Goal: Transaction & Acquisition: Purchase product/service

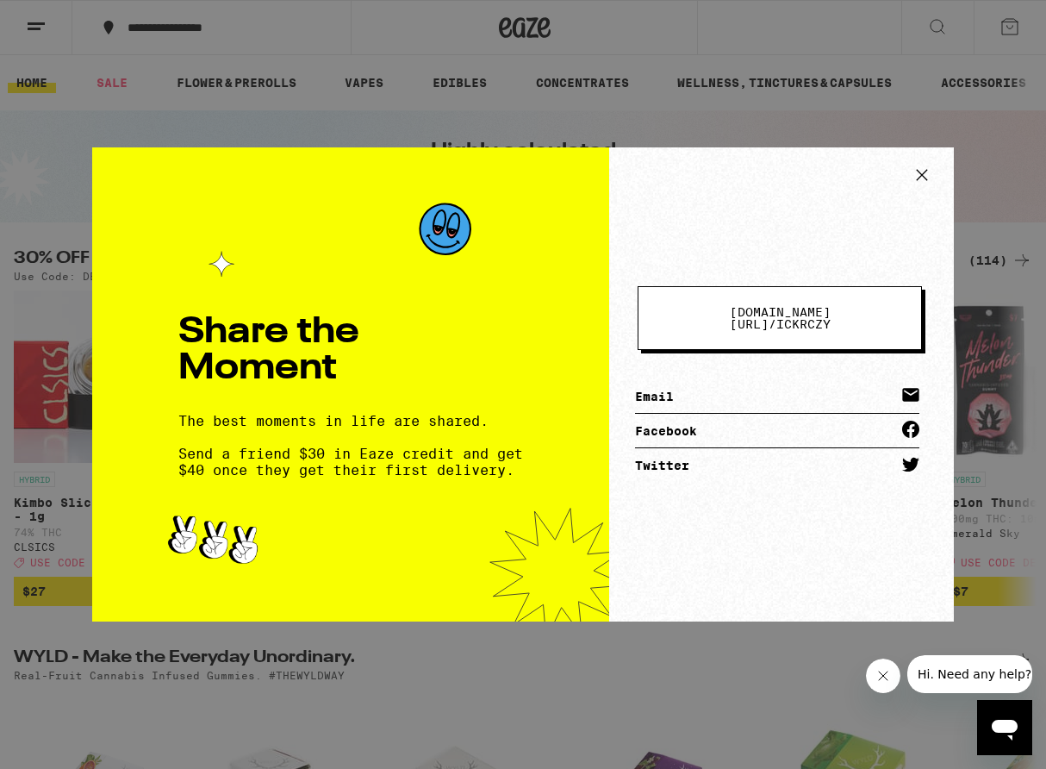
click at [925, 171] on icon at bounding box center [922, 175] width 26 height 26
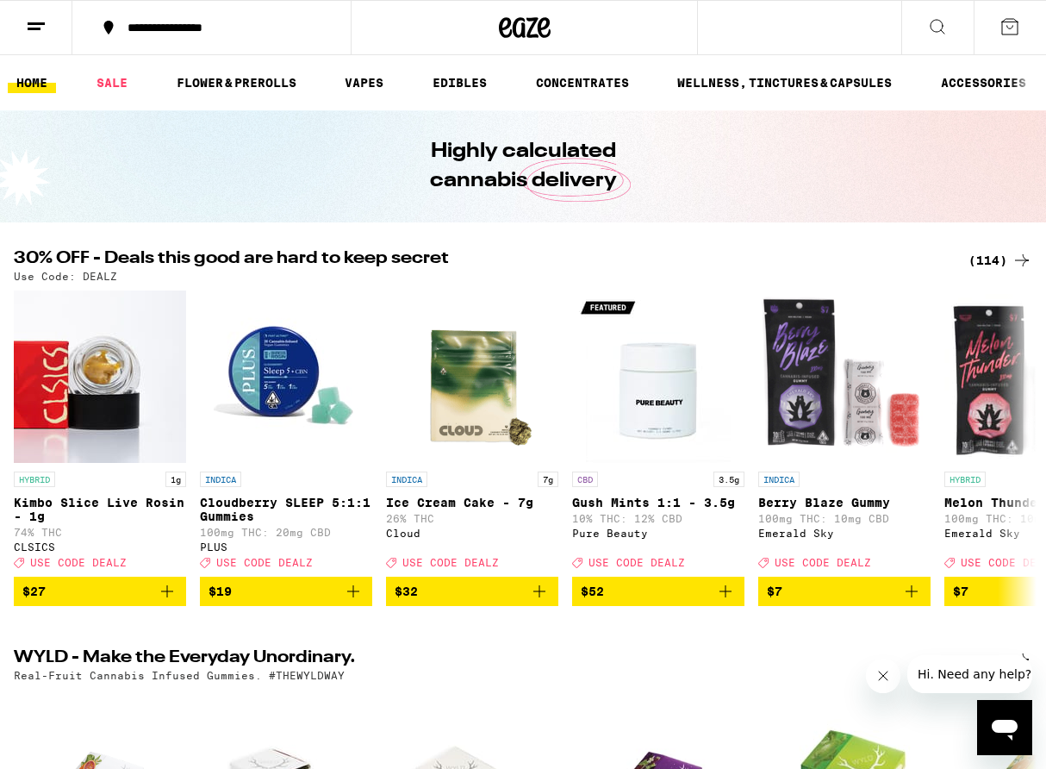
click at [995, 262] on div "(114)" at bounding box center [1001, 260] width 64 height 21
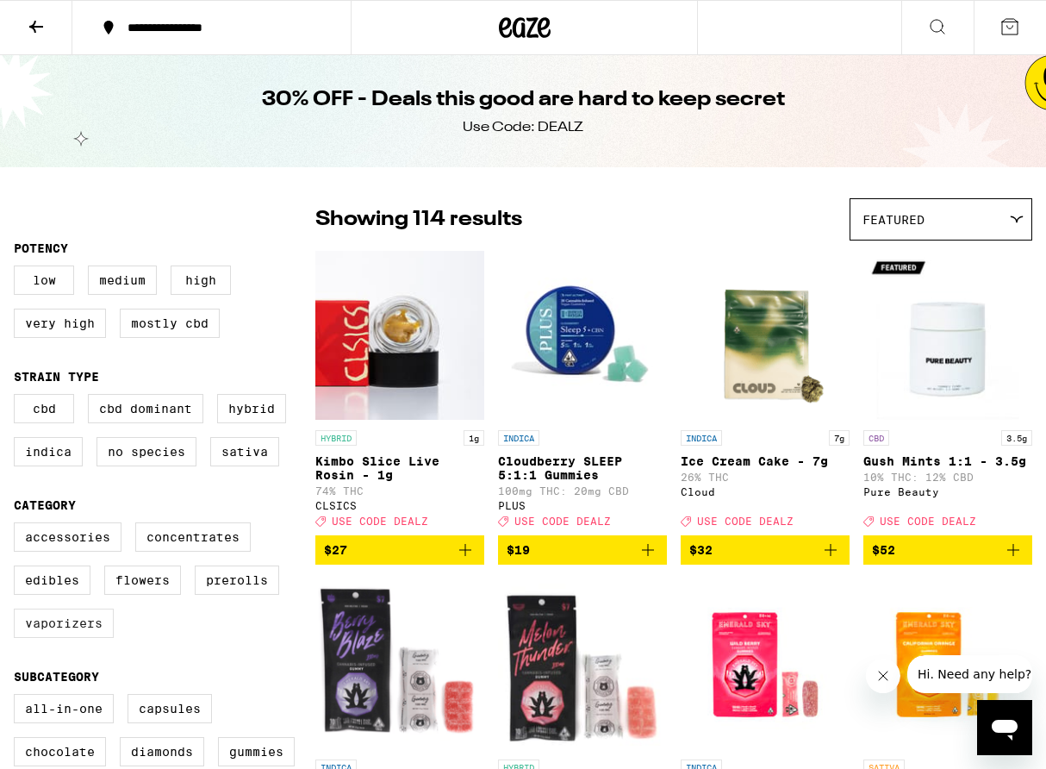
click at [66, 632] on label "Vaporizers" at bounding box center [64, 623] width 100 height 29
click at [18, 526] on input "Vaporizers" at bounding box center [17, 525] width 1 height 1
checkbox input "true"
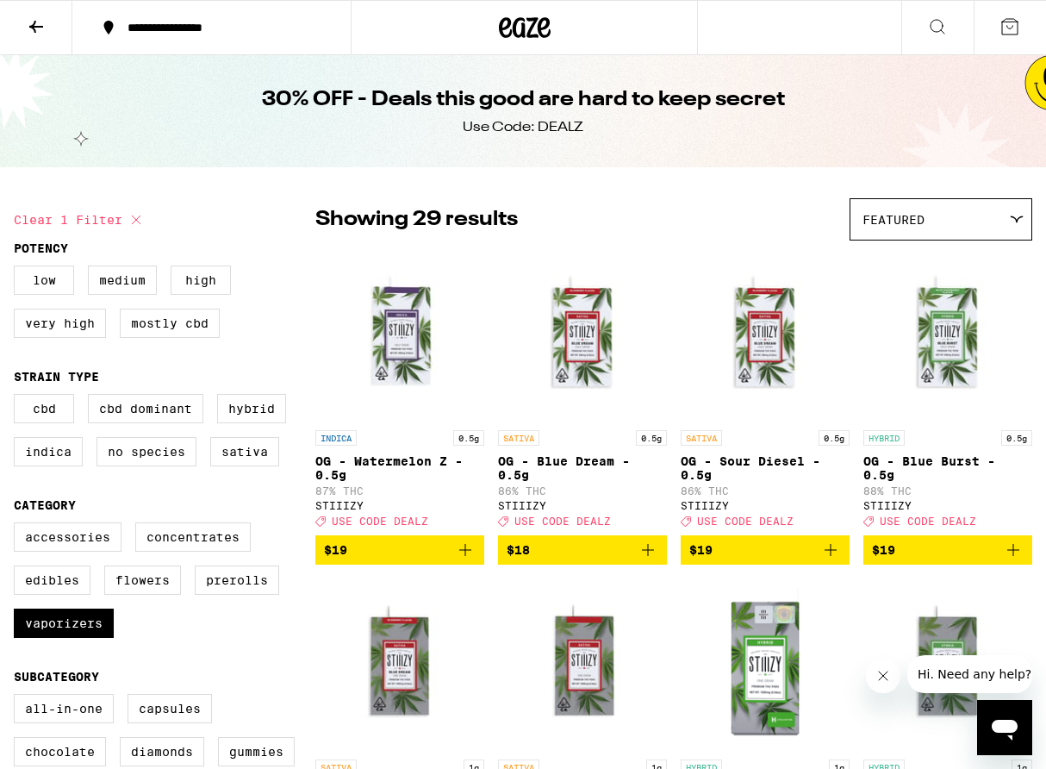
click at [1009, 724] on icon "Open messaging window" at bounding box center [1005, 730] width 26 height 21
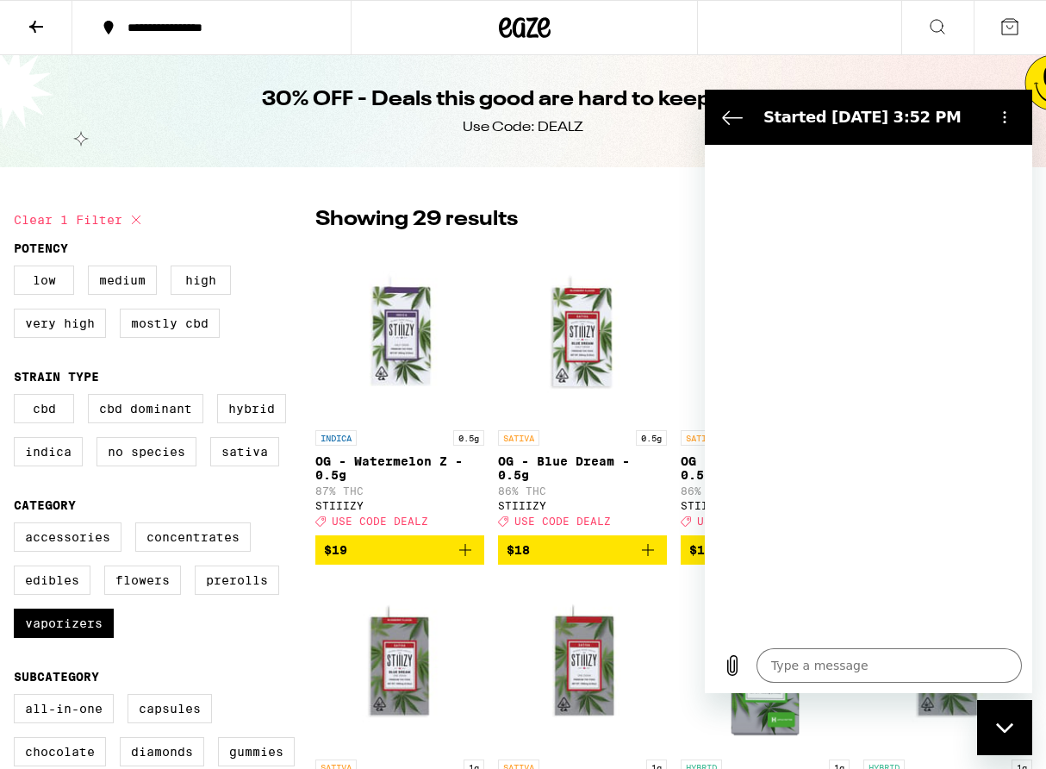
type textarea "x"
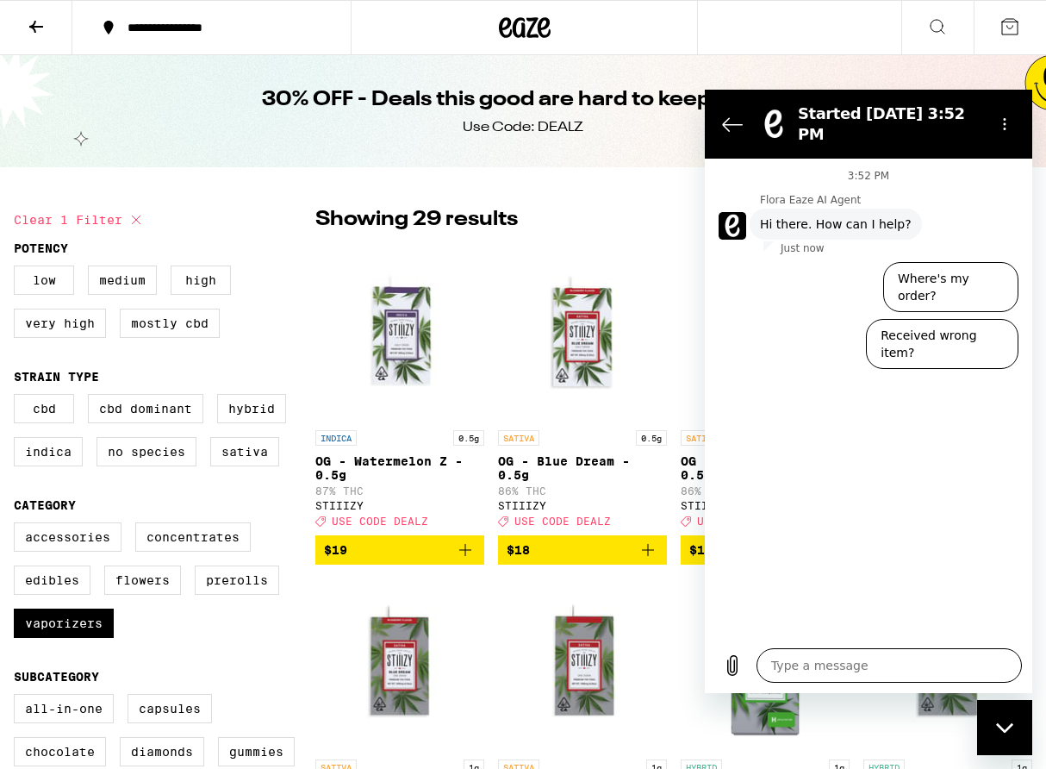
click at [793, 670] on textarea at bounding box center [889, 665] width 265 height 34
type textarea "m"
type textarea "x"
type textarea "my"
type textarea "x"
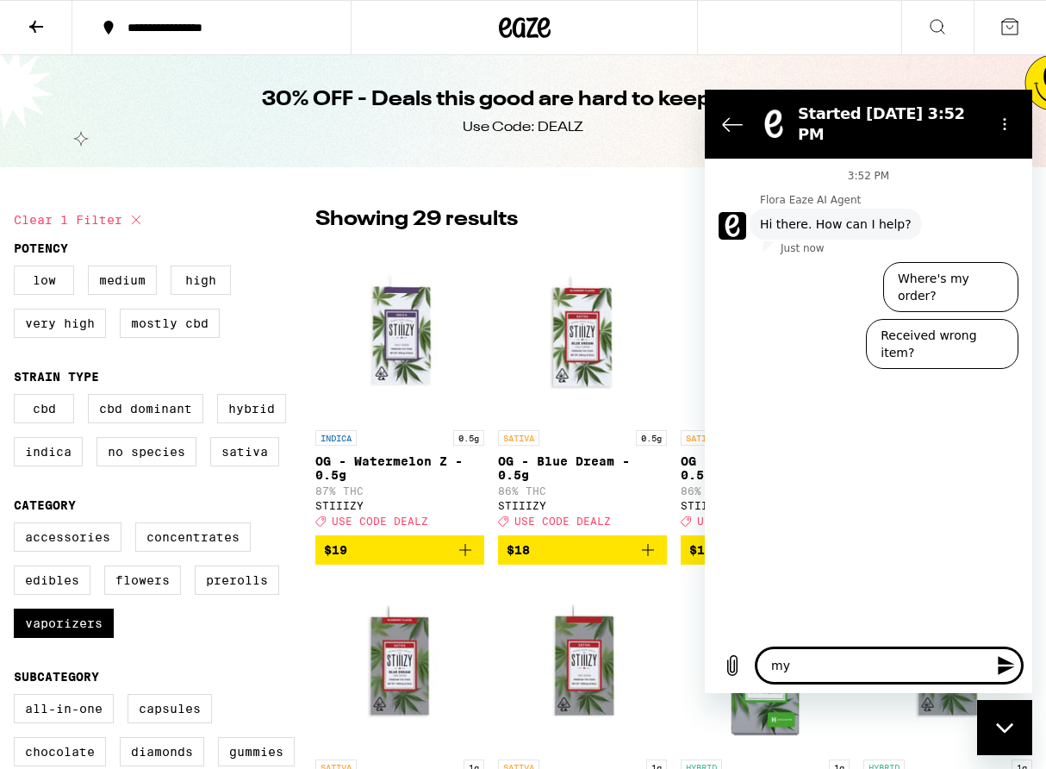
type textarea "my"
type textarea "x"
type textarea "my l"
type textarea "x"
type textarea "my la"
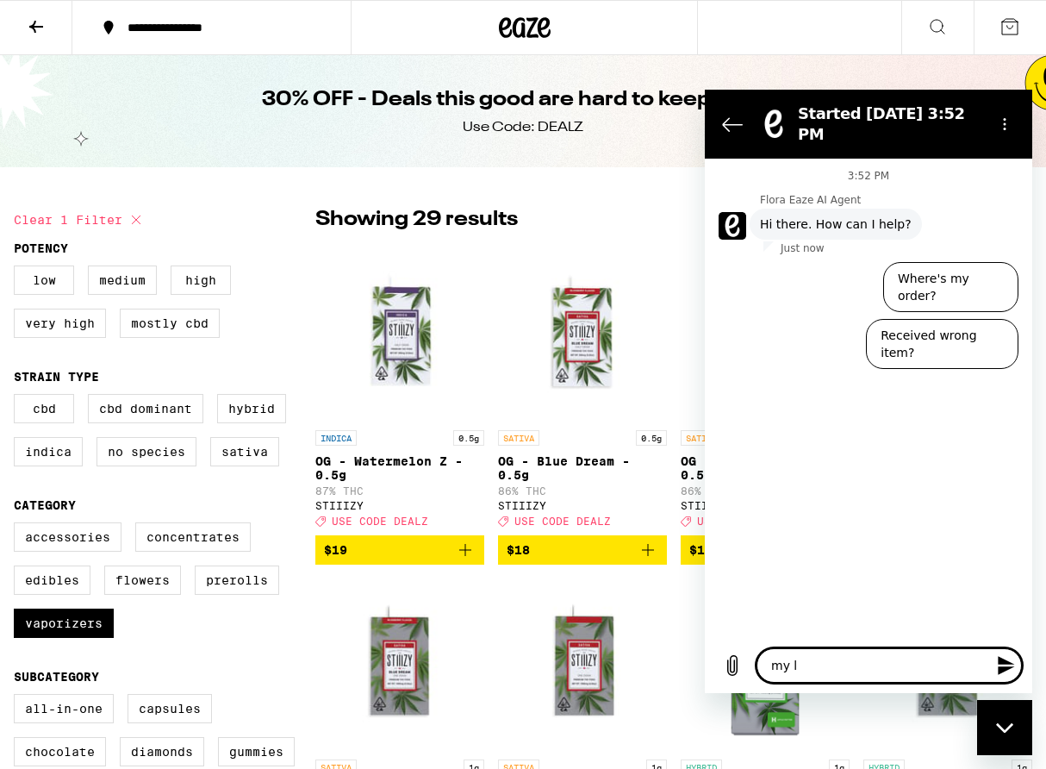
type textarea "x"
type textarea "my las"
type textarea "x"
type textarea "my last"
type textarea "x"
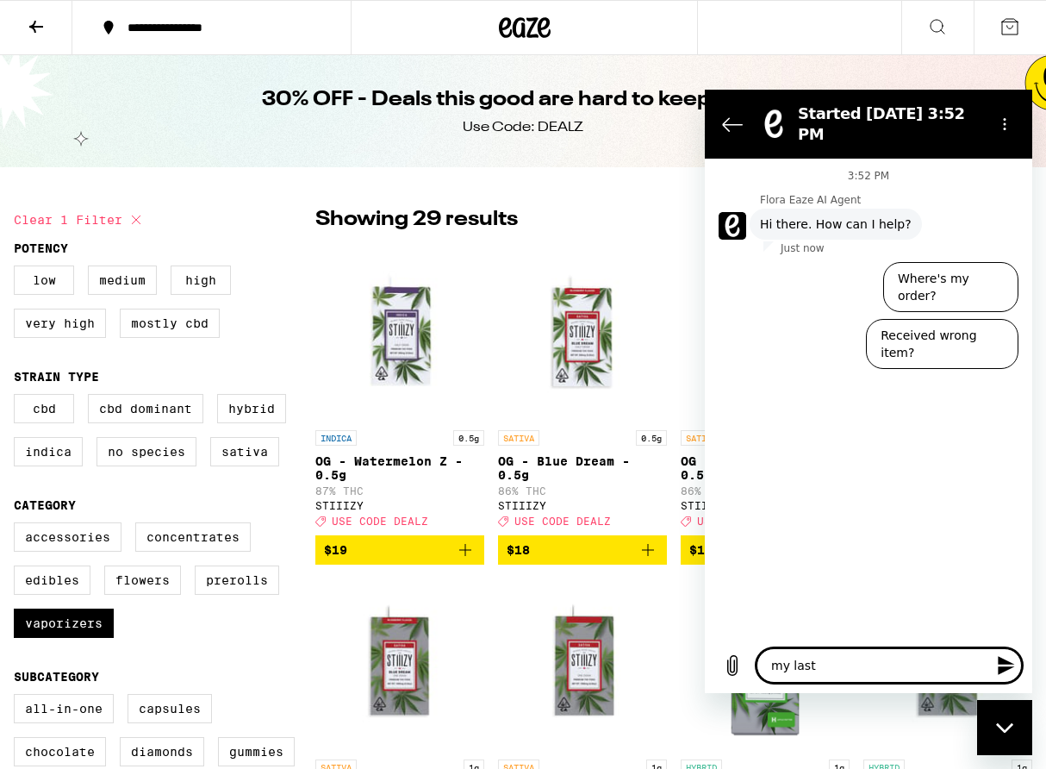
type textarea "my last"
type textarea "x"
type textarea "my last o"
type textarea "x"
type textarea "my last of"
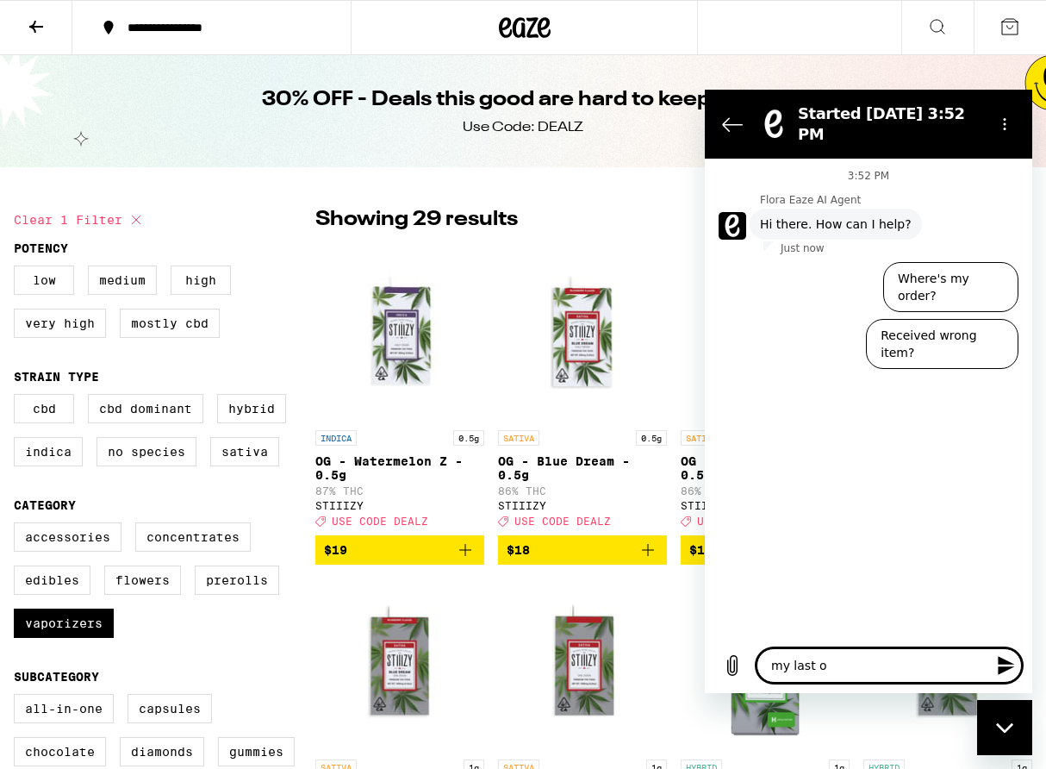
type textarea "x"
type textarea "my last o"
type textarea "x"
type textarea "my last oo"
type textarea "x"
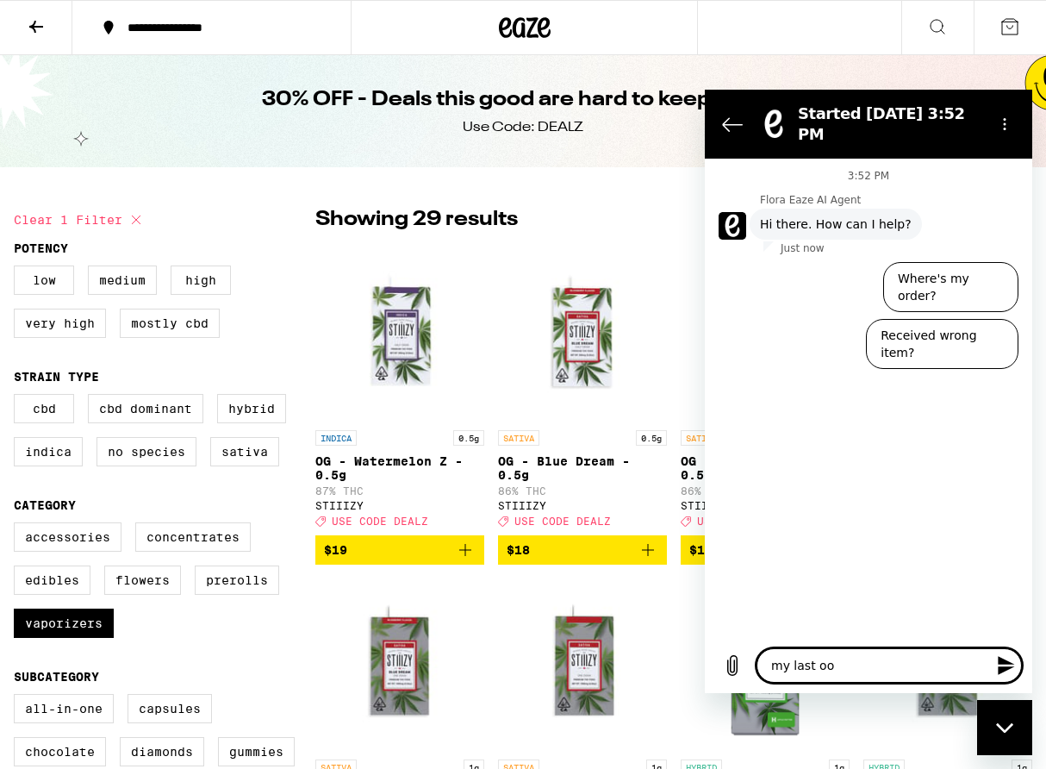
type textarea "my last o"
type textarea "x"
type textarea "my last or"
type textarea "x"
type textarea "my last ord"
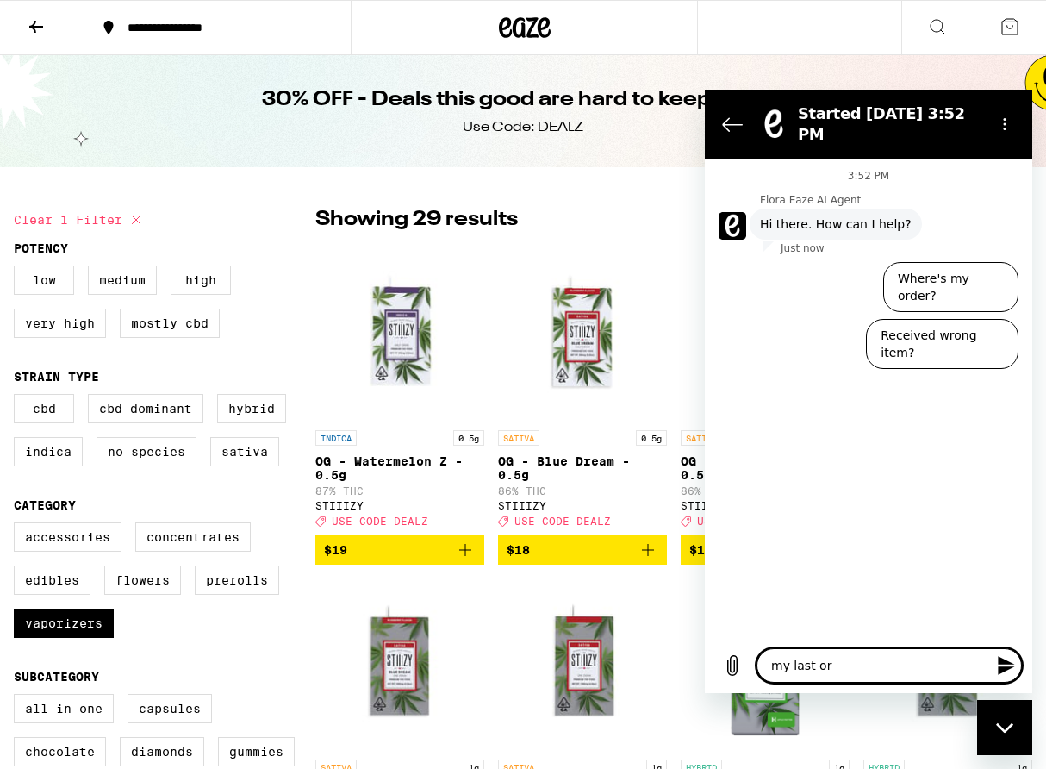
type textarea "x"
type textarea "my last orde"
type textarea "x"
type textarea "my last order"
type textarea "x"
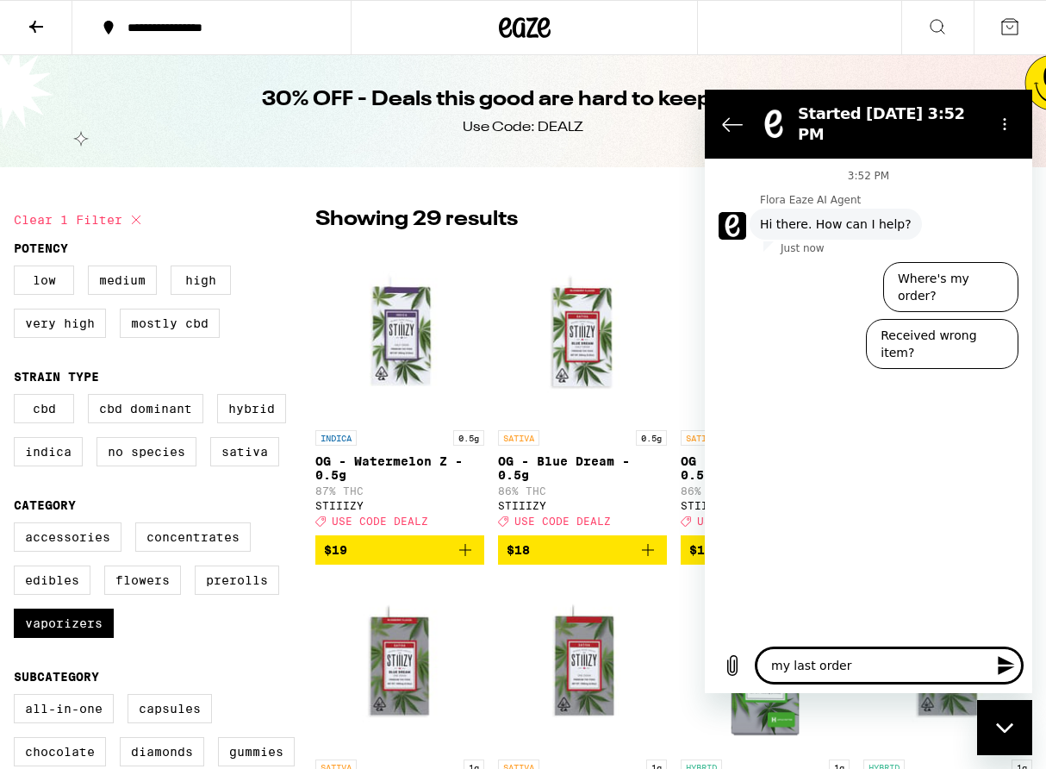
type textarea "my last order"
type textarea "x"
type textarea "my last order I"
type textarea "x"
type textarea "my last order I"
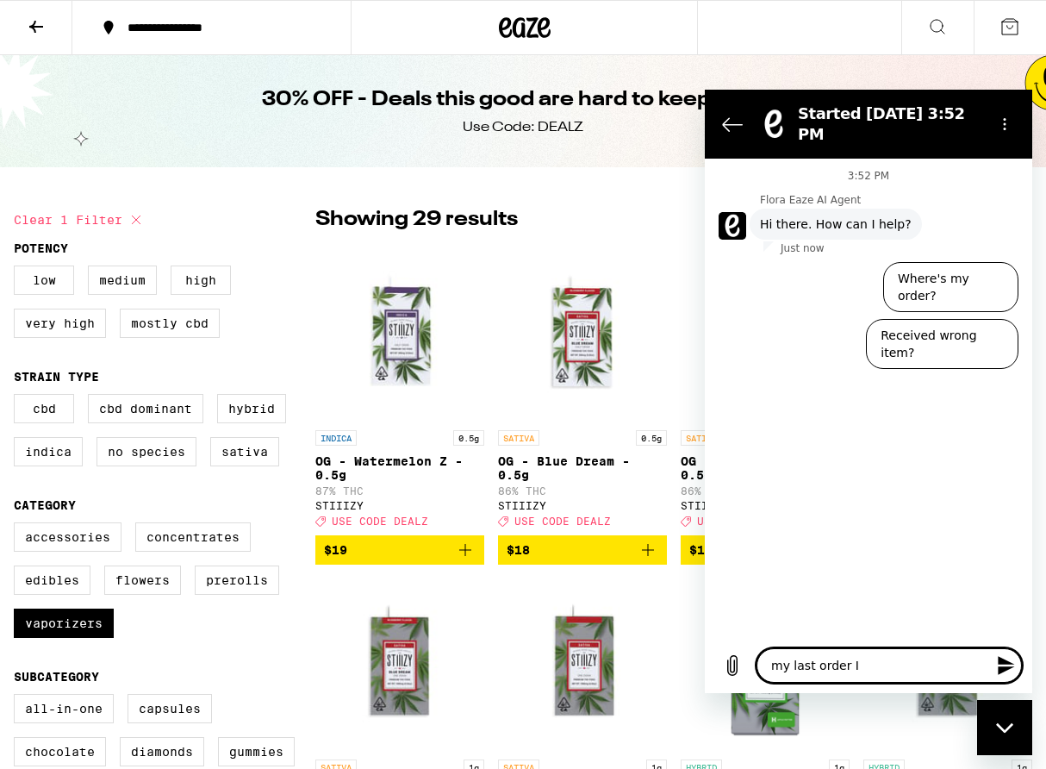
type textarea "x"
type textarea "my last order I p"
type textarea "x"
type textarea "my last order I pu"
type textarea "x"
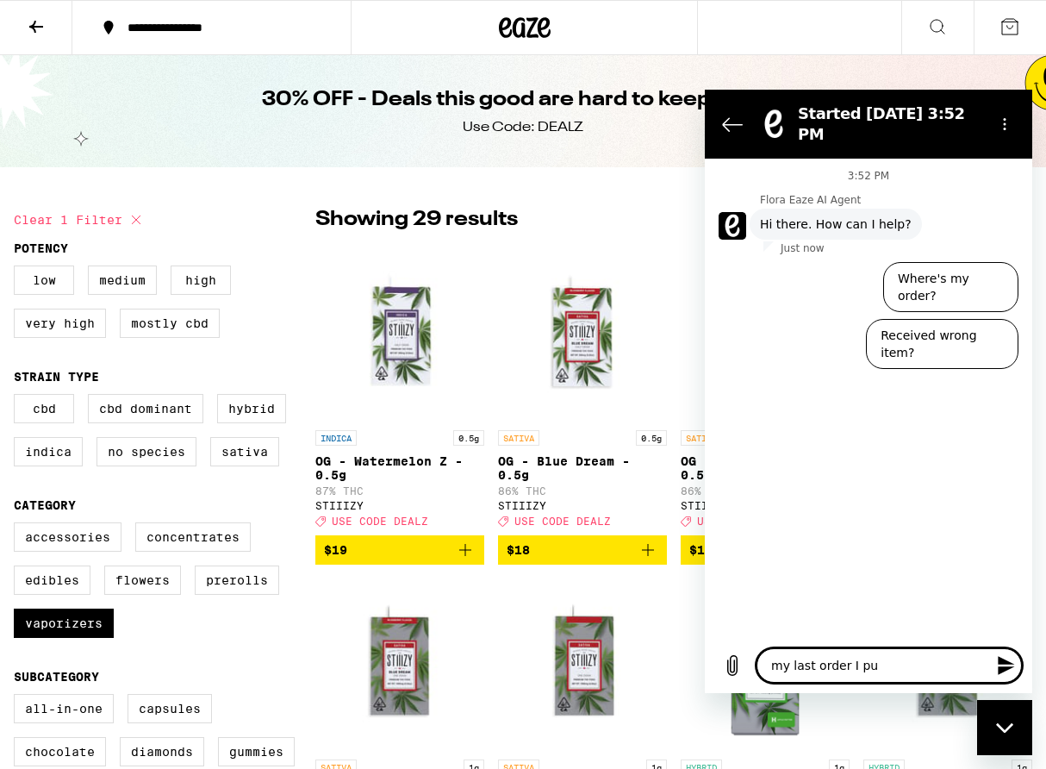
type textarea "my last order I pur"
type textarea "x"
type textarea "my last order I purc"
type textarea "x"
type textarea "my last order I purch"
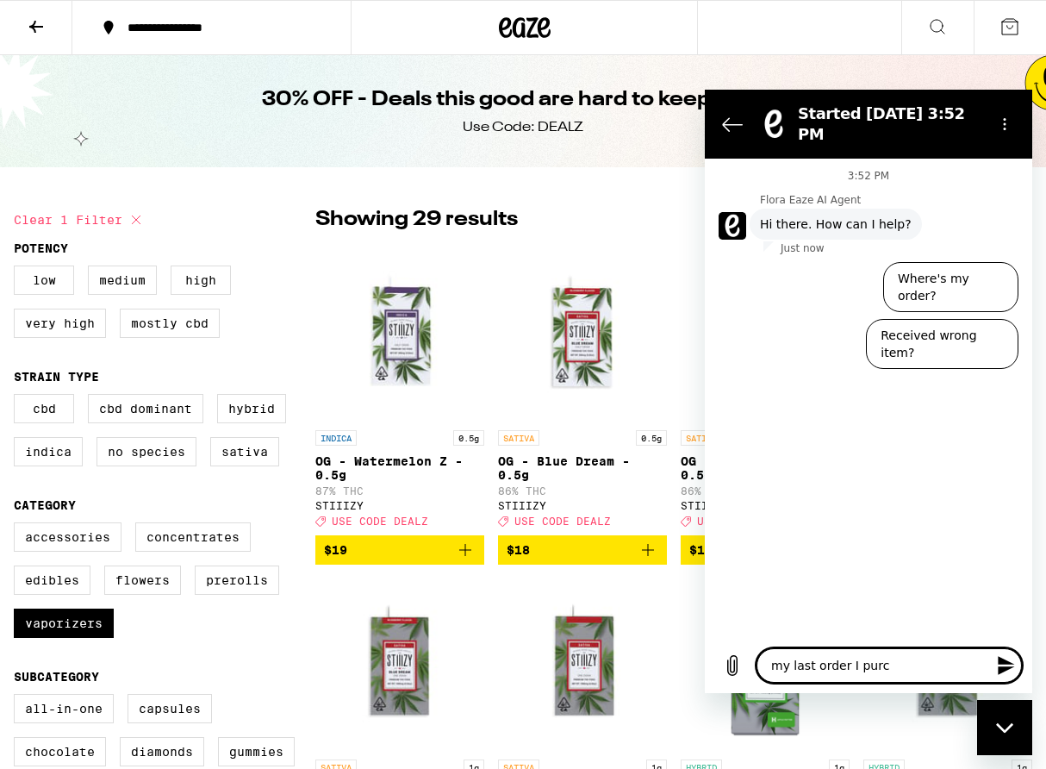
type textarea "x"
type textarea "my last order I purcha"
type textarea "x"
type textarea "my last order I purchas"
type textarea "x"
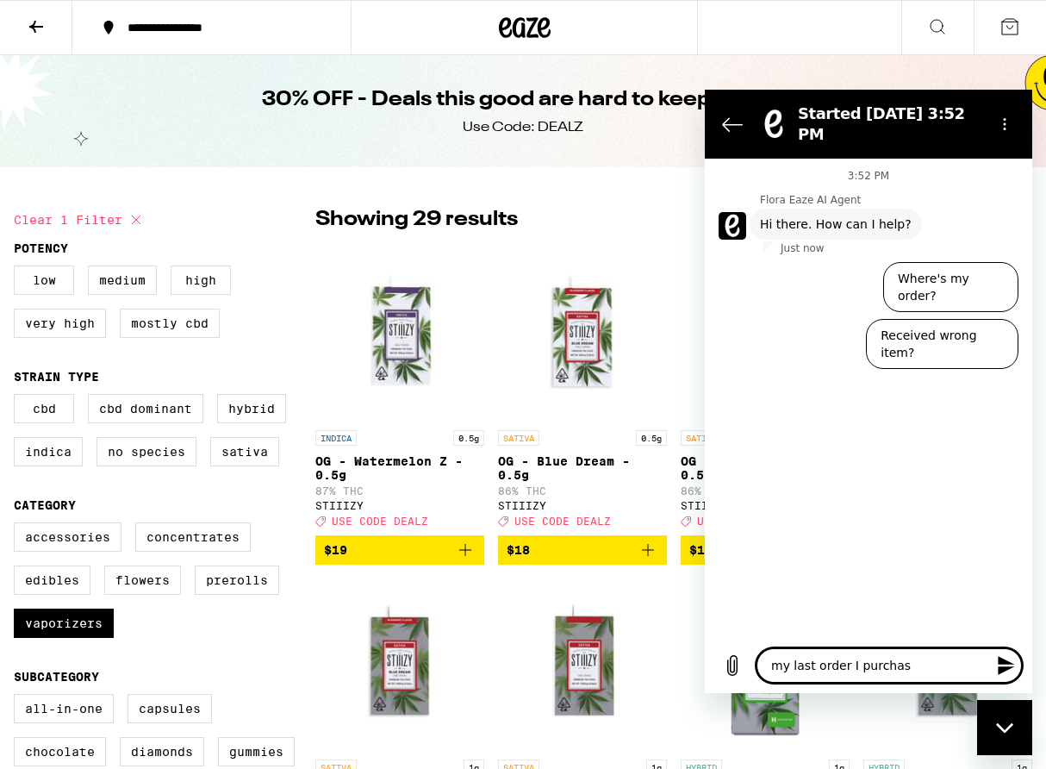
type textarea "my last order I purchase"
type textarea "x"
type textarea "my last order I purchased"
type textarea "x"
type textarea "my last order I purchased"
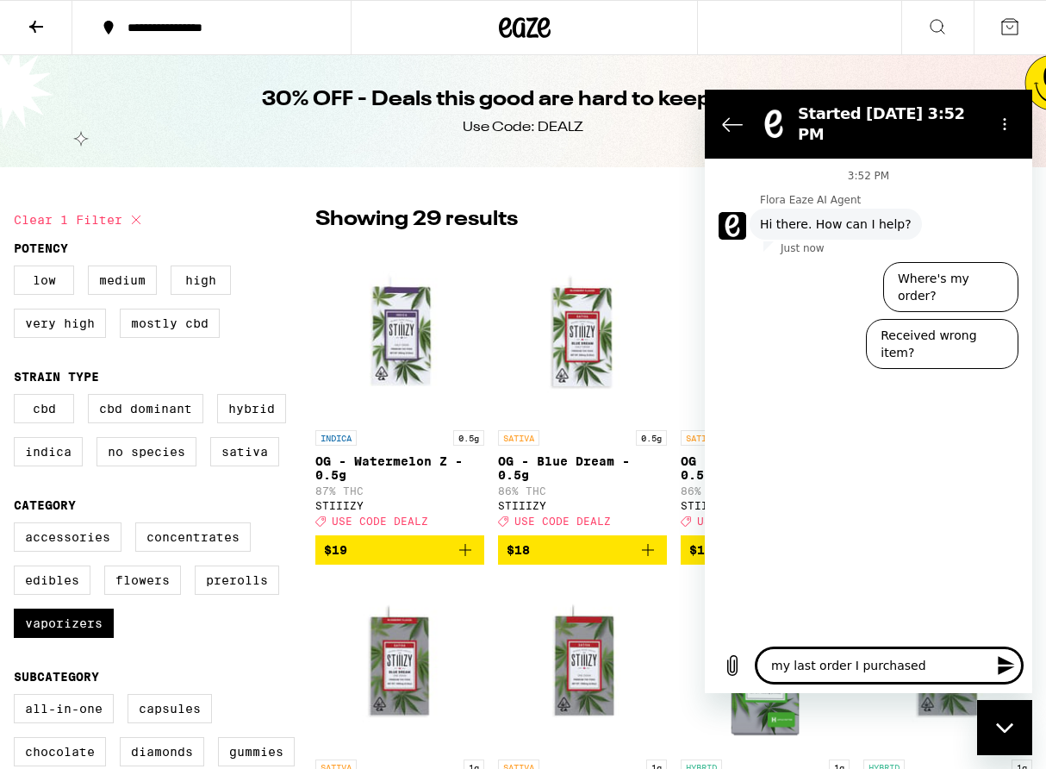
type textarea "x"
type textarea "my last order I purchased a"
type textarea "x"
type textarea "my last order I purchased a"
type textarea "x"
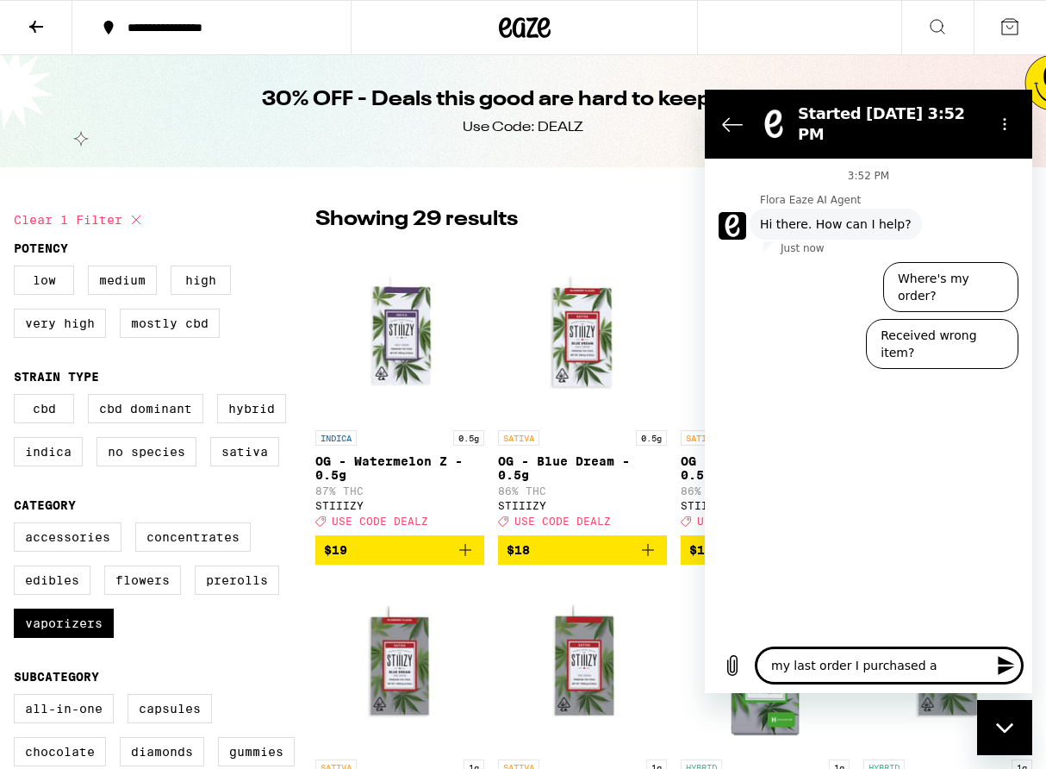
type textarea "my last order I purchased a b"
type textarea "x"
type textarea "my last order I purchased a ba"
type textarea "x"
type textarea "my last order I purchased a bat"
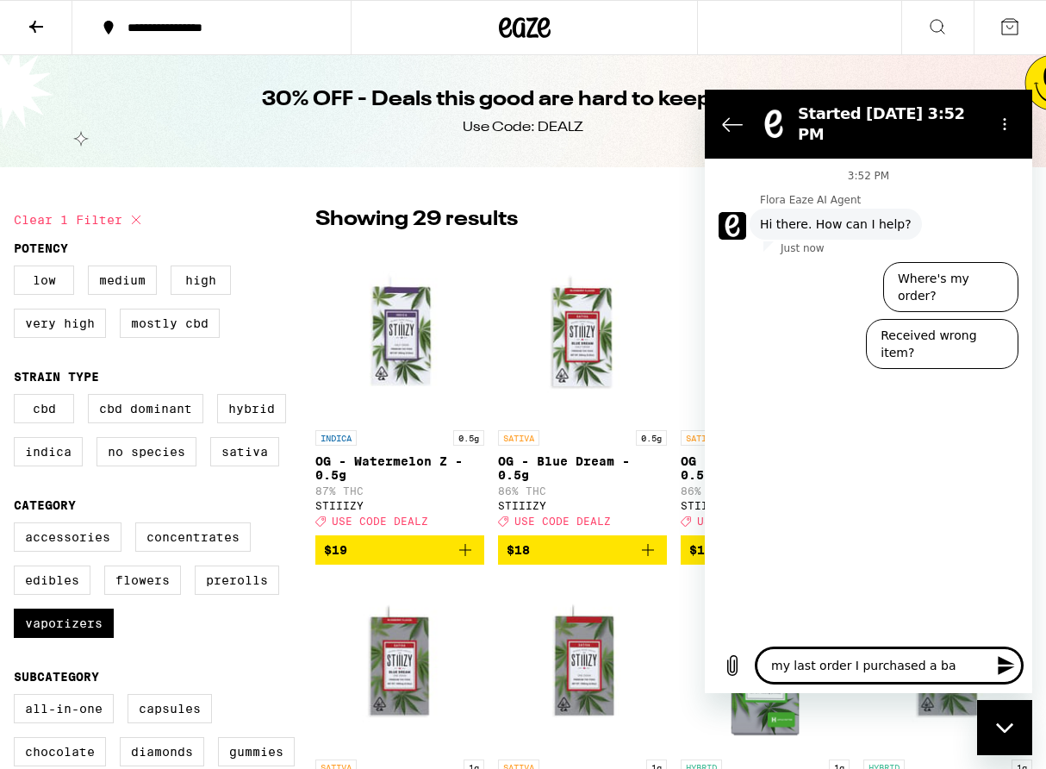
type textarea "x"
type textarea "my last order I purchased a batt"
type textarea "x"
type textarea "my last order I purchased a batte"
type textarea "x"
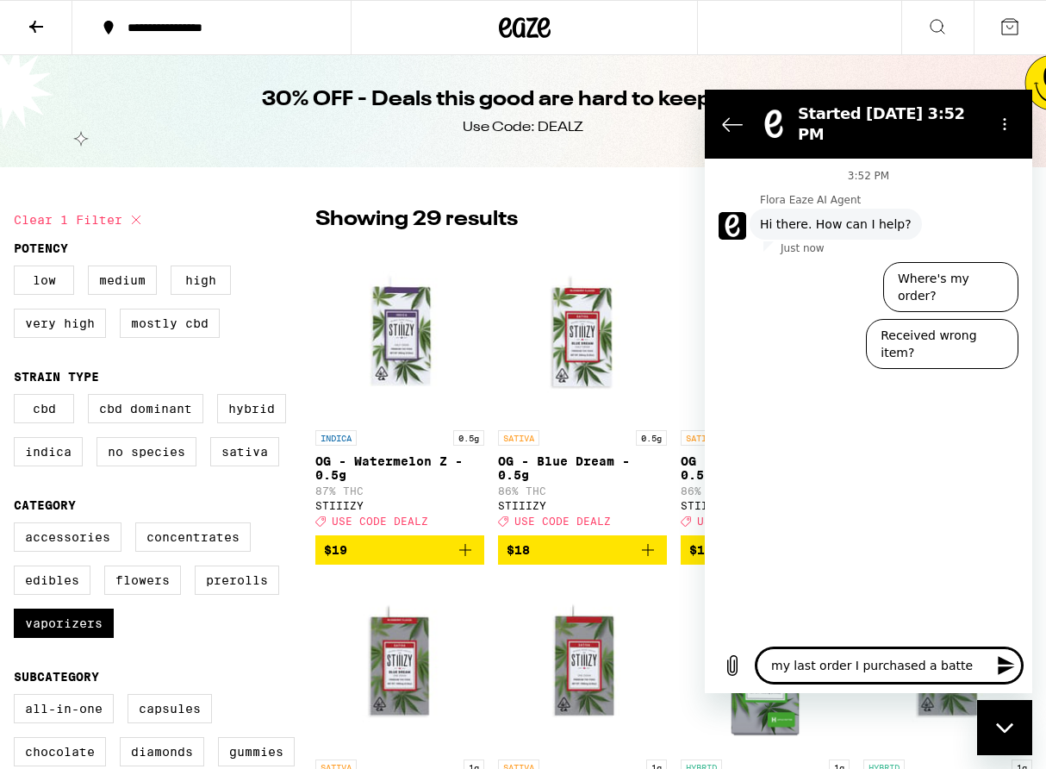
type textarea "my last order I purchased a batter"
type textarea "x"
type textarea "my last order I purchased a battery"
type textarea "x"
type textarea "my last order I purchased a battery"
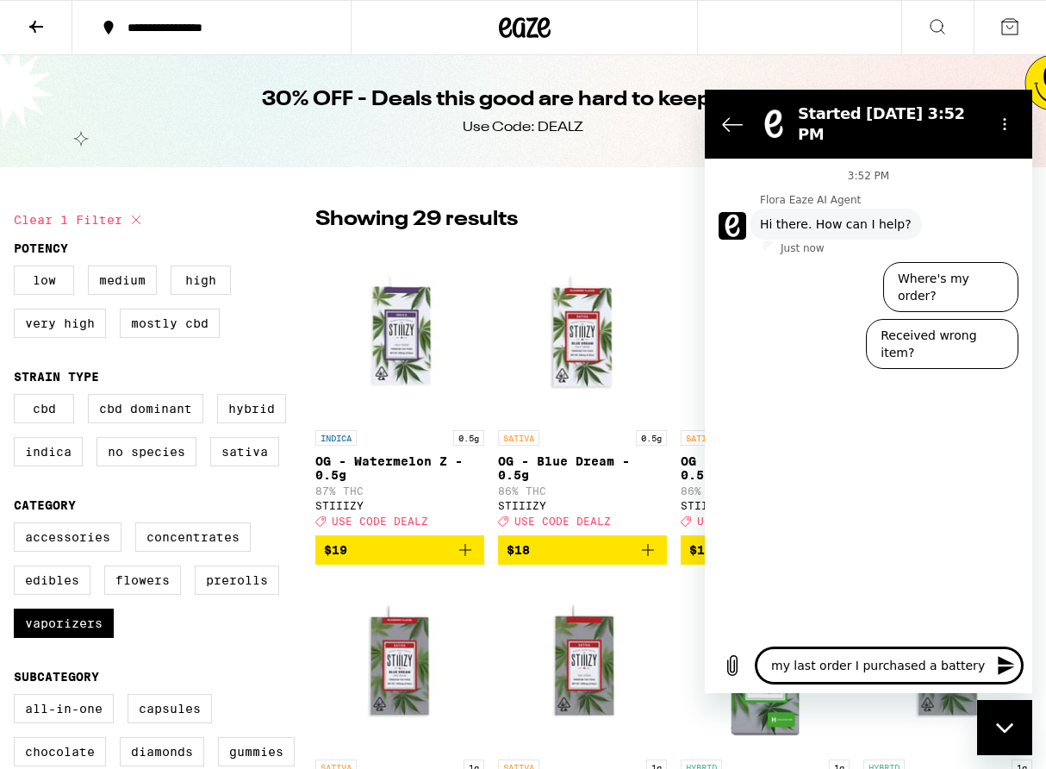
type textarea "x"
type textarea "my last order I purchased a battery t"
type textarea "x"
type textarea "my last order I purchased a battery th"
type textarea "x"
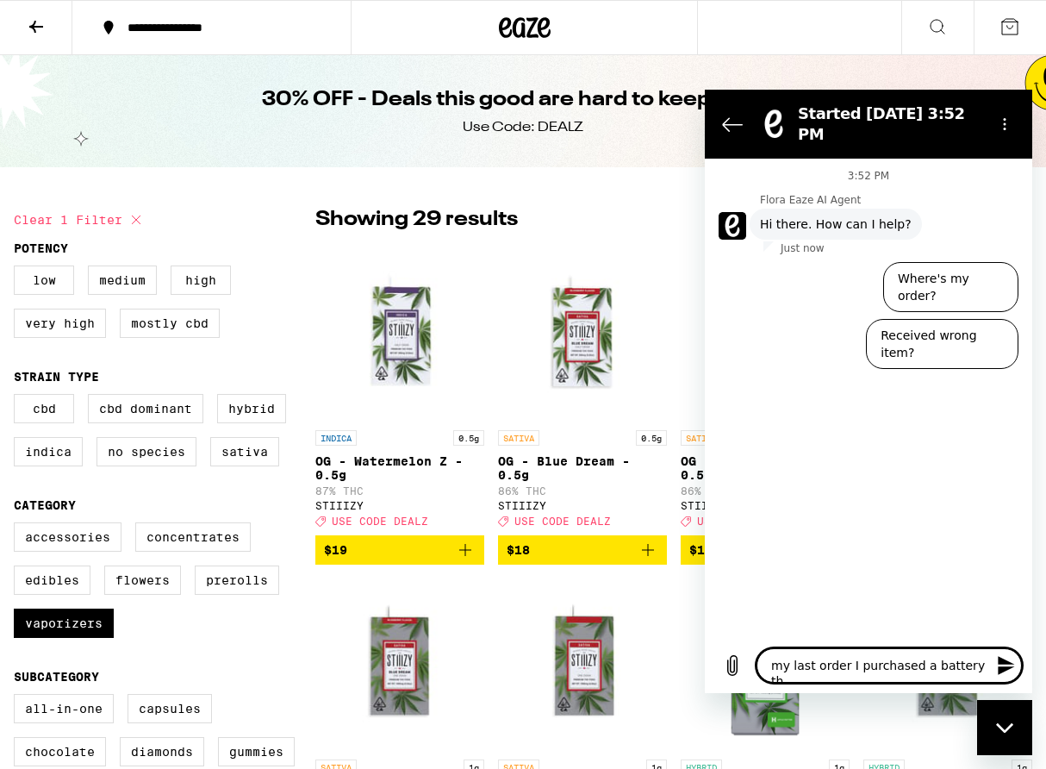
type textarea "my last order I purchased a battery tha"
type textarea "x"
type textarea "my last order I purchased a battery that"
type textarea "x"
type textarea "my last order I purchased a battery that"
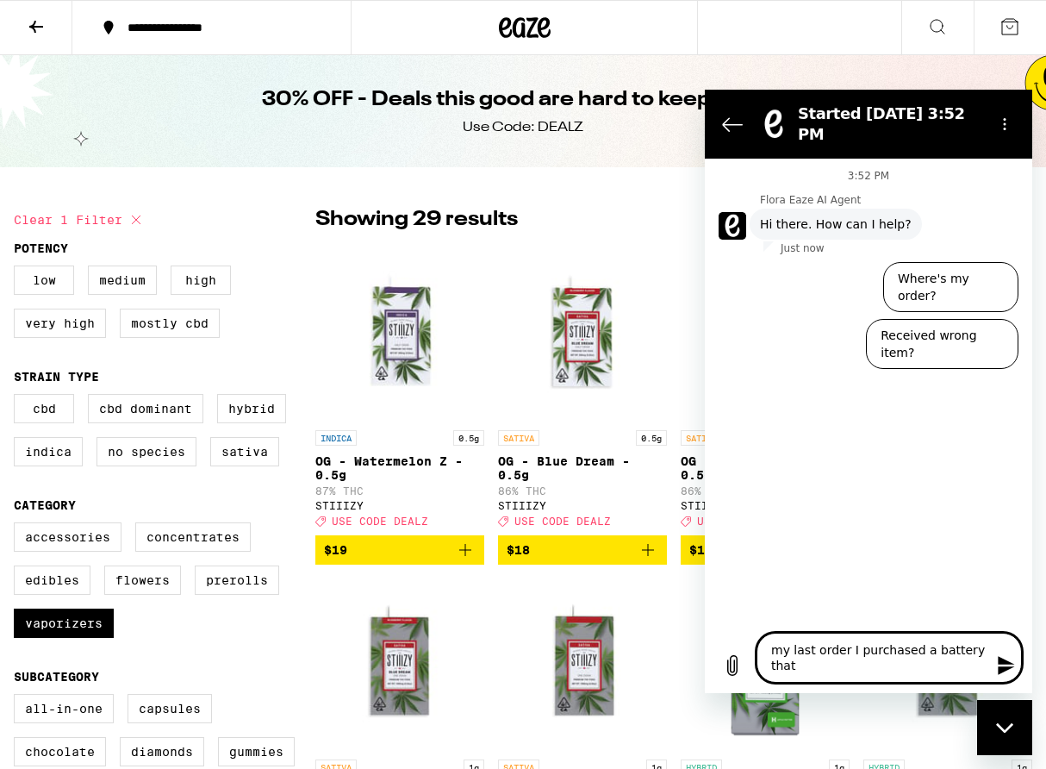
type textarea "x"
type textarea "my last order I purchased a battery that d"
type textarea "x"
type textarea "my last order I purchased a battery that di"
type textarea "x"
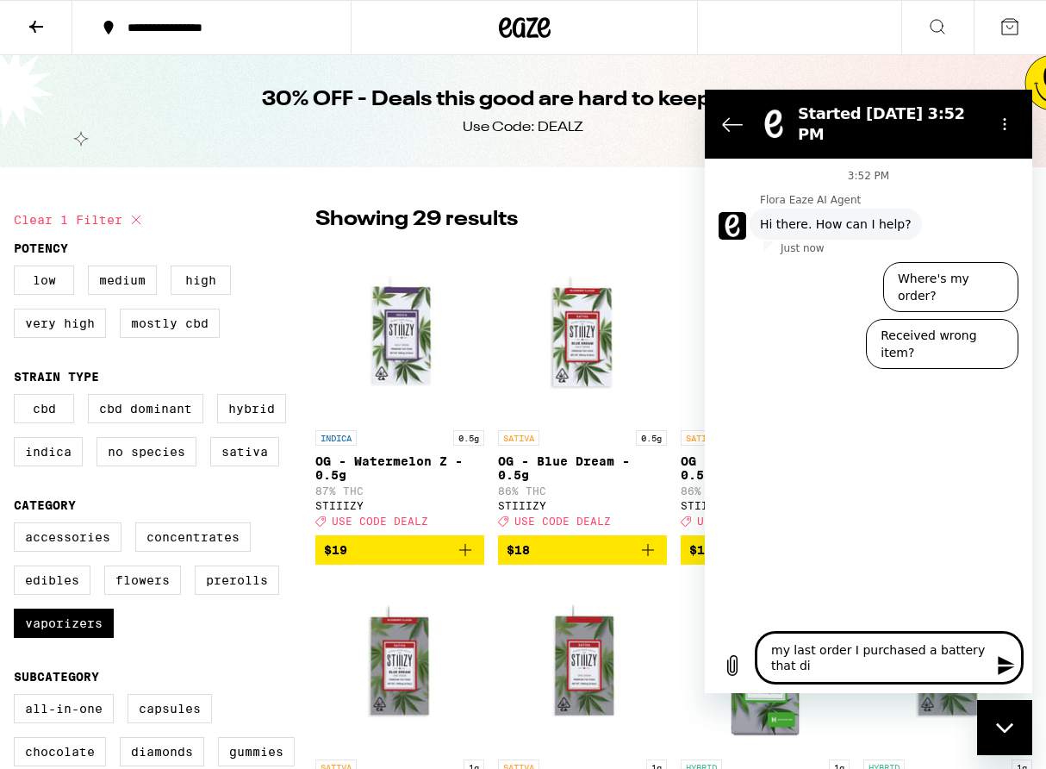
type textarea "my last order I purchased a battery that did"
type textarea "x"
type textarea "my last order I purchased a battery that didn"
type textarea "x"
type textarea "my last order I purchased a battery that didn'"
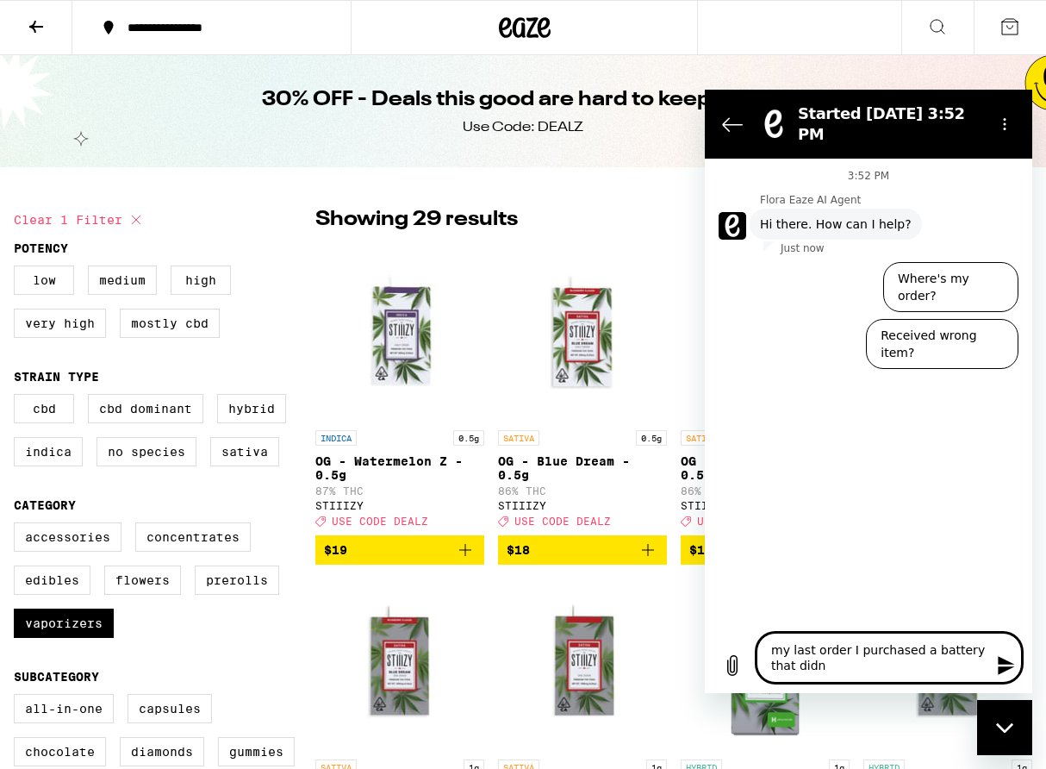
type textarea "x"
type textarea "my last order I purchased a battery that didn't"
type textarea "x"
type textarea "my last order I purchased a battery that didn't"
type textarea "x"
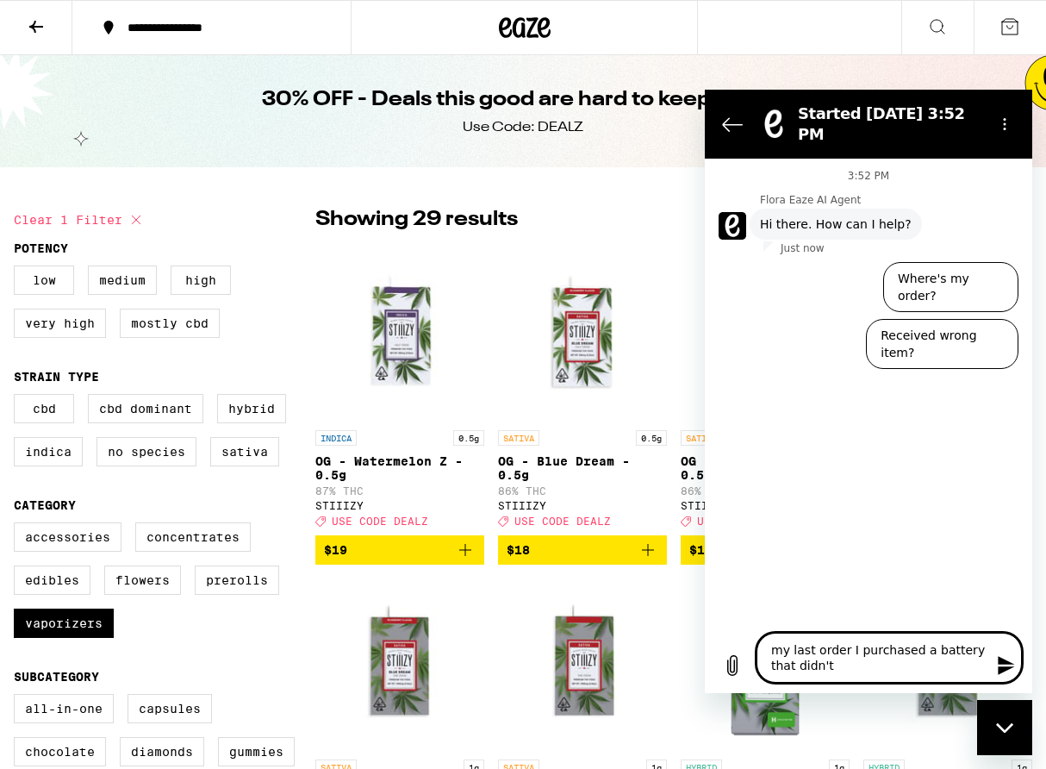
type textarea "my last order I purchased a battery that didn't w"
type textarea "x"
type textarea "my last order I purchased a battery that didn't wo"
type textarea "x"
type textarea "my last order I purchased a battery that didn't wor"
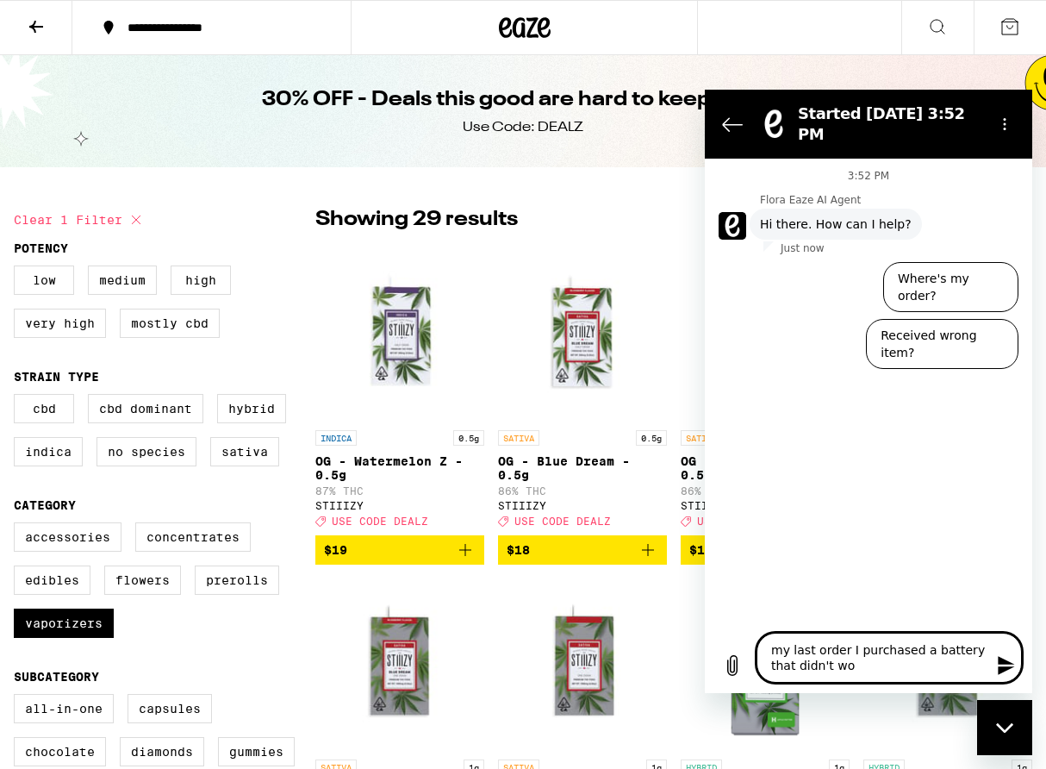
type textarea "x"
type textarea "my last order I purchased a battery that didn't work"
type textarea "x"
type textarea "my last order I purchased a battery that didn't work"
type textarea "x"
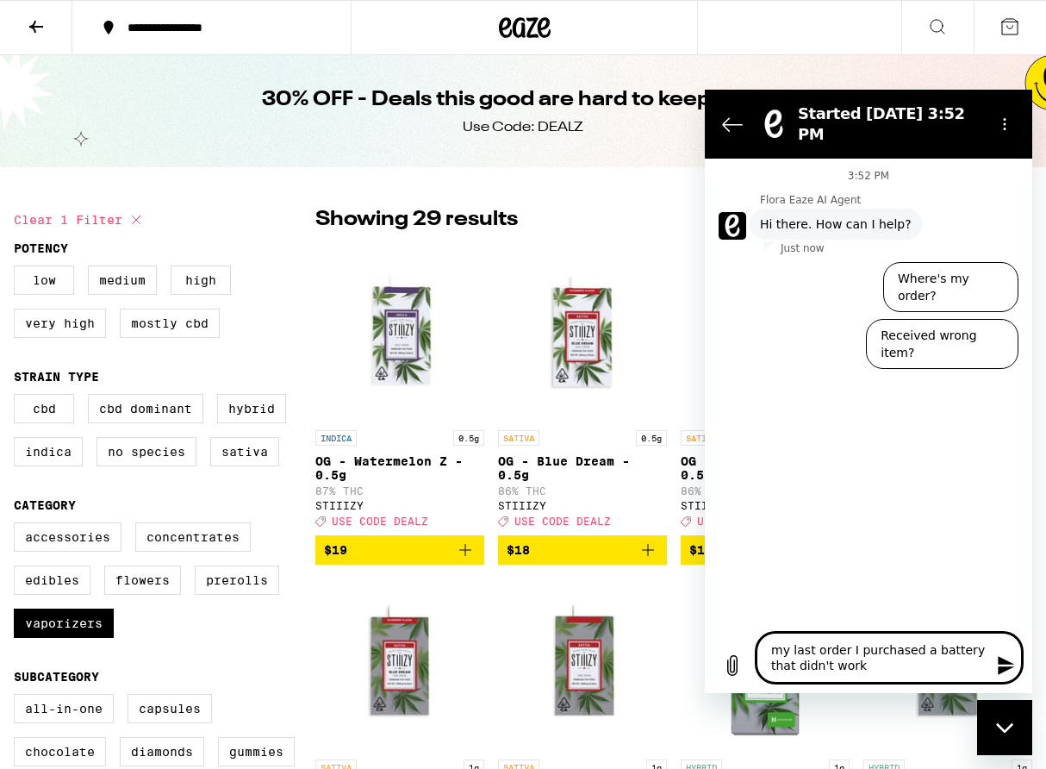
type textarea "my last order I purchased a battery that didn't work a"
type textarea "x"
type textarea "my last order I purchased a battery that didn't work"
type textarea "x"
type textarea "my last order I purchased a battery that didn't work n"
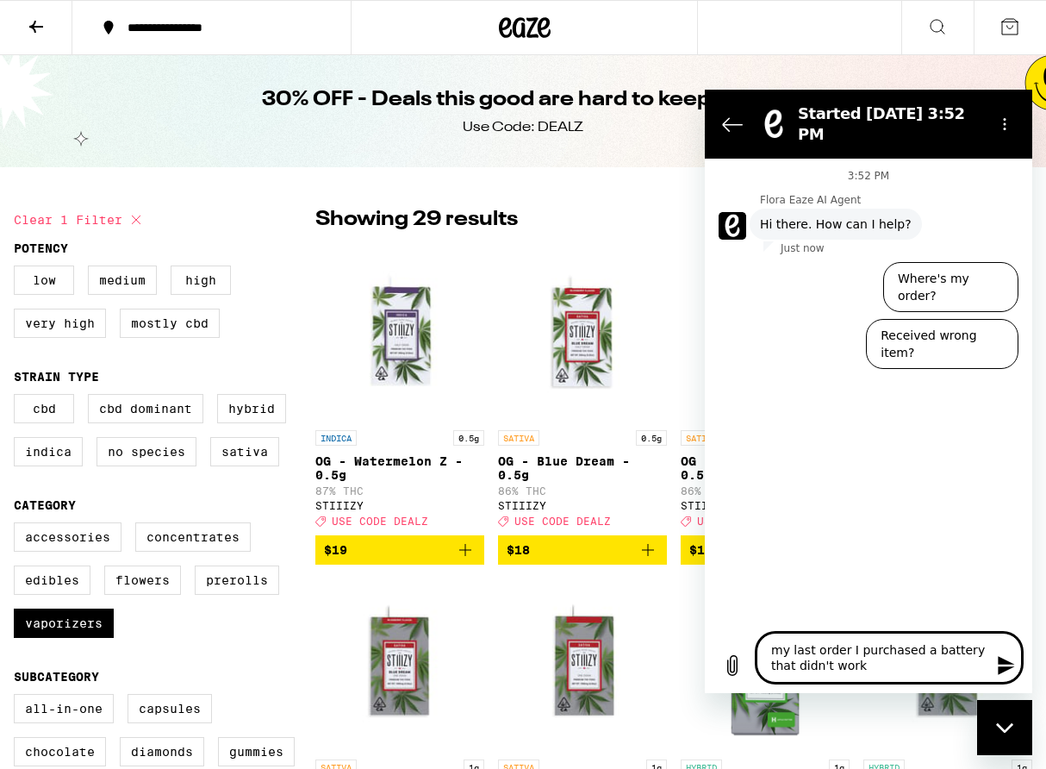
type textarea "x"
type textarea "my last order I purchased a battery that didn't work no"
type textarea "x"
type textarea "my last order I purchased a battery that didn't work no"
type textarea "x"
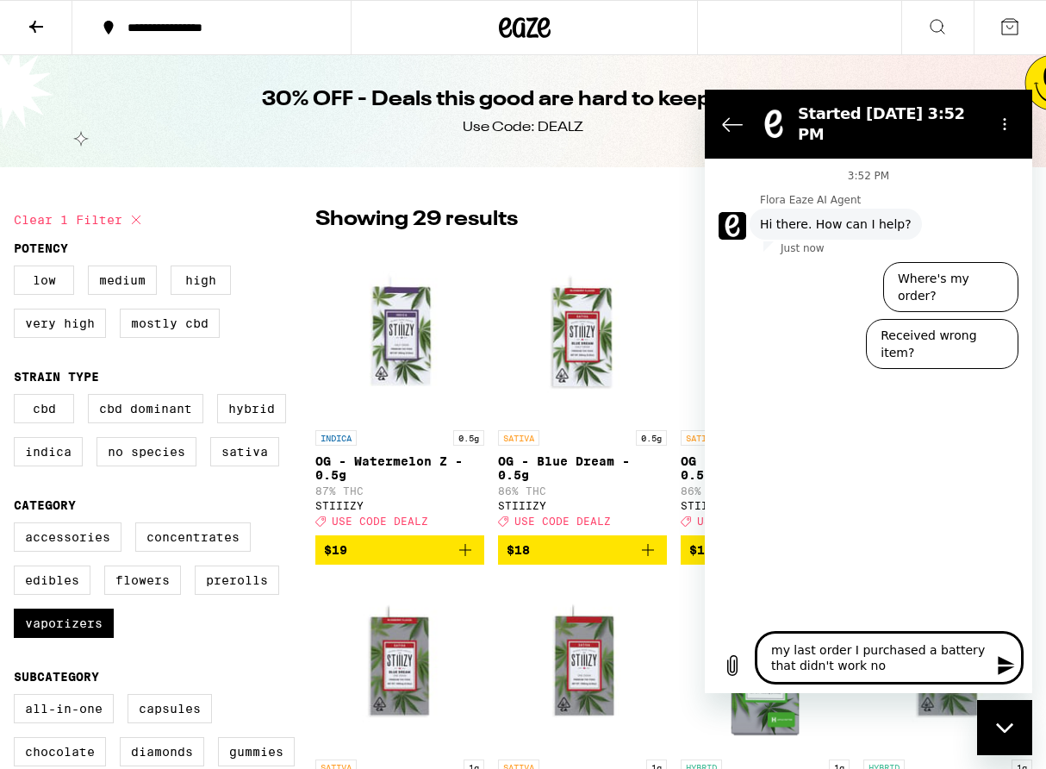
type textarea "my last order I purchased a battery that didn't work no m"
type textarea "x"
type textarea "my last order I purchased a battery that didn't work no ma"
type textarea "x"
type textarea "my last order I purchased a battery that didn't work no mat"
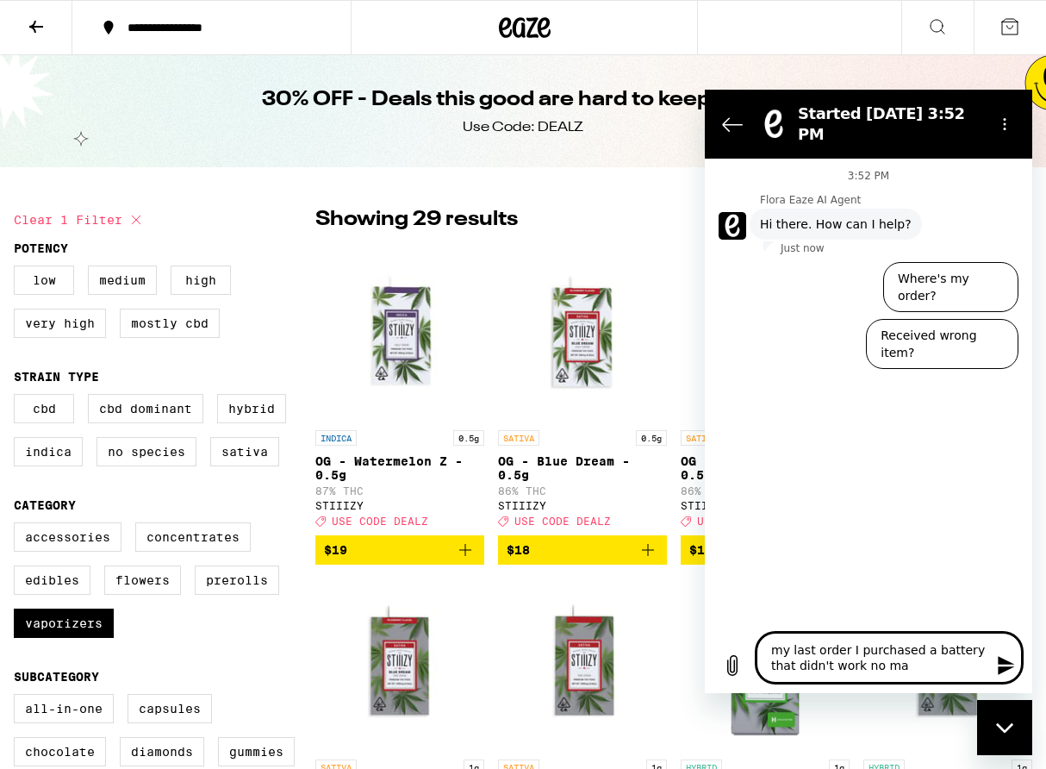
type textarea "x"
type textarea "my last order I purchased a battery that didn't work no matt"
type textarea "x"
type textarea "my last order I purchased a battery that didn't work no matte"
type textarea "x"
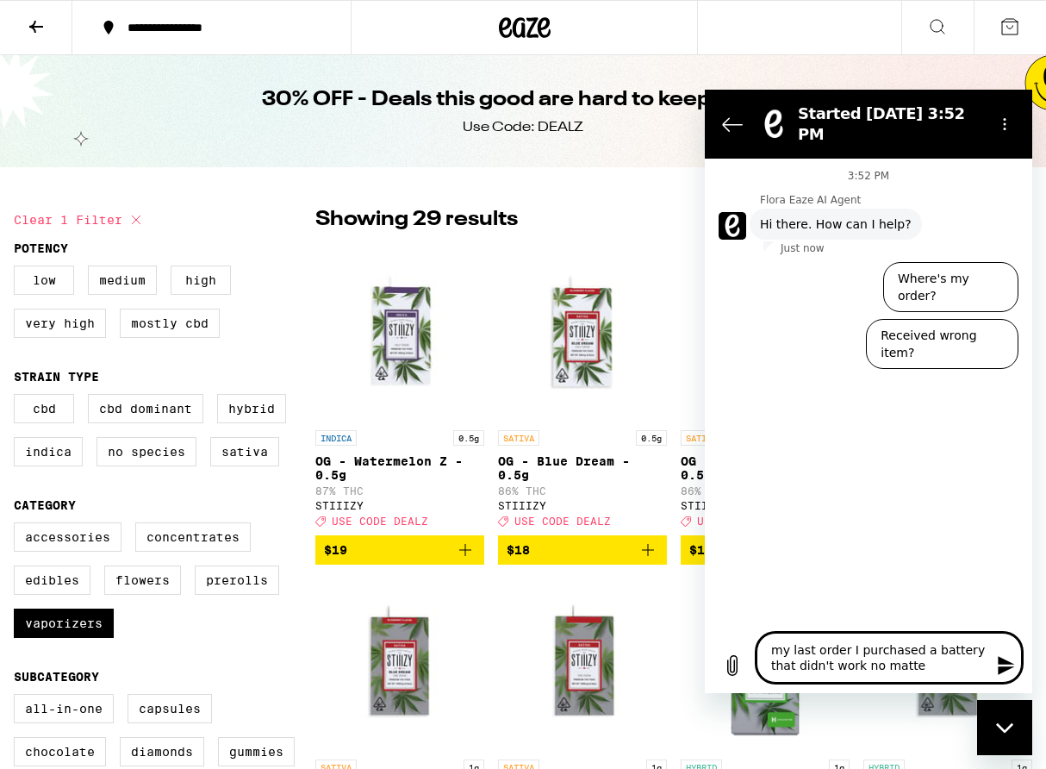
type textarea "my last order I purchased a battery that didn't work no matter"
type textarea "x"
type textarea "my last order I purchased a battery that didn't work no matter"
type textarea "x"
type textarea "my last order I purchased a battery that didn't work no matter w"
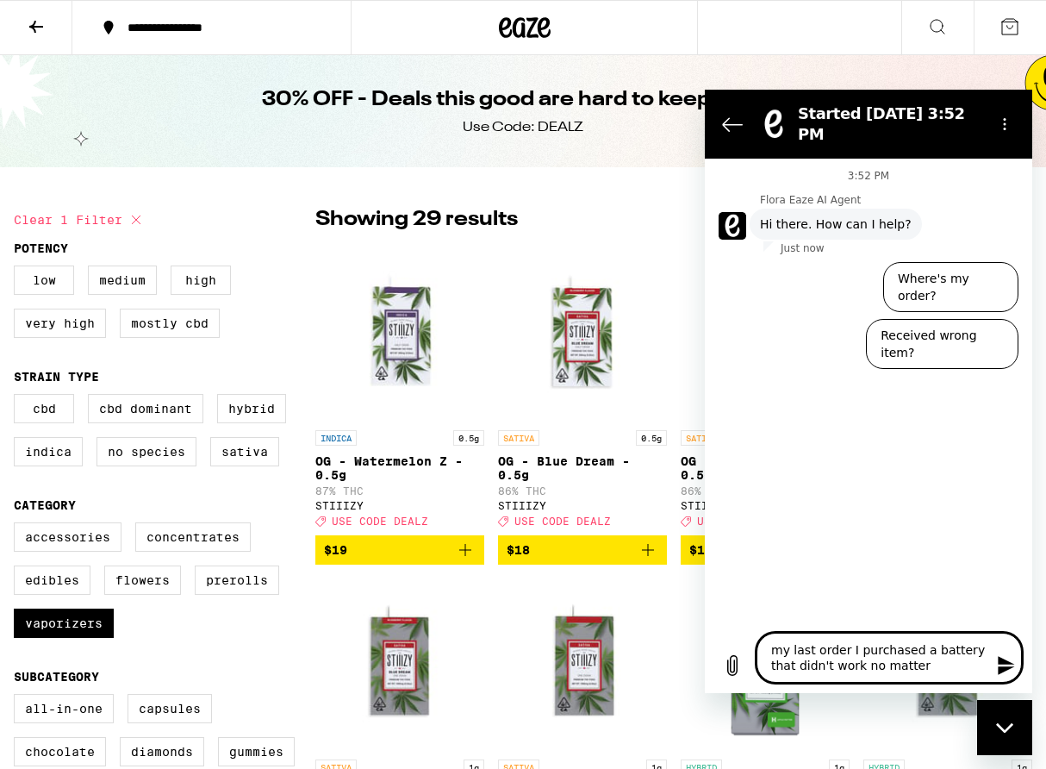
type textarea "x"
type textarea "my last order I purchased a battery that didn't work no matter wh"
type textarea "x"
type textarea "my last order I purchased a battery that didn't work no matter wha"
type textarea "x"
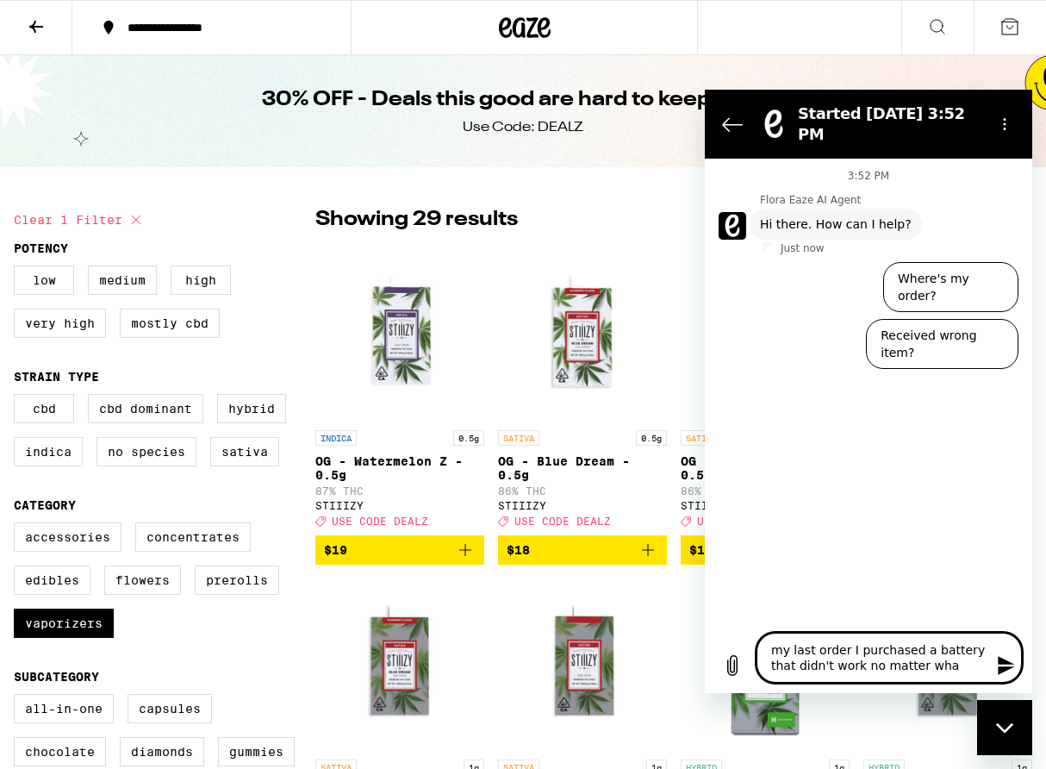
type textarea "my last order I purchased a battery that didn't work no matter what"
type textarea "x"
type textarea "my last order I purchased a battery that didn't work no matter what"
type textarea "x"
type textarea "my last order I purchased a battery that didn't work no matter what I"
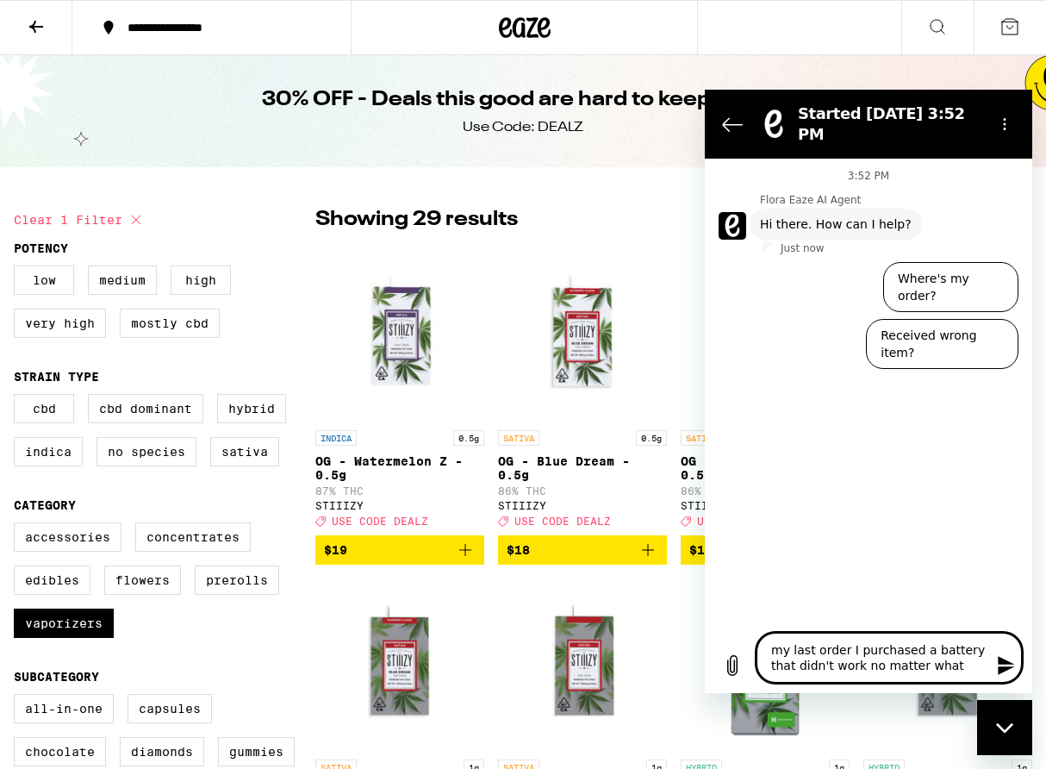
type textarea "x"
type textarea "my last order I purchased a battery that didn't work no matter what I"
type textarea "x"
type textarea "my last order I purchased a battery that didn't work no matter what I d"
type textarea "x"
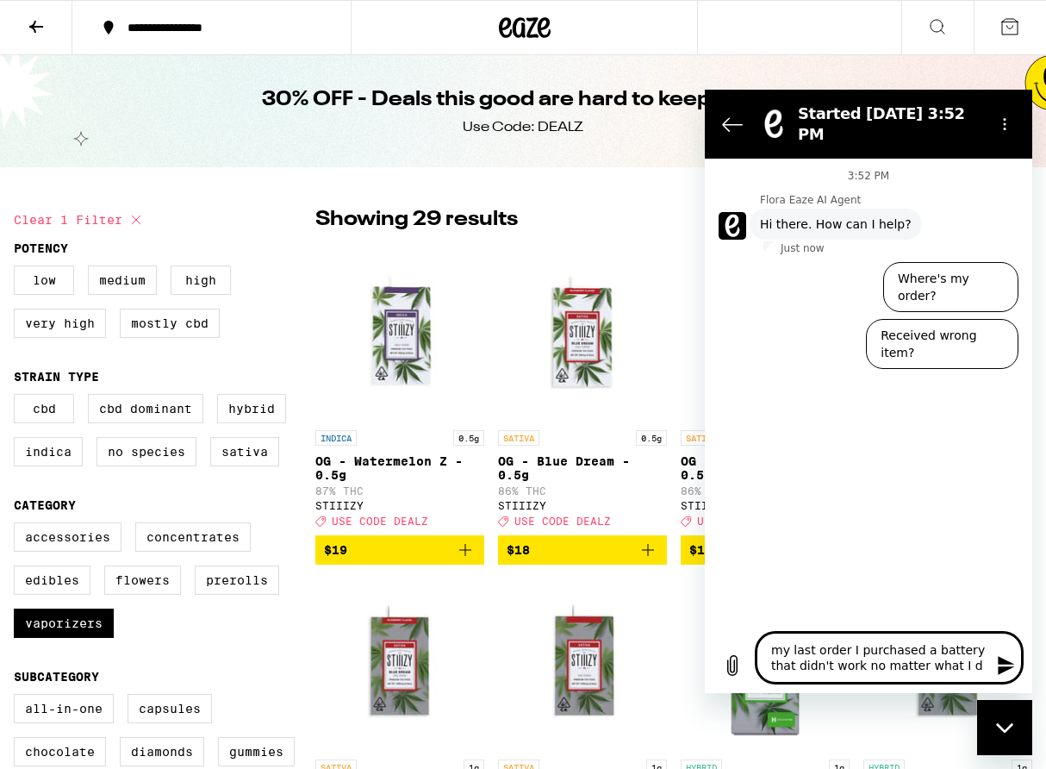
type textarea "my last order I purchased a battery that didn't work no matter what I do"
type textarea "x"
type textarea "my last order I purchased a battery that didn't work no matter what I do."
type textarea "x"
type textarea "my last order I purchased a battery that didn't work no matter what I do."
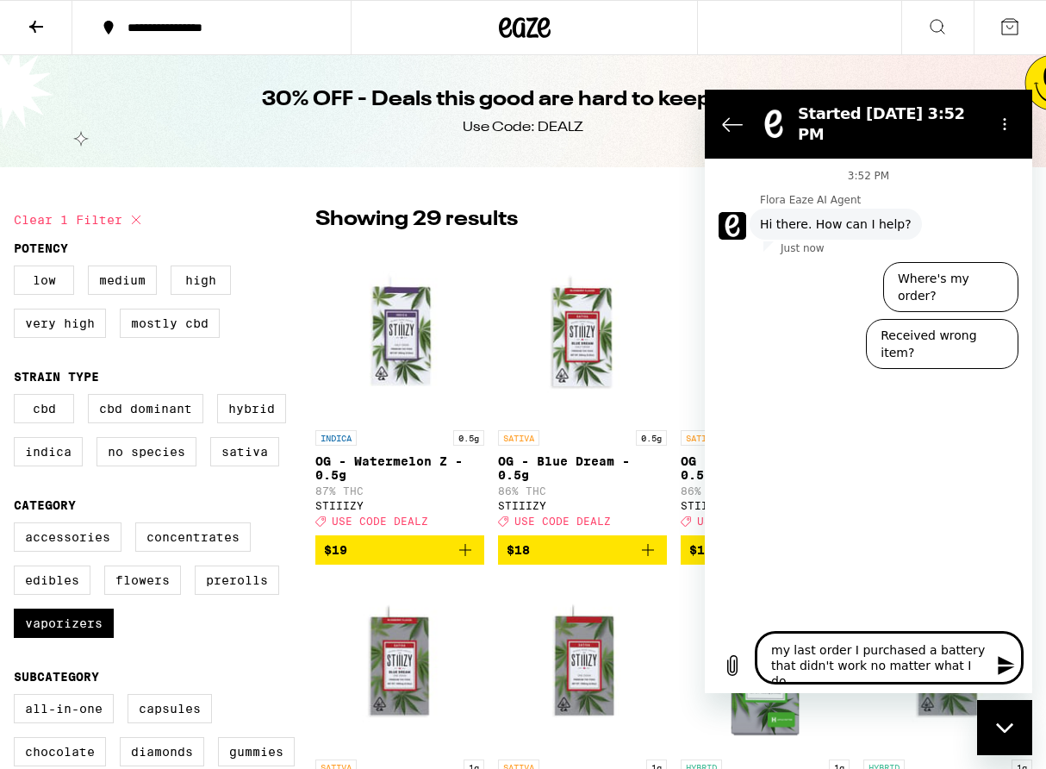
type textarea "x"
type textarea "my last order I purchased a battery that didn't work no matter what I do."
type textarea "x"
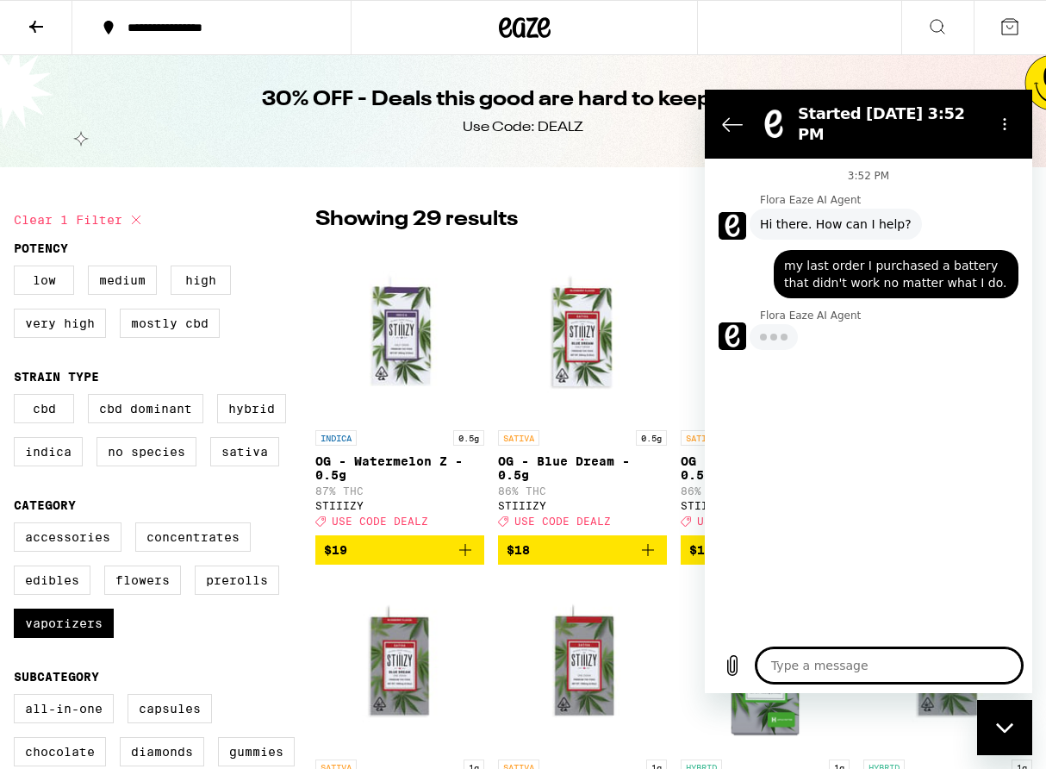
type textarea "x"
type textarea "c"
type textarea "x"
type textarea "ca"
type textarea "x"
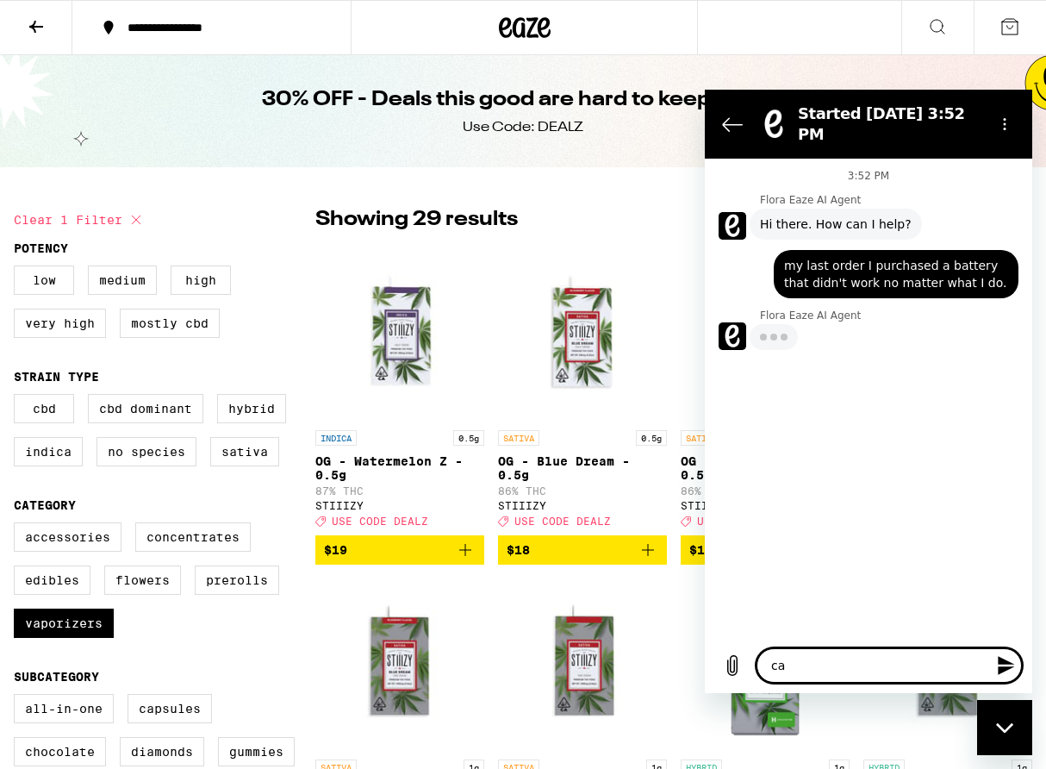
type textarea "can"
type textarea "x"
type textarea "can"
type textarea "x"
type textarea "can I"
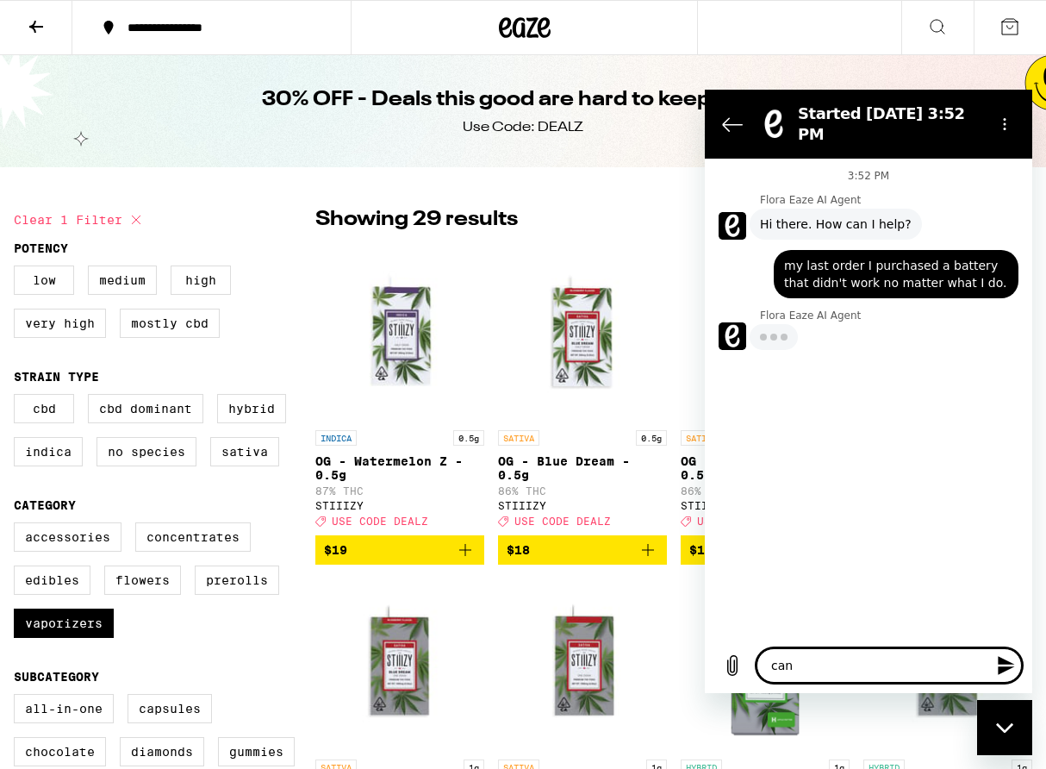
type textarea "x"
type textarea "can I"
type textarea "x"
type textarea "can I g"
type textarea "x"
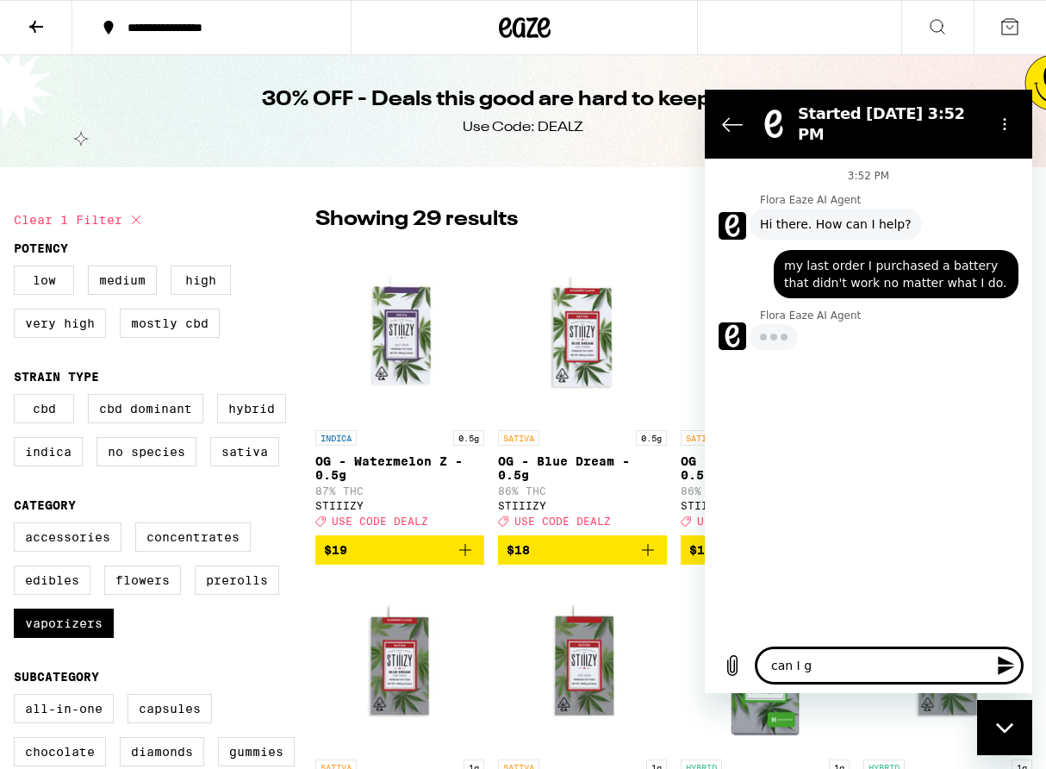
type textarea "can I gt"
type textarea "x"
type textarea "can I gt"
type textarea "x"
type textarea "can I gt a"
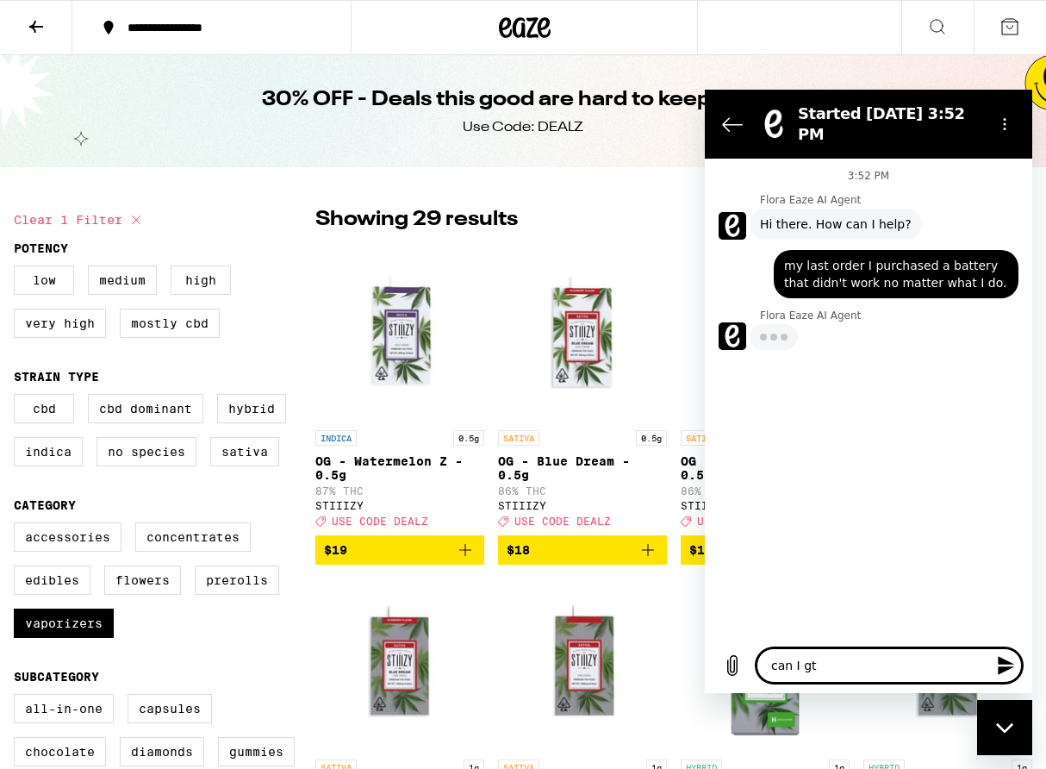
type textarea "x"
type textarea "can I gt a"
type textarea "x"
type textarea "can I gt a."
type textarea "x"
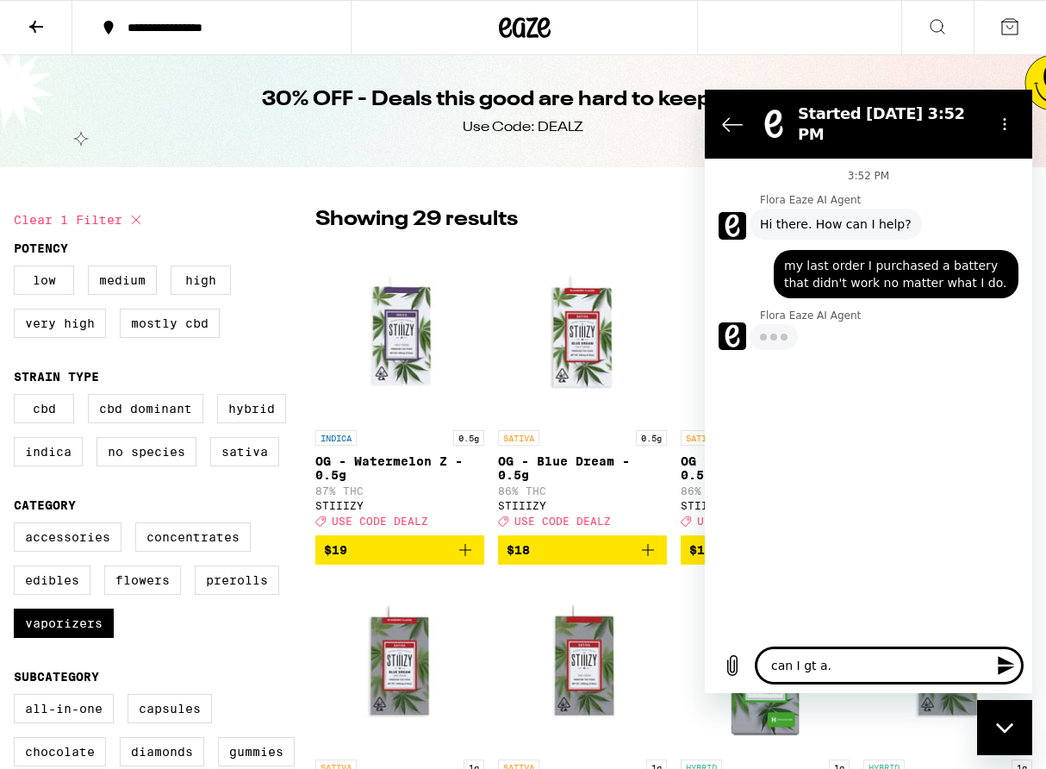
type textarea "can I gt a."
type textarea "x"
type textarea "can I gt a"
type textarea "x"
type textarea "can I gt"
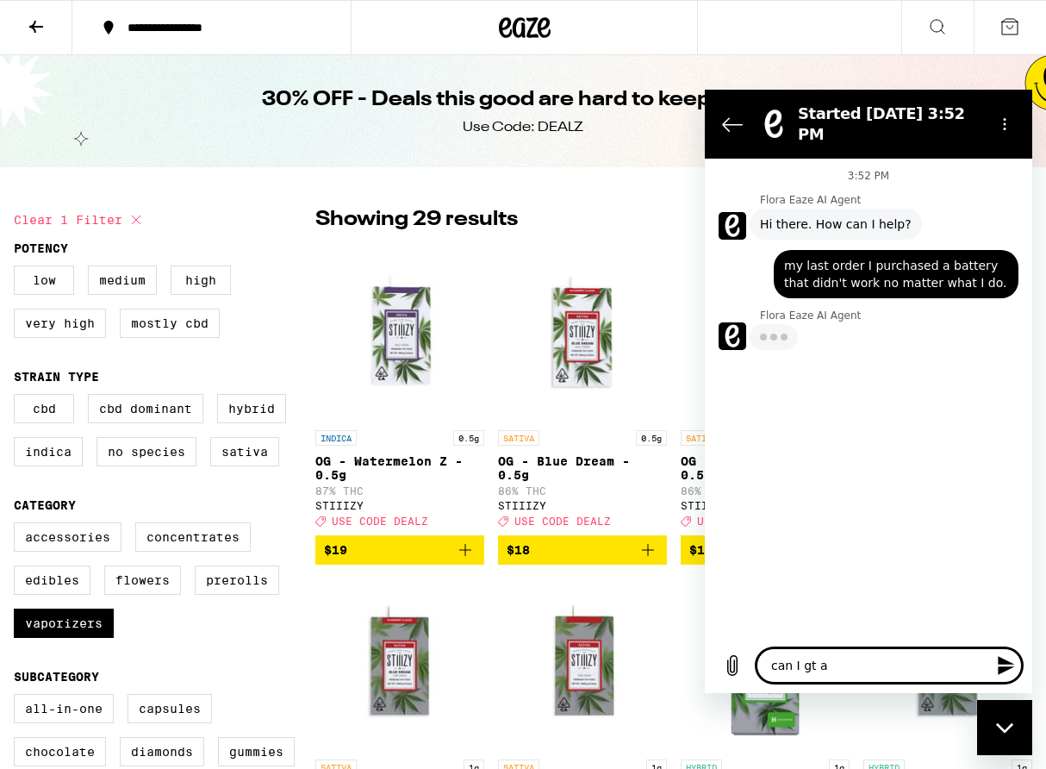
type textarea "x"
type textarea "can I gt"
type textarea "x"
type textarea "can I g"
type textarea "x"
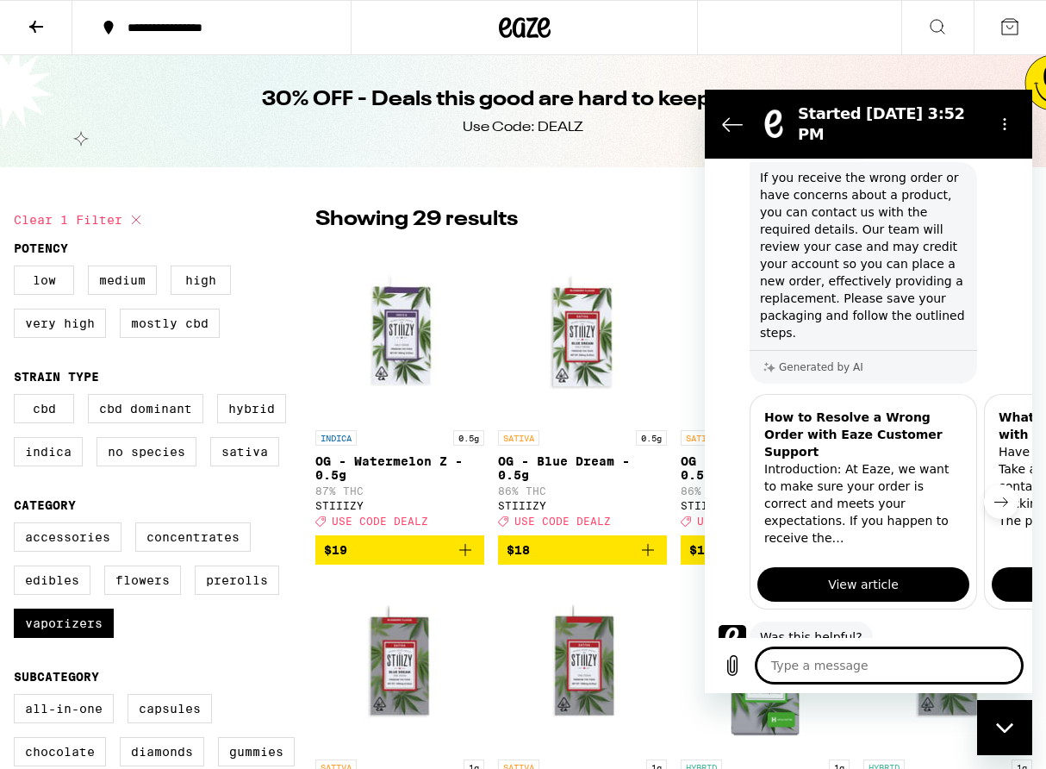
scroll to position [701, 0]
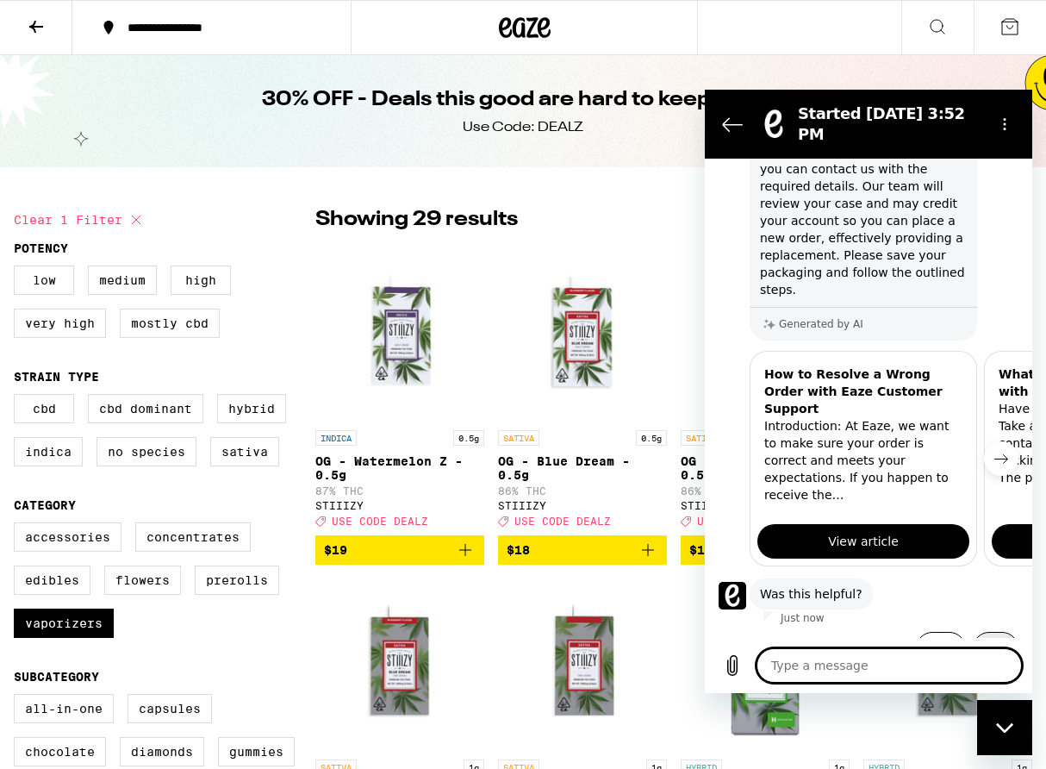
click at [993, 632] on button "No" at bounding box center [996, 648] width 46 height 33
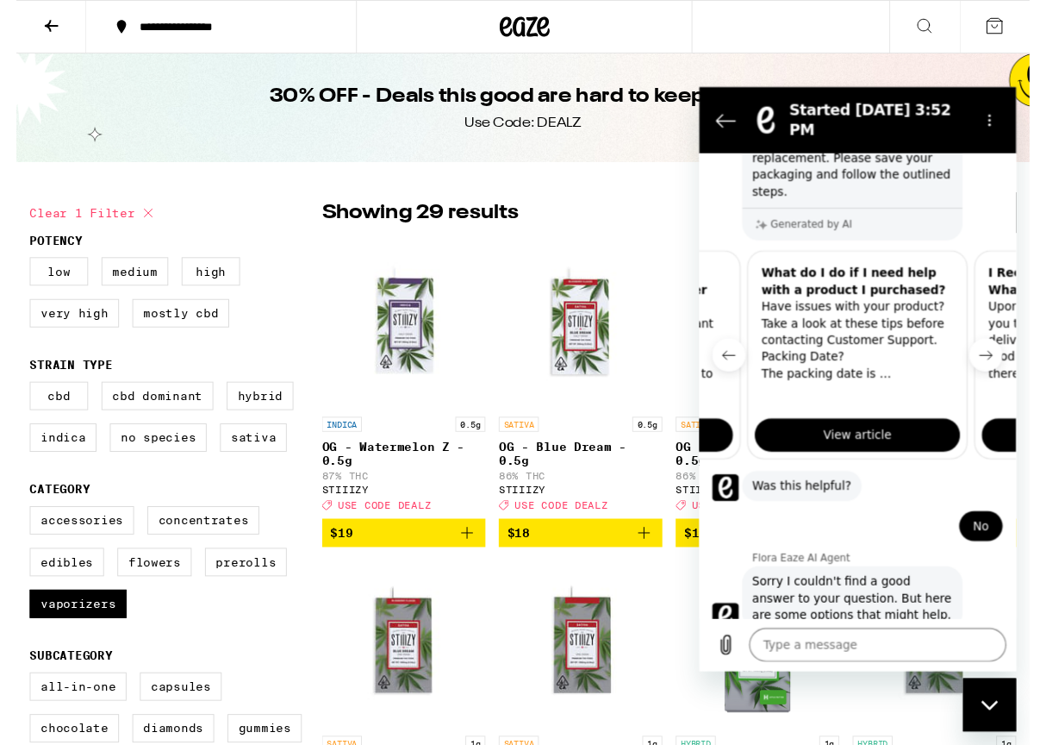
scroll to position [0, 221]
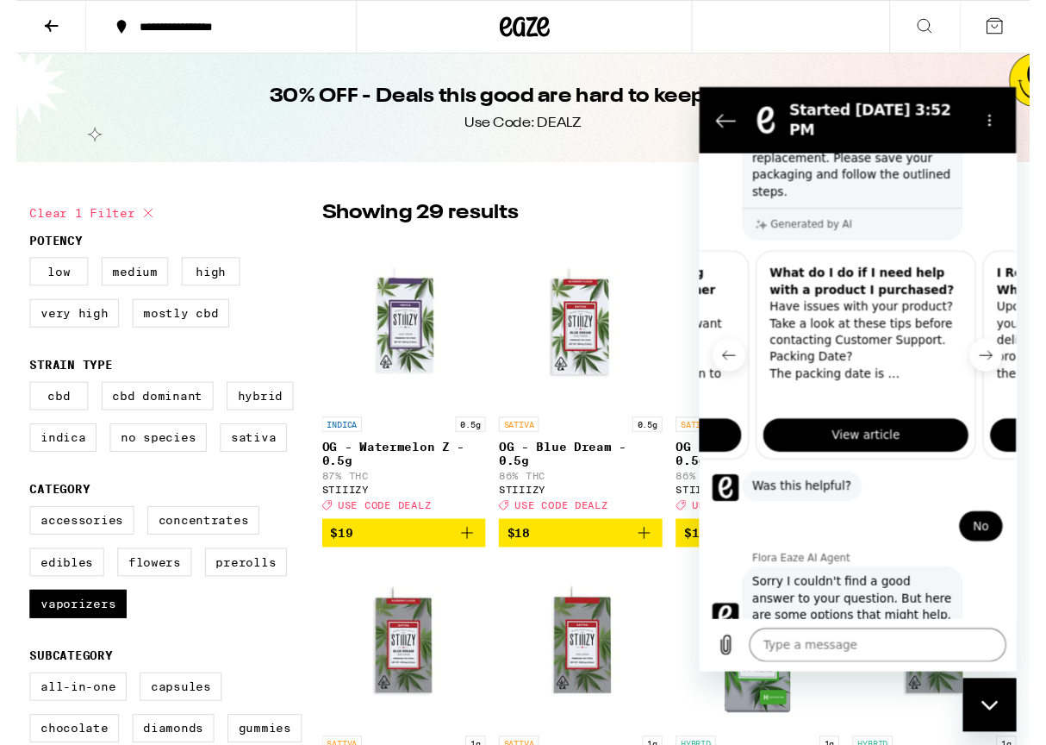
click at [851, 435] on span "View article" at bounding box center [871, 445] width 71 height 21
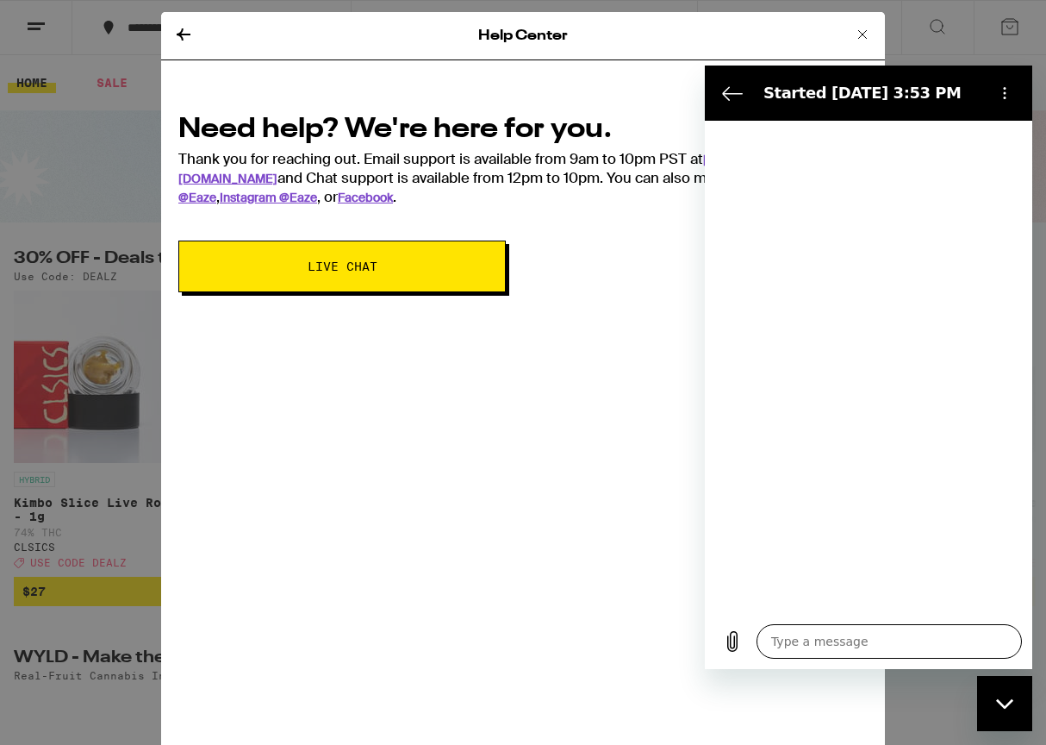
type textarea "x"
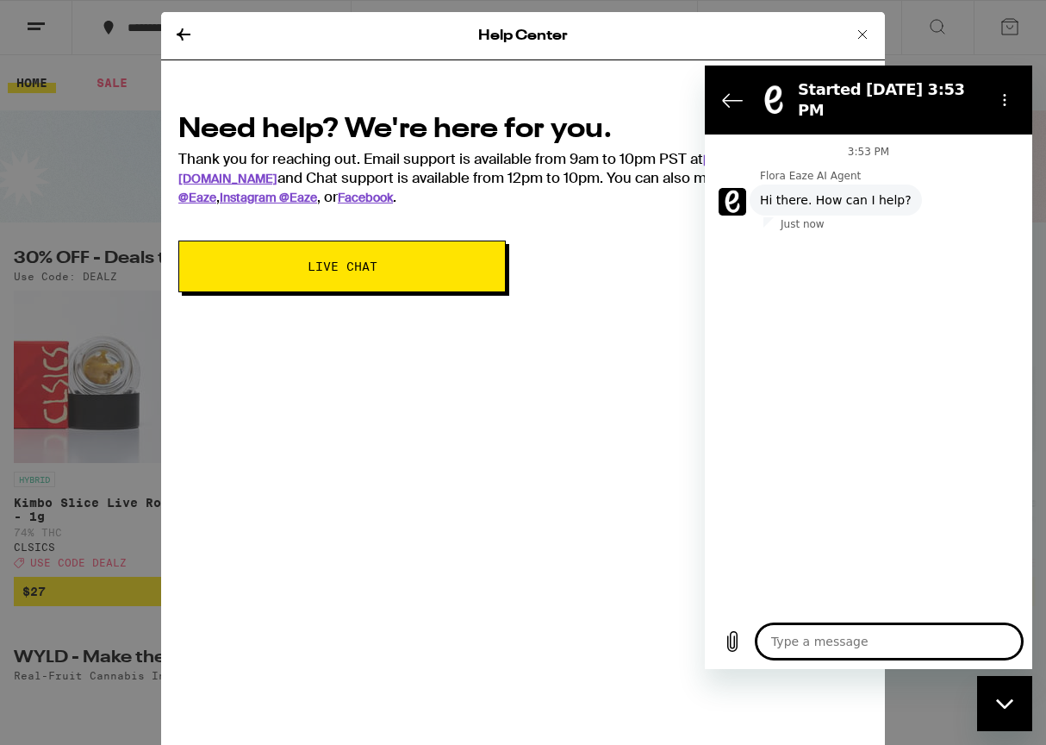
click at [848, 638] on textarea at bounding box center [889, 641] width 265 height 34
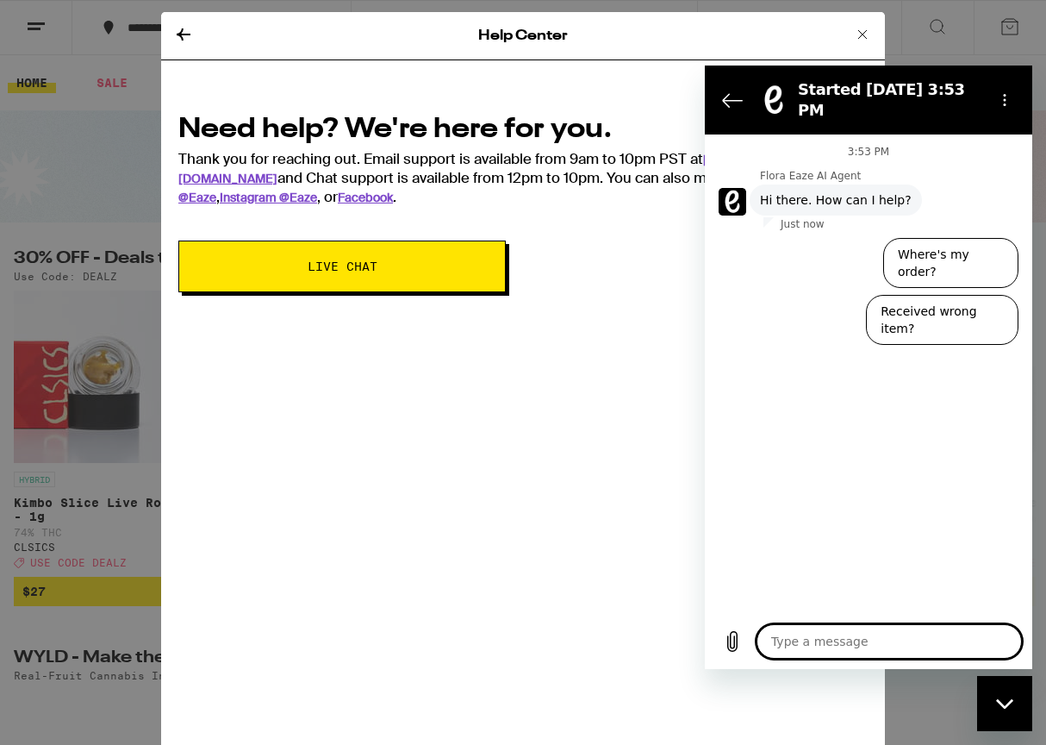
type textarea "H"
type textarea "x"
type textarea "Hi"
type textarea "x"
type textarea "Hi"
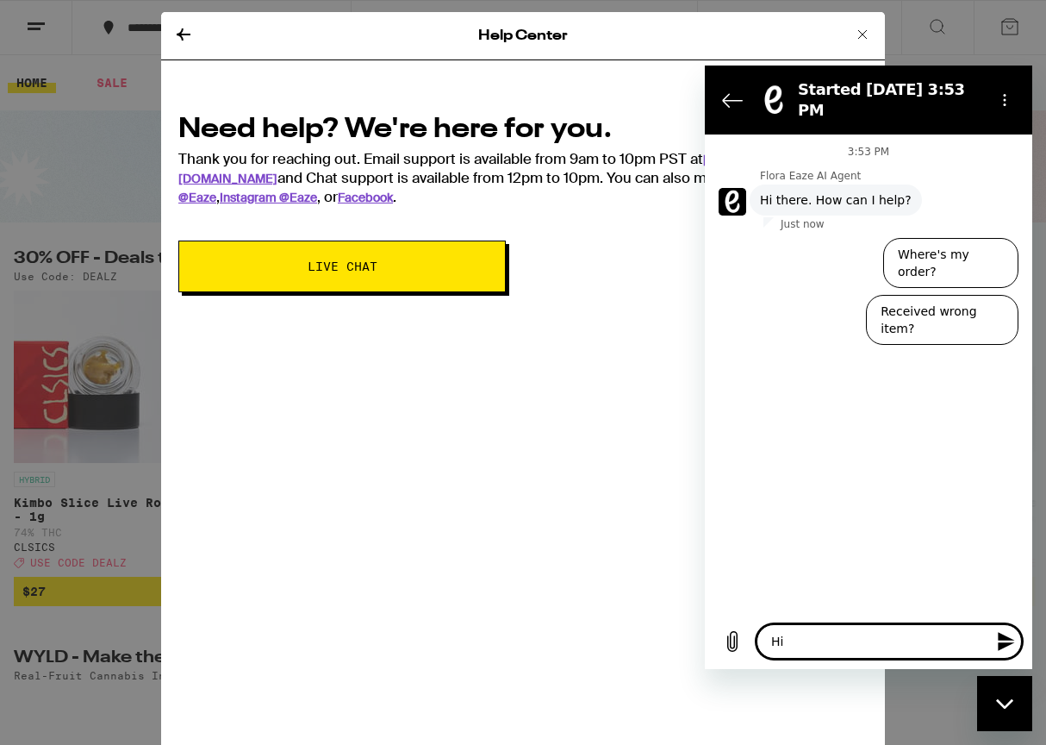
type textarea "x"
type textarea "Hi t"
type textarea "x"
type textarea "Hi th"
type textarea "x"
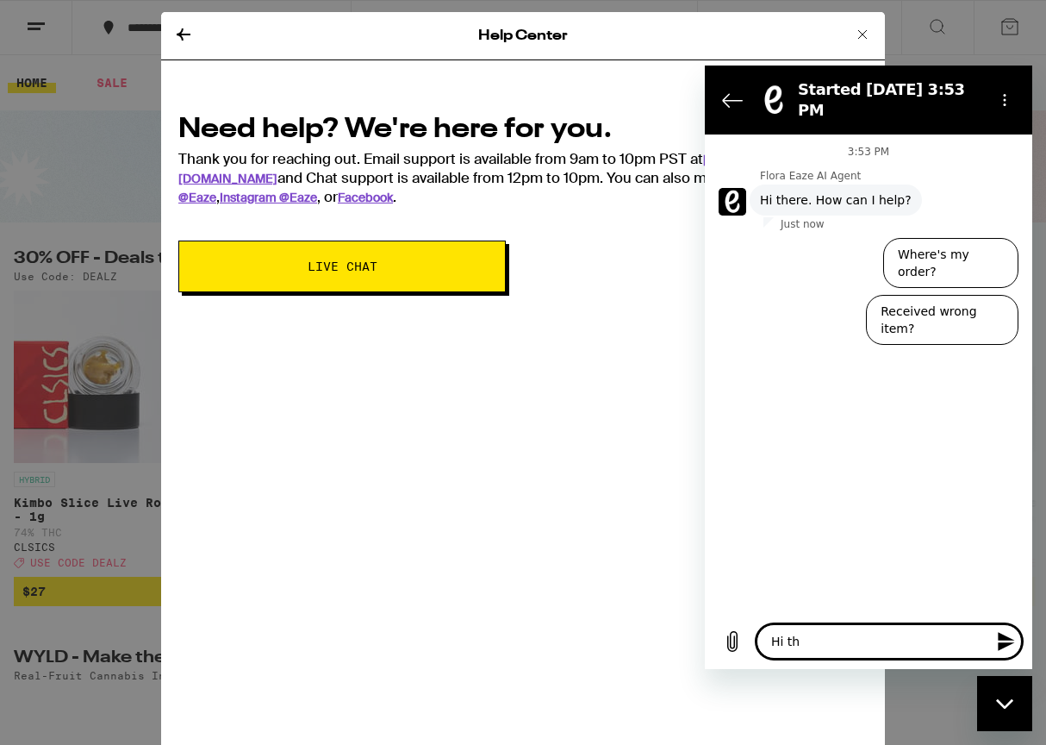
type textarea "Hi the"
type textarea "x"
type textarea "Hi ther"
type textarea "x"
type textarea "Hi there"
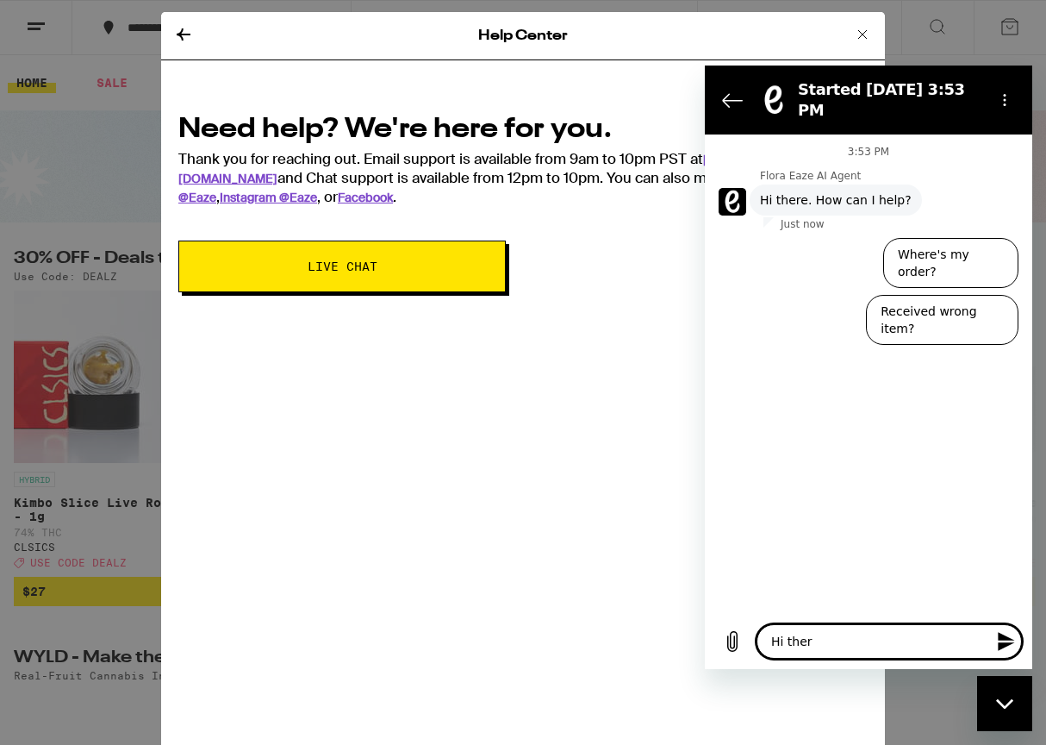
type textarea "x"
type textarea "Hi there."
type textarea "x"
type textarea "Hi there."
type textarea "x"
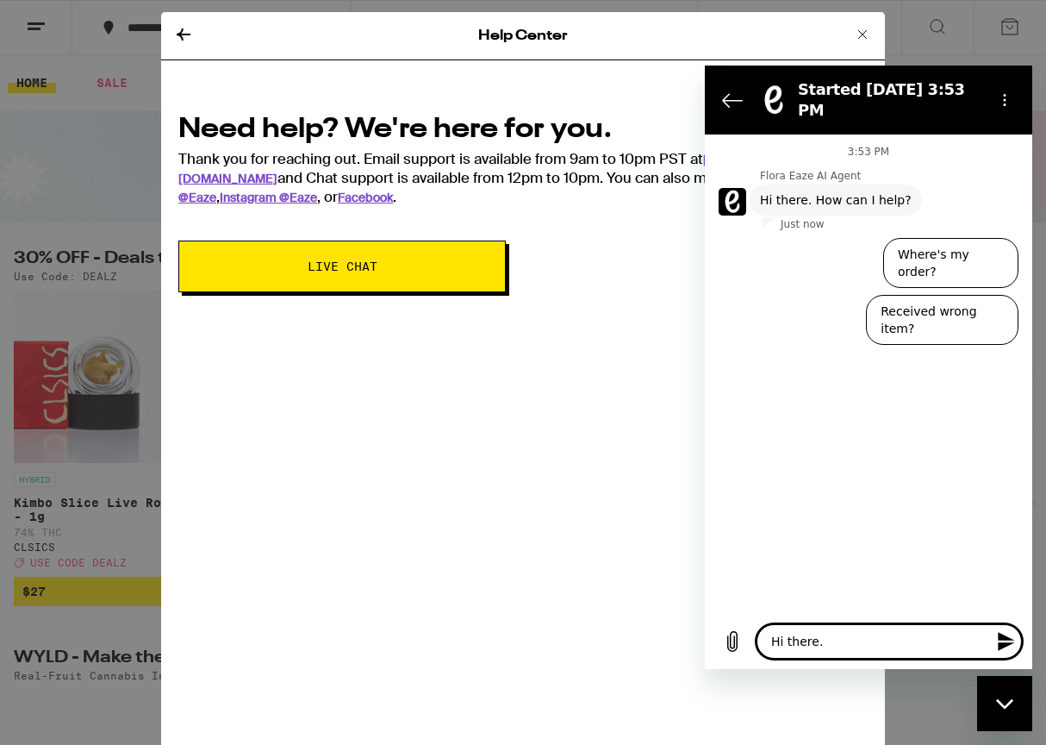
type textarea "Hi there."
type textarea "x"
type textarea "Hi there. i"
type textarea "x"
type textarea "Hi there. i"
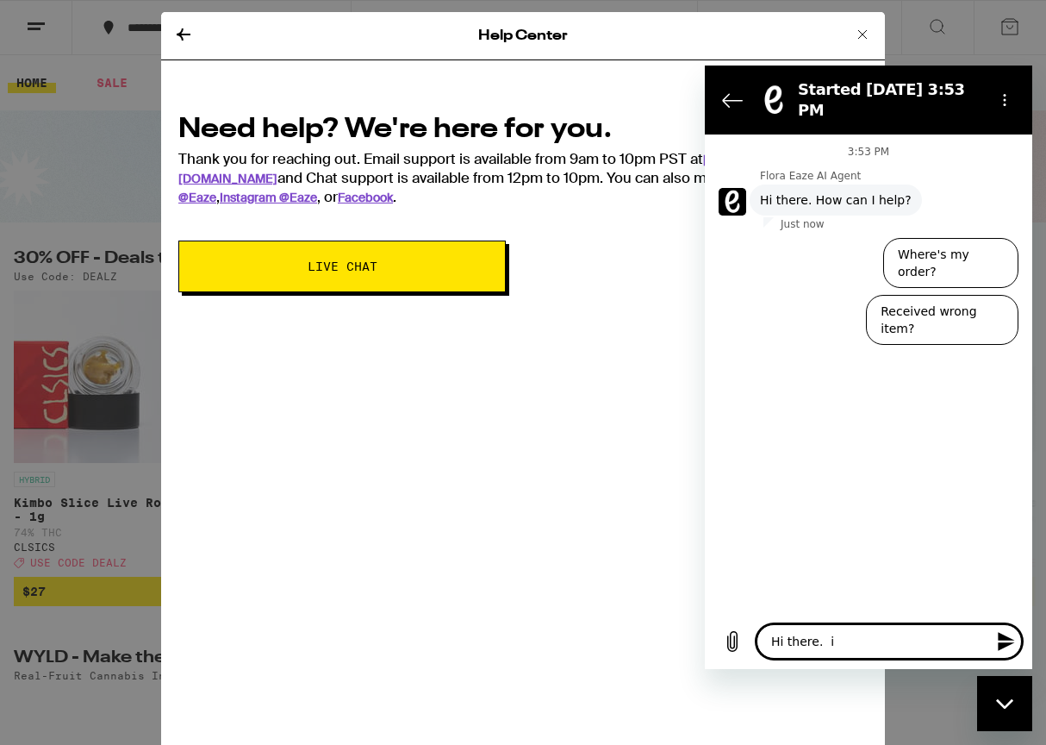
type textarea "x"
type textarea "Hi there. i o"
type textarea "x"
type textarea "Hi there. i or"
type textarea "x"
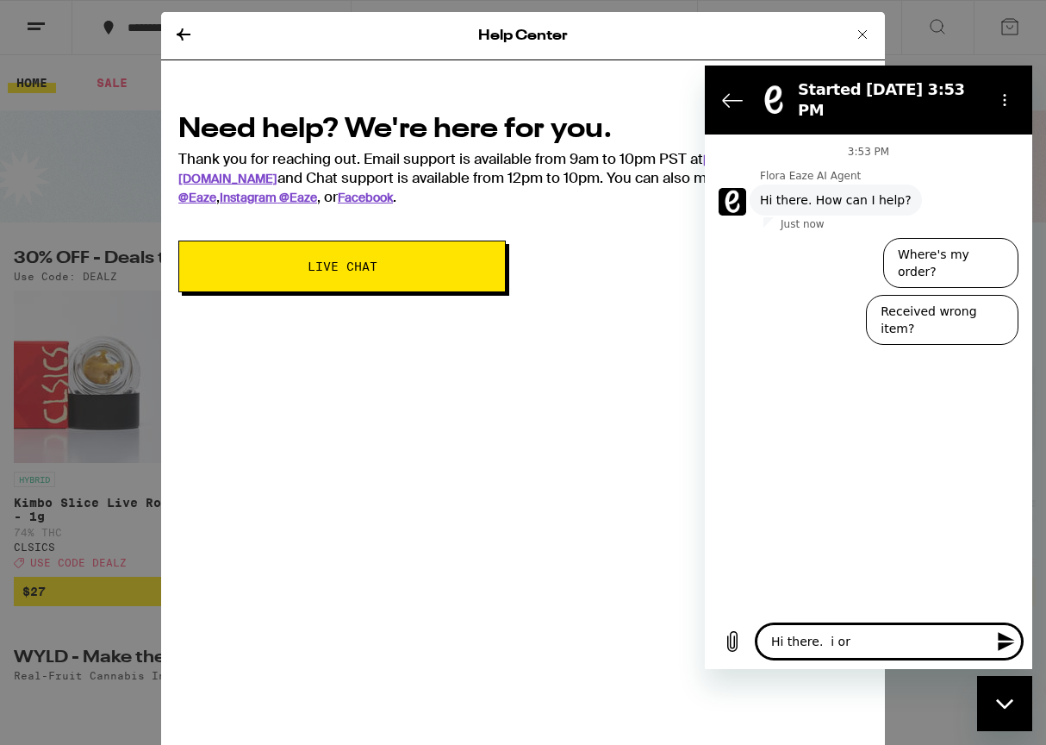
type textarea "Hi there. i ord"
type textarea "x"
type textarea "Hi there. i orde"
type textarea "x"
type textarea "Hi there. i order"
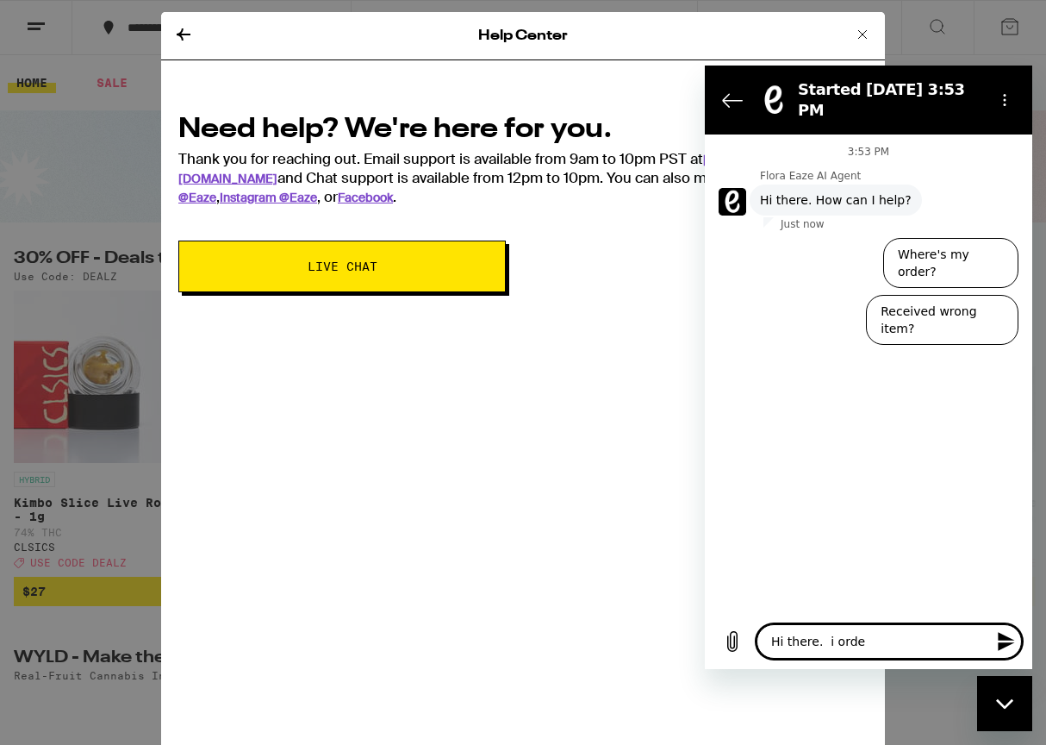
type textarea "x"
type textarea "Hi there. i ordere"
type textarea "x"
type textarea "Hi there. i ordered"
type textarea "x"
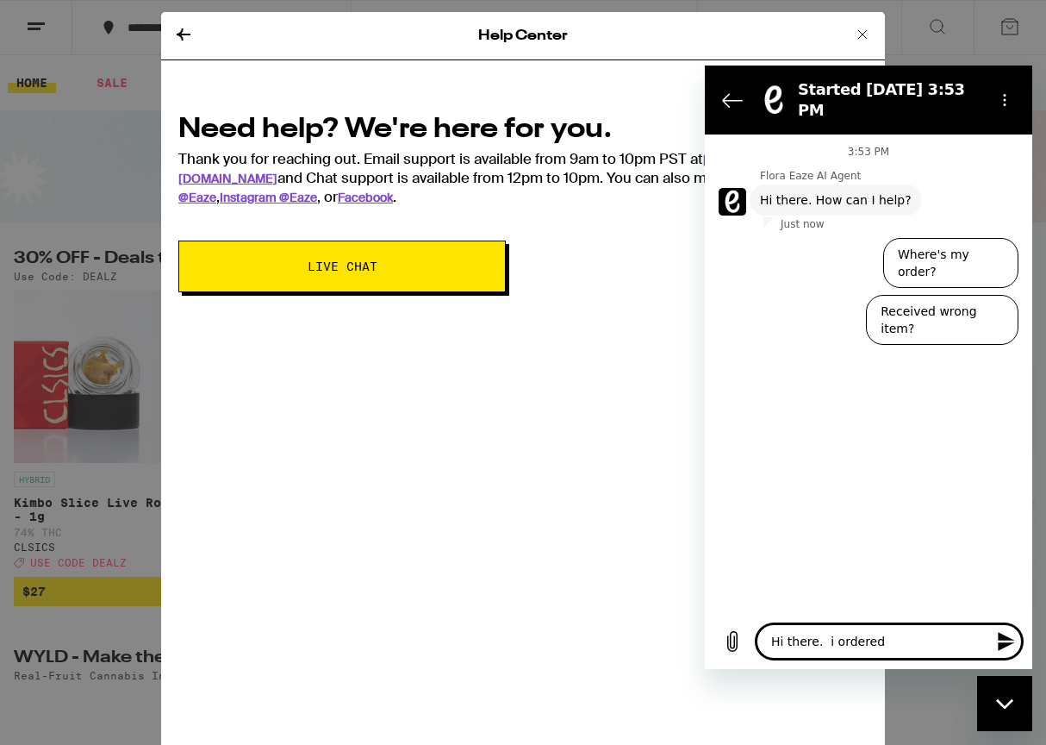
type textarea "Hi there. i ordered"
type textarea "x"
type textarea "Hi there. i ordered a"
type textarea "x"
type textarea "Hi there. i ordered a"
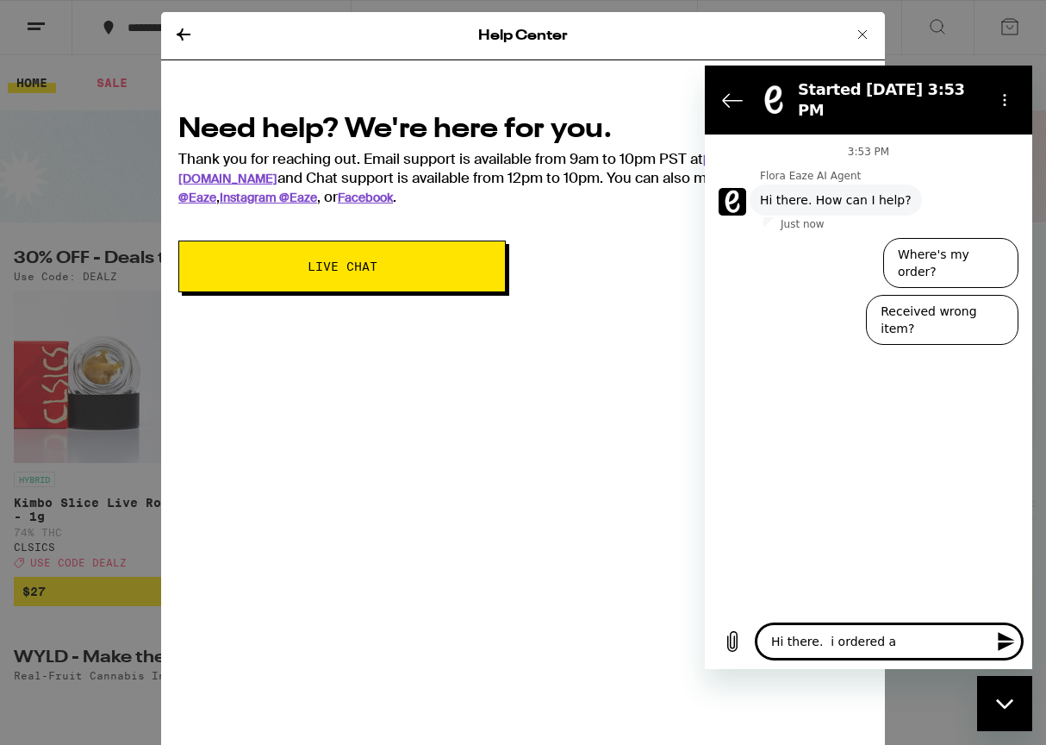
type textarea "x"
type textarea "Hi there. i ordered a b"
type textarea "x"
type textarea "Hi there. i ordered a ba"
type textarea "x"
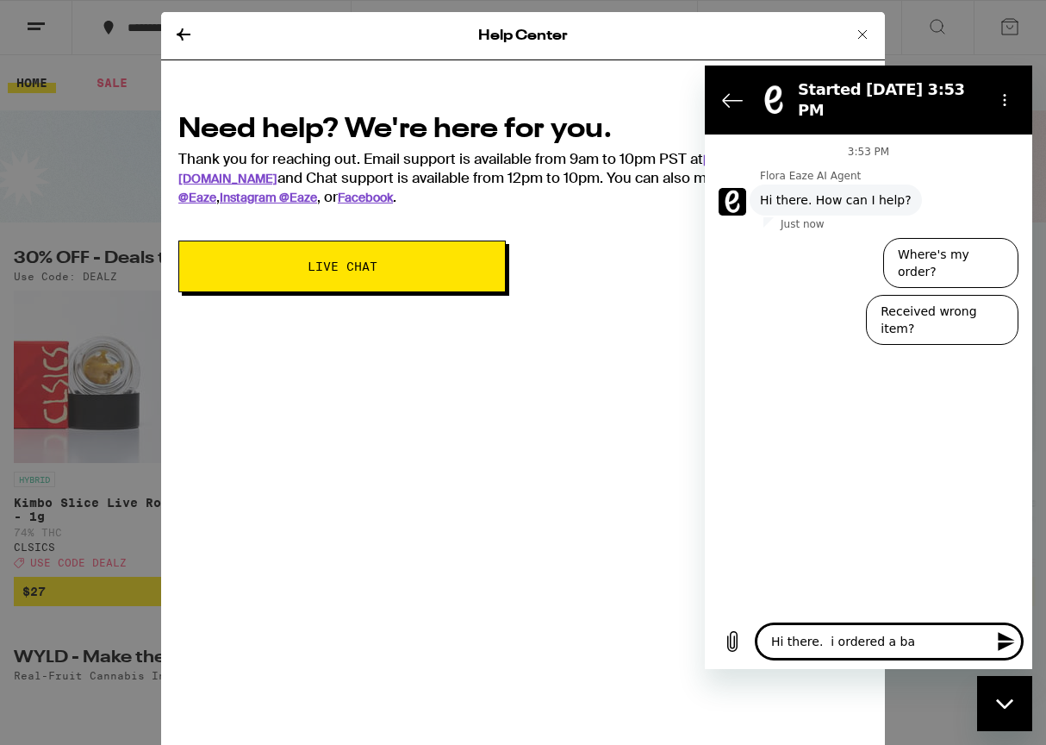
type textarea "Hi there. i ordered a bat"
type textarea "x"
type textarea "Hi there. i ordered a batt"
type textarea "x"
type textarea "Hi there. i ordered a batte"
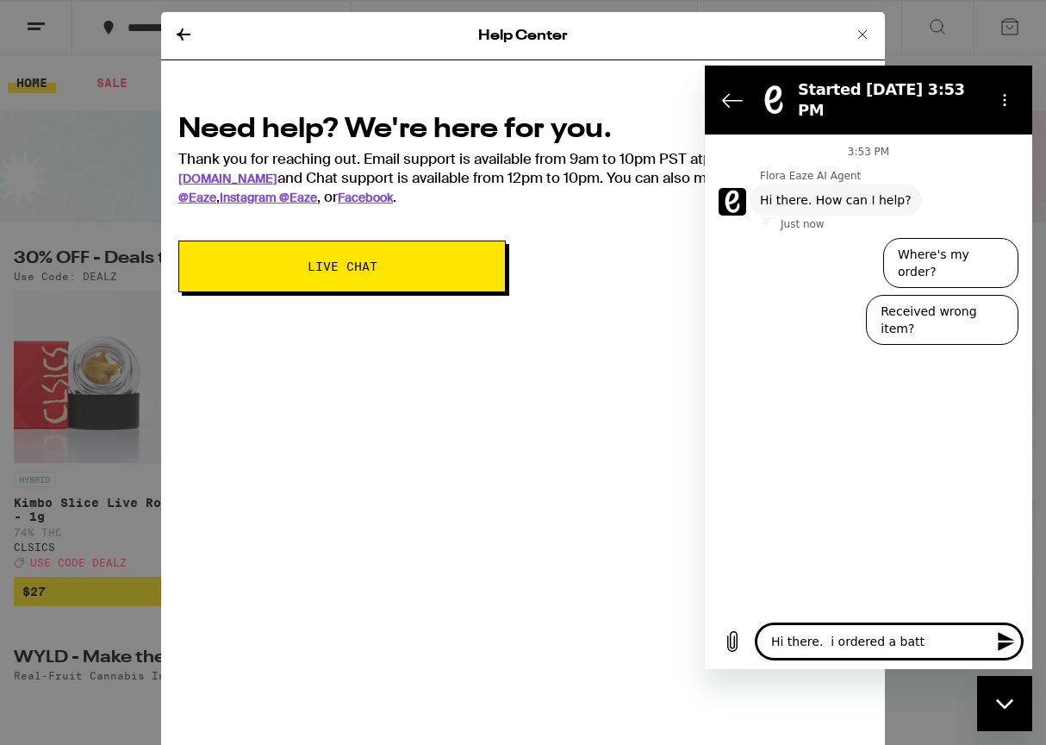
type textarea "x"
type textarea "Hi there. i ordered a batter"
type textarea "x"
type textarea "Hi there. i ordered a battery"
type textarea "x"
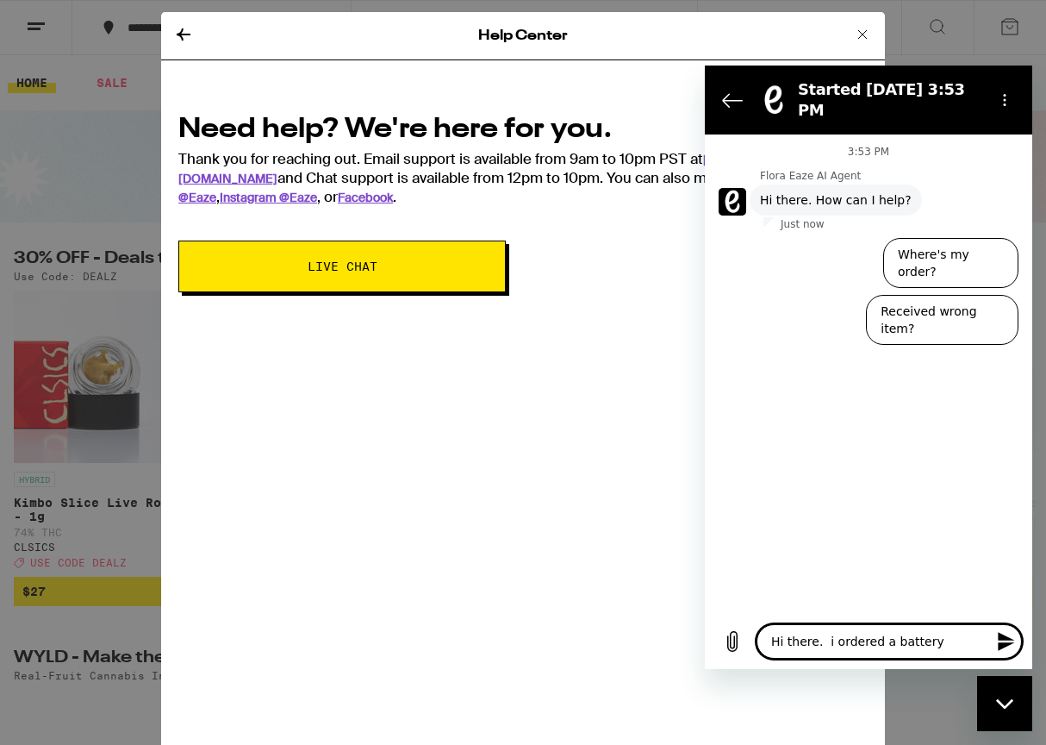
type textarea "Hi there. i ordered a battery"
type textarea "x"
type textarea "Hi there. i ordered a battery i"
type textarea "x"
type textarea "Hi there. i ordered a battery in"
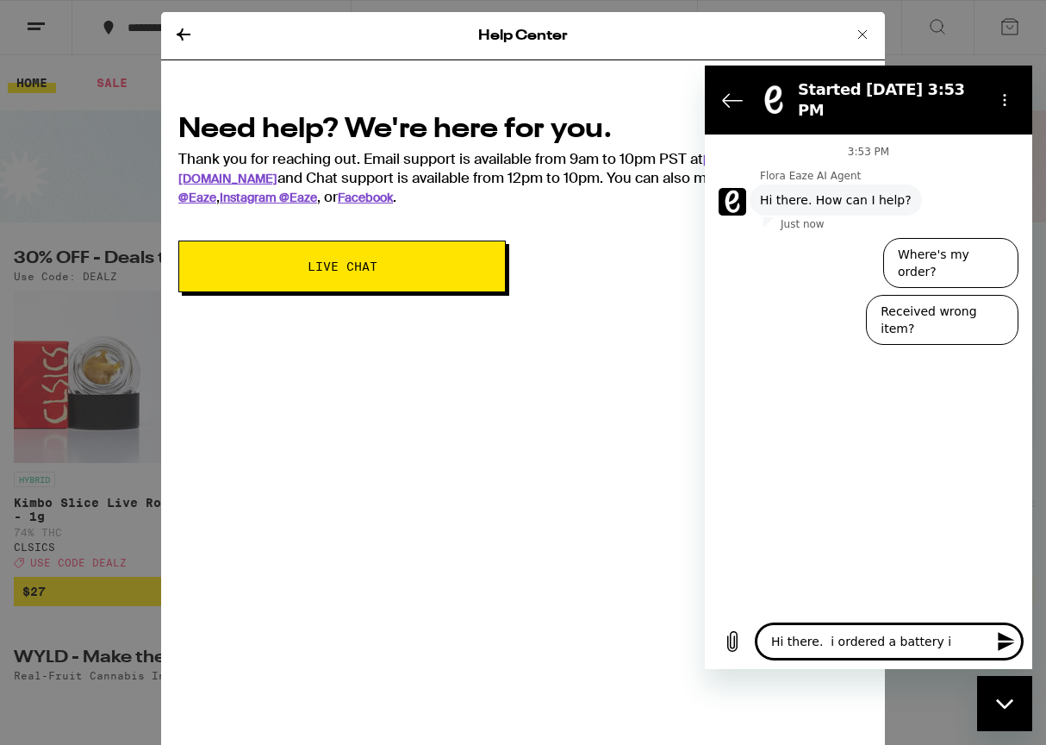
type textarea "x"
type textarea "Hi there. i ordered a battery in"
type textarea "x"
type textarea "Hi there. i ordered a battery in y"
type textarea "x"
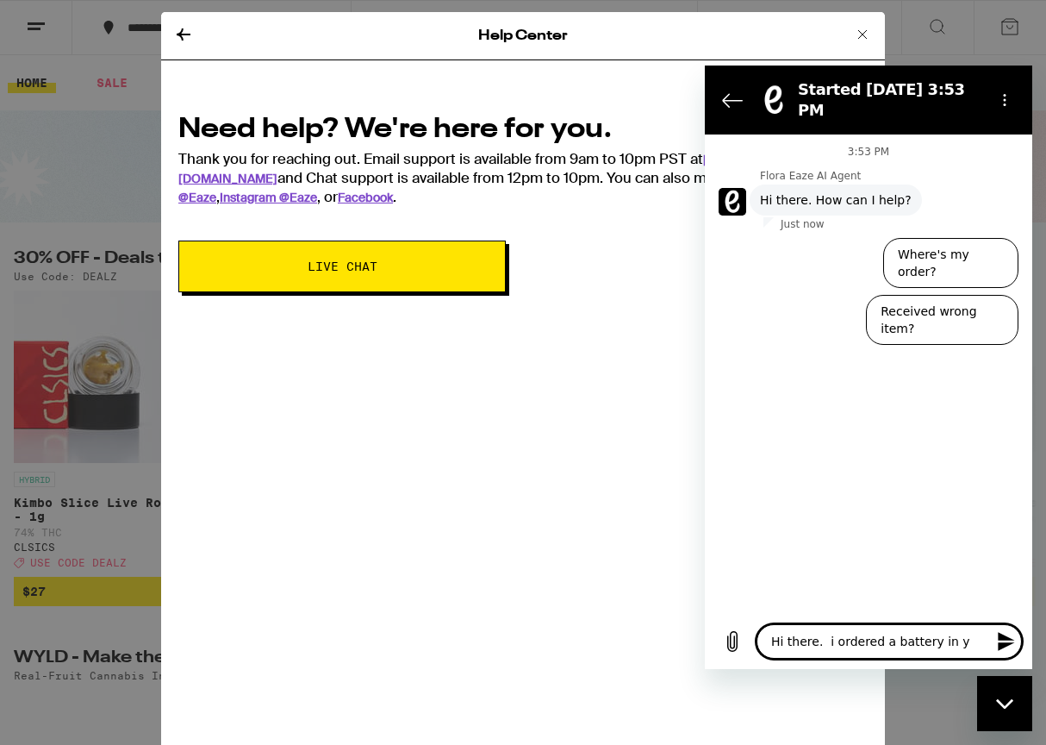
type textarea "Hi there. i ordered a battery in"
type textarea "x"
type textarea "Hi there. i ordered a battery in m"
type textarea "x"
type textarea "Hi there. i ordered a battery in my"
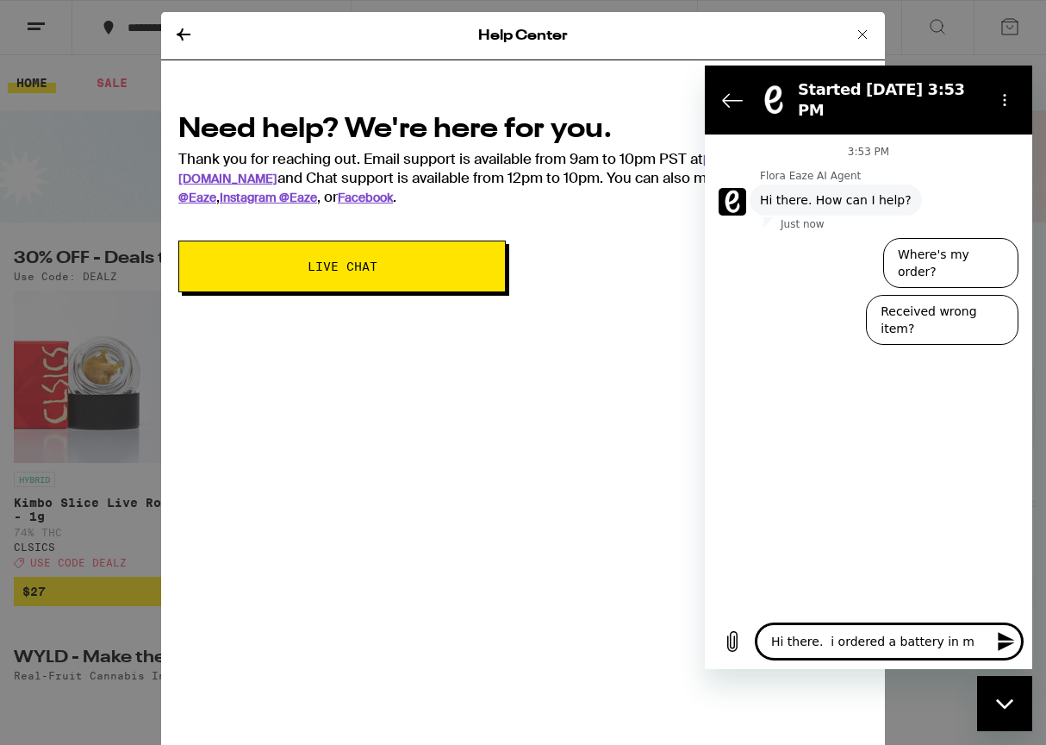
type textarea "x"
type textarea "Hi there. i ordered a battery in my"
type textarea "x"
type textarea "Hi there. i ordered a battery in my l"
type textarea "x"
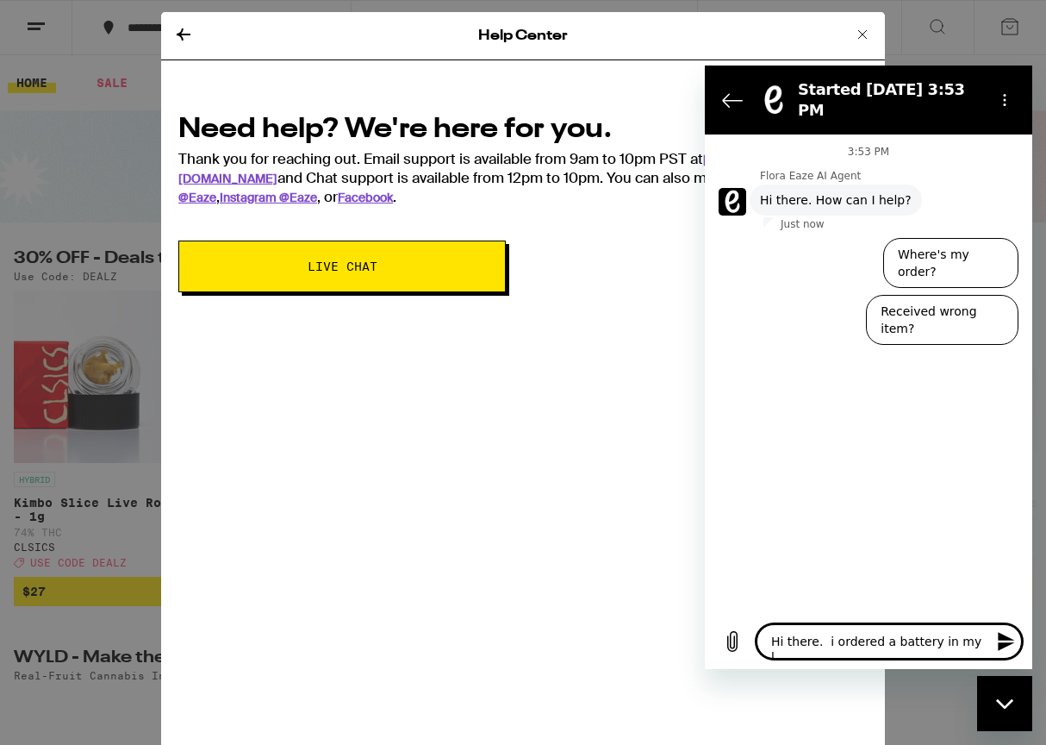
type textarea "Hi there. i ordered a battery in my la"
type textarea "x"
type textarea "Hi there. i ordered a battery in my las"
type textarea "x"
type textarea "Hi there. i ordered a battery in my last"
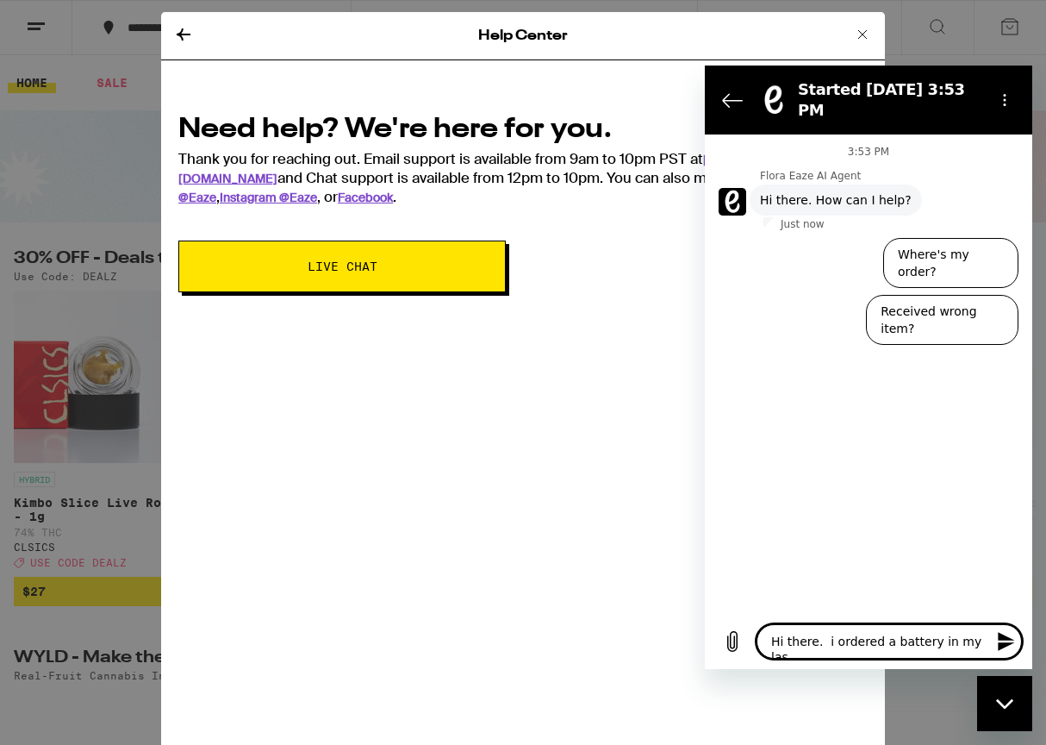
type textarea "x"
type textarea "Hi there. i ordered a battery in my last"
type textarea "x"
type textarea "Hi there. i ordered a battery in my last o"
type textarea "x"
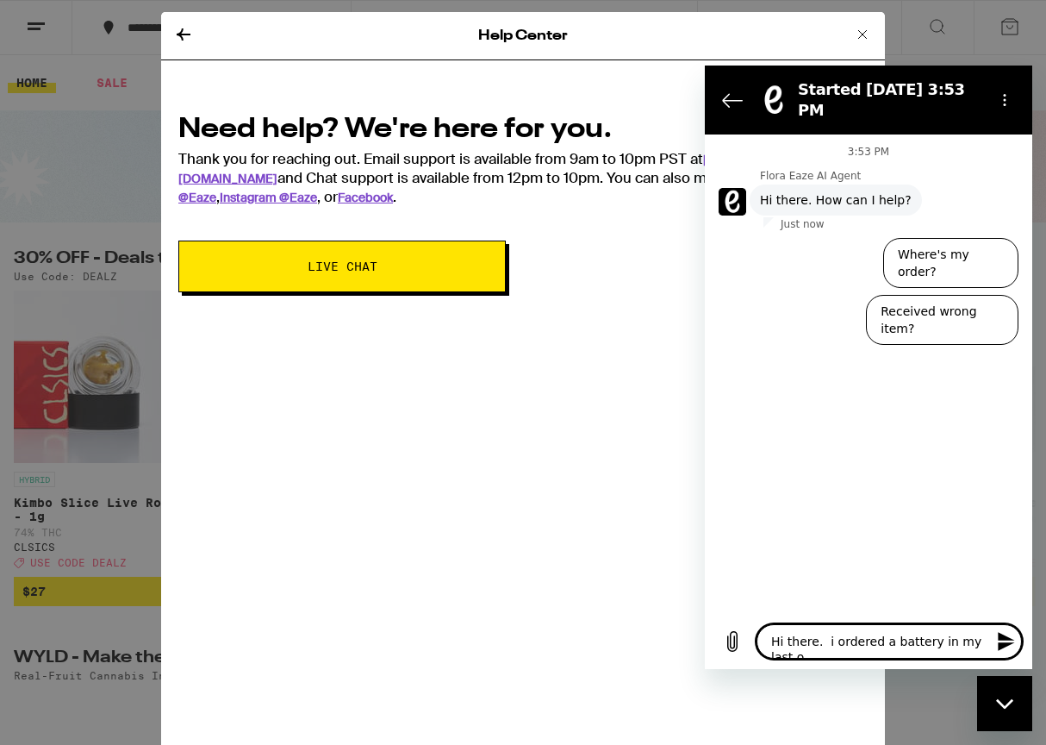
type textarea "Hi there. i ordered a battery in my last or"
type textarea "x"
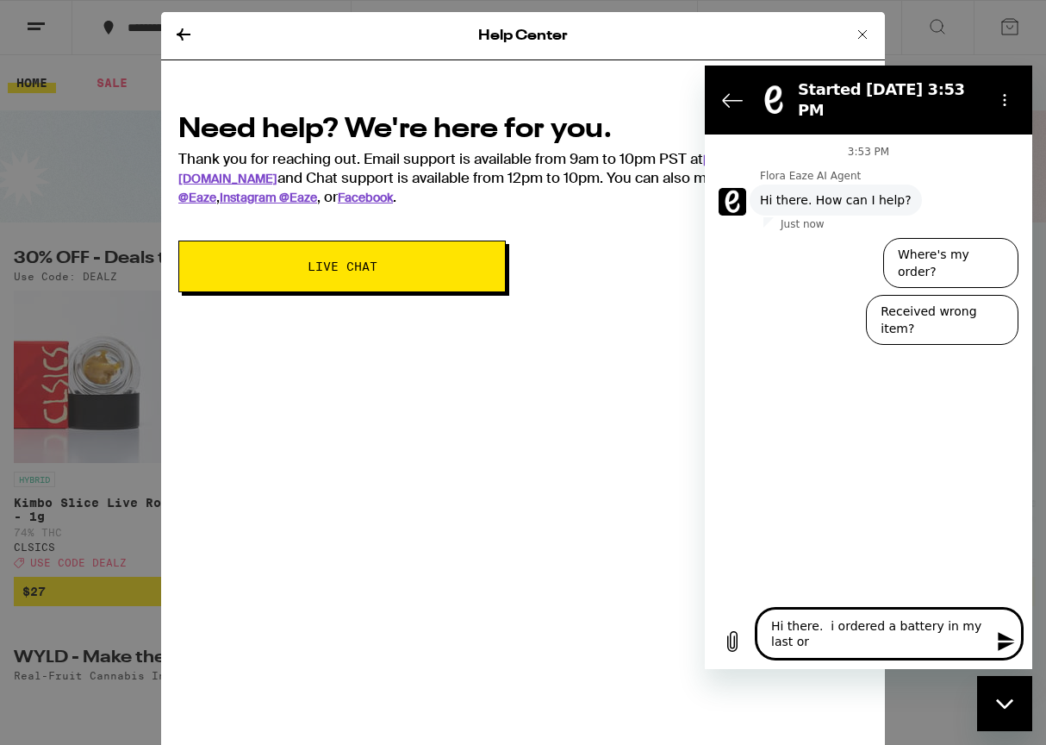
type textarea "Hi there. i ordered a battery in my last ord"
type textarea "x"
type textarea "Hi there. i ordered a battery in my last orde"
type textarea "x"
type textarea "Hi there. i ordered a battery in my last order"
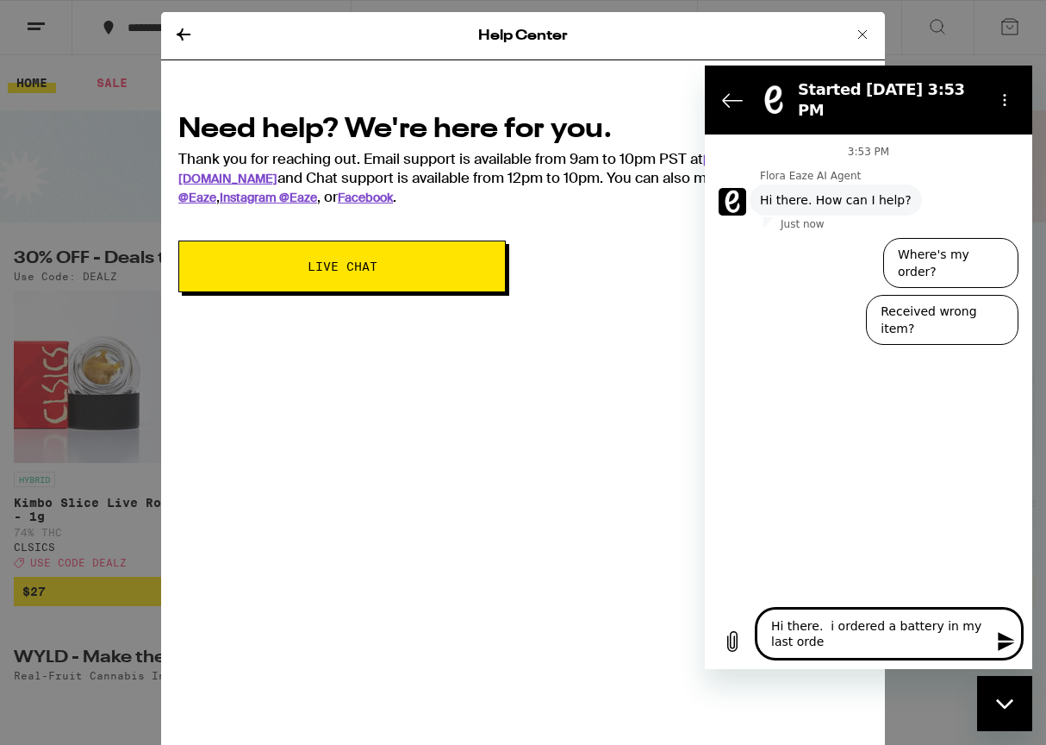
type textarea "x"
type textarea "Hi there. i ordered a battery in my last order"
type textarea "x"
type textarea "Hi there. i ordered a battery in my last order a"
type textarea "x"
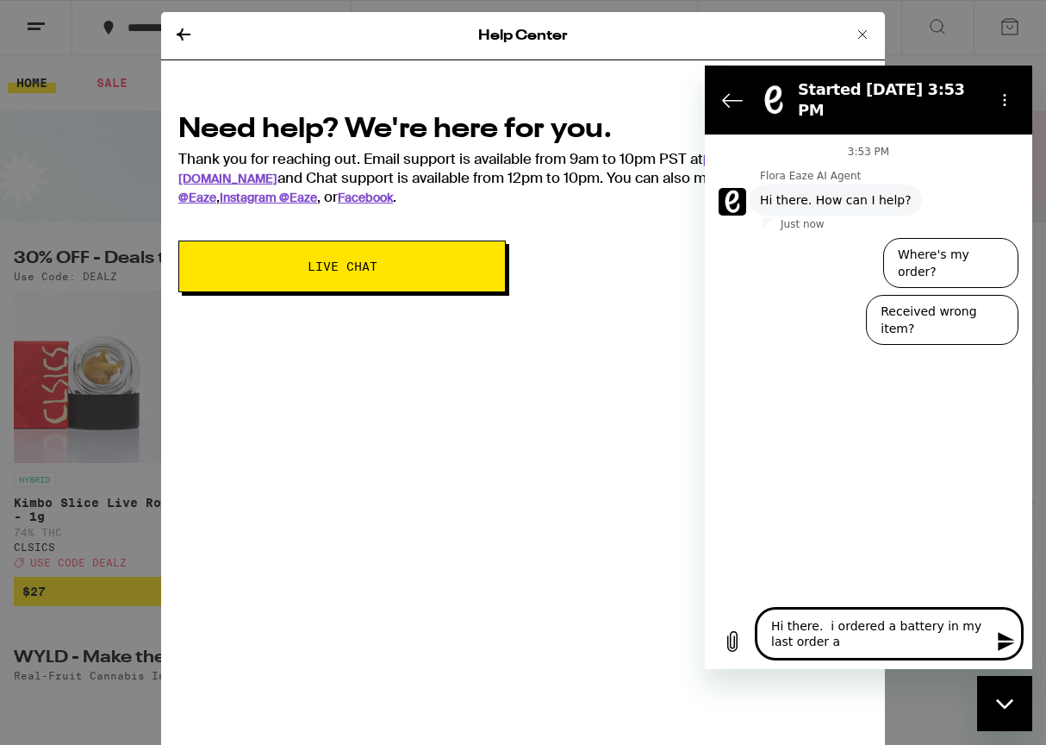
type textarea "Hi there. i ordered a battery in my last order an"
type textarea "x"
type textarea "Hi there. i ordered a battery in my last order and"
type textarea "x"
type textarea "Hi there. i ordered a battery in my last order and"
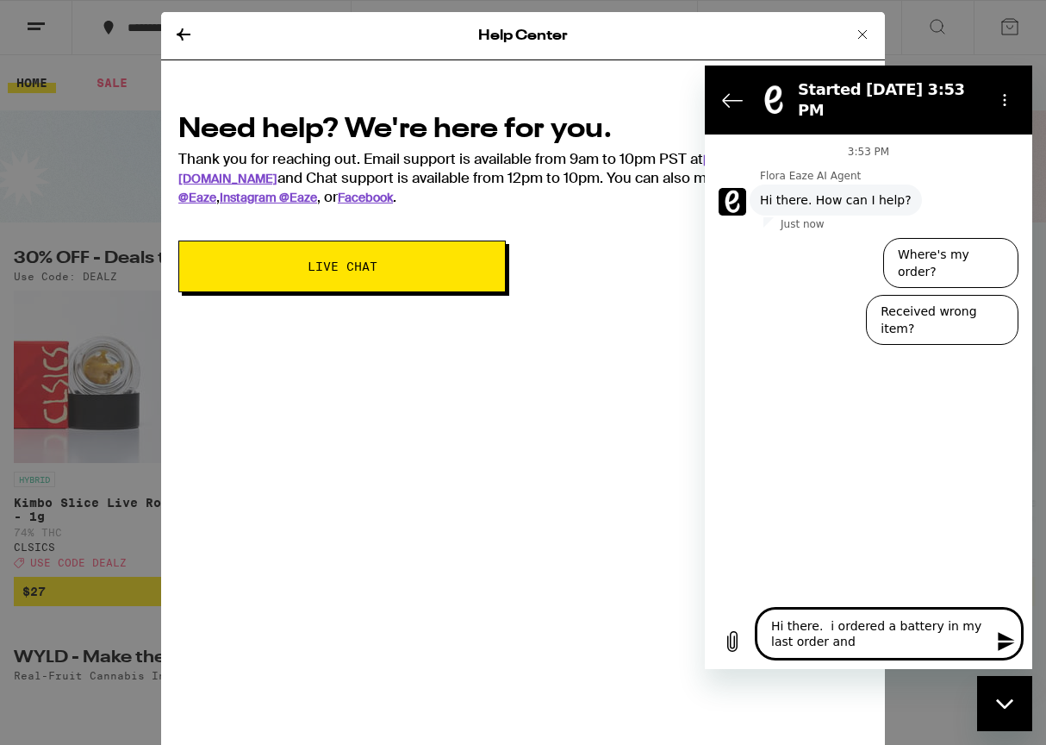
type textarea "x"
type textarea "Hi there. i ordered a battery in my last order and i"
type textarea "x"
type textarea "Hi there. i ordered a battery in my last order and it"
type textarea "x"
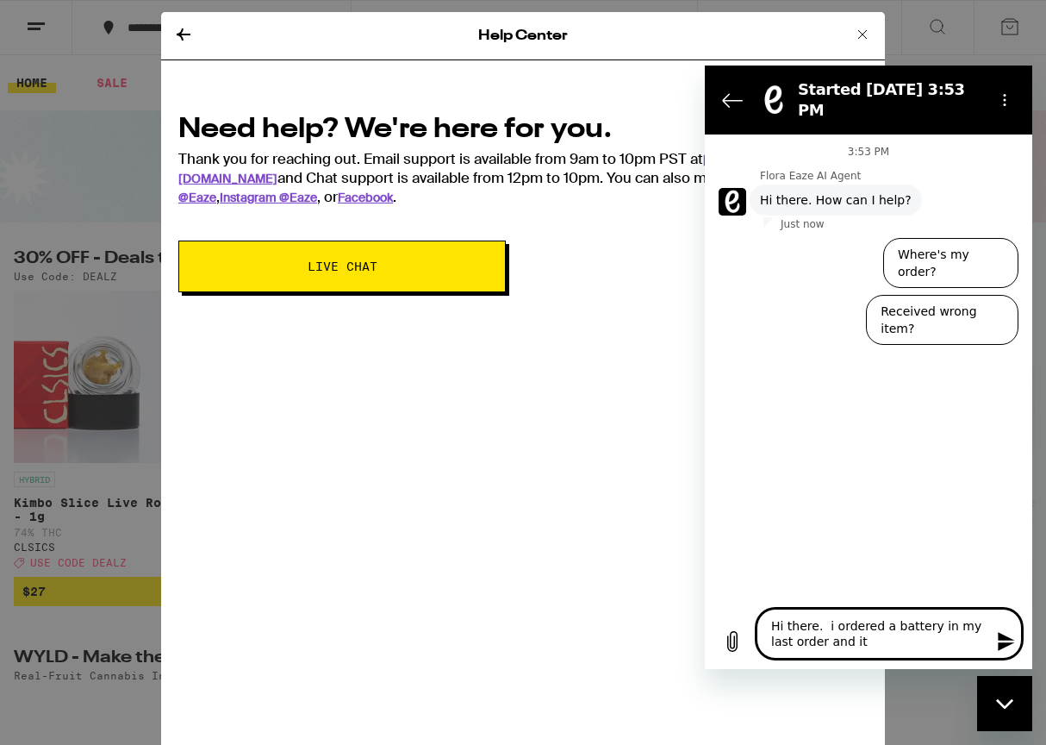
type textarea "Hi there. i ordered a battery in my last order and it"
type textarea "x"
type textarea "Hi there. i ordered a battery in my last order and it w"
type textarea "x"
type textarea "Hi there. i ordered a battery in my last order and it"
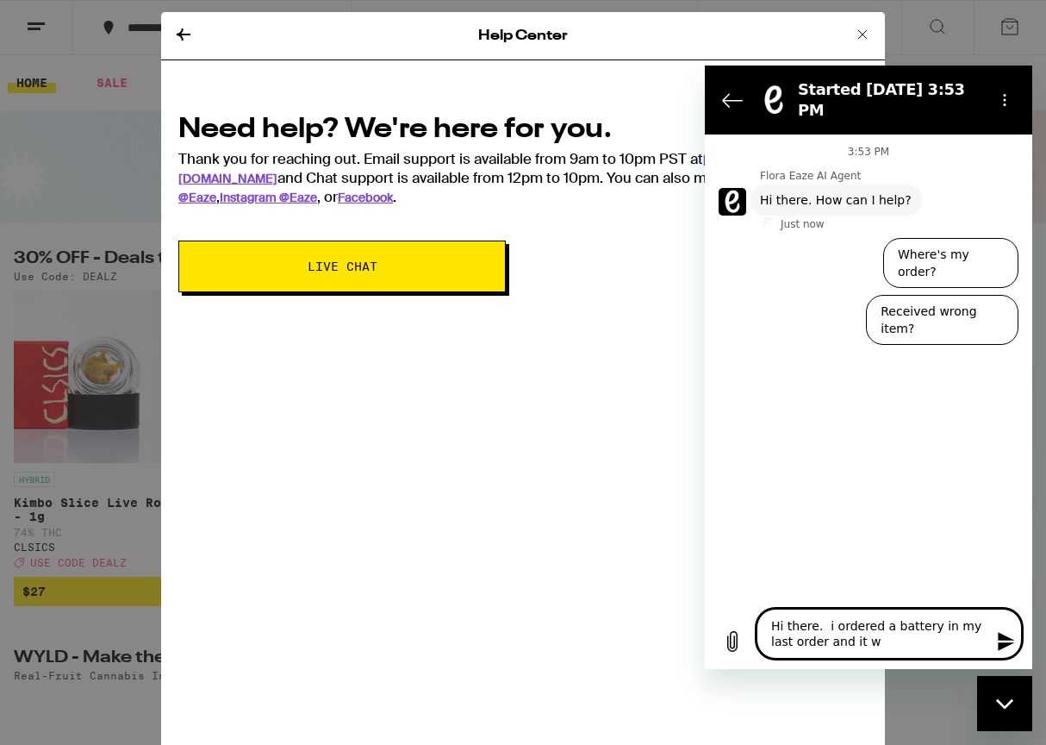
type textarea "x"
type textarea "Hi there. i ordered a battery in my last order and it d"
type textarea "x"
type textarea "Hi there. i ordered a battery in my last order and it di"
type textarea "x"
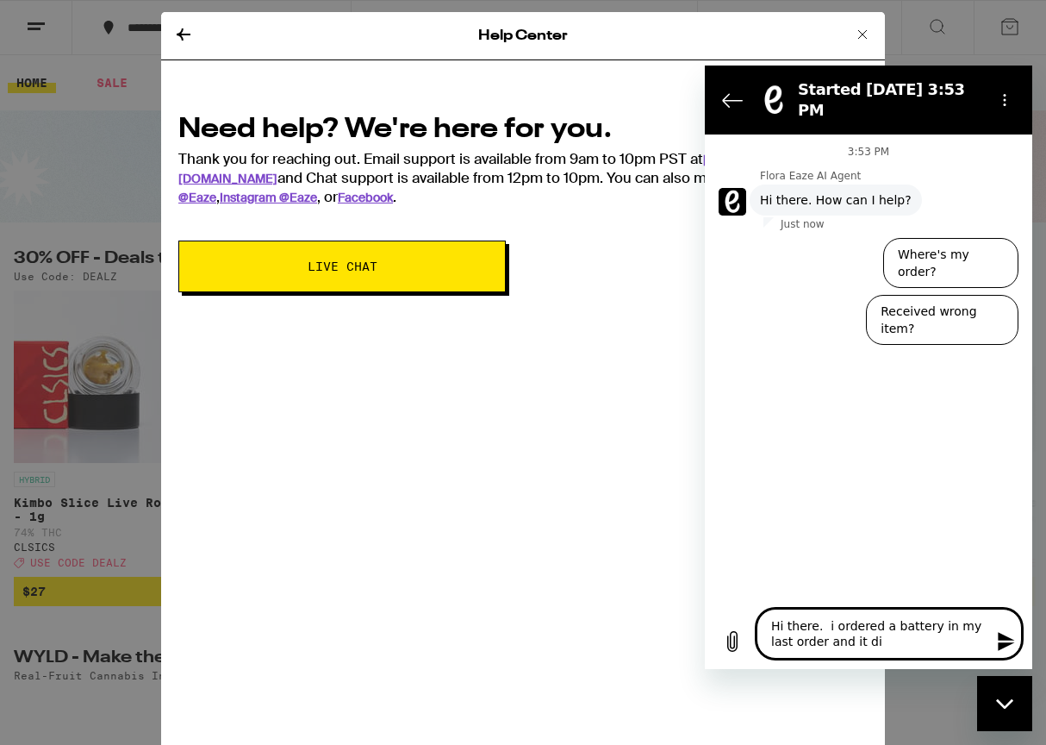
type textarea "Hi there. i ordered a battery in my last order and it did"
type textarea "x"
type textarea "Hi there. i ordered a battery in my last order and it didn"
type textarea "x"
type textarea "Hi there. i ordered a battery in my last order and it didn'"
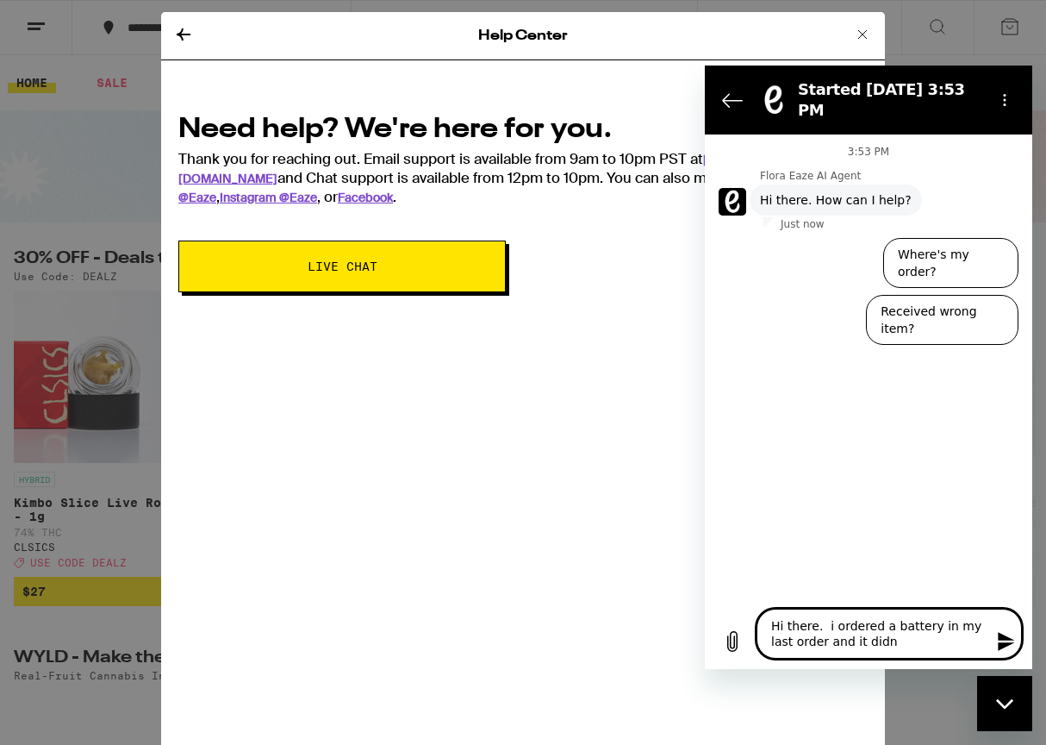
type textarea "x"
type textarea "Hi there. i ordered a battery in my last order and it didn't"
type textarea "x"
type textarea "Hi there. i ordered a battery in my last order and it didn't"
type textarea "x"
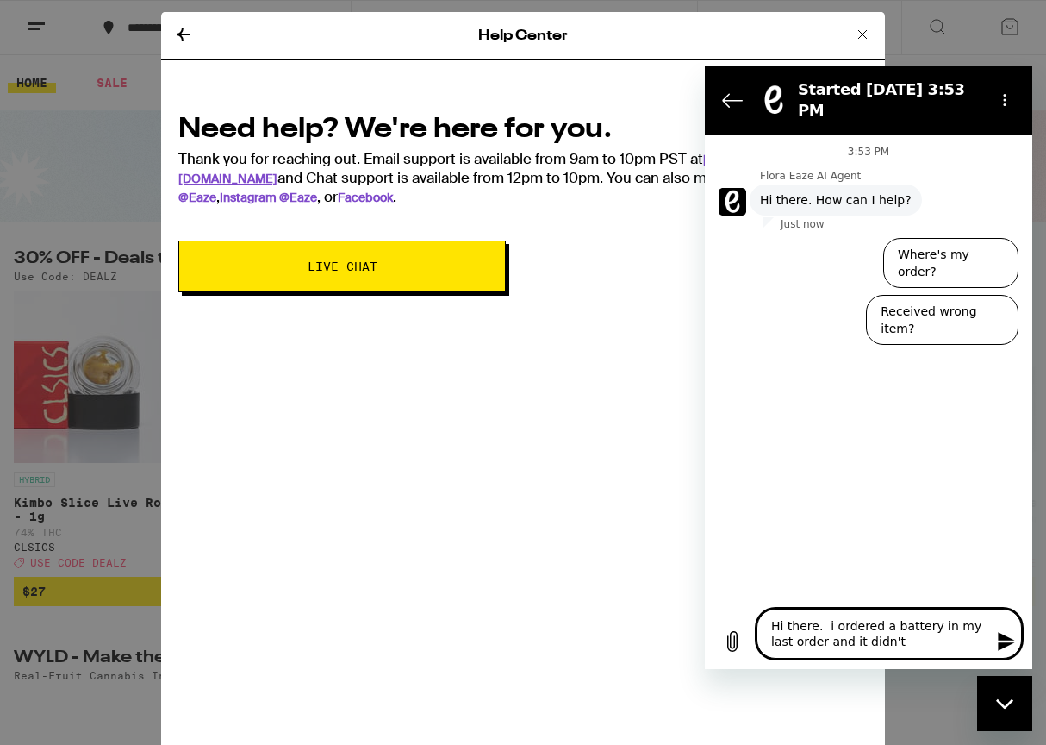
type textarea "Hi there. i ordered a battery in my last order and it didn't w"
type textarea "x"
type textarea "Hi there. i ordered a battery in my last order and it didn't wo"
type textarea "x"
type textarea "Hi there. i ordered a battery in my last order and it didn't wor"
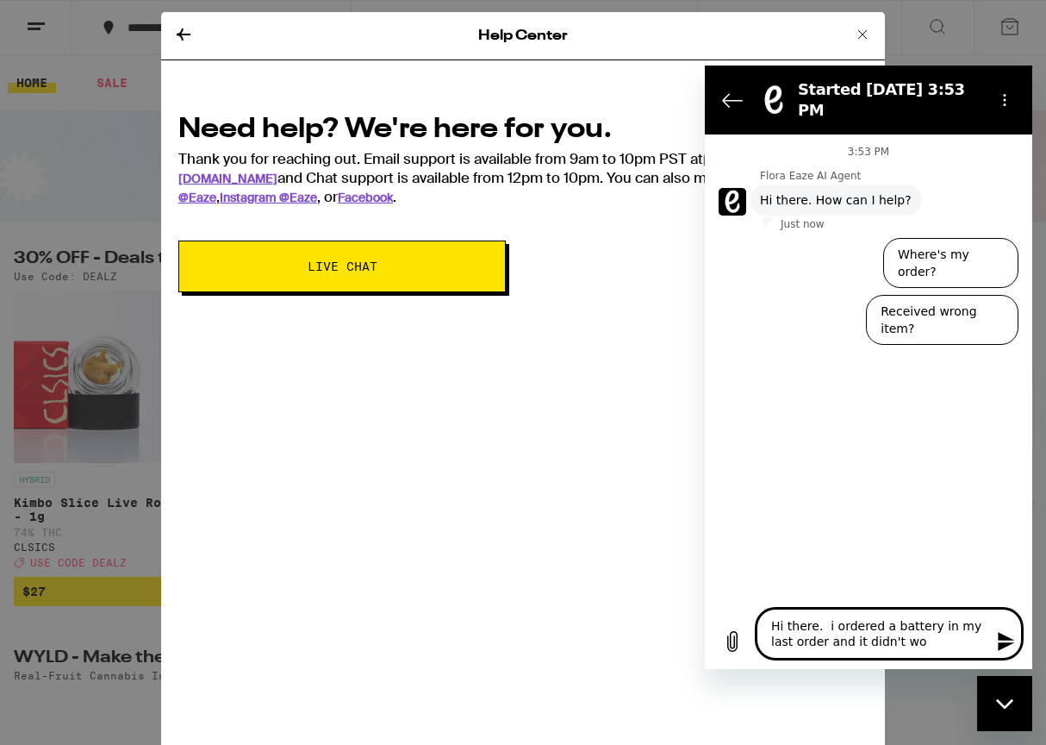
type textarea "x"
type textarea "Hi there. i ordered a battery in my last order and it didn't work"
type textarea "x"
type textarea "Hi there. i ordered a battery in my last order and it didn't work."
type textarea "x"
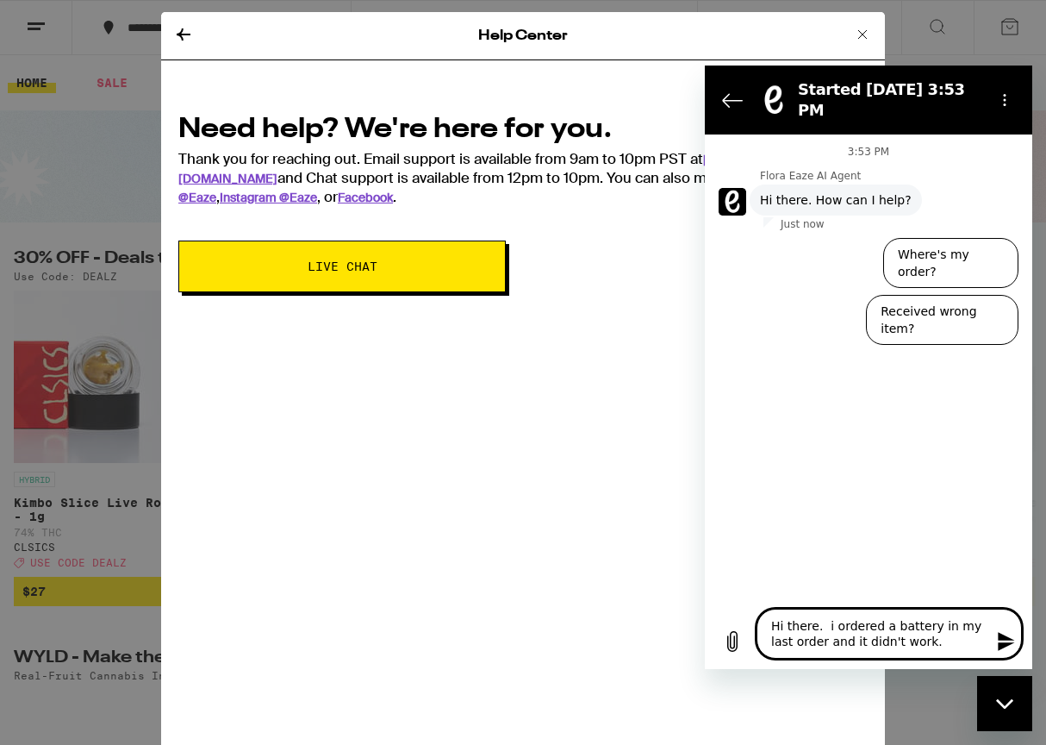
type textarea "Hi there. i ordered a battery in my last order and it didn't work."
type textarea "x"
type textarea "Hi there. i ordered a battery in my last order and it didn't work."
type textarea "x"
type textarea "Hi there. i ordered a battery in my last order and it didn't work. n"
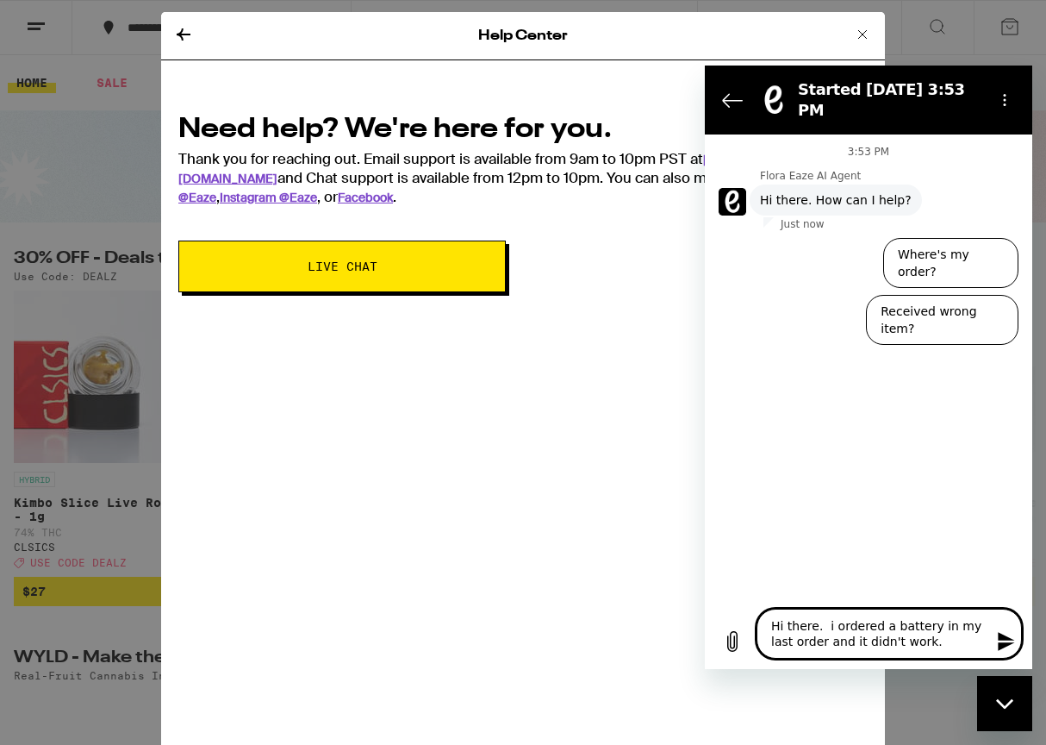
type textarea "x"
type textarea "Hi there. i ordered a battery in my last order and it didn't work. no"
type textarea "x"
type textarea "Hi there. i ordered a battery in my last order and it didn't work. no"
type textarea "x"
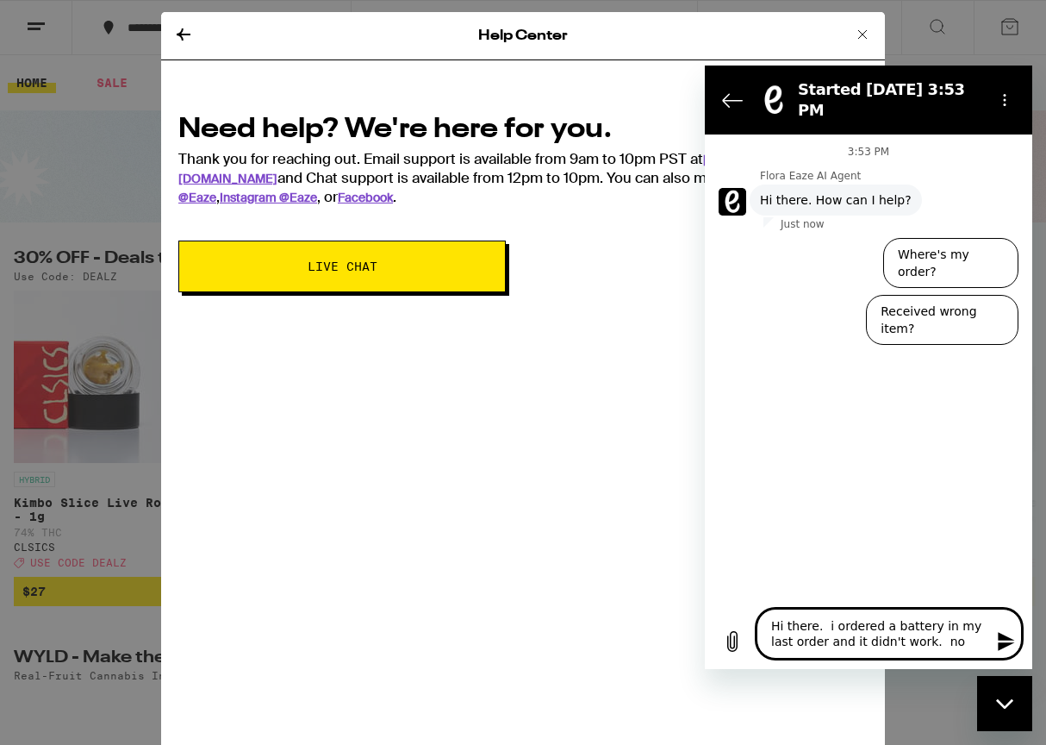
type textarea "Hi there. i ordered a battery in my last order and it didn't work. no m"
type textarea "x"
type textarea "Hi there. i ordered a battery in my last order and it didn't work. no ma"
type textarea "x"
type textarea "Hi there. i ordered a battery in my last order and it didn't work. no mat"
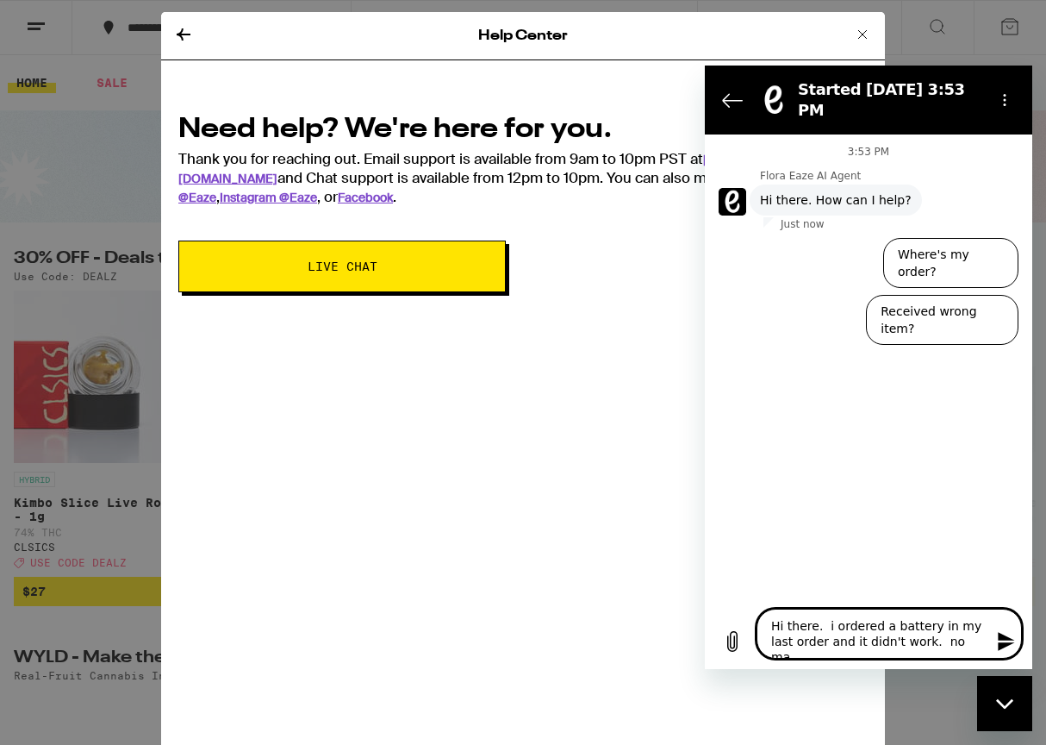
type textarea "x"
type textarea "Hi there. i ordered a battery in my last order and it didn't work. no matt"
type textarea "x"
type textarea "Hi there. i ordered a battery in my last order and it didn't work. no matte"
type textarea "x"
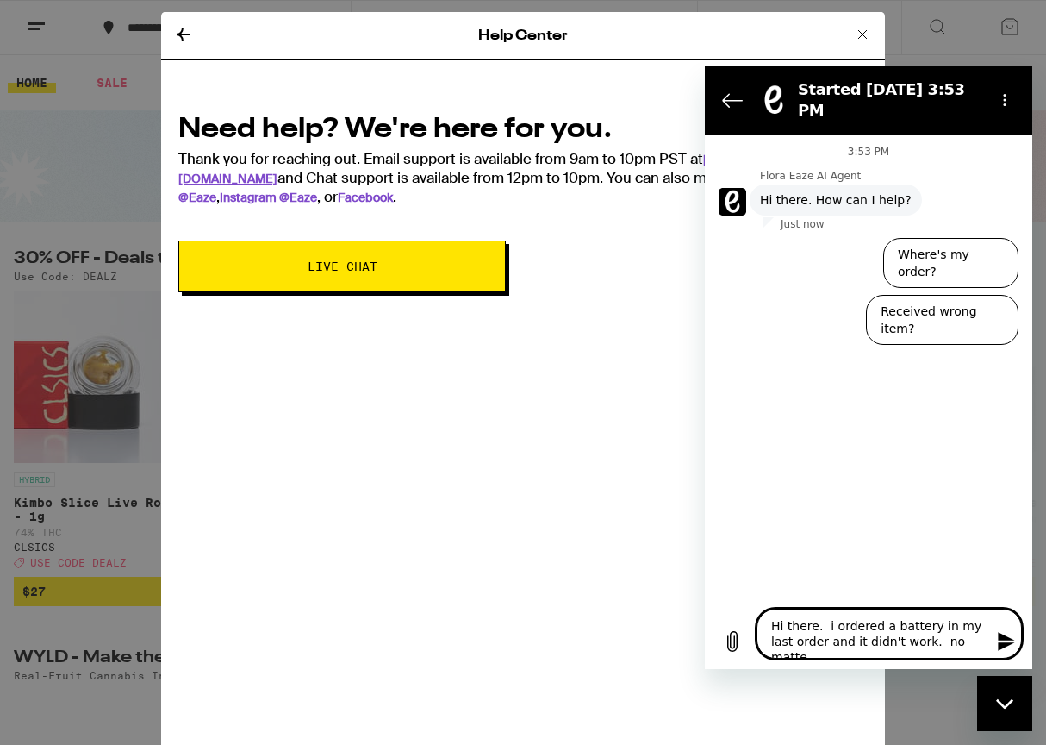
type textarea "Hi there. i ordered a battery in my last order and it didn't work. no matter"
type textarea "x"
type textarea "Hi there. i ordered a battery in my last order and it didn't work. no matter"
type textarea "x"
type textarea "Hi there. i ordered a battery in my last order and it didn't work. no matter w"
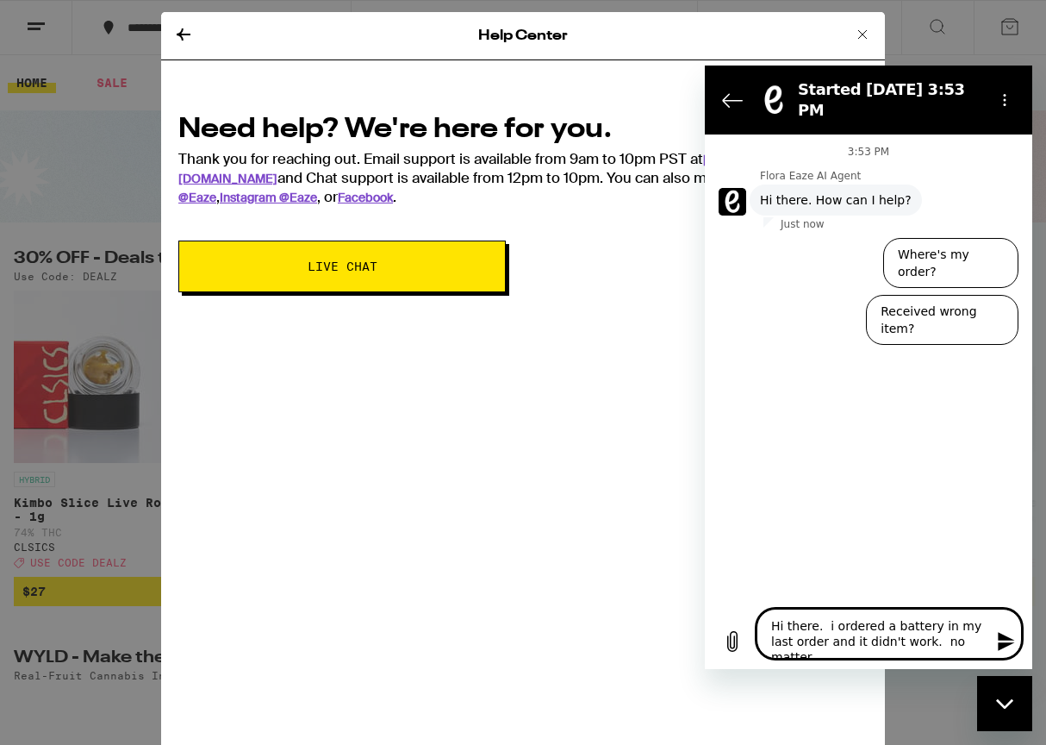
type textarea "x"
type textarea "Hi there. i ordered a battery in my last order and it didn't work. no matter wh"
type textarea "x"
type textarea "Hi there. i ordered a battery in my last order and it didn't work. no matter wha"
type textarea "x"
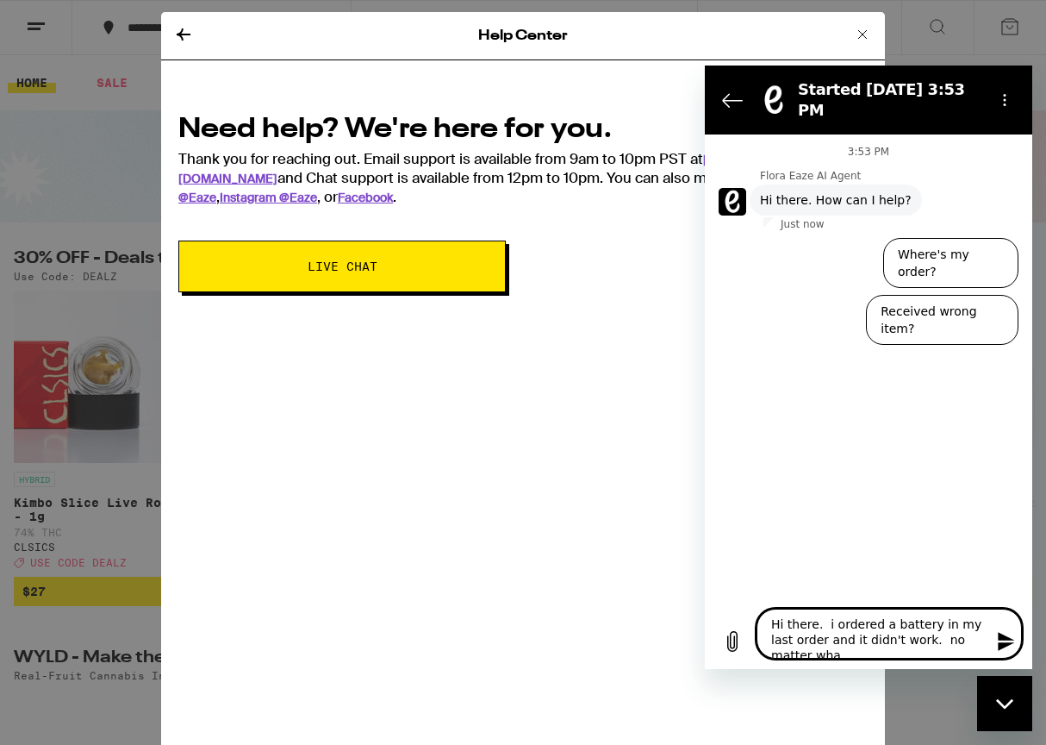
type textarea "Hi there. i ordered a battery in my last order and it didn't work. no matter wh…"
type textarea "x"
type textarea "Hi there. i ordered a battery in my last order and it didn't work. no matter wh…"
type textarea "x"
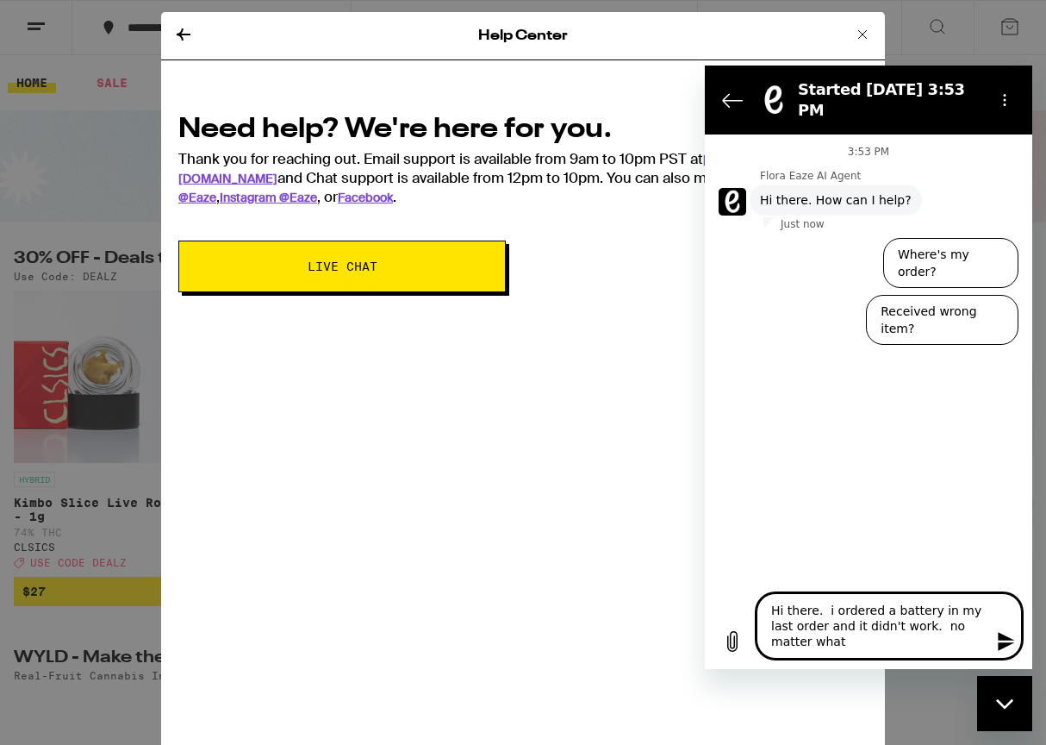
type textarea "Hi there. i ordered a battery in my last order and it didn't work. no matter wh…"
type textarea "x"
type textarea "Hi there. i ordered a battery in my last order and it didn't work. no matter wh…"
type textarea "x"
type textarea "Hi there. i ordered a battery in my last order and it didn't work. no matter wh…"
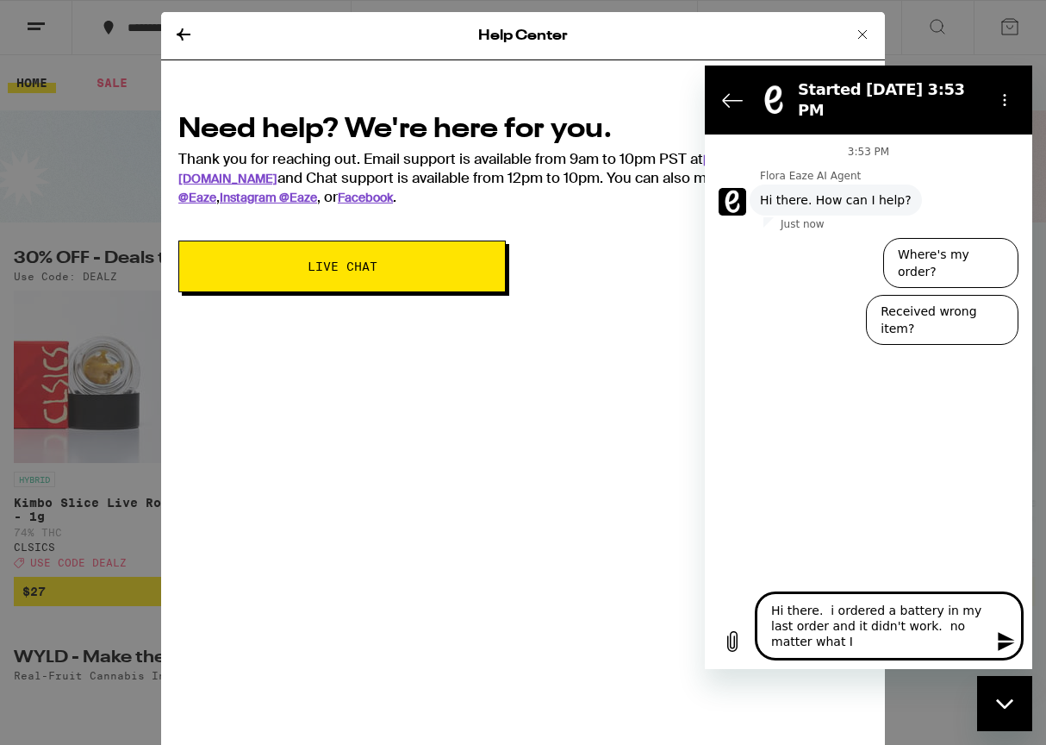
type textarea "x"
type textarea "Hi there. i ordered a battery in my last order and it didn't work. no matter wh…"
type textarea "x"
type textarea "Hi there. i ordered a battery in my last order and it didn't work. no matter wh…"
type textarea "x"
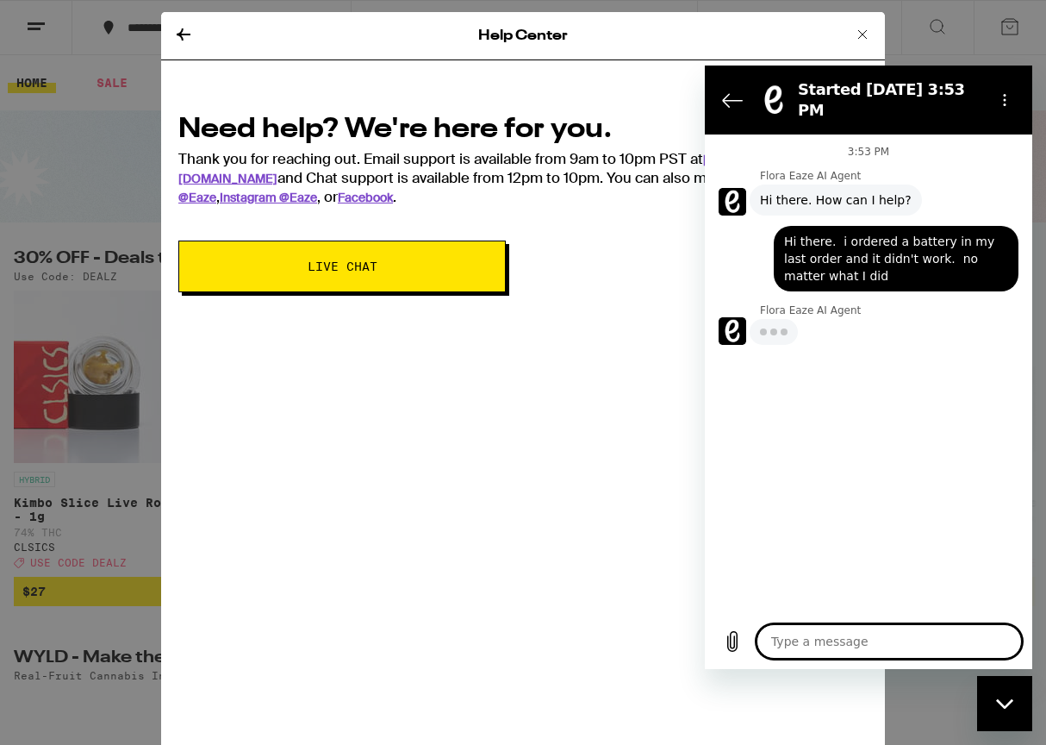
type textarea "x"
type textarea "c"
type textarea "x"
type textarea "ch"
type textarea "x"
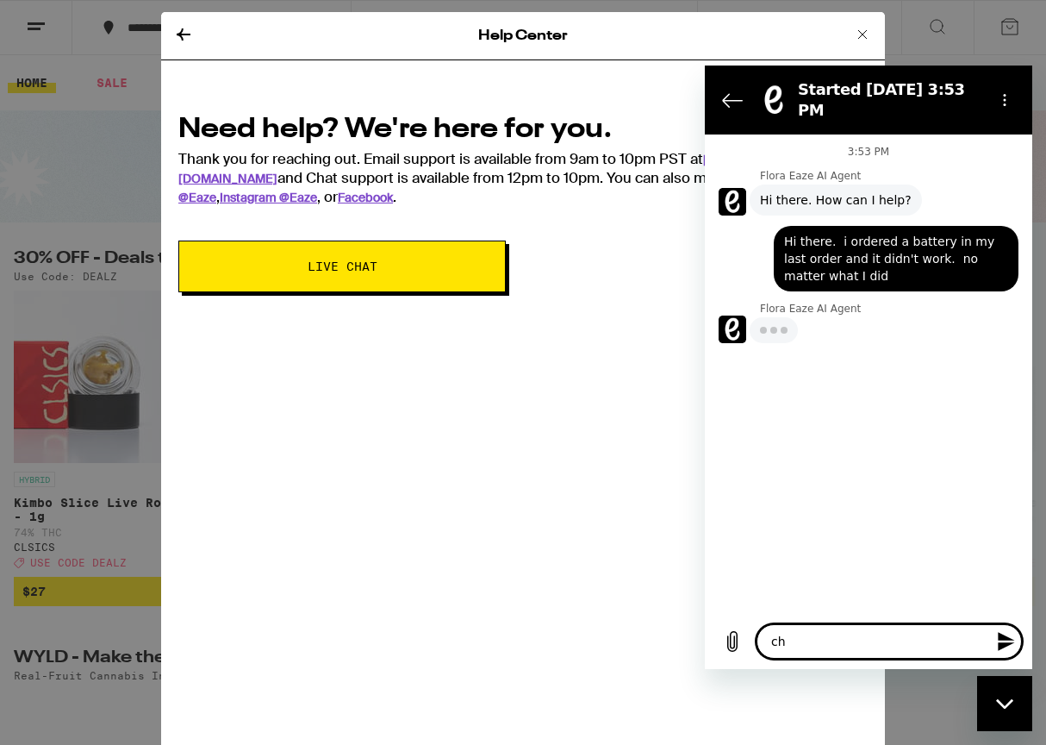
type textarea "cha"
type textarea "x"
type textarea "char"
type textarea "x"
type textarea "charg"
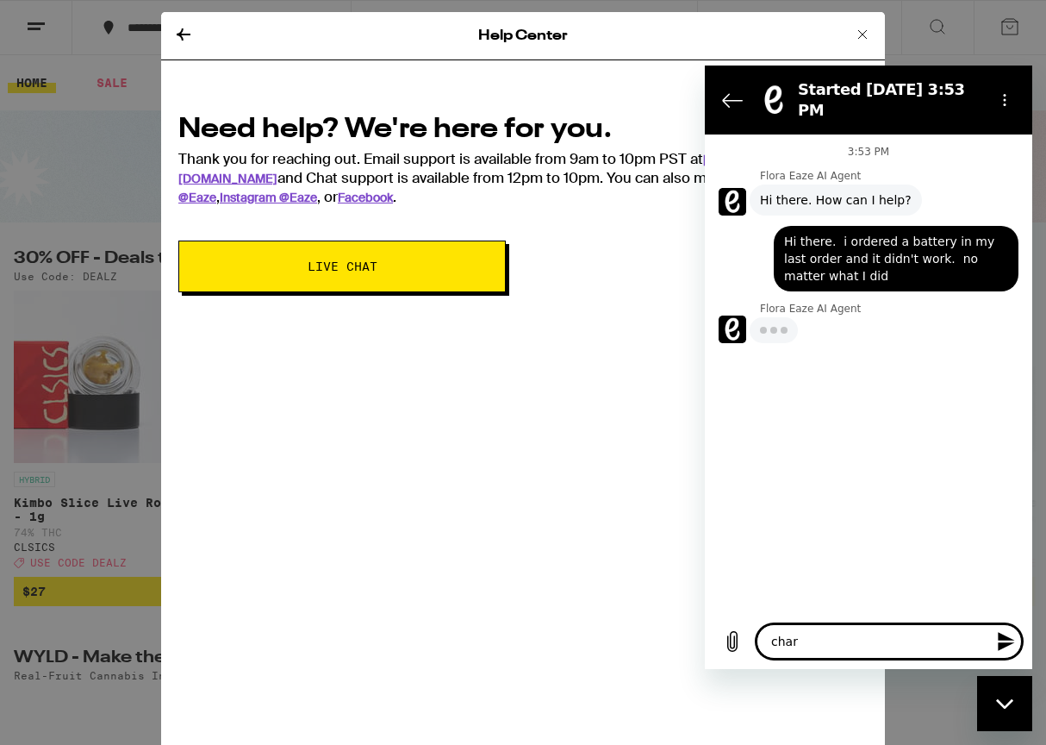
type textarea "x"
type textarea "charge"
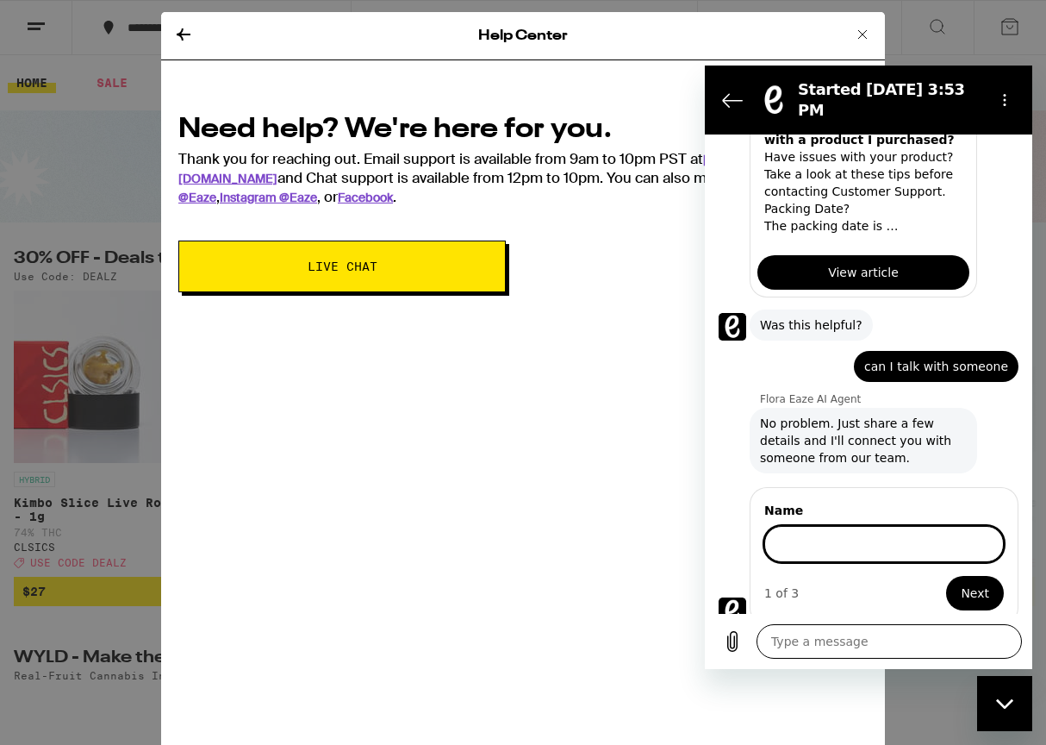
scroll to position [971, 0]
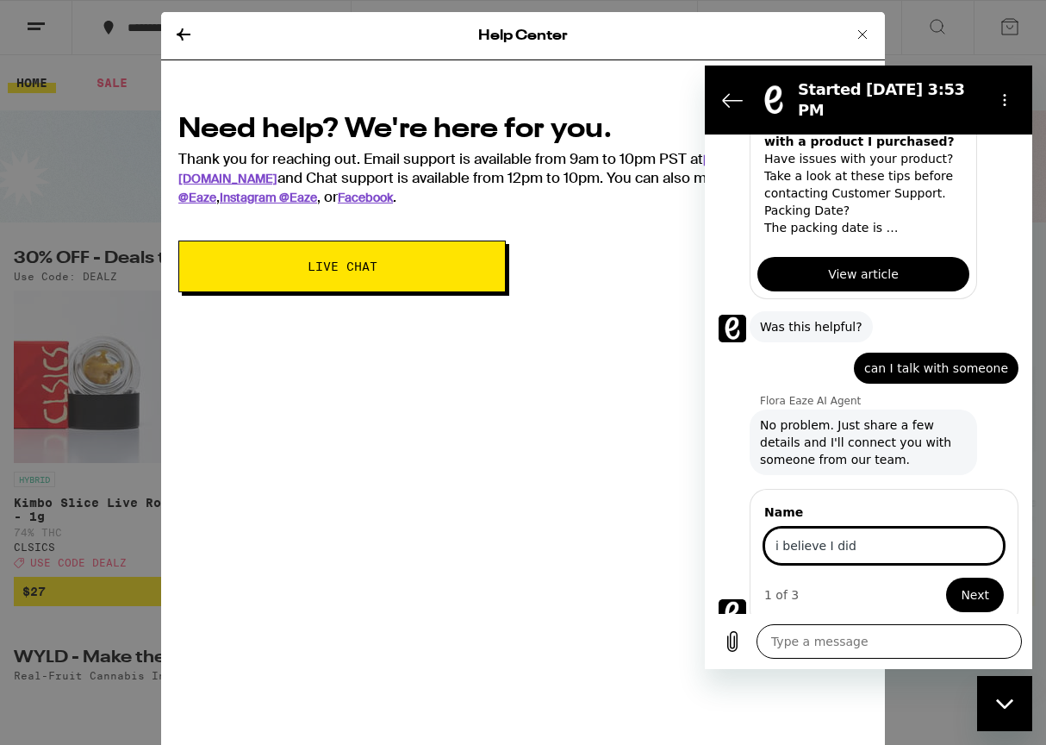
click at [963, 581] on button "Next" at bounding box center [975, 594] width 58 height 34
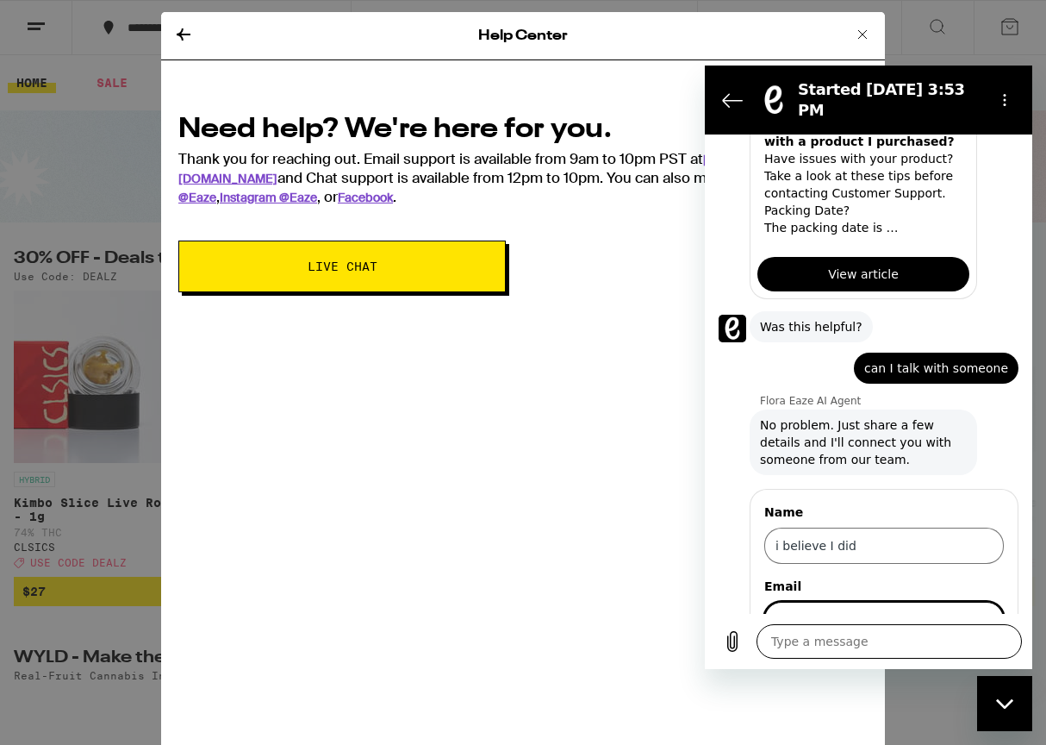
scroll to position [1046, 0]
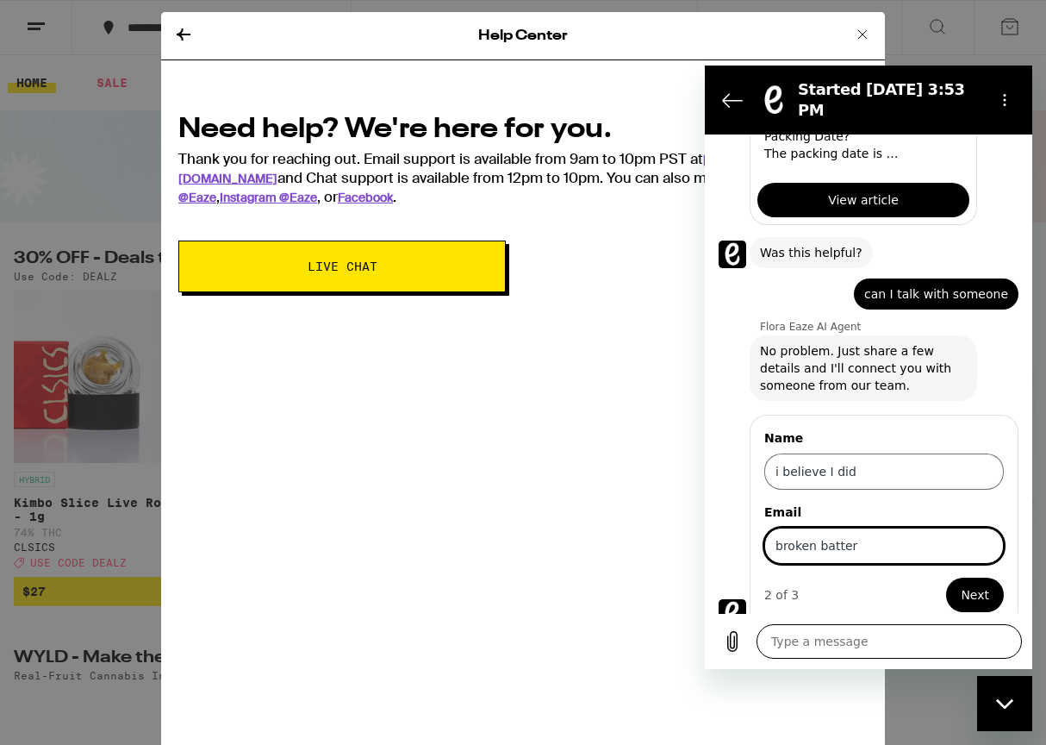
click at [963, 581] on button "Next" at bounding box center [975, 594] width 58 height 34
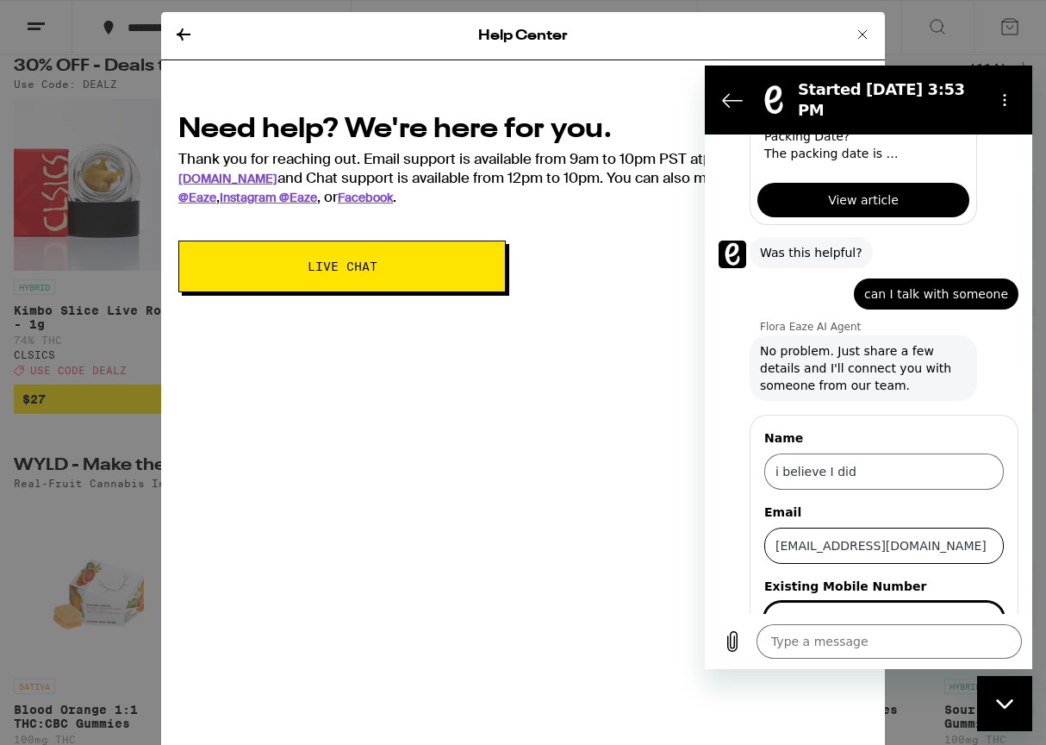
scroll to position [197, 0]
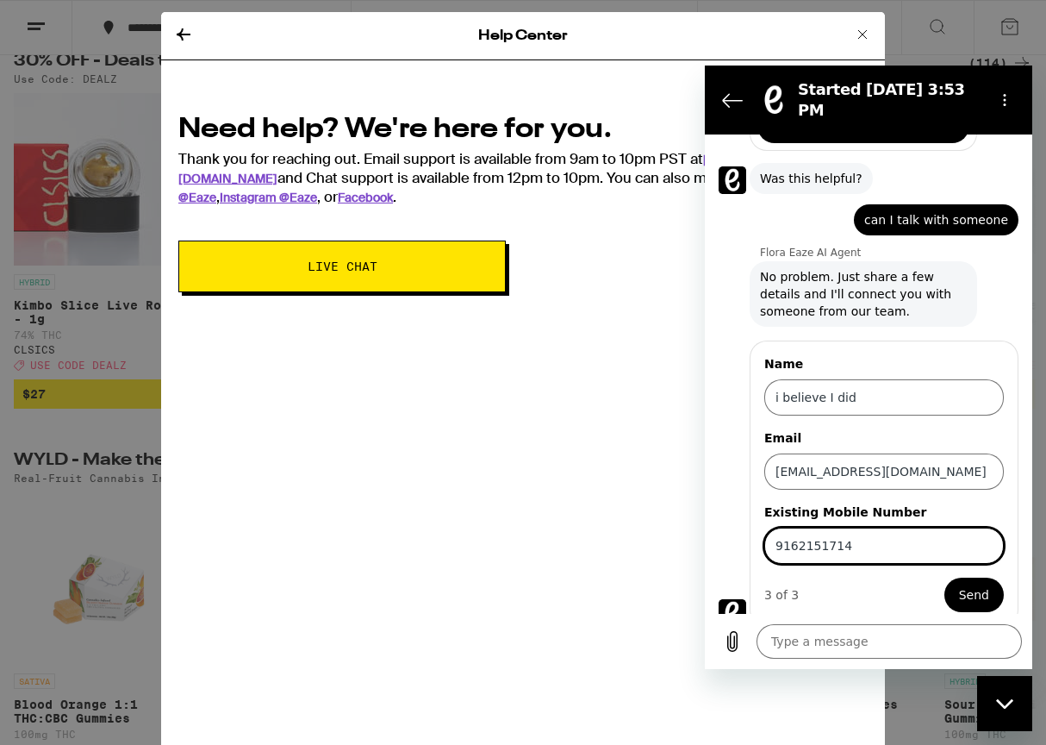
click at [959, 584] on span "Send" at bounding box center [974, 594] width 30 height 21
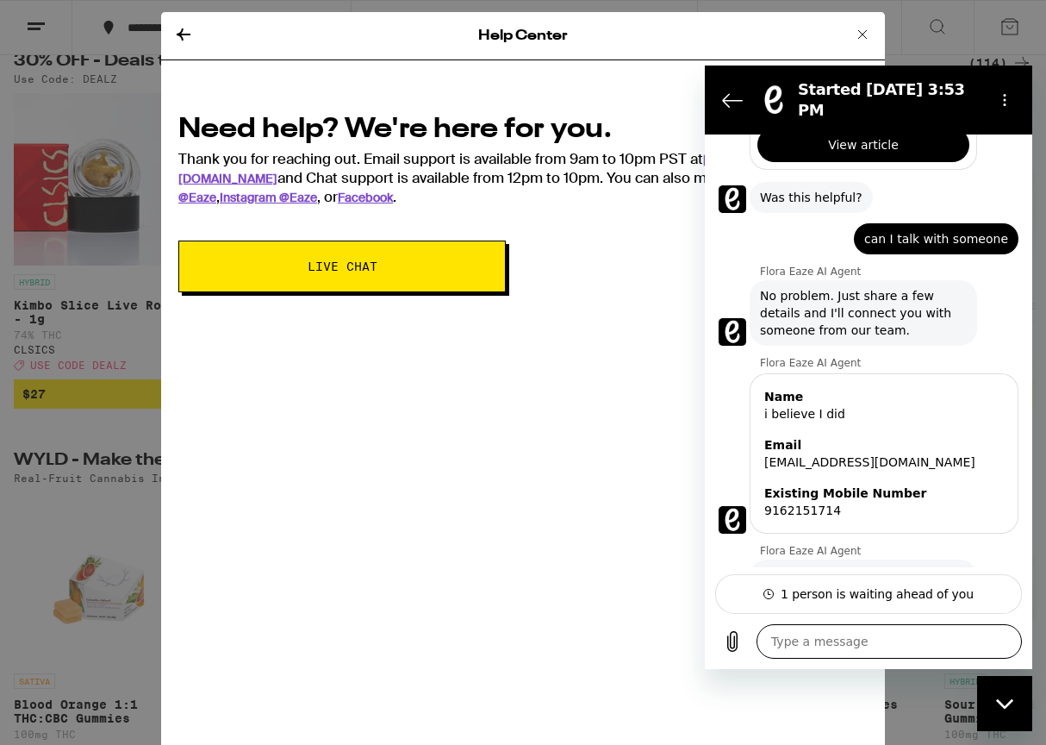
scroll to position [1147, 0]
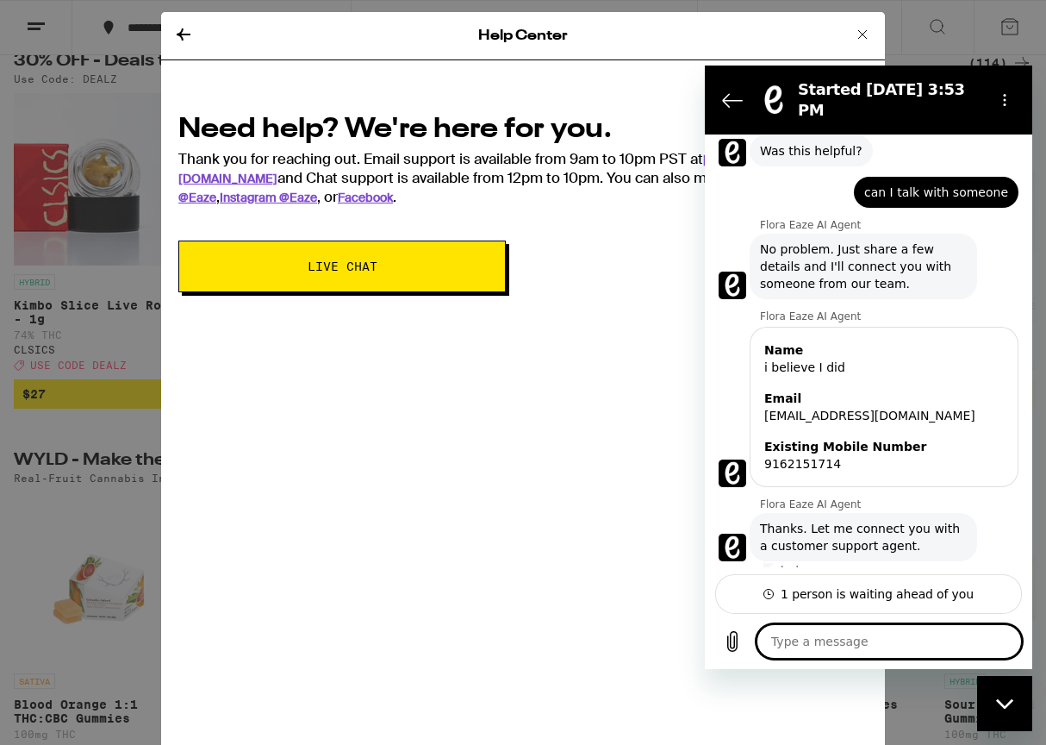
click at [811, 636] on textarea at bounding box center [889, 641] width 265 height 34
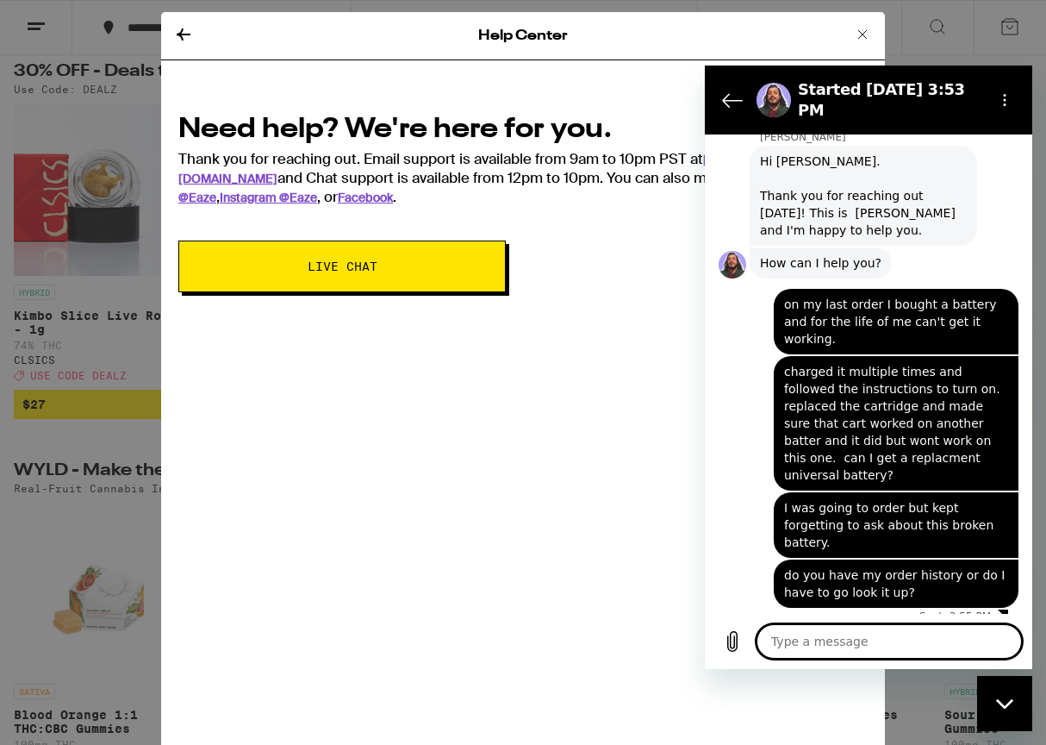
scroll to position [6, 0]
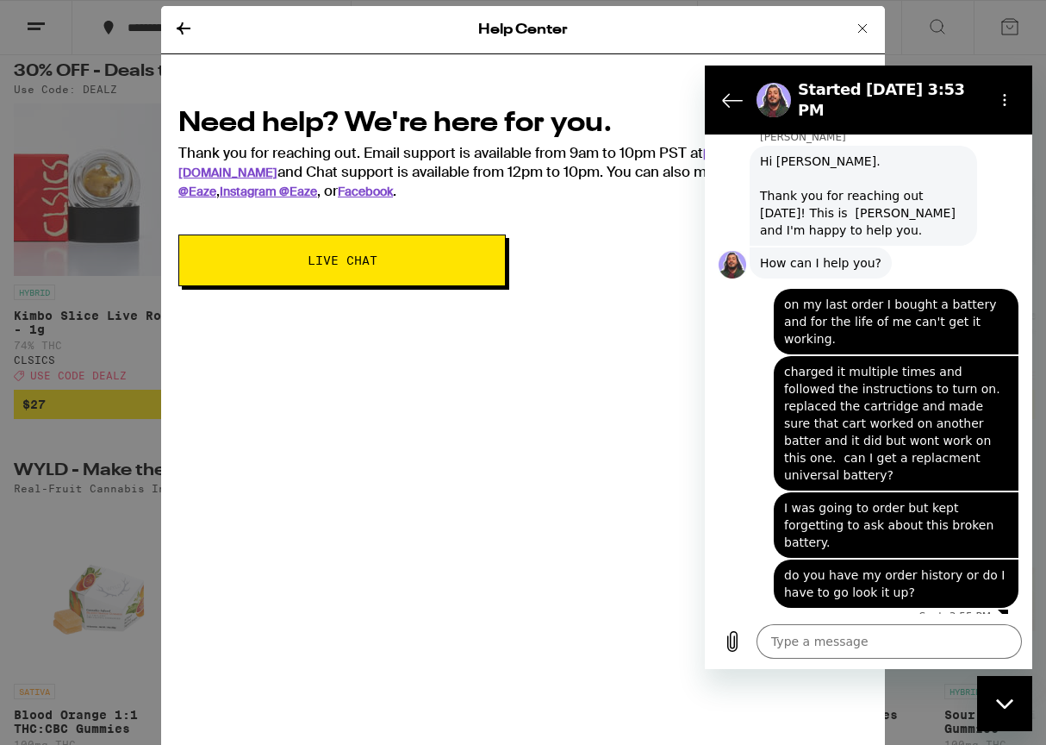
click at [862, 23] on icon at bounding box center [862, 28] width 21 height 21
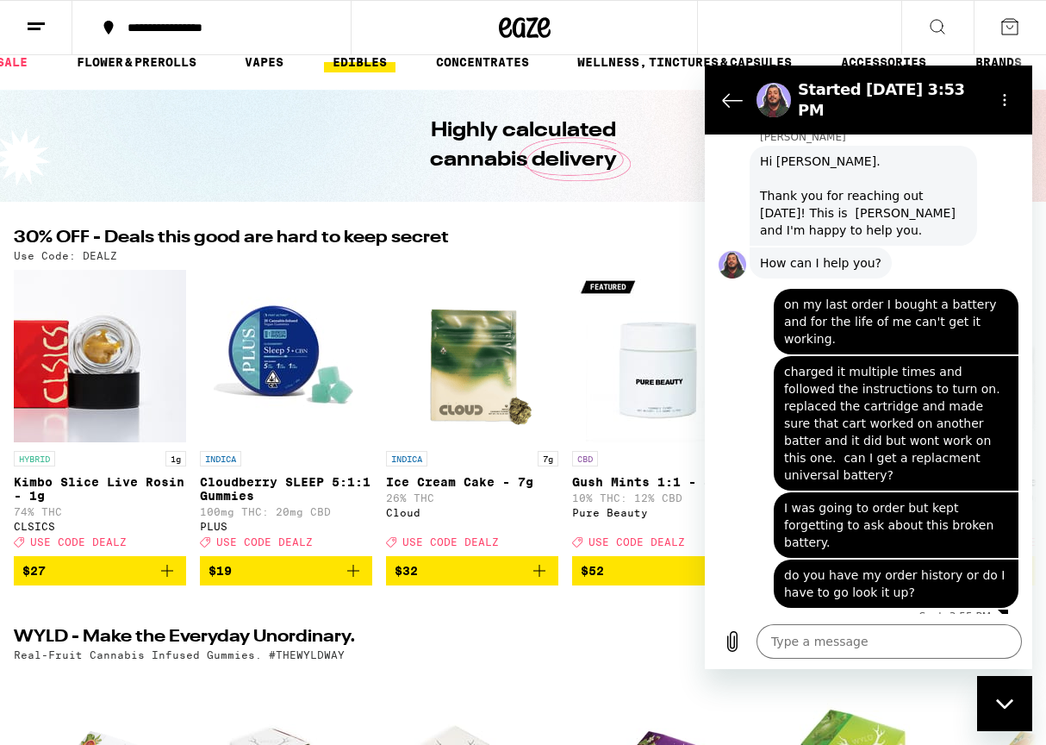
scroll to position [0, 103]
click at [895, 59] on link "ACCESSORIES" at bounding box center [884, 62] width 103 height 21
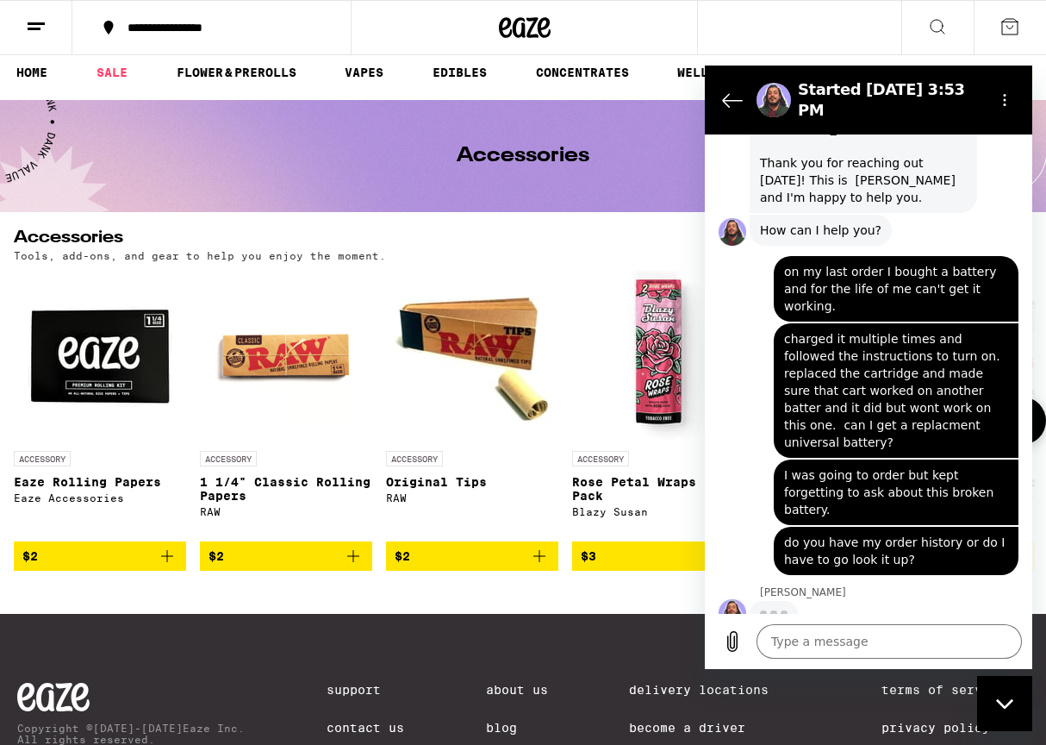
scroll to position [12, 0]
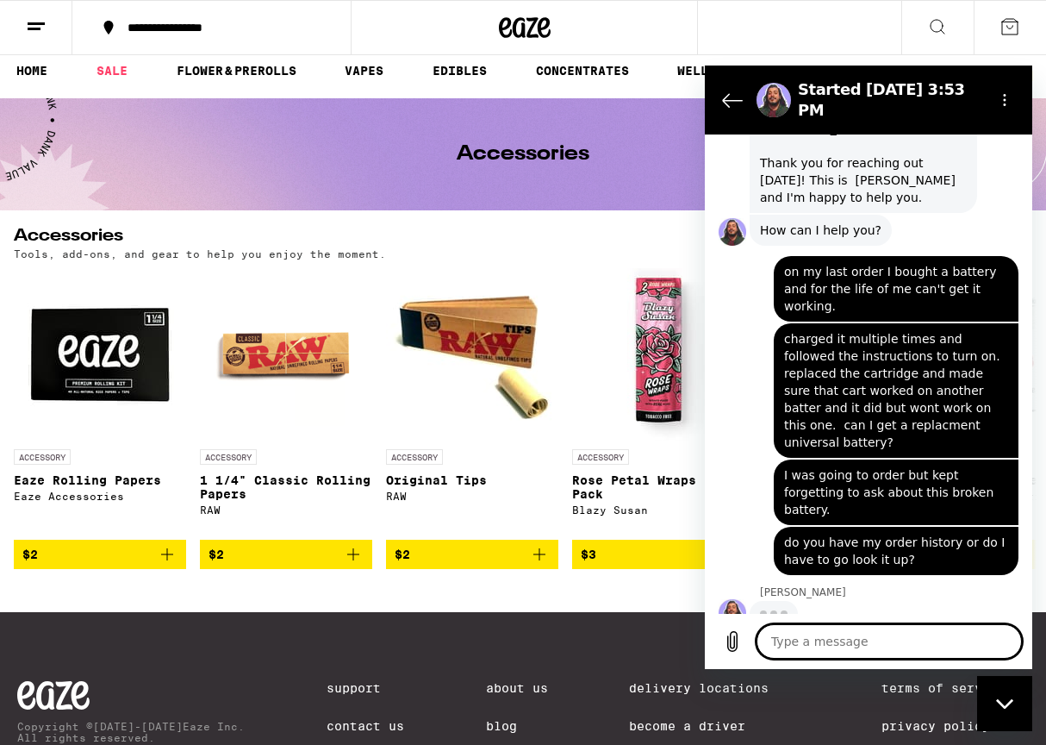
click at [877, 644] on textarea at bounding box center [889, 641] width 265 height 34
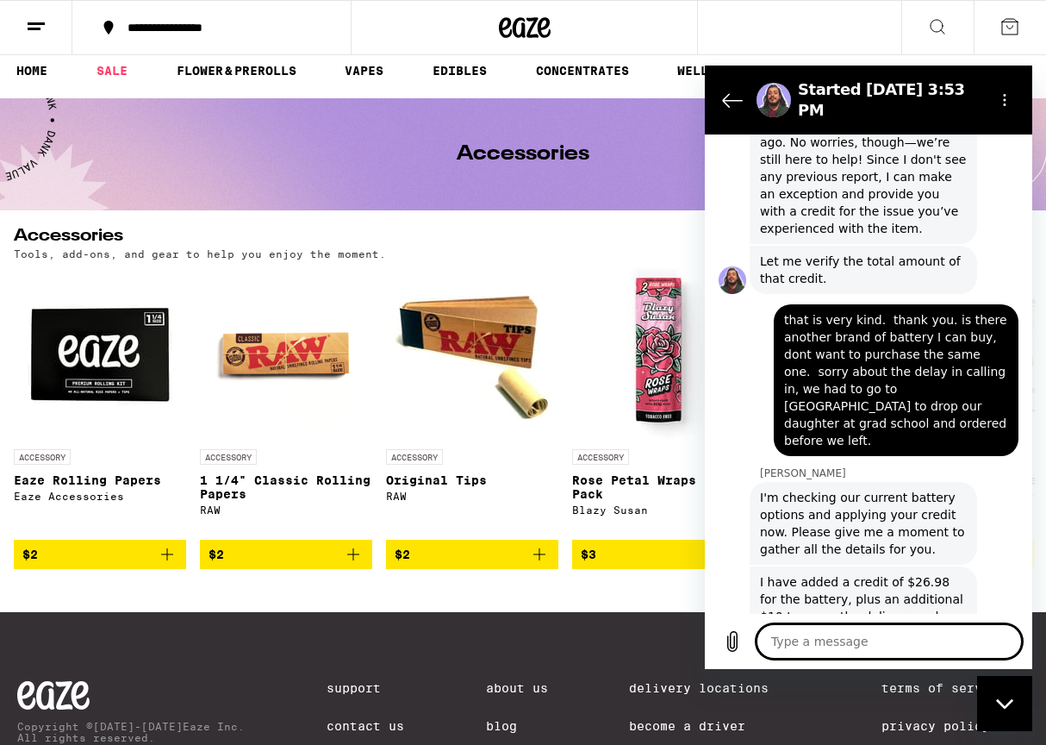
scroll to position [3004, 0]
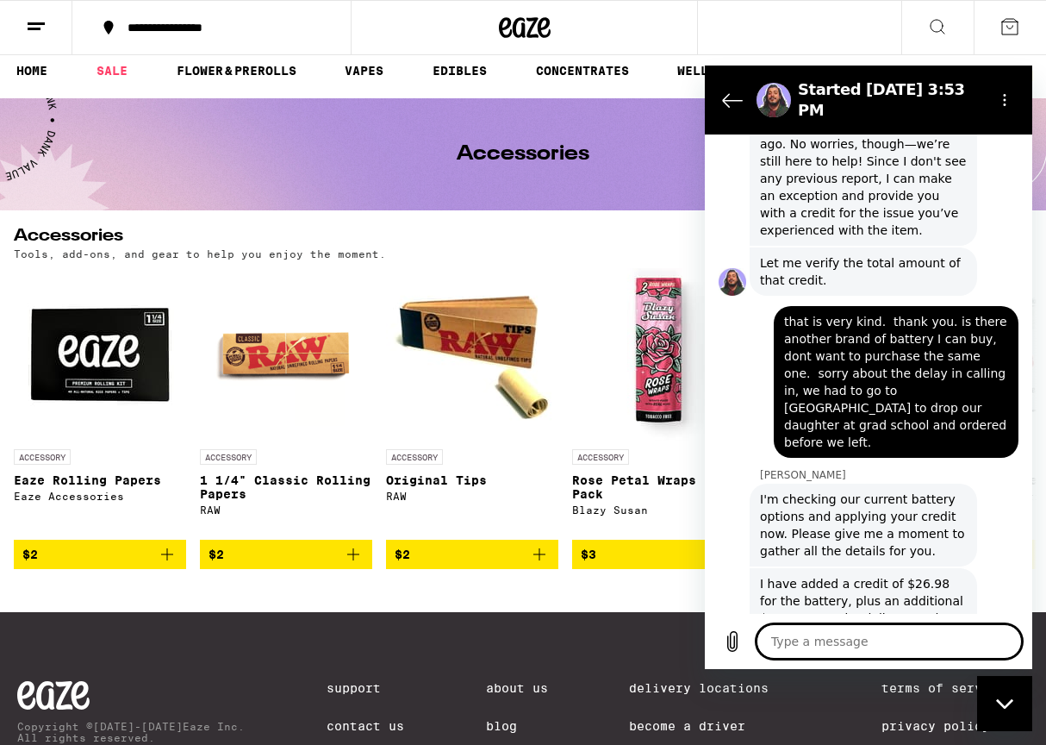
click at [840, 641] on textarea at bounding box center [889, 641] width 265 height 34
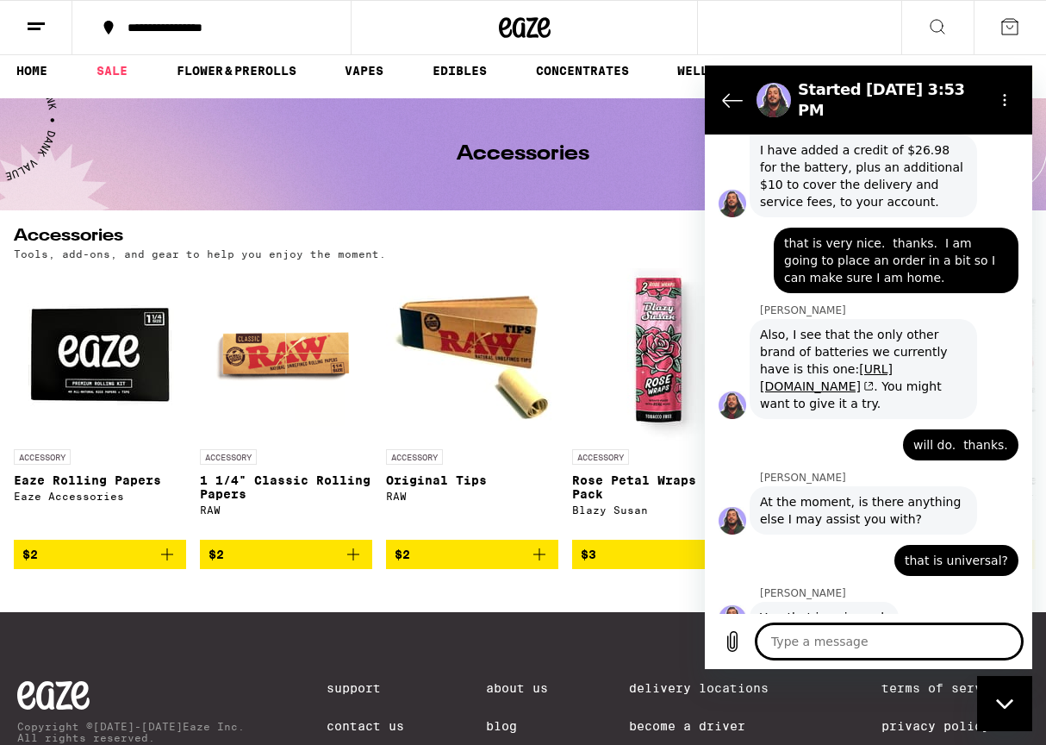
scroll to position [3424, 0]
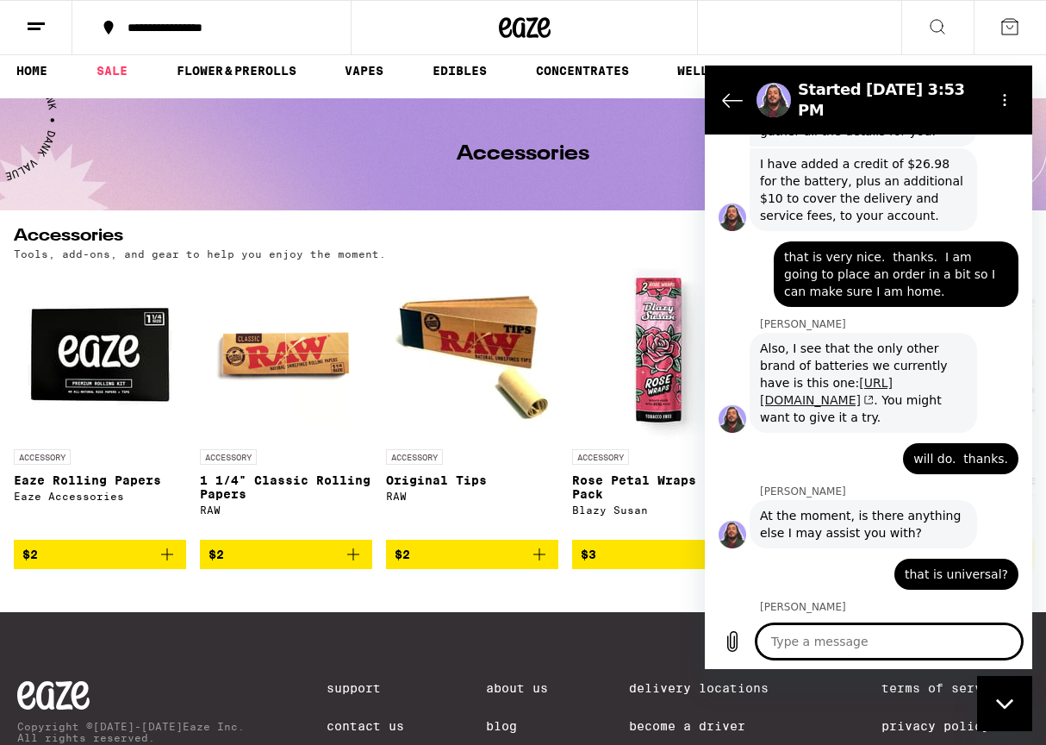
click at [828, 376] on link "https://www.eaze.com/category/accessories/accessories?subtype=battery&product_i…" at bounding box center [826, 391] width 133 height 31
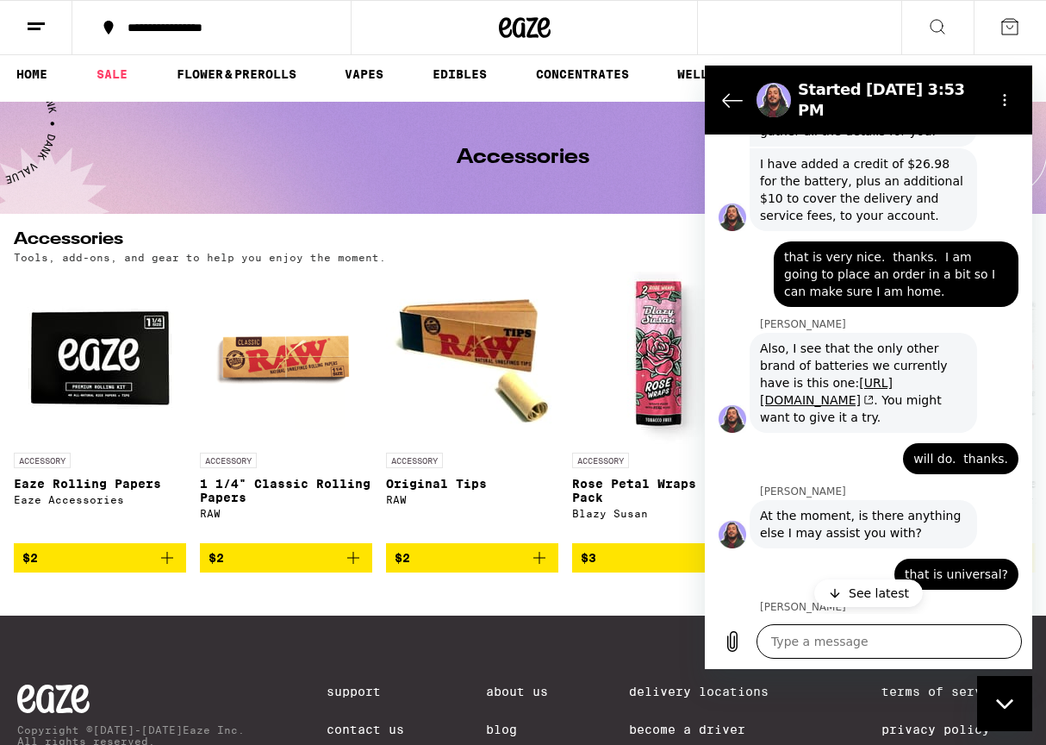
scroll to position [6, 0]
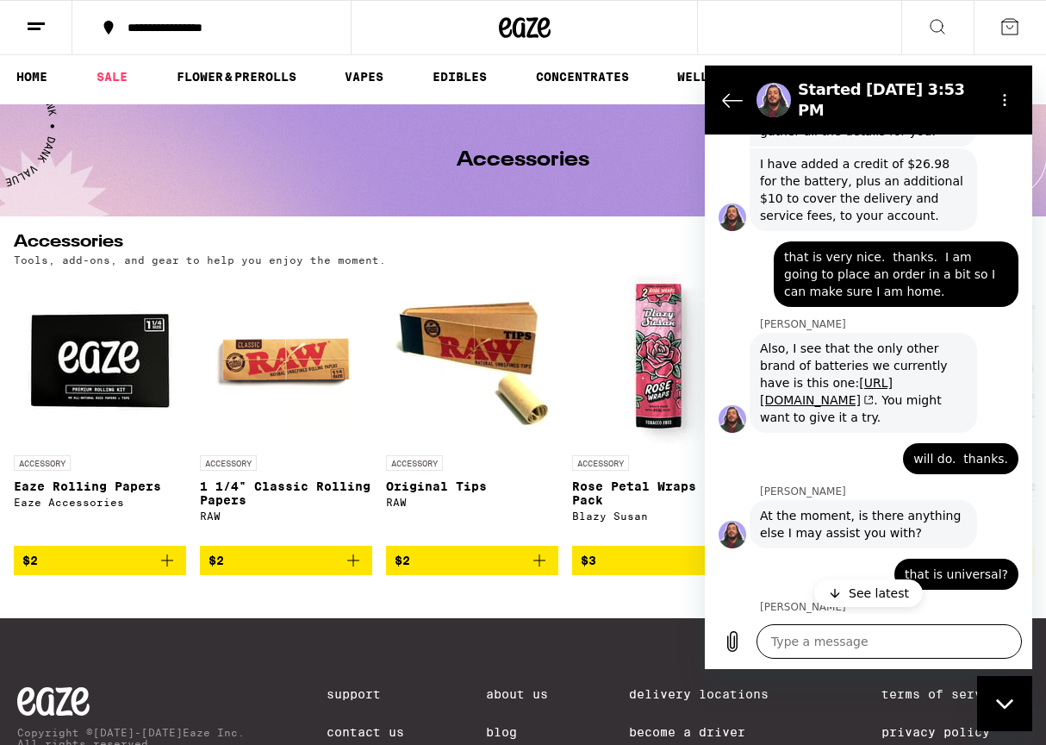
click at [859, 638] on textarea at bounding box center [889, 641] width 265 height 34
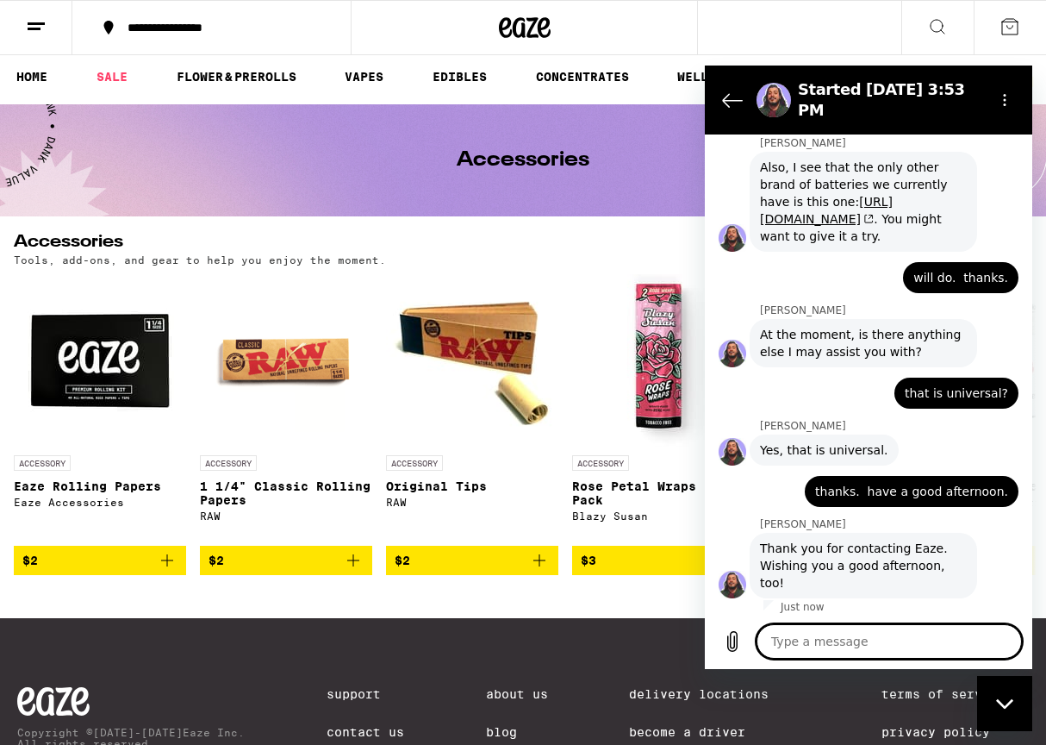
scroll to position [3595, 0]
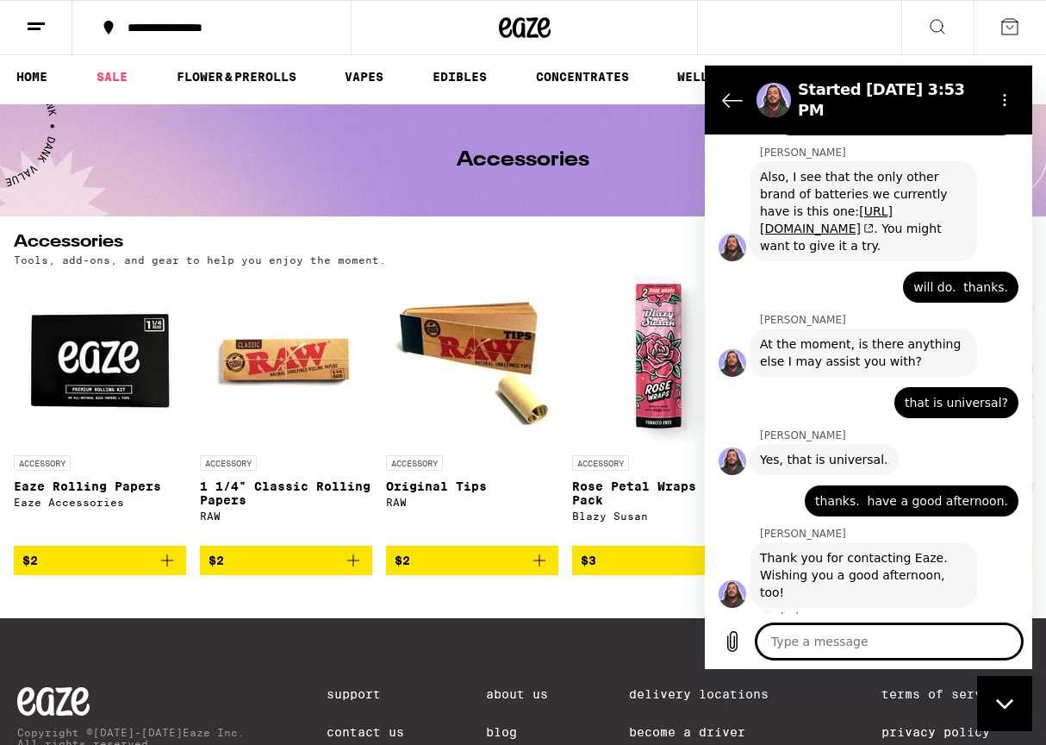
click at [809, 635] on textarea at bounding box center [889, 641] width 265 height 34
click at [942, 22] on icon at bounding box center [938, 27] width 14 height 14
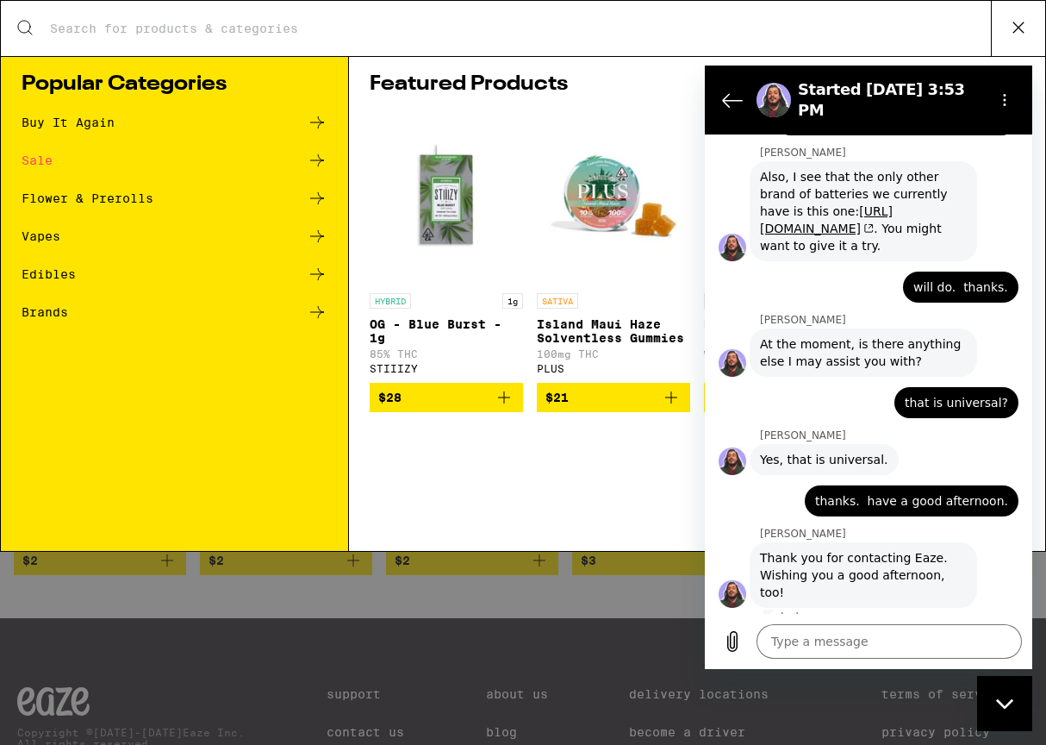
scroll to position [0, 0]
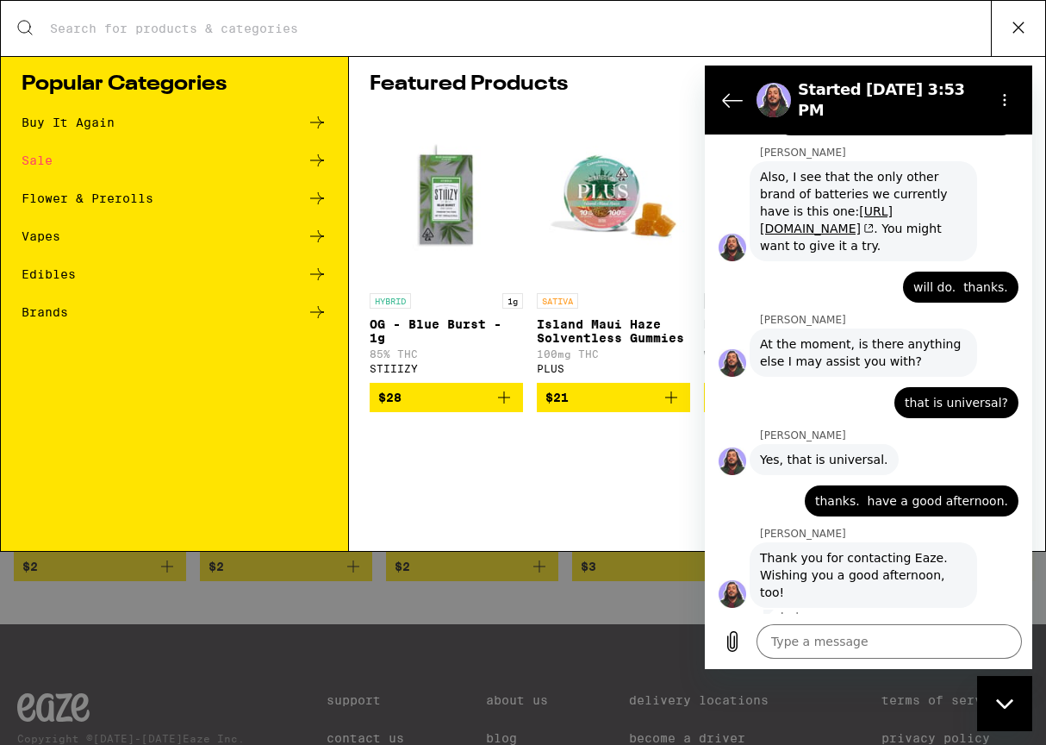
click at [83, 28] on input "Search for Products" at bounding box center [520, 29] width 942 height 16
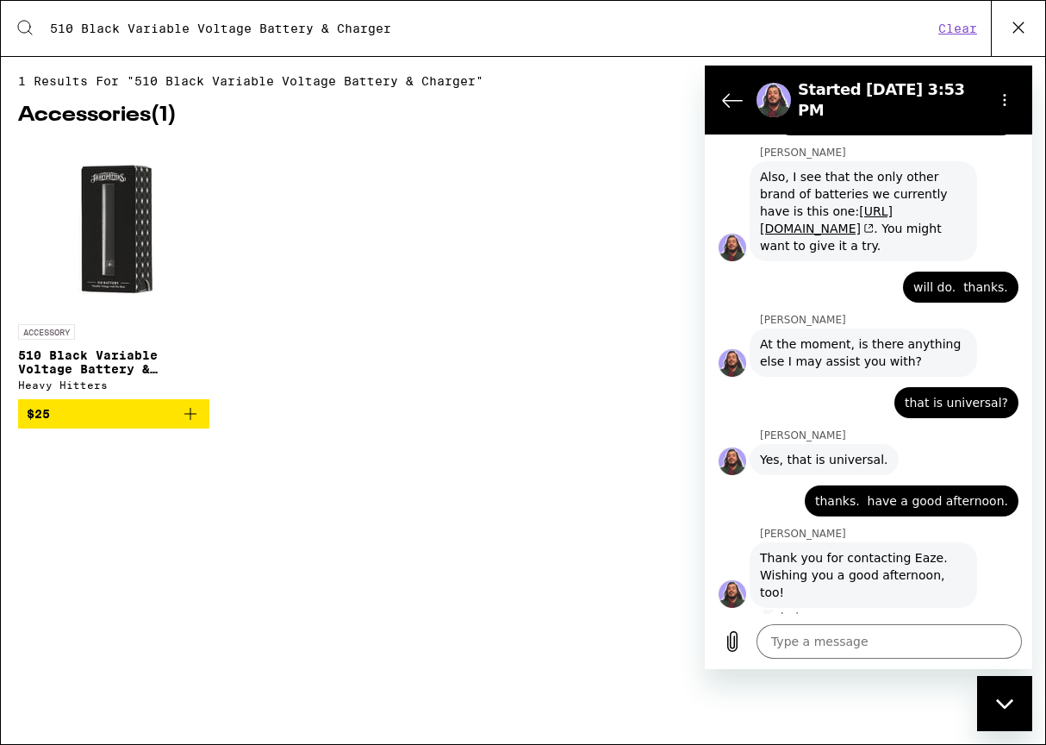
click at [72, 422] on span "$25" at bounding box center [114, 413] width 174 height 21
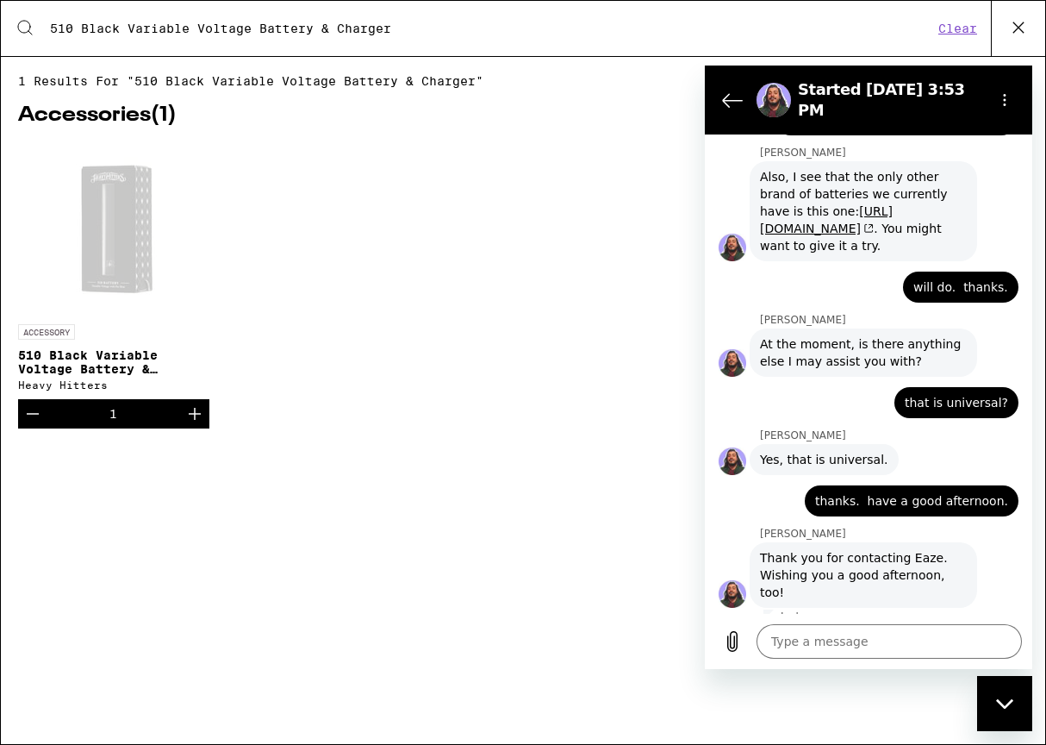
click at [1020, 27] on icon at bounding box center [1019, 27] width 10 height 10
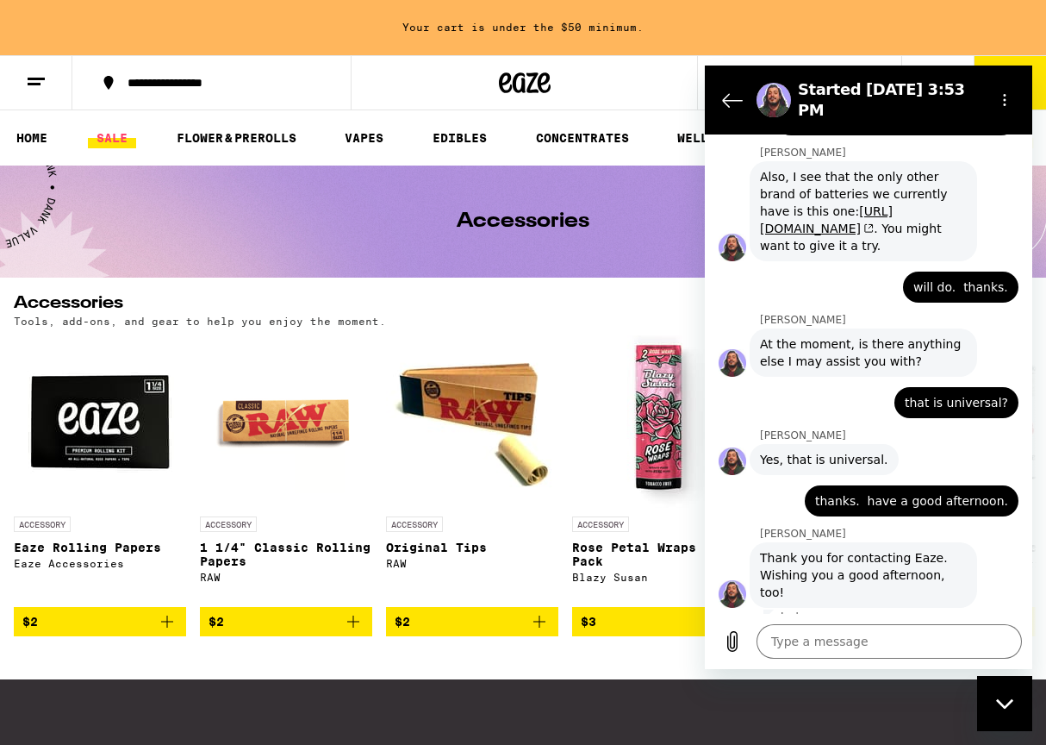
click at [106, 137] on link "SALE" at bounding box center [112, 138] width 48 height 21
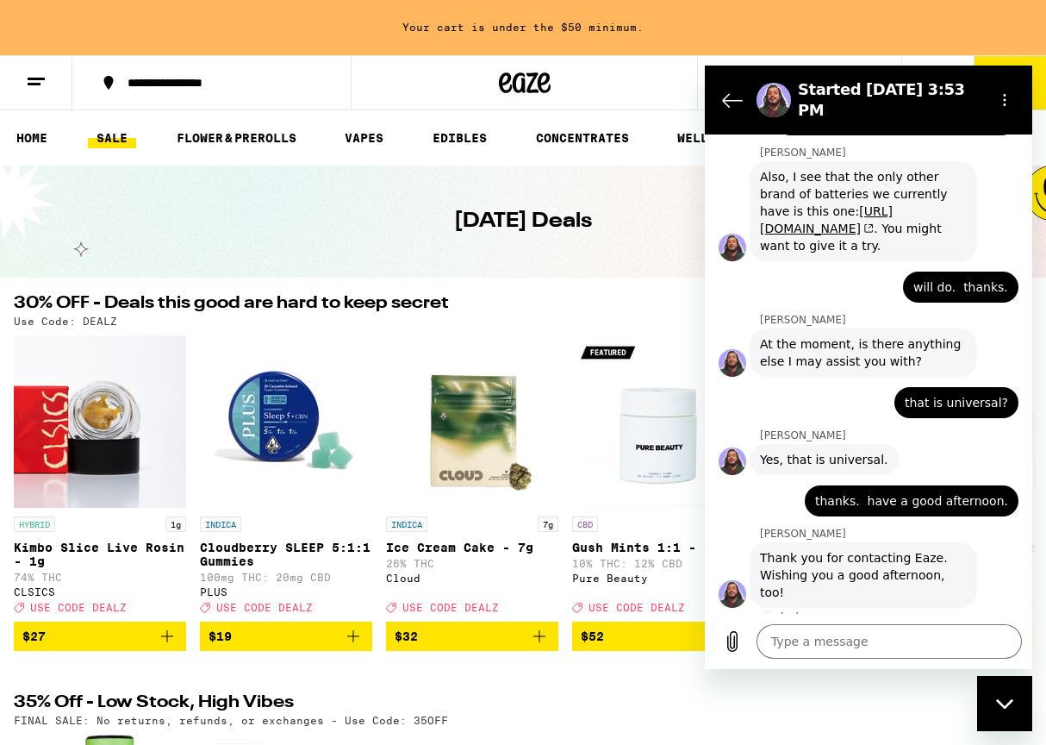
click at [1002, 700] on icon "Close messaging window" at bounding box center [1005, 703] width 18 height 11
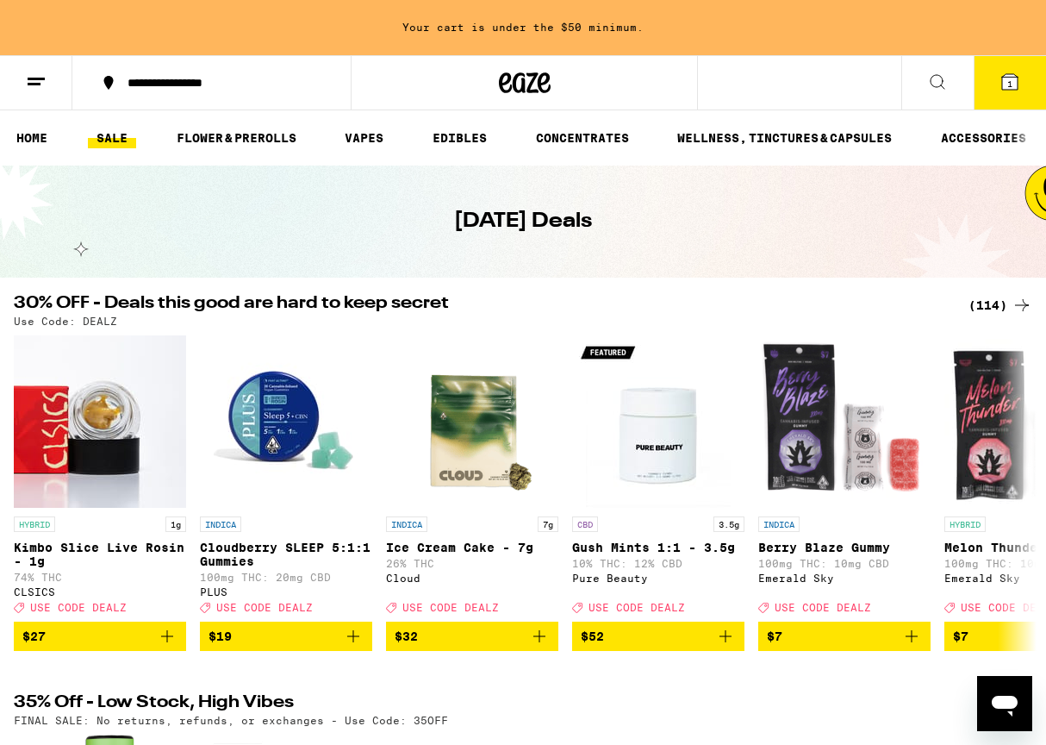
click at [991, 303] on div "(114)" at bounding box center [1001, 305] width 64 height 21
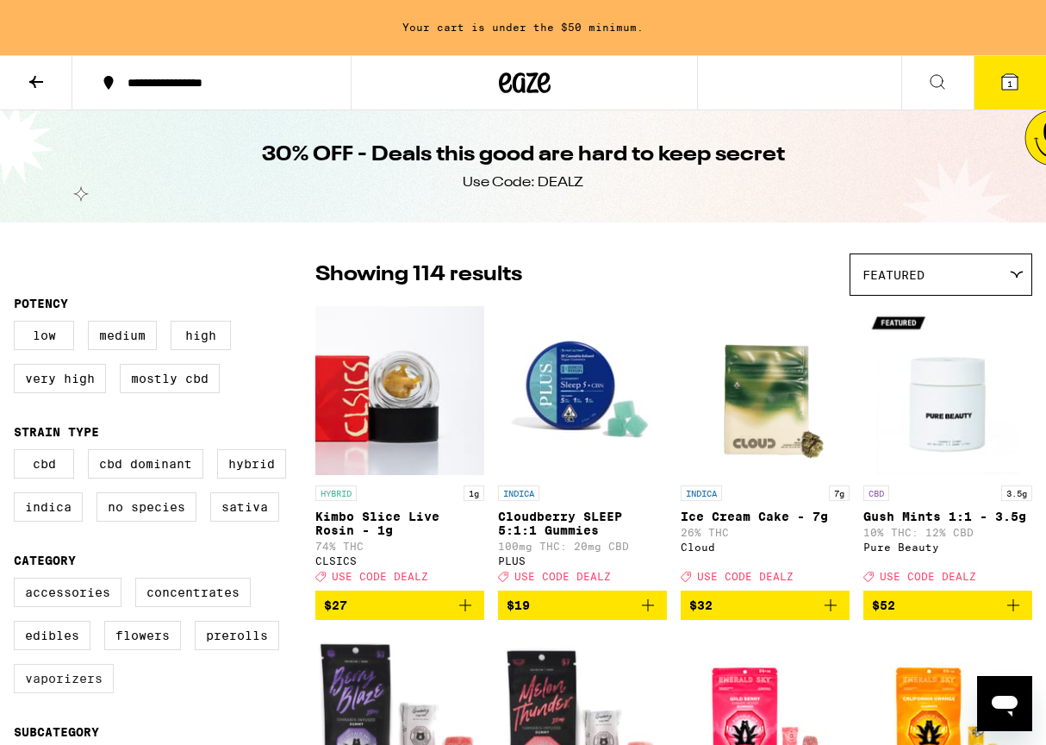
click at [55, 690] on label "Vaporizers" at bounding box center [64, 678] width 100 height 29
click at [18, 581] on input "Vaporizers" at bounding box center [17, 580] width 1 height 1
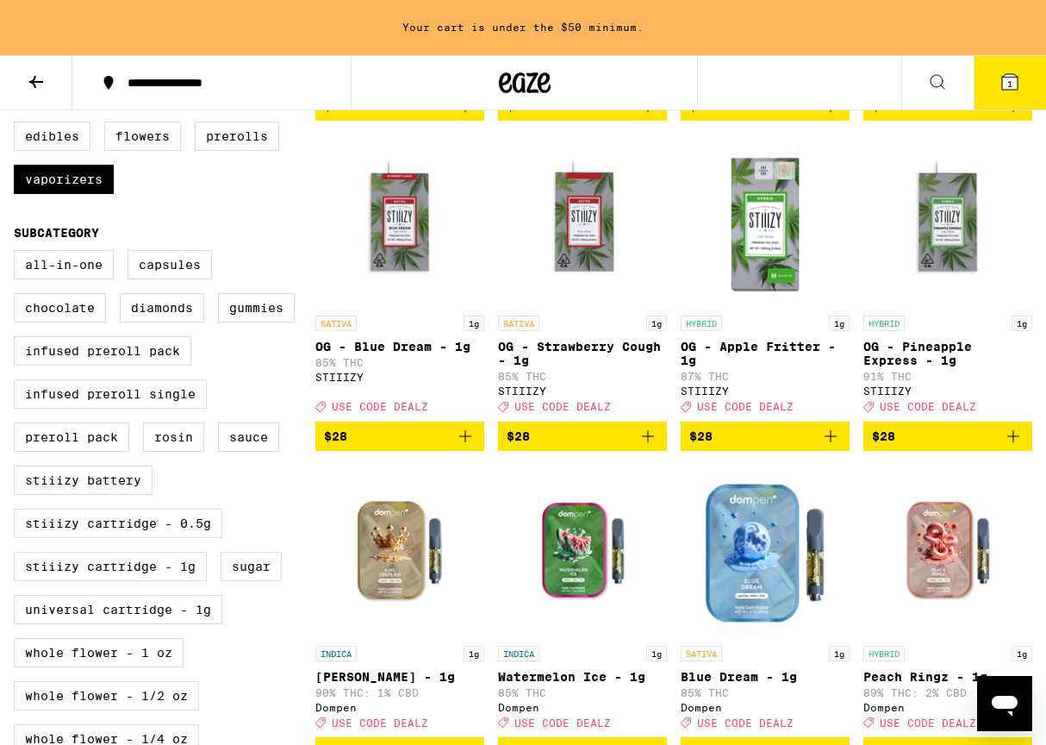
scroll to position [498, 0]
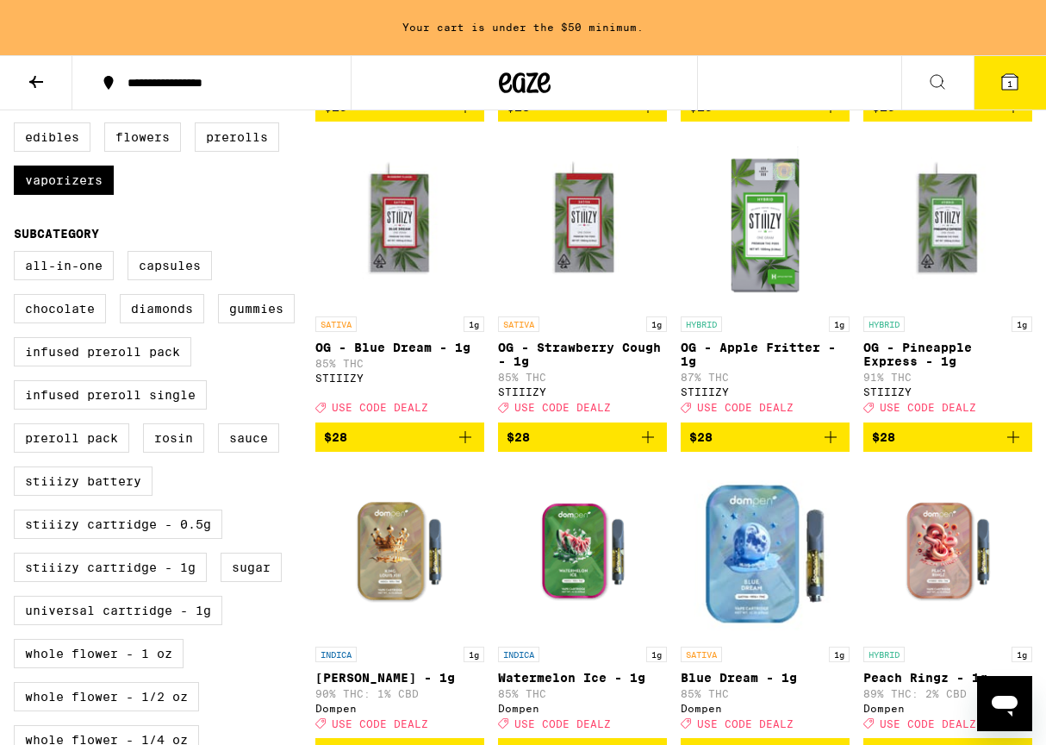
click at [654, 447] on icon "Add to bag" at bounding box center [648, 437] width 21 height 21
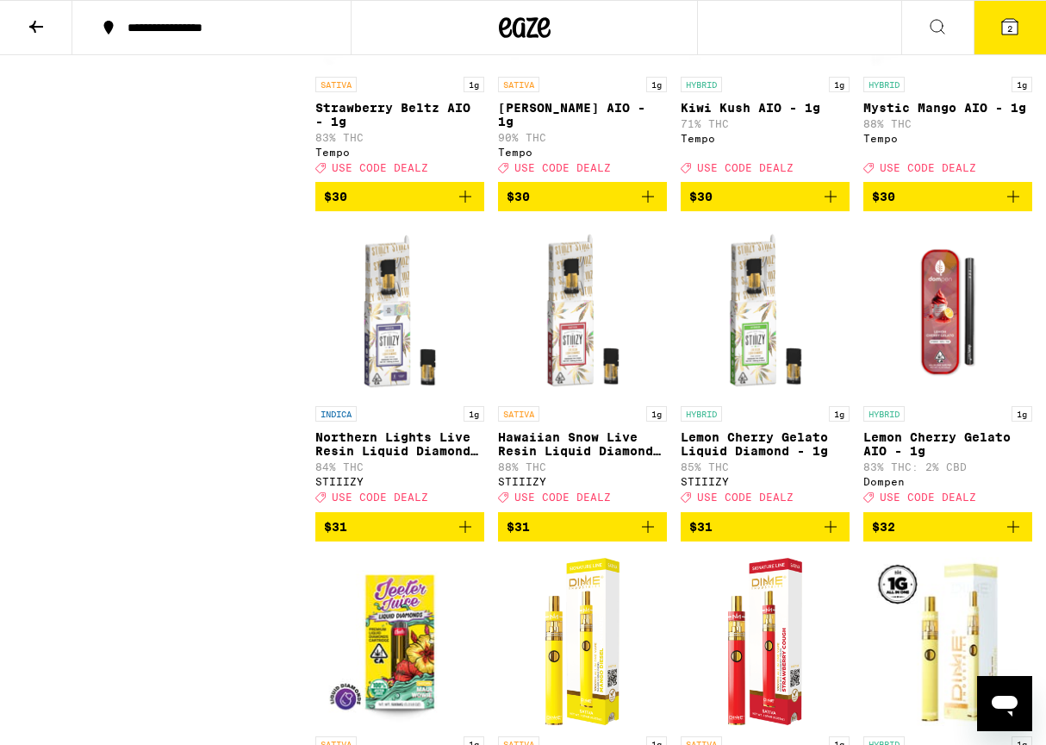
scroll to position [1660, 0]
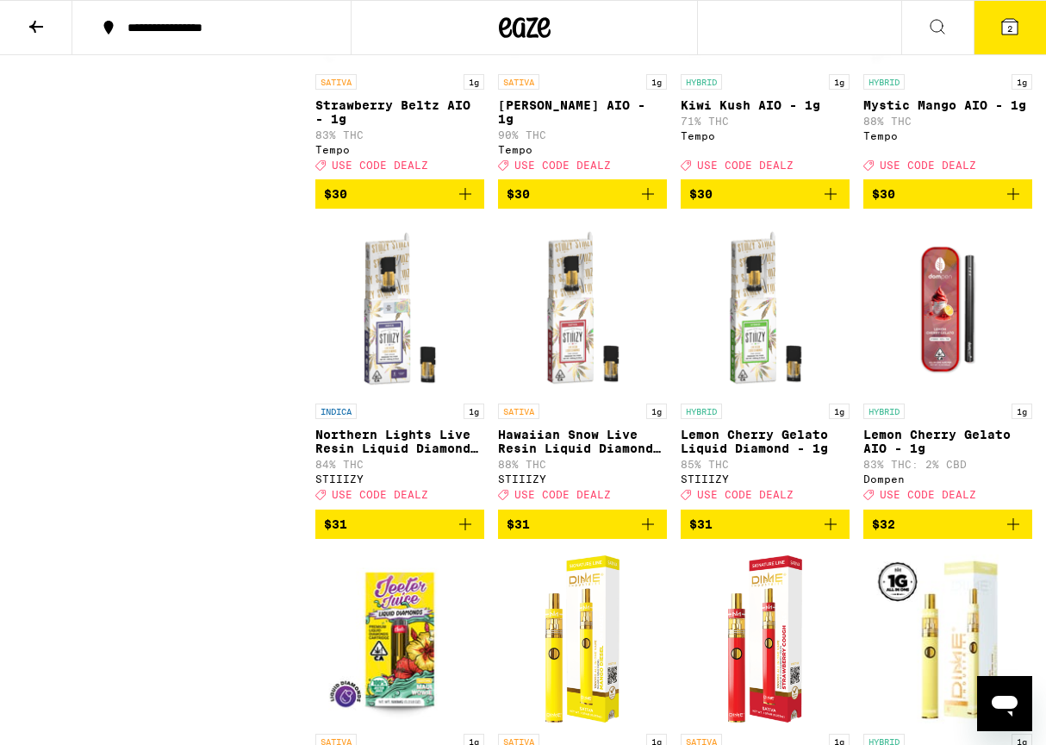
click at [466, 534] on icon "Add to bag" at bounding box center [465, 524] width 21 height 21
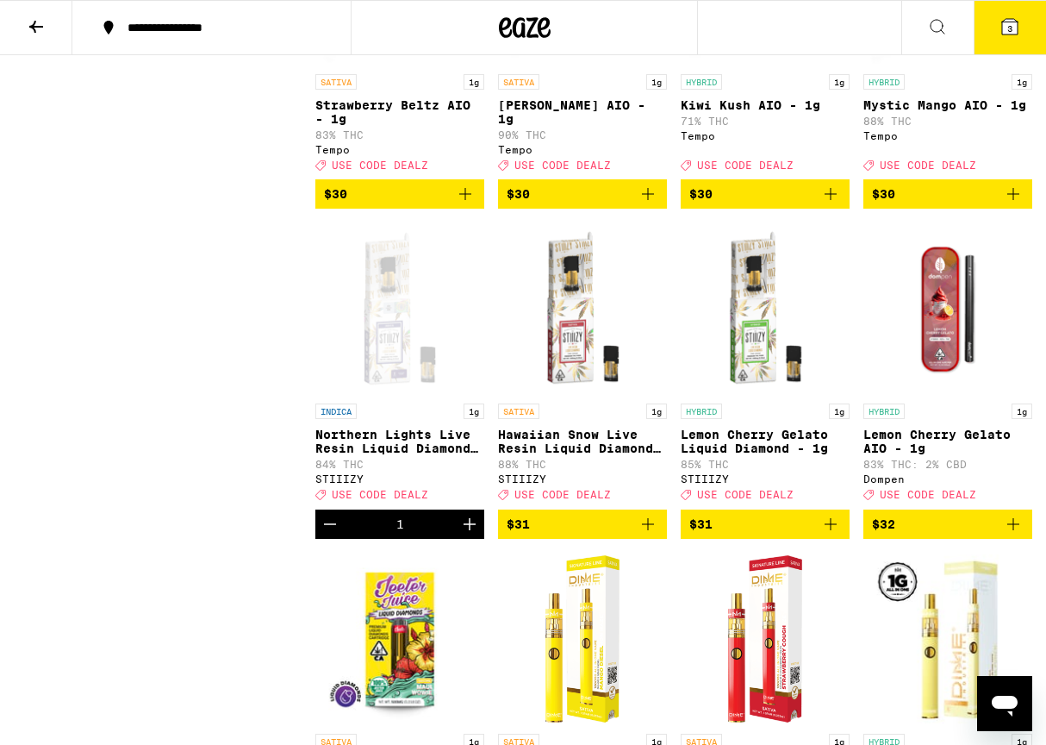
click at [654, 534] on icon "Add to bag" at bounding box center [648, 524] width 21 height 21
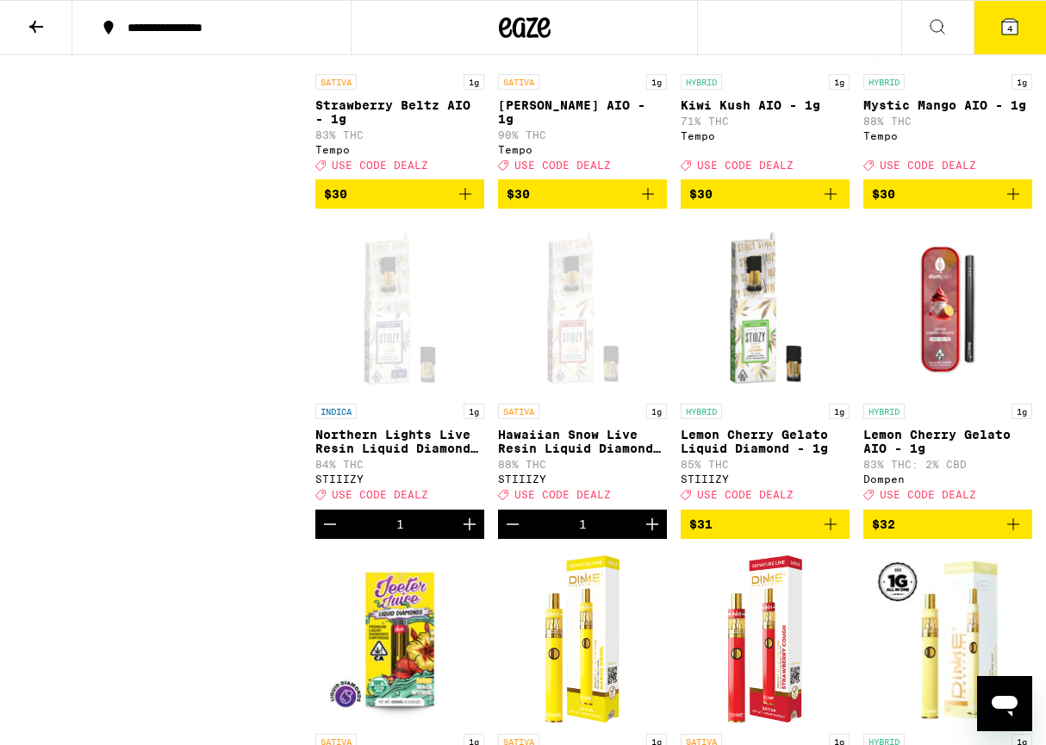
click at [832, 534] on icon "Add to bag" at bounding box center [831, 524] width 21 height 21
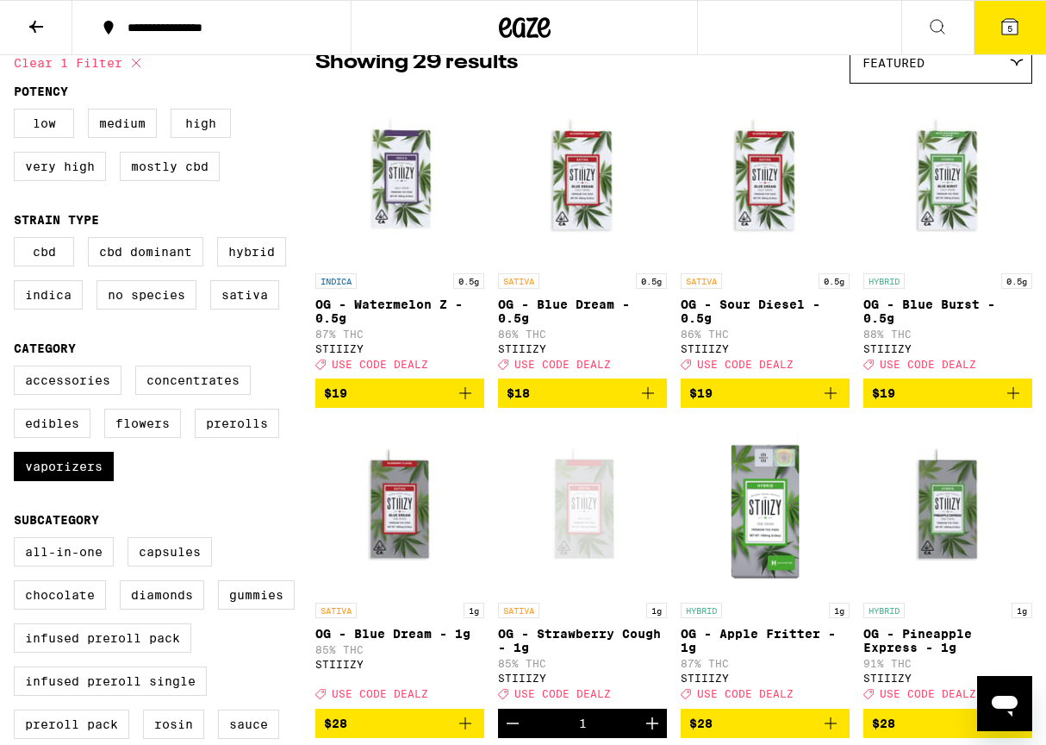
scroll to position [188, 0]
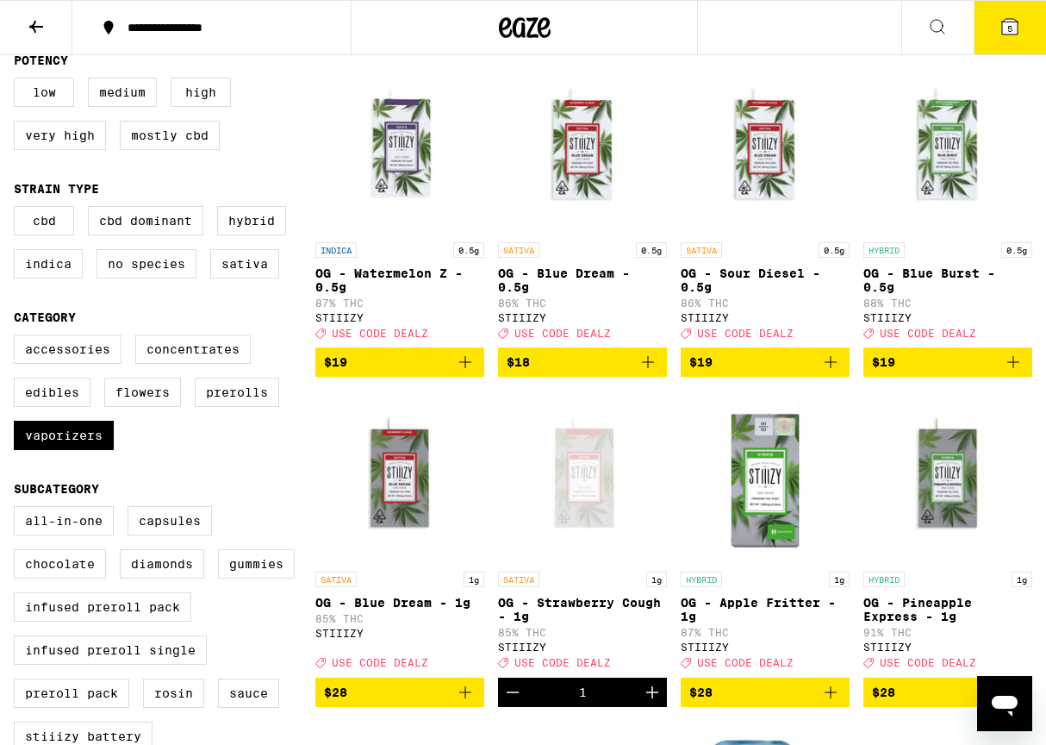
click at [1015, 368] on icon "Add to bag" at bounding box center [1013, 362] width 21 height 21
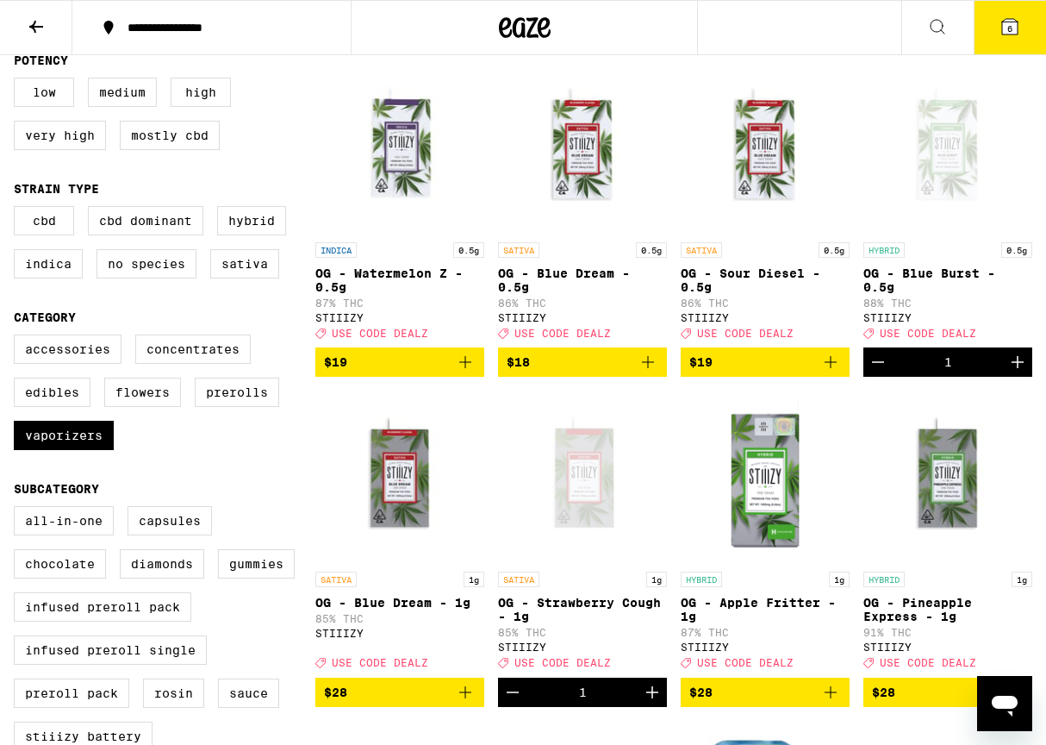
click at [832, 371] on icon "Add to bag" at bounding box center [831, 362] width 21 height 21
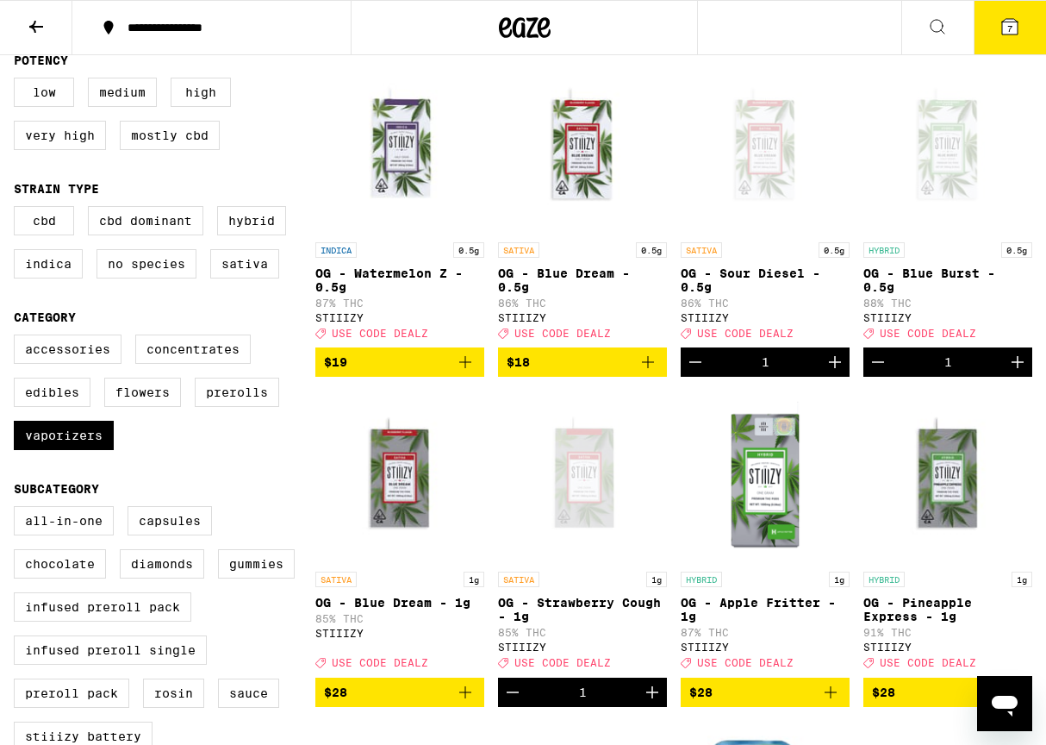
click at [644, 371] on icon "Add to bag" at bounding box center [648, 362] width 21 height 21
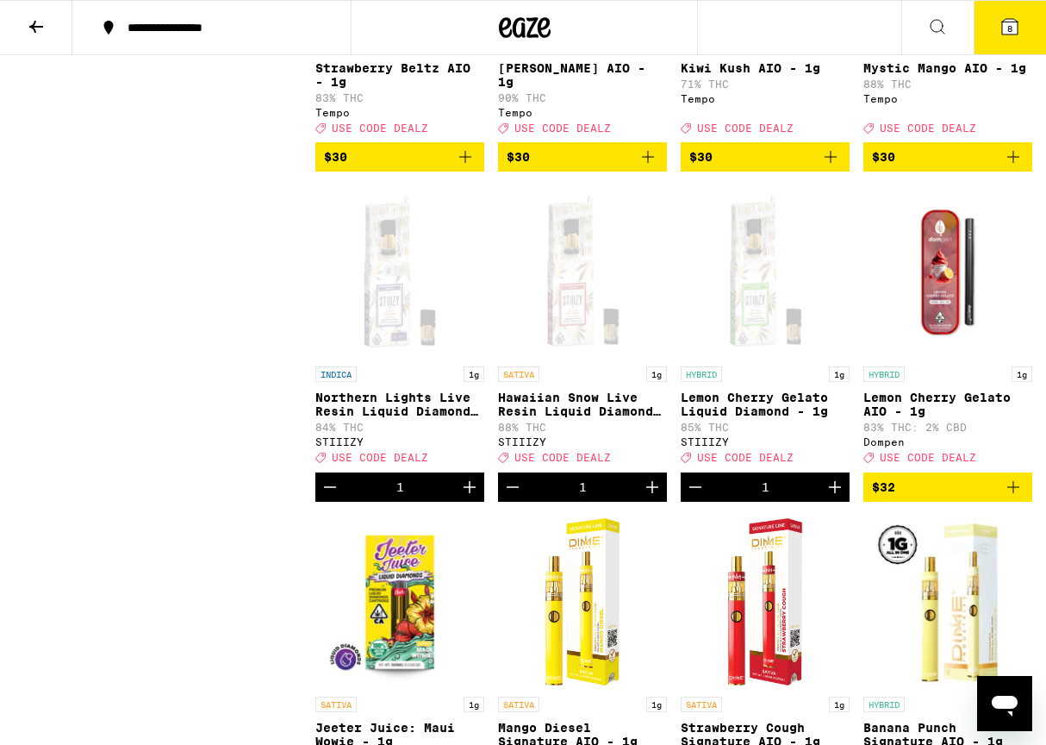
scroll to position [1698, 0]
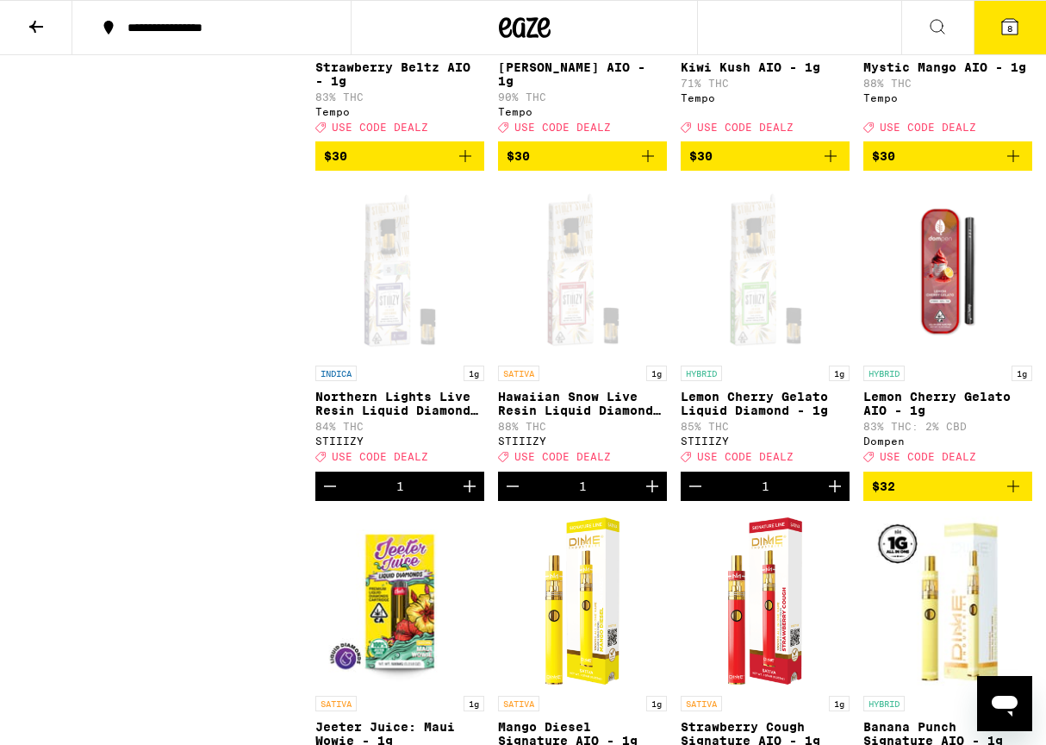
click at [690, 486] on icon "Decrement" at bounding box center [696, 486] width 12 height 0
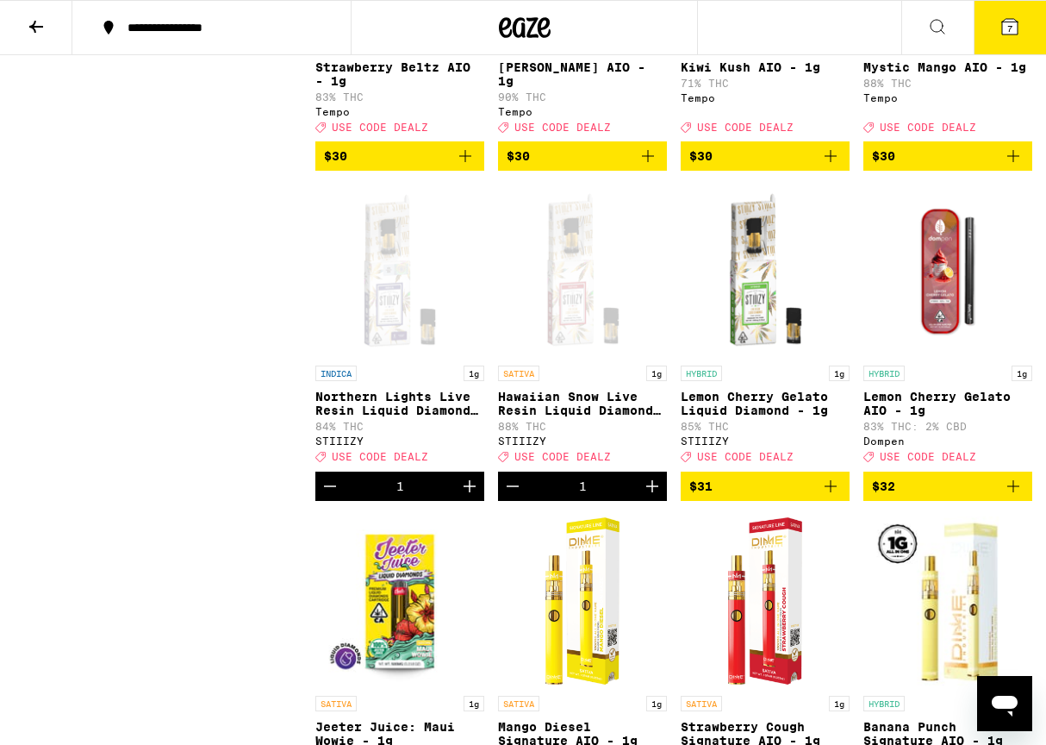
click at [1008, 22] on icon at bounding box center [1010, 27] width 16 height 16
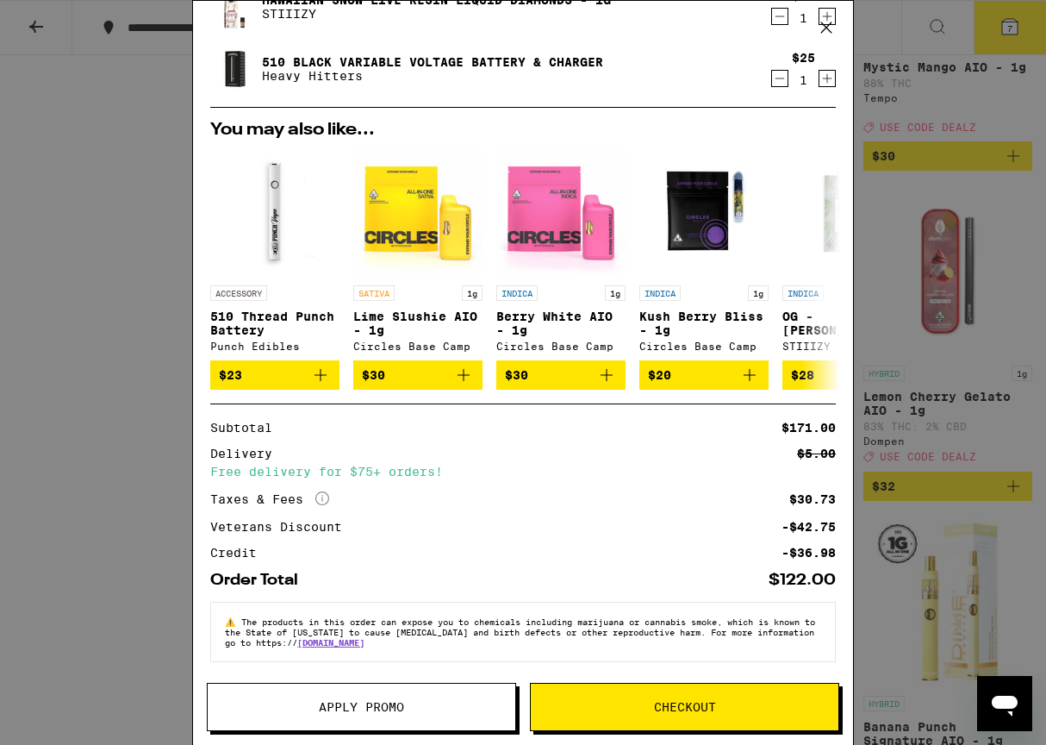
scroll to position [395, 0]
click at [746, 367] on icon "Add to bag" at bounding box center [750, 375] width 21 height 21
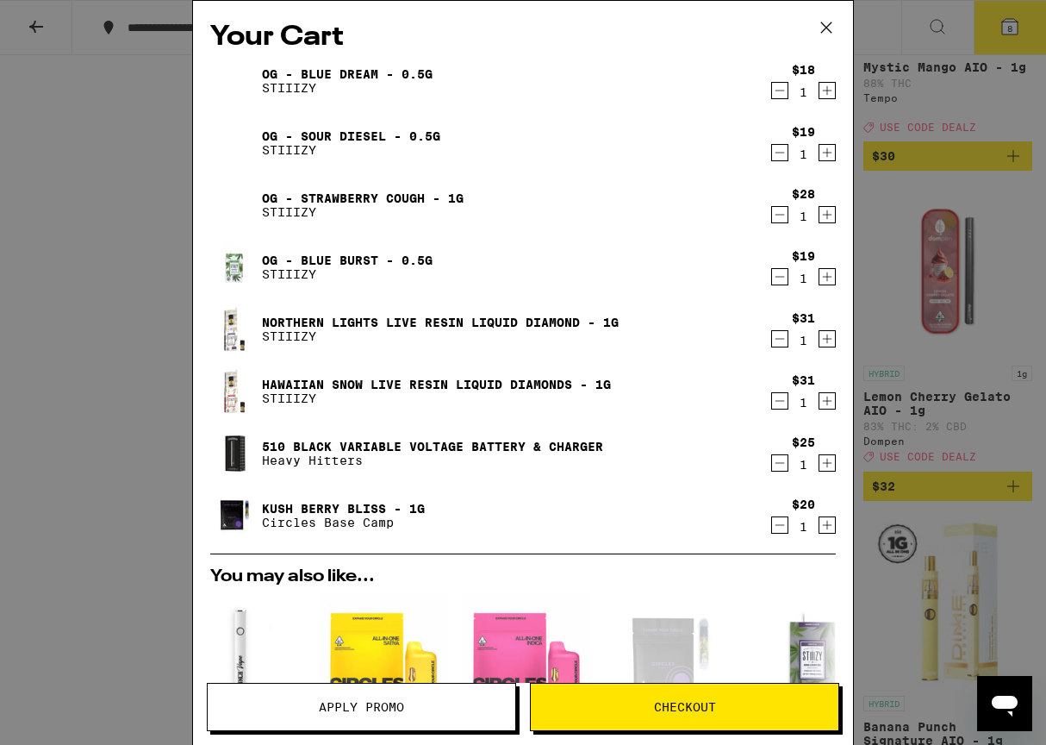
scroll to position [0, 0]
click at [350, 701] on span "Apply Promo" at bounding box center [361, 707] width 85 height 12
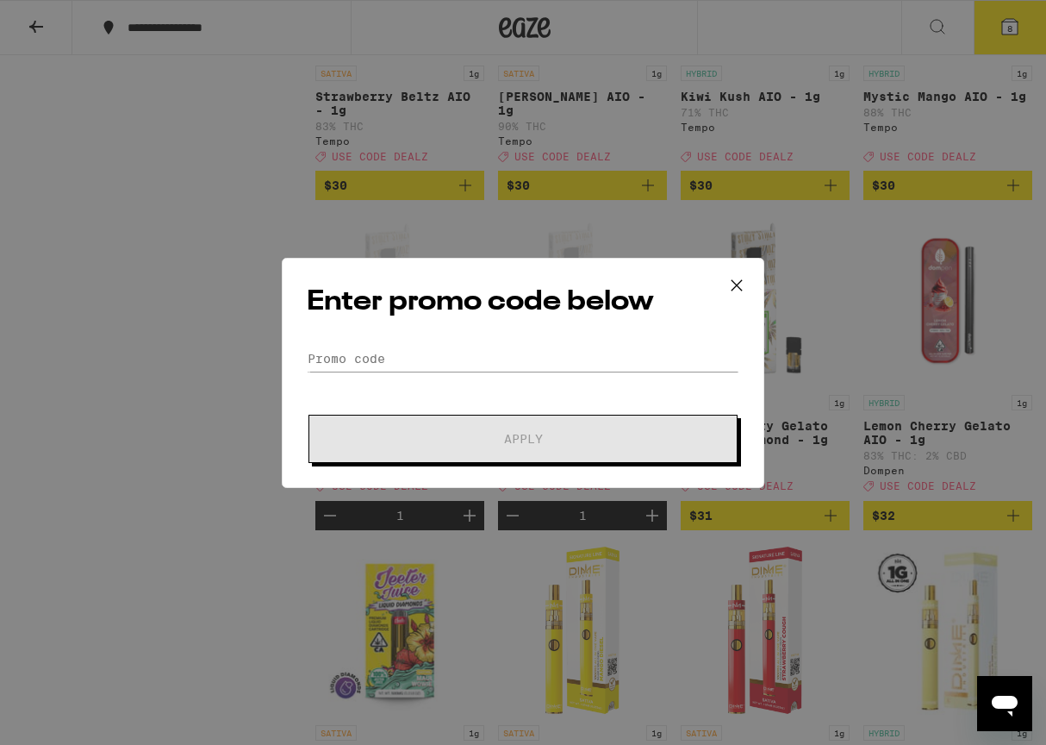
scroll to position [1669, 0]
click at [445, 359] on input "Promo Code" at bounding box center [523, 359] width 433 height 26
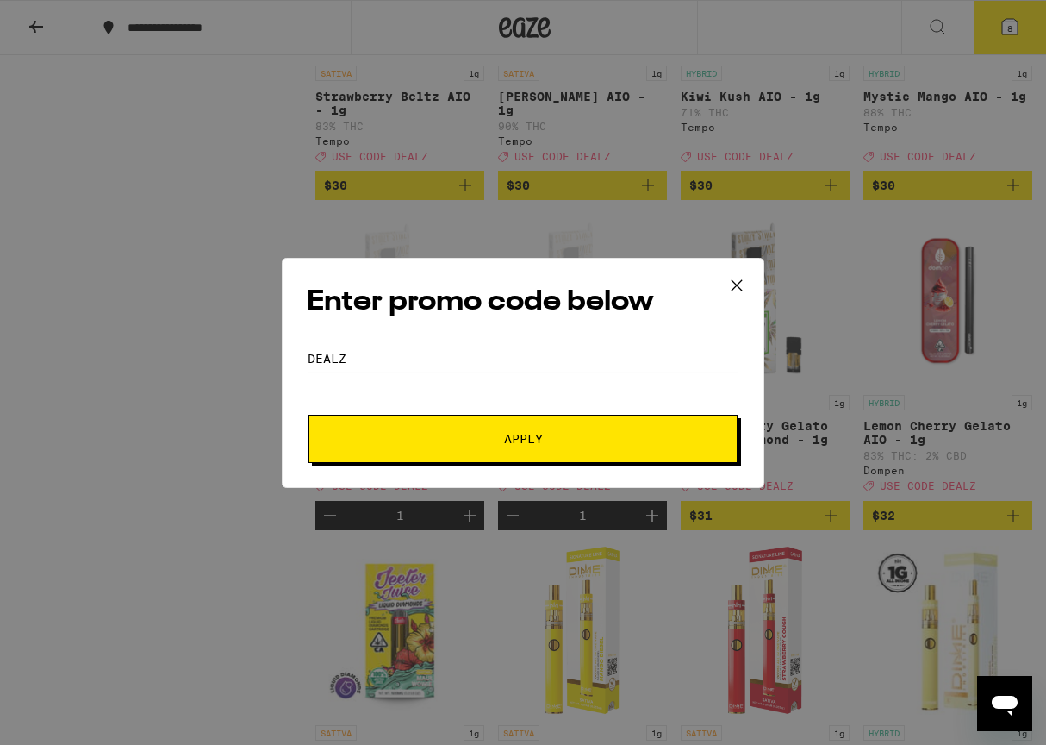
click at [557, 432] on button "Apply" at bounding box center [523, 439] width 429 height 48
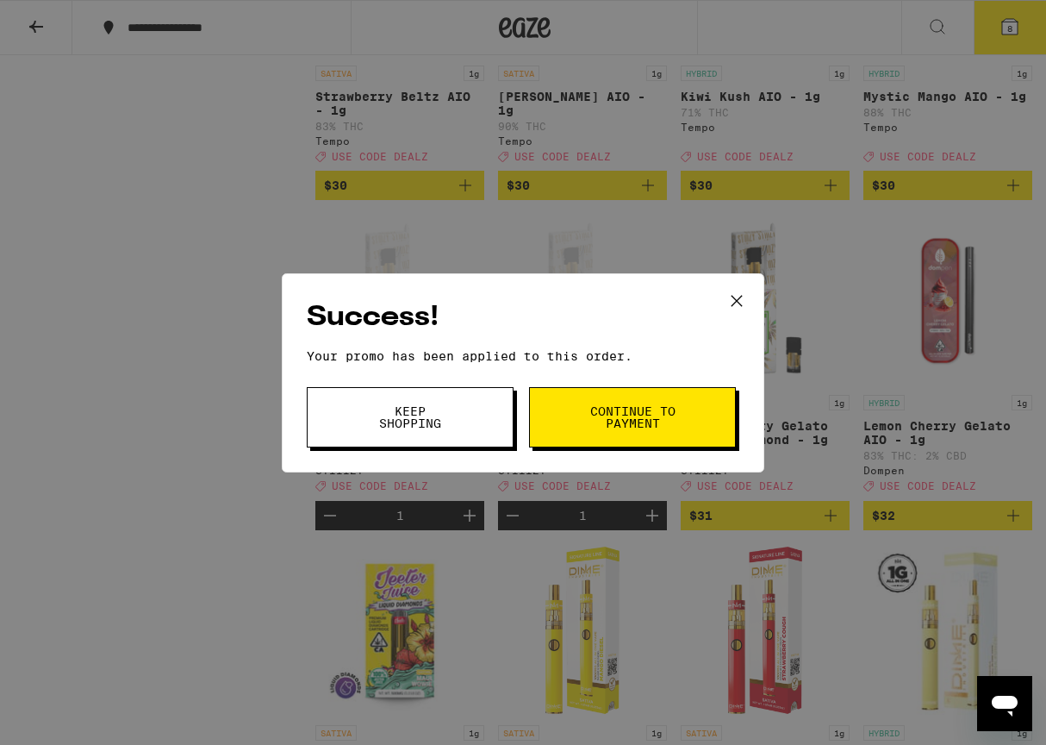
click at [384, 416] on span "Keep Shopping" at bounding box center [410, 417] width 88 height 24
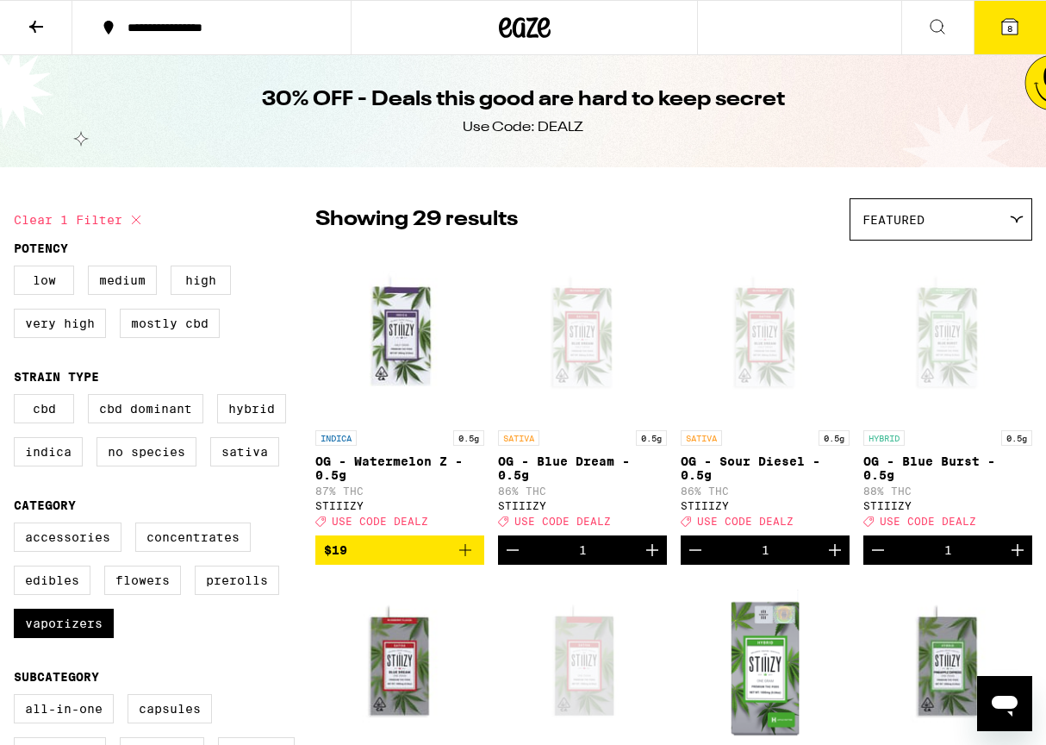
click at [471, 553] on icon "Add to bag" at bounding box center [465, 550] width 21 height 21
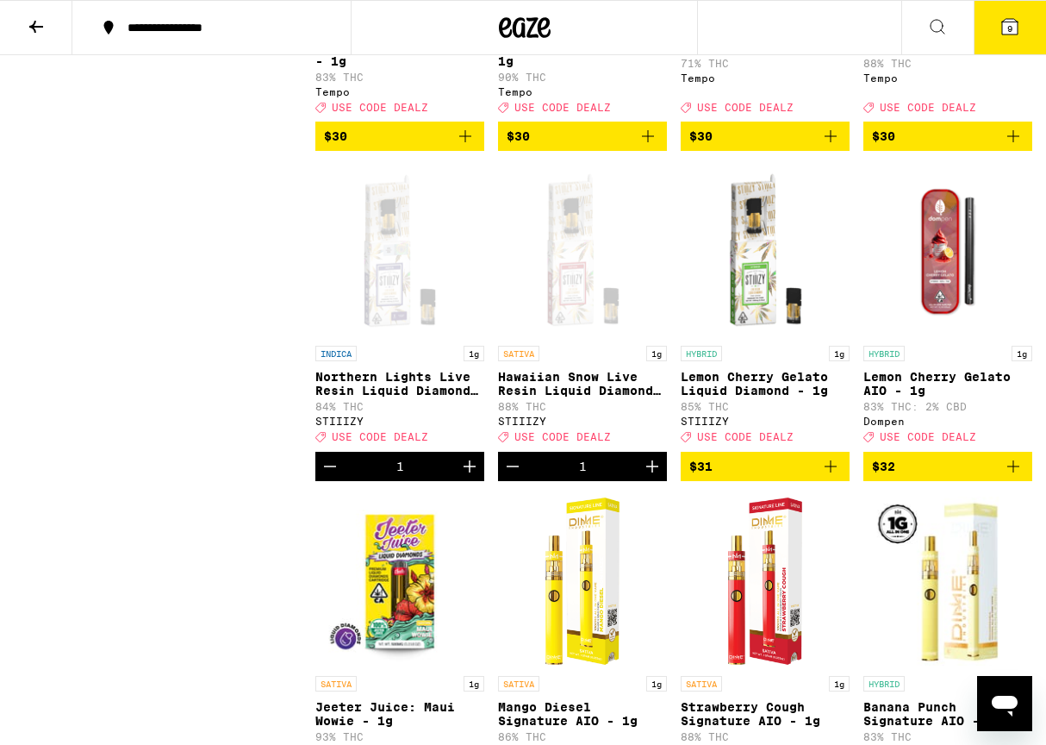
scroll to position [1736, 0]
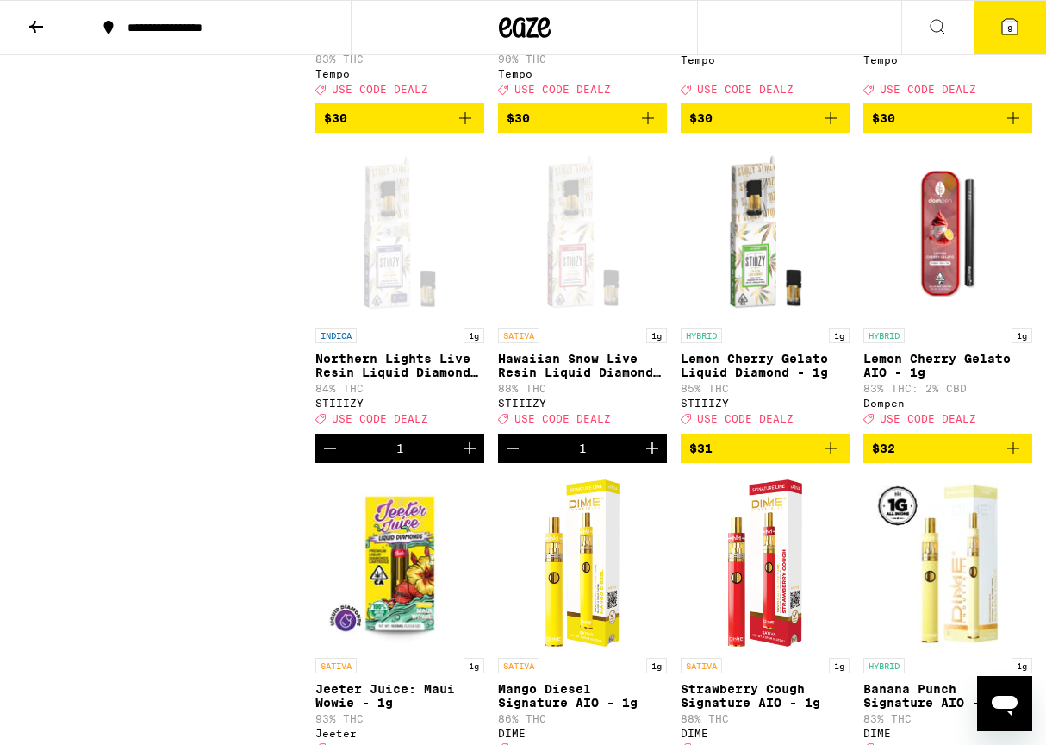
click at [472, 459] on icon "Increment" at bounding box center [469, 448] width 21 height 21
click at [1015, 26] on span "10" at bounding box center [1010, 28] width 10 height 10
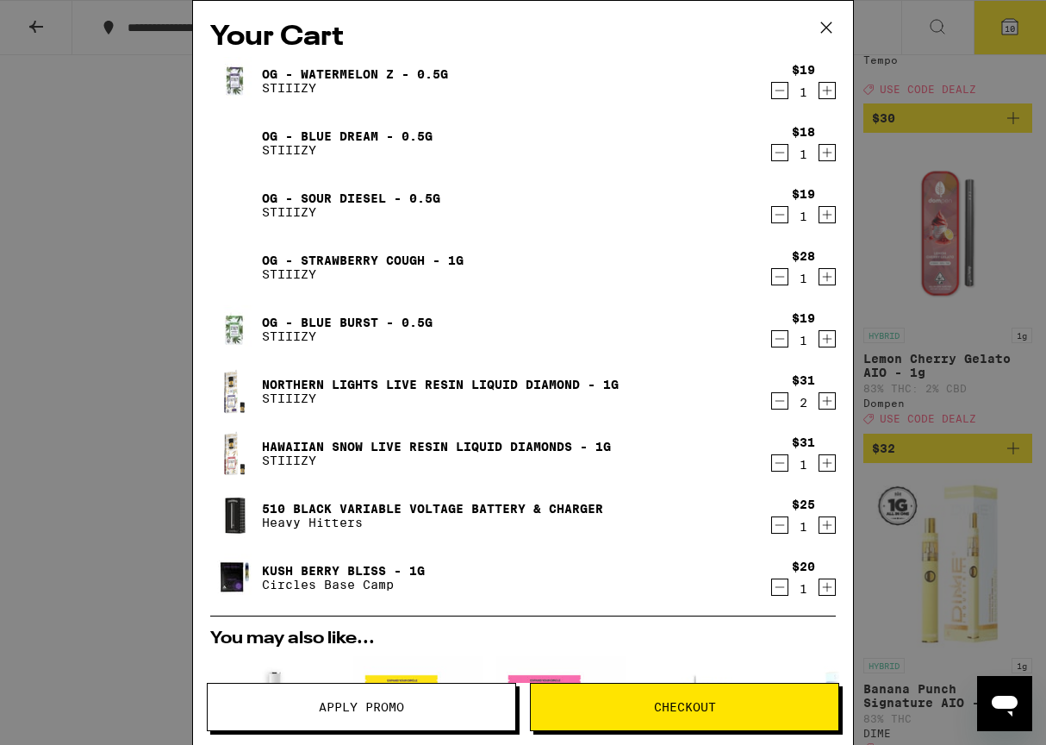
click at [140, 246] on div "Your Cart OG - Watermelon Z - 0.5g STIIIZY $19 1 OG - Blue Dream - 0.5g STIIIZY…" at bounding box center [523, 372] width 1046 height 745
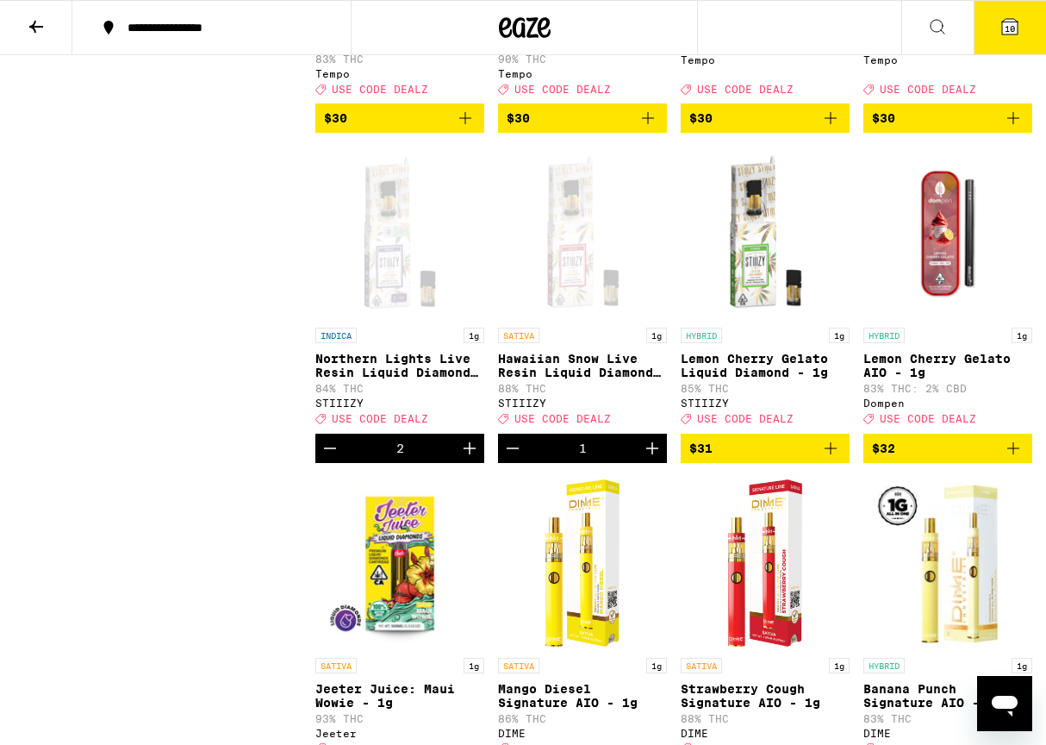
click at [33, 28] on icon at bounding box center [36, 27] width 14 height 12
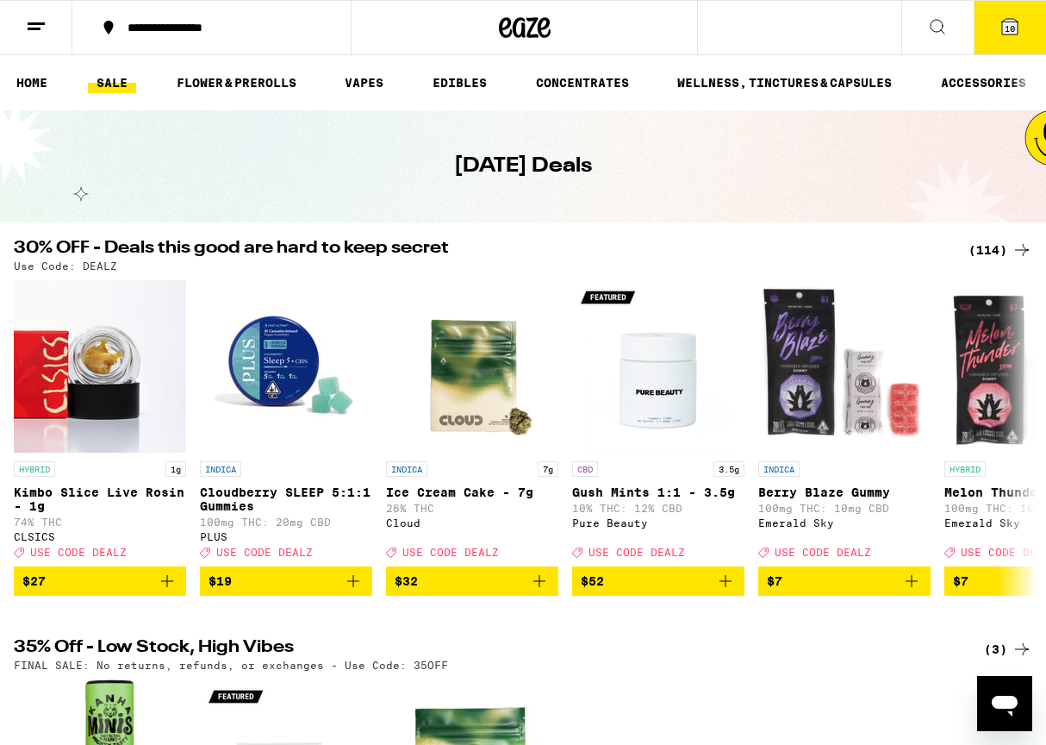
click at [931, 19] on icon at bounding box center [937, 26] width 21 height 21
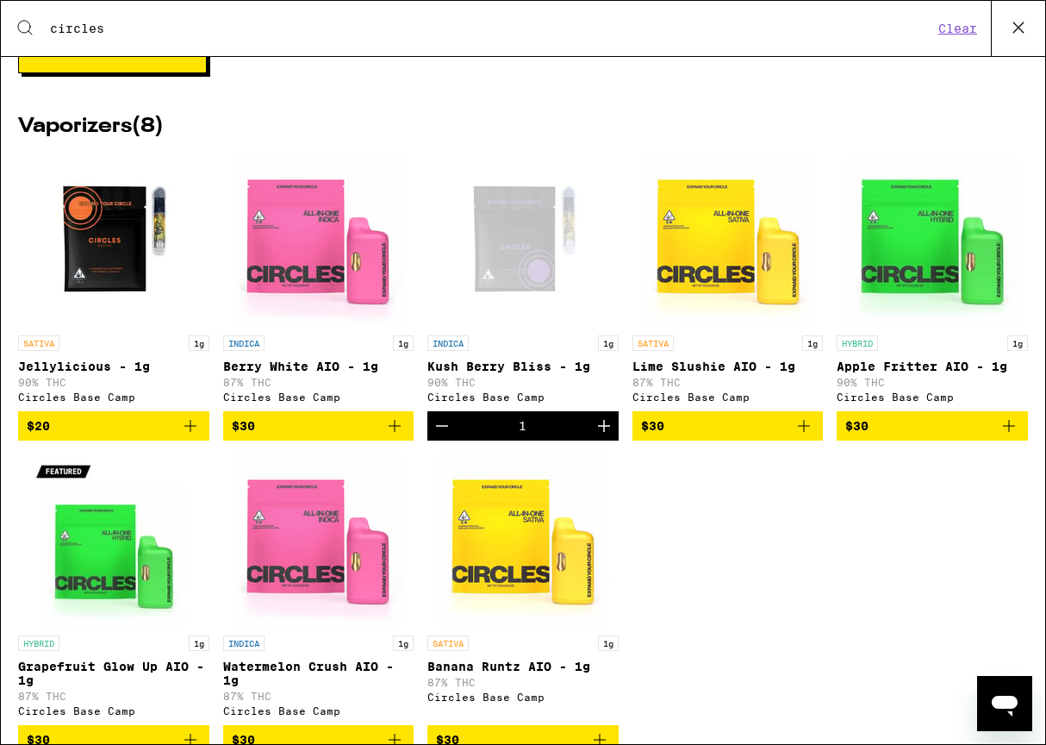
scroll to position [1743, 0]
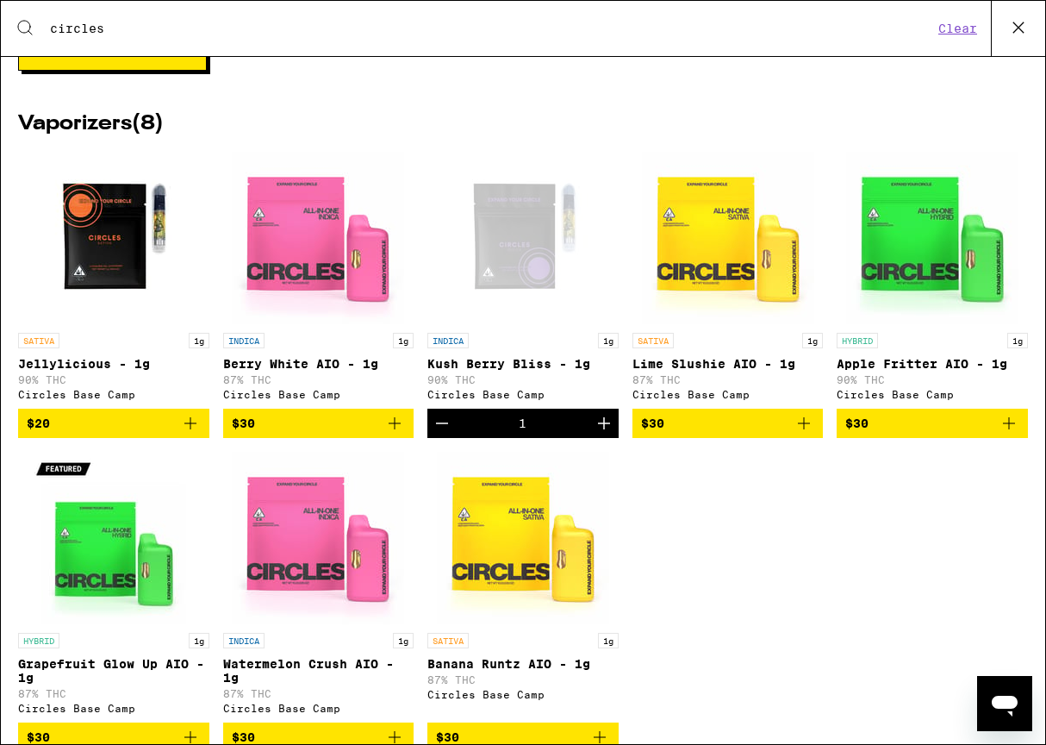
click at [194, 434] on icon "Add to bag" at bounding box center [190, 423] width 21 height 21
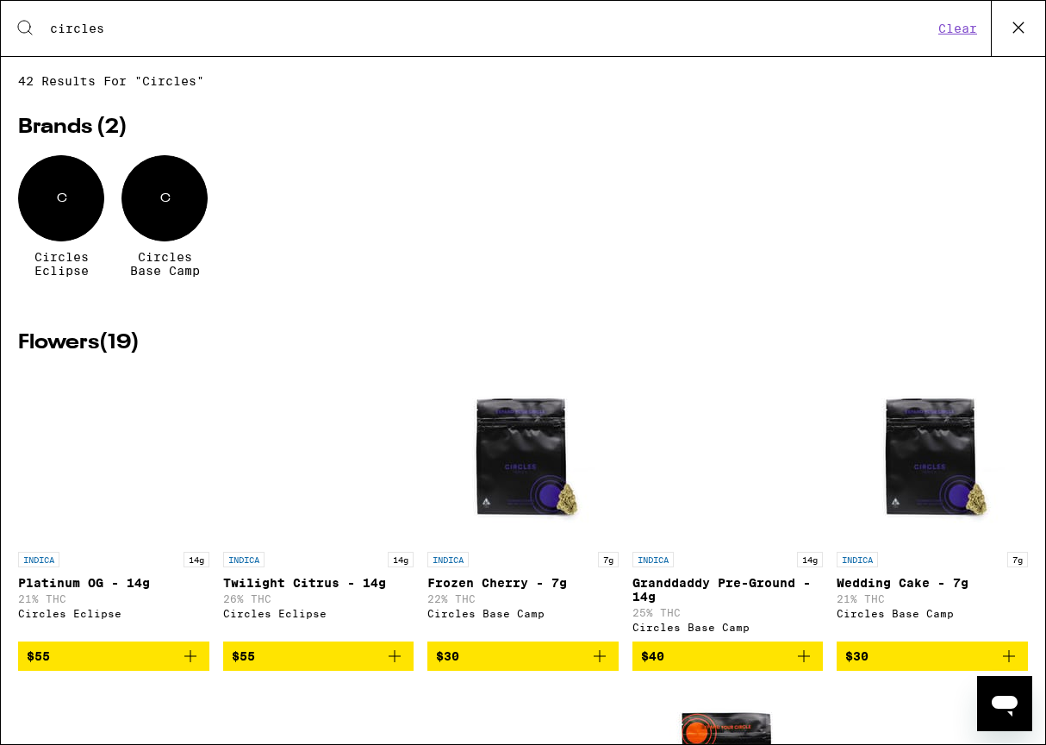
scroll to position [0, 0]
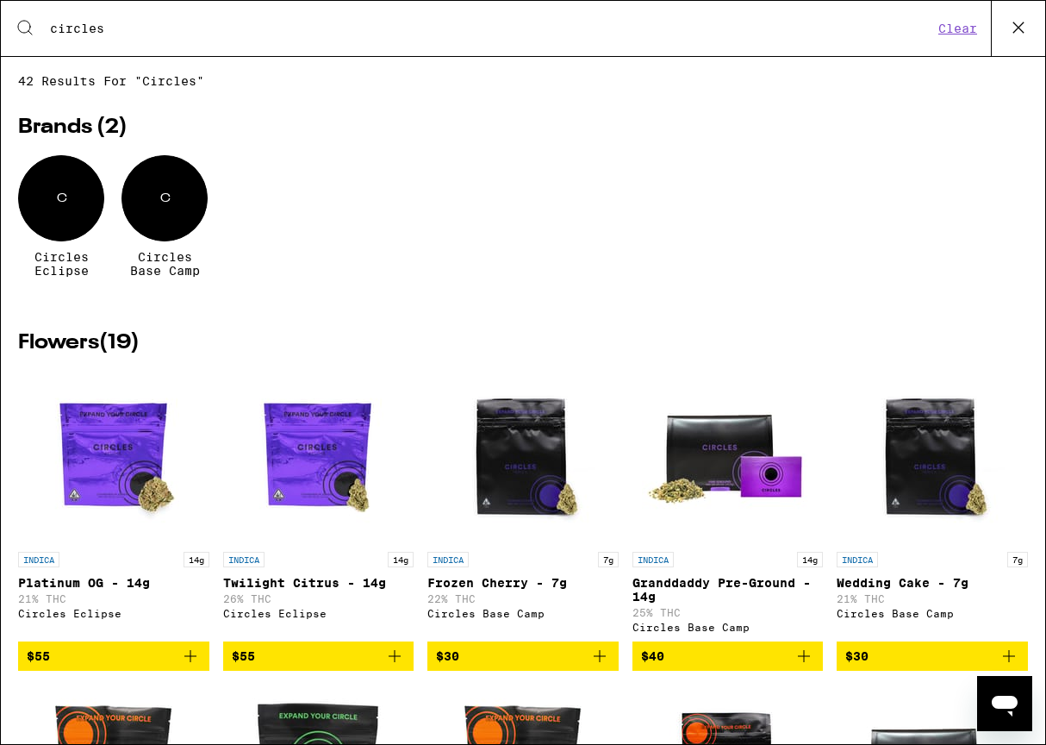
click at [962, 33] on button "Clear" at bounding box center [957, 29] width 49 height 16
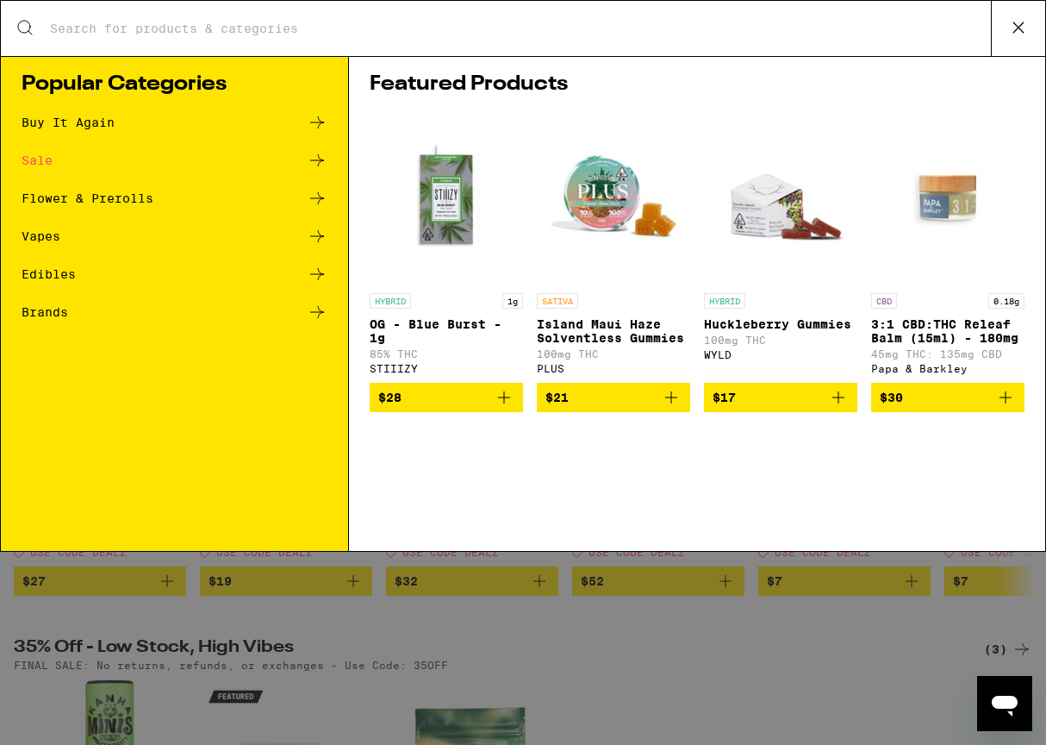
click at [115, 30] on input "Search for Products" at bounding box center [520, 29] width 942 height 16
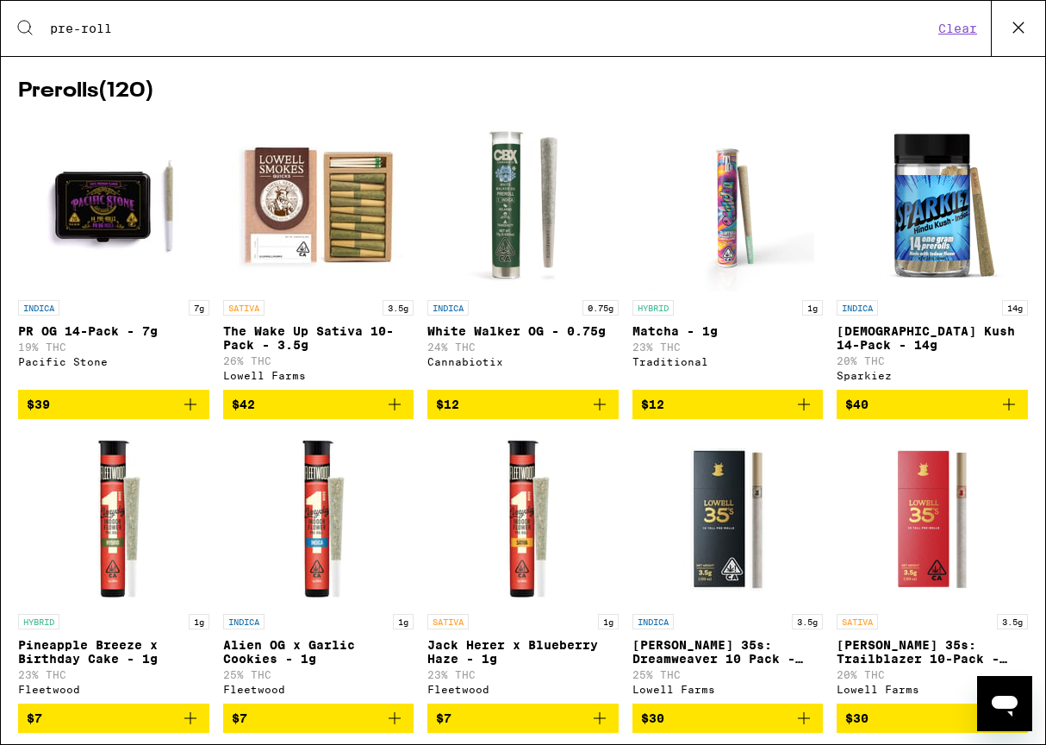
scroll to position [397, 0]
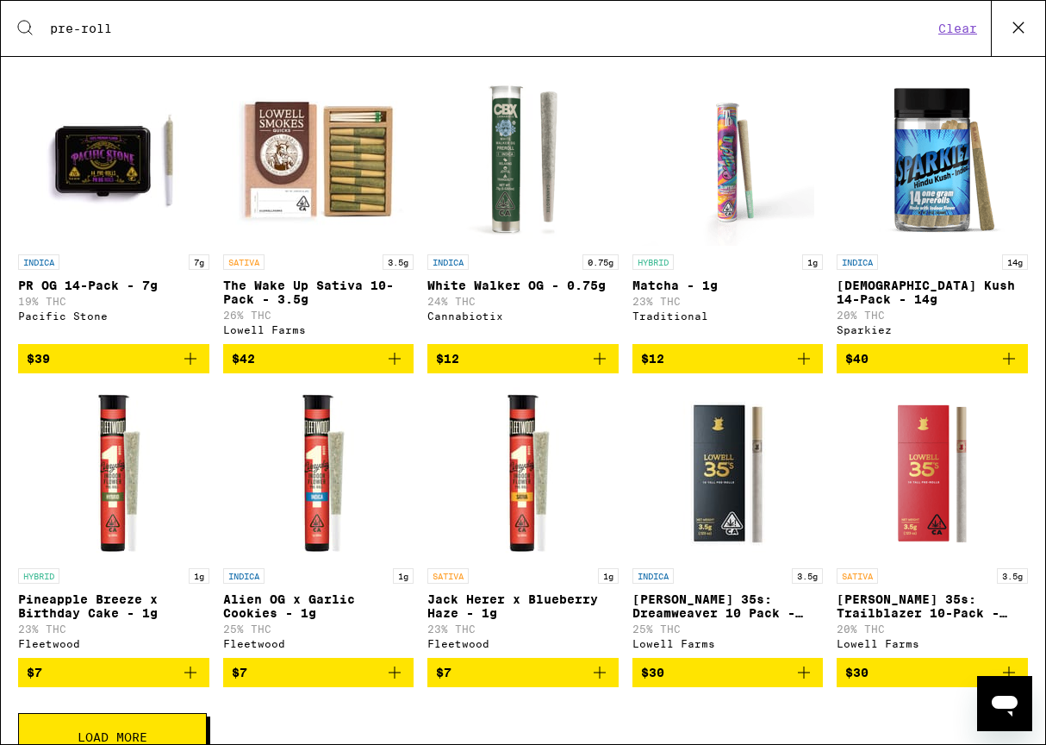
click at [396, 367] on icon "Add to bag" at bounding box center [394, 358] width 21 height 21
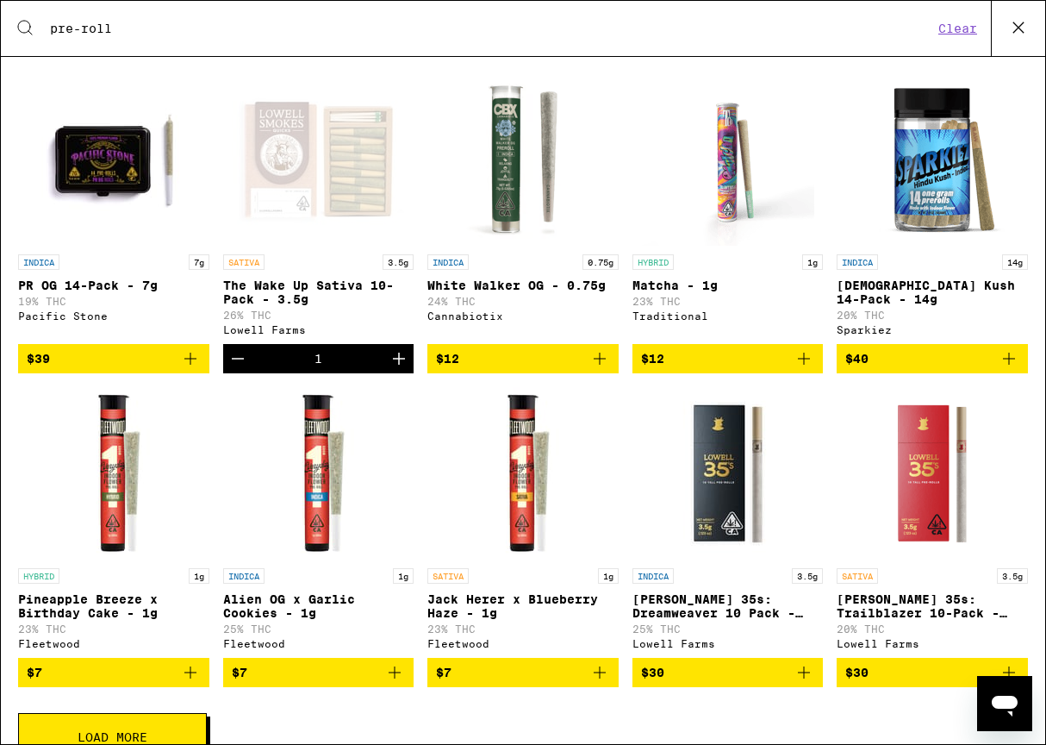
click at [1008, 22] on icon at bounding box center [1019, 28] width 26 height 26
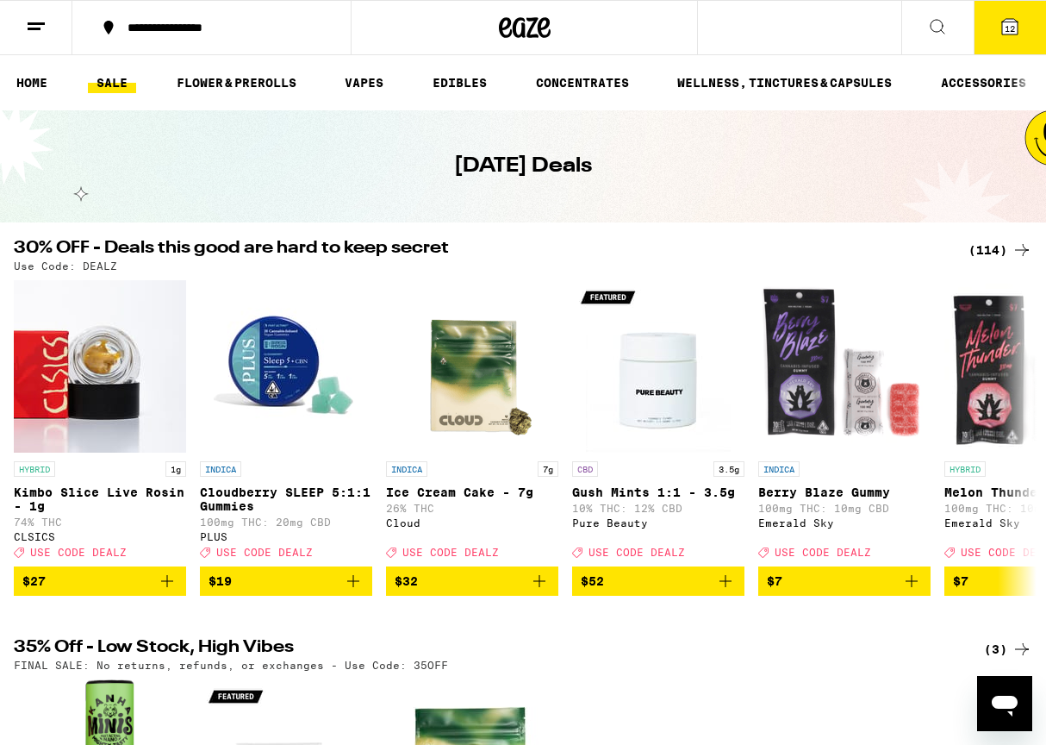
click at [1003, 30] on icon at bounding box center [1010, 27] width 16 height 16
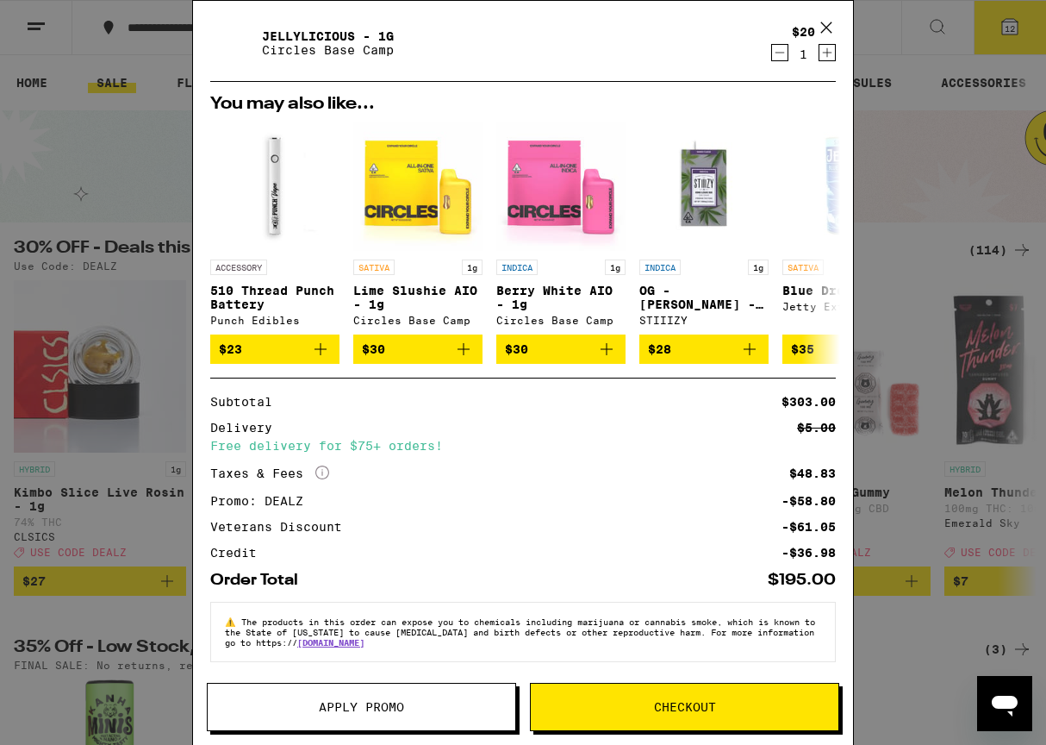
scroll to position [669, 0]
click at [691, 702] on span "Checkout" at bounding box center [685, 707] width 62 height 12
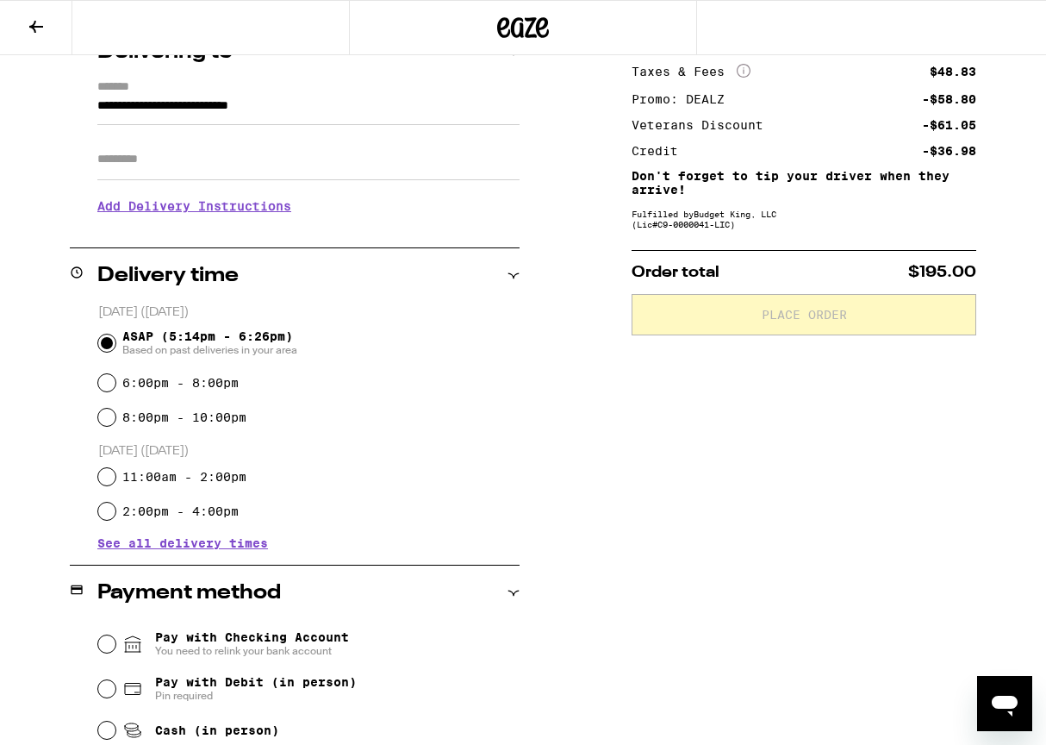
scroll to position [238, 0]
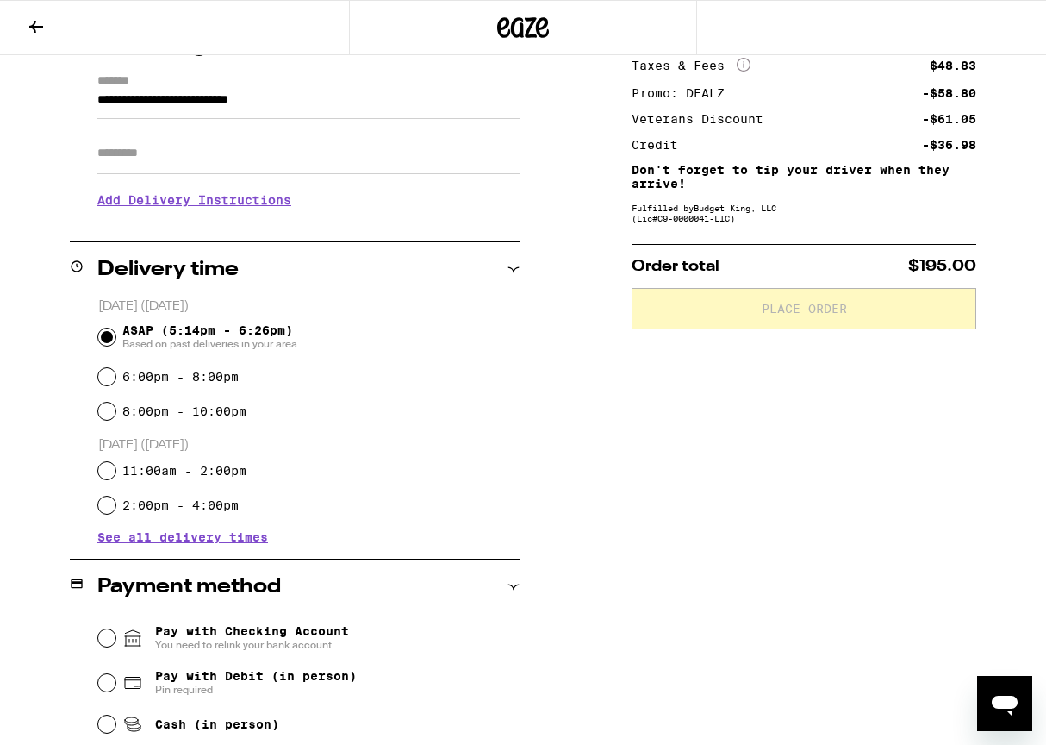
click at [109, 376] on input "6:00pm - 8:00pm" at bounding box center [106, 376] width 17 height 17
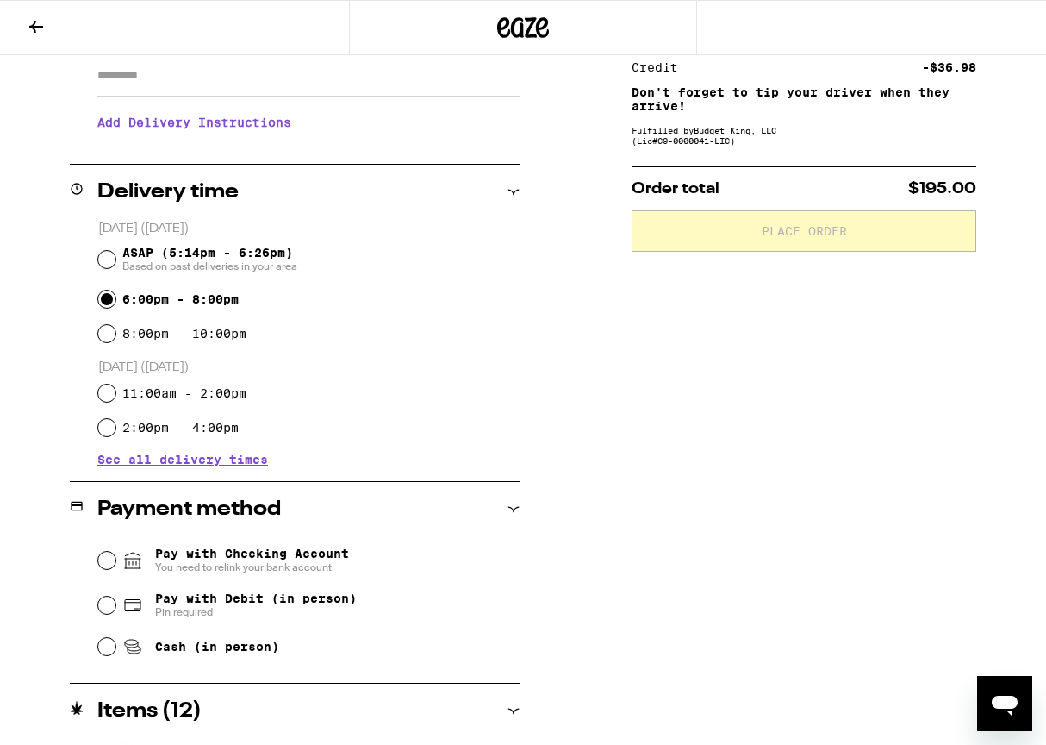
scroll to position [322, 0]
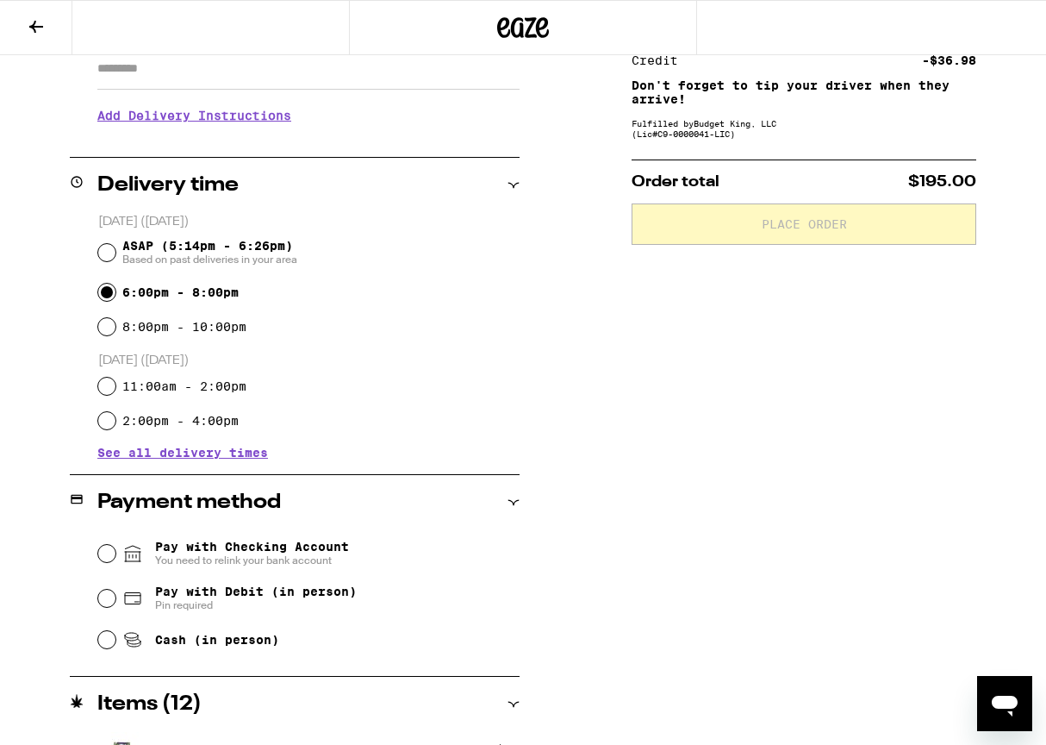
click at [108, 638] on input "Cash (in person)" at bounding box center [106, 639] width 17 height 17
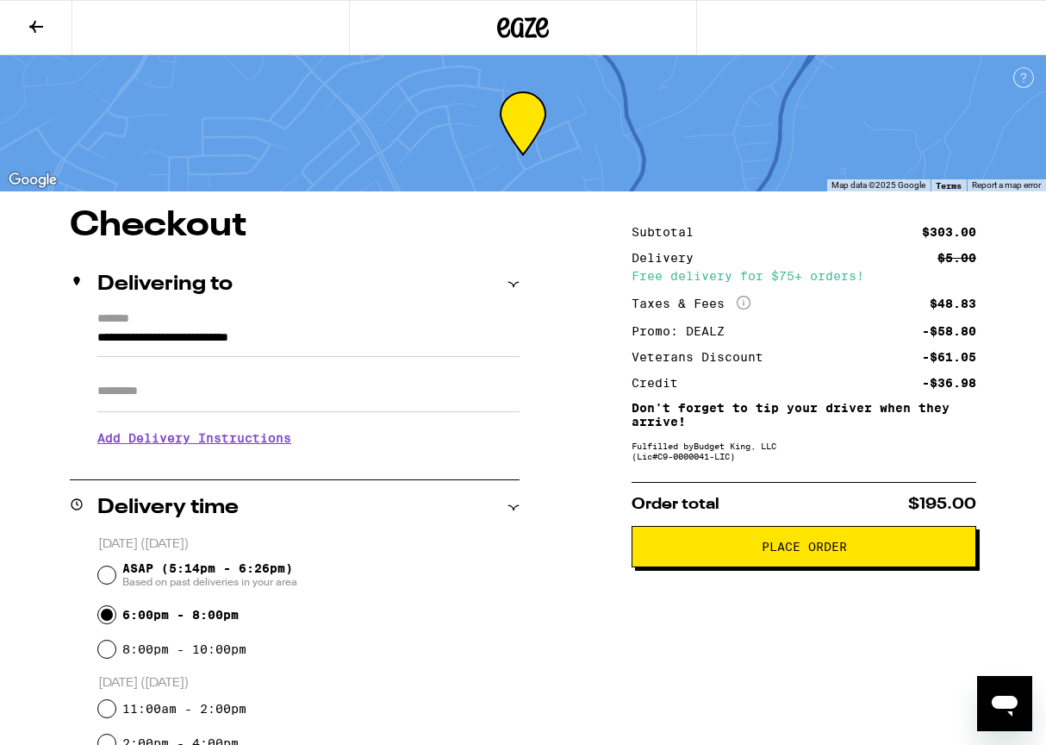
scroll to position [0, 0]
click at [821, 534] on button "Place Order" at bounding box center [804, 546] width 345 height 41
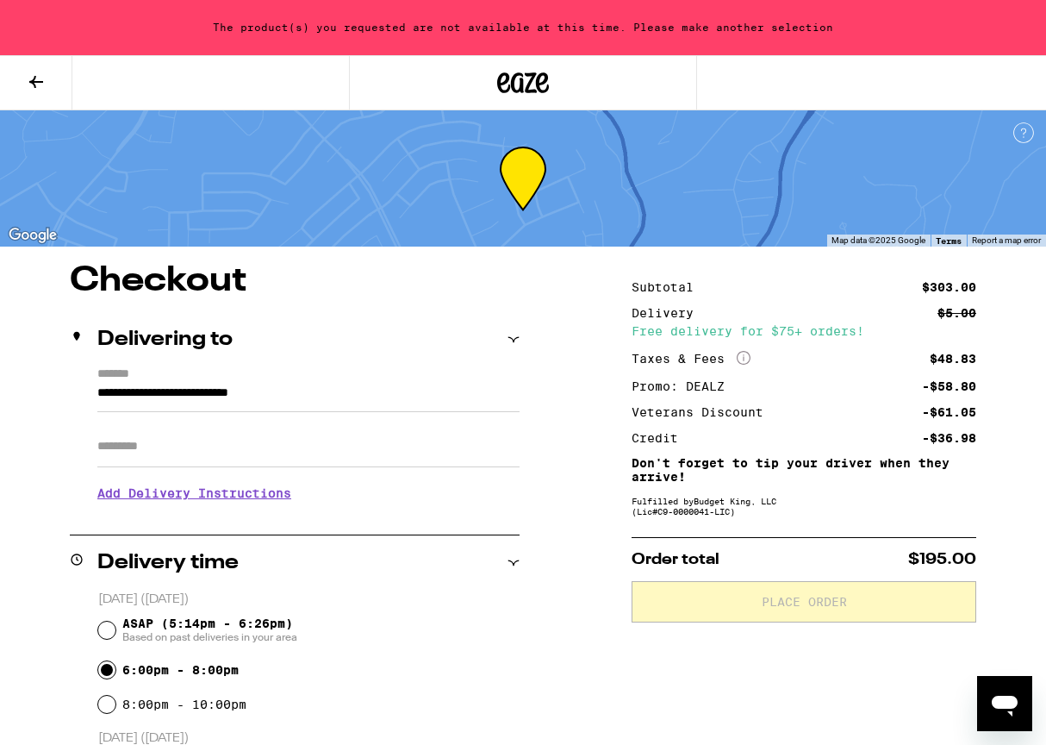
click at [128, 30] on div "The product(s) you requested are not available at this time. Please make anothe…" at bounding box center [523, 27] width 1046 height 55
click at [41, 78] on icon at bounding box center [36, 82] width 21 height 21
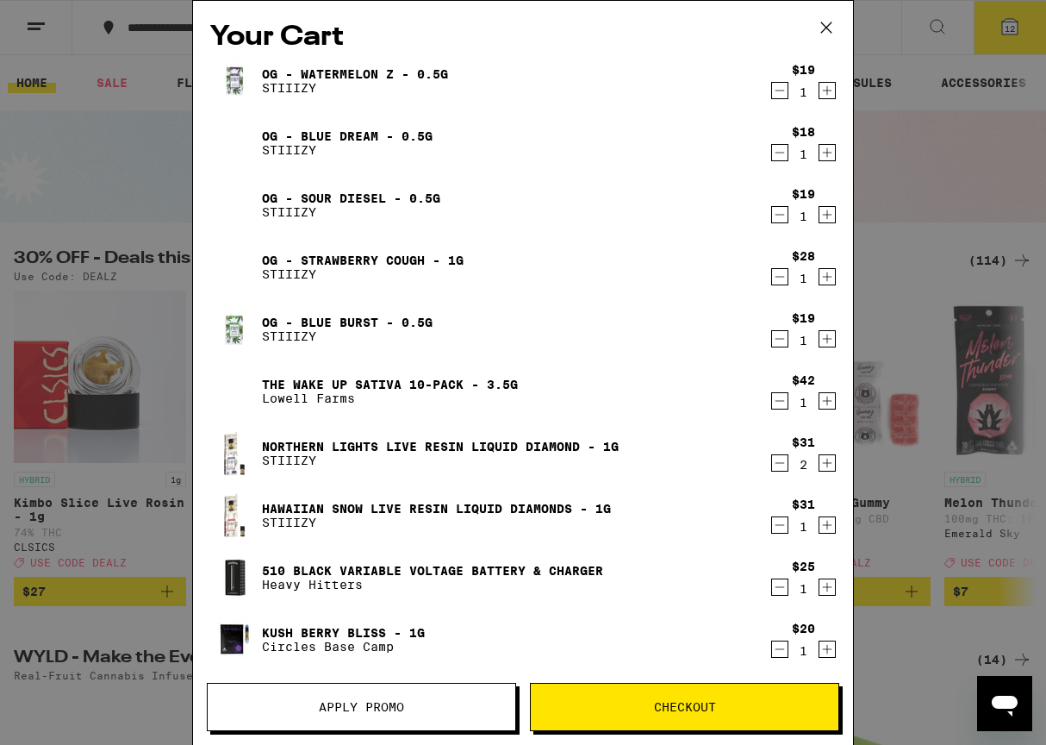
click at [783, 401] on icon "Decrement" at bounding box center [780, 400] width 16 height 21
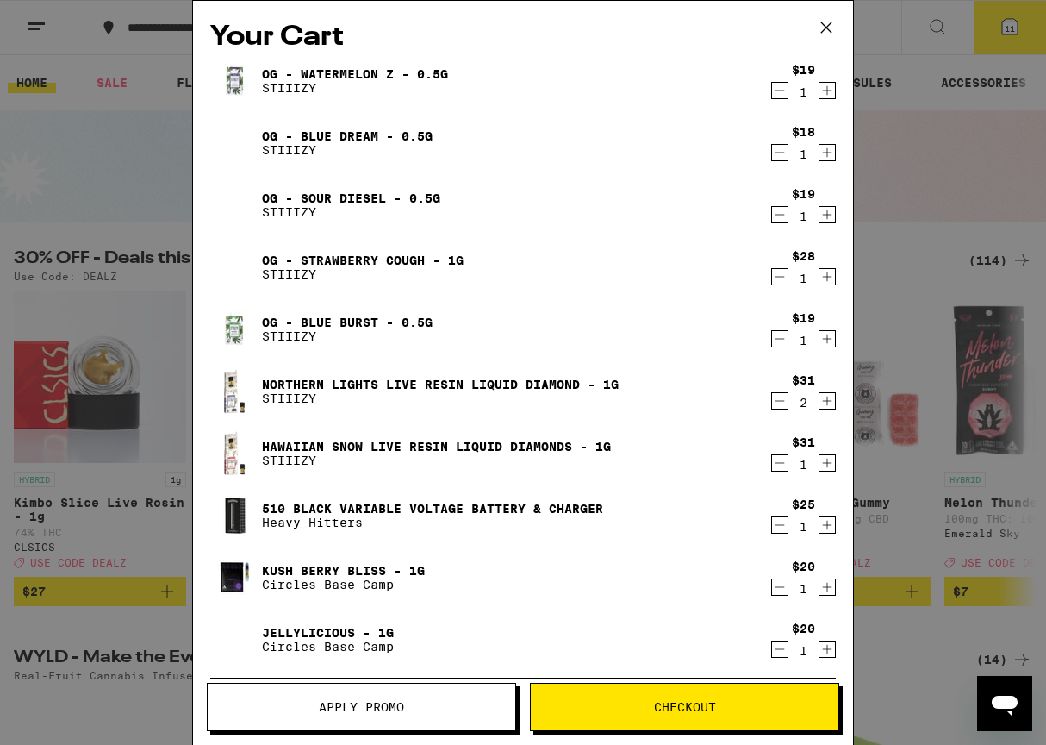
click at [648, 706] on span "Checkout" at bounding box center [685, 707] width 308 height 12
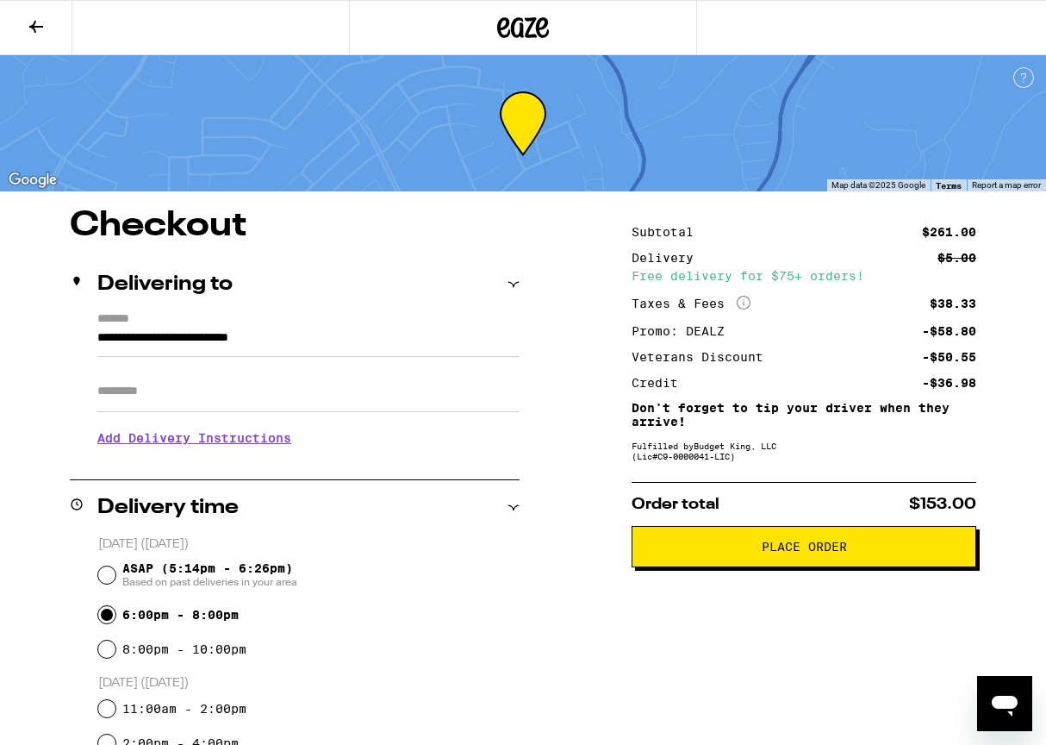
click at [834, 552] on span "Place Order" at bounding box center [804, 546] width 85 height 12
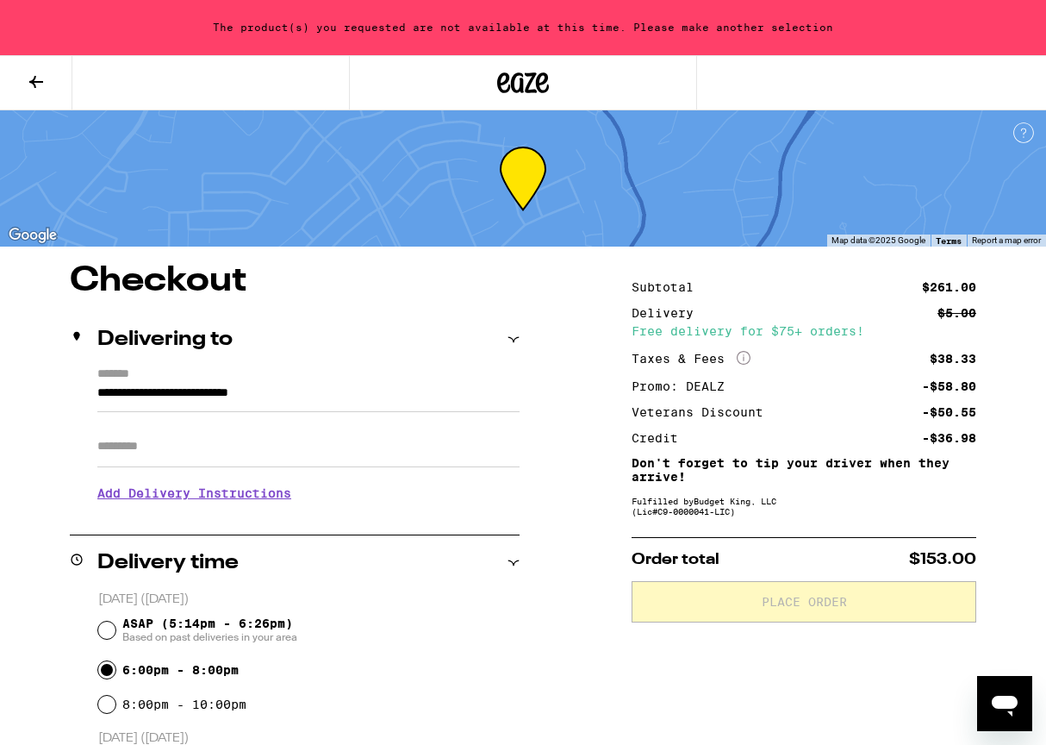
click at [30, 78] on icon at bounding box center [36, 82] width 21 height 21
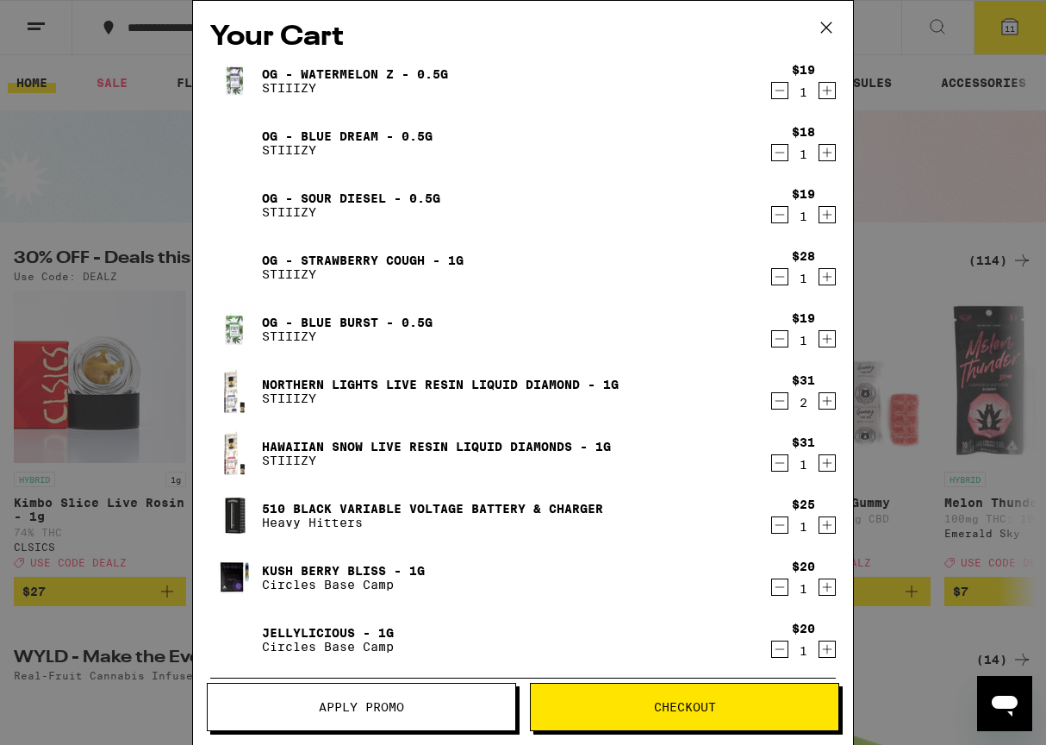
click at [829, 26] on icon at bounding box center [827, 28] width 26 height 26
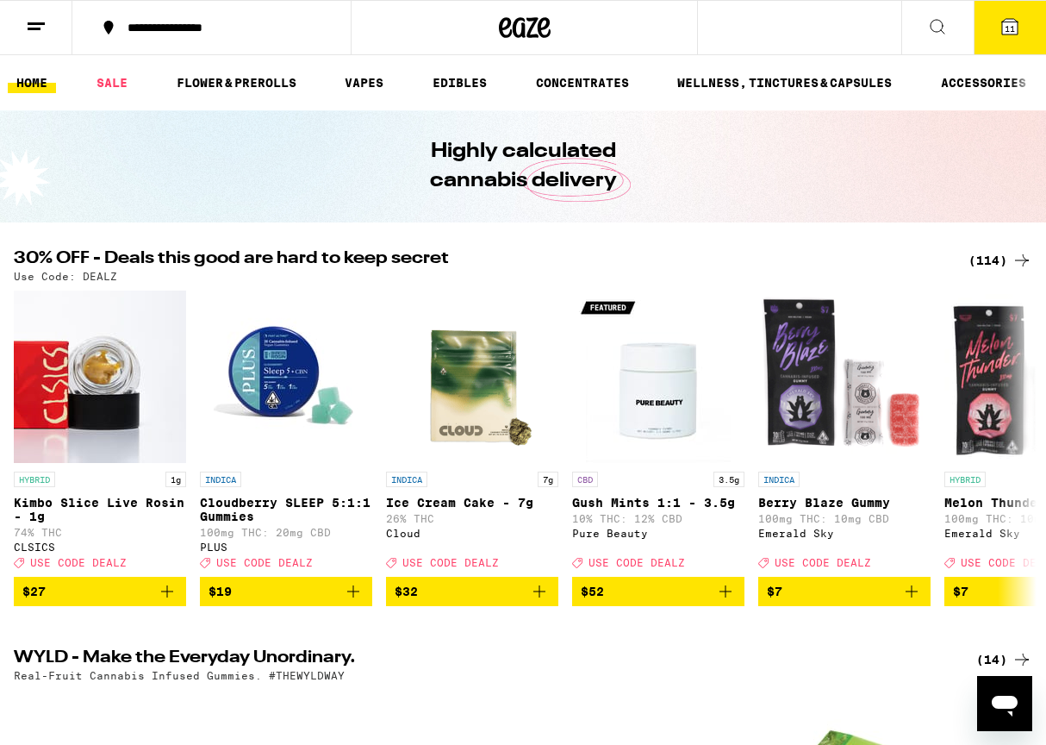
click at [153, 28] on div "**********" at bounding box center [222, 28] width 206 height 12
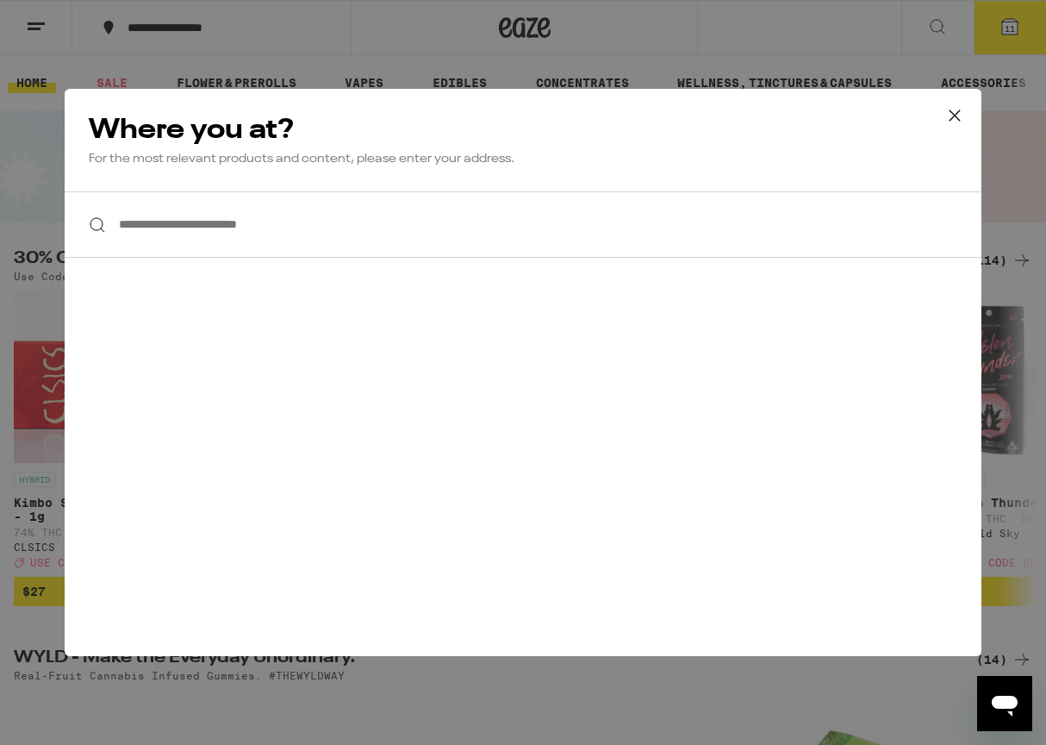
click at [161, 140] on h2 "Where you at?" at bounding box center [523, 130] width 869 height 34
click at [103, 229] on div at bounding box center [523, 224] width 917 height 66
click at [126, 224] on input "**********" at bounding box center [523, 224] width 917 height 66
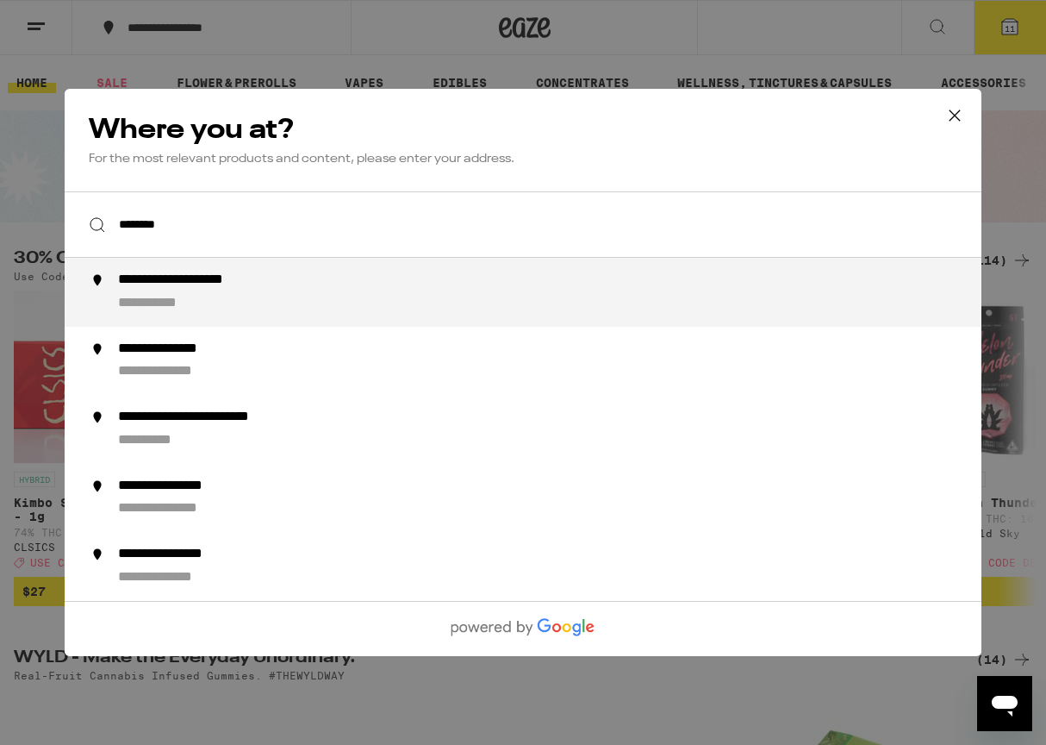
click at [259, 295] on div "**********" at bounding box center [557, 292] width 879 height 41
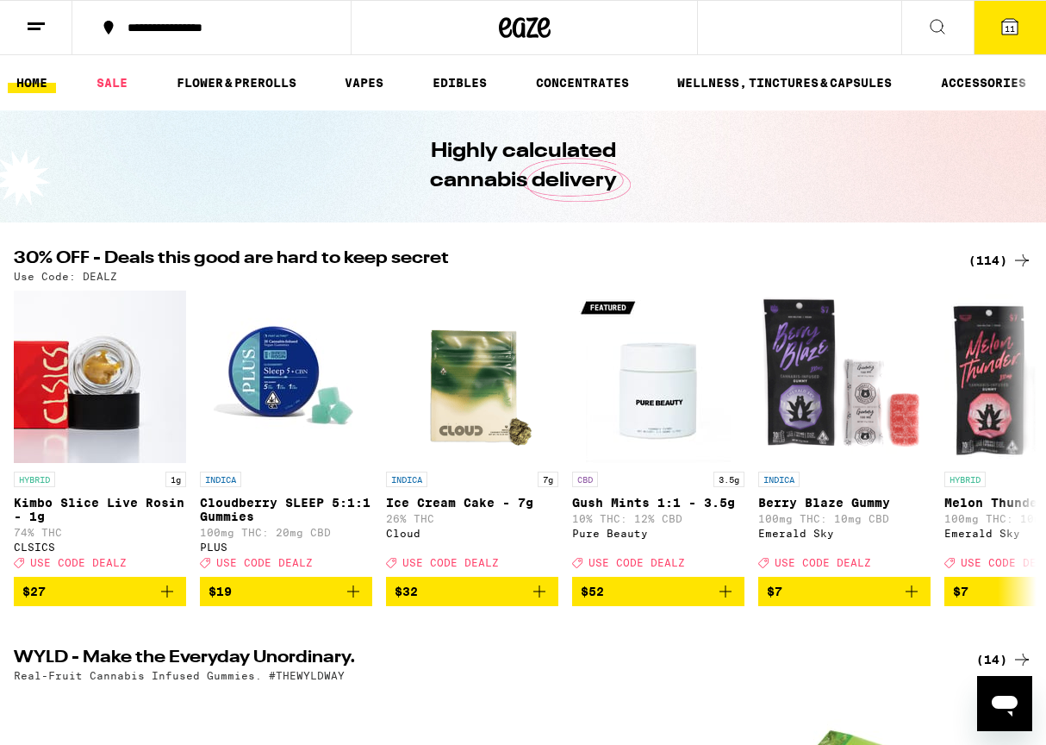
click at [991, 19] on button "11" at bounding box center [1010, 27] width 72 height 53
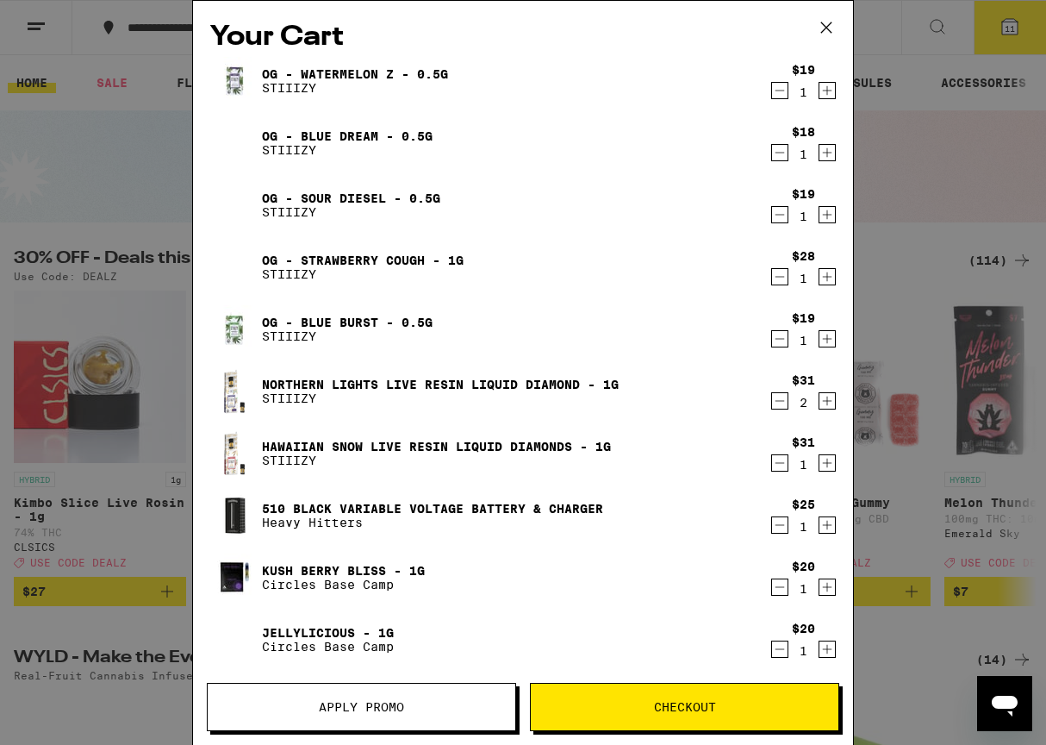
click at [656, 706] on span "Checkout" at bounding box center [685, 707] width 62 height 12
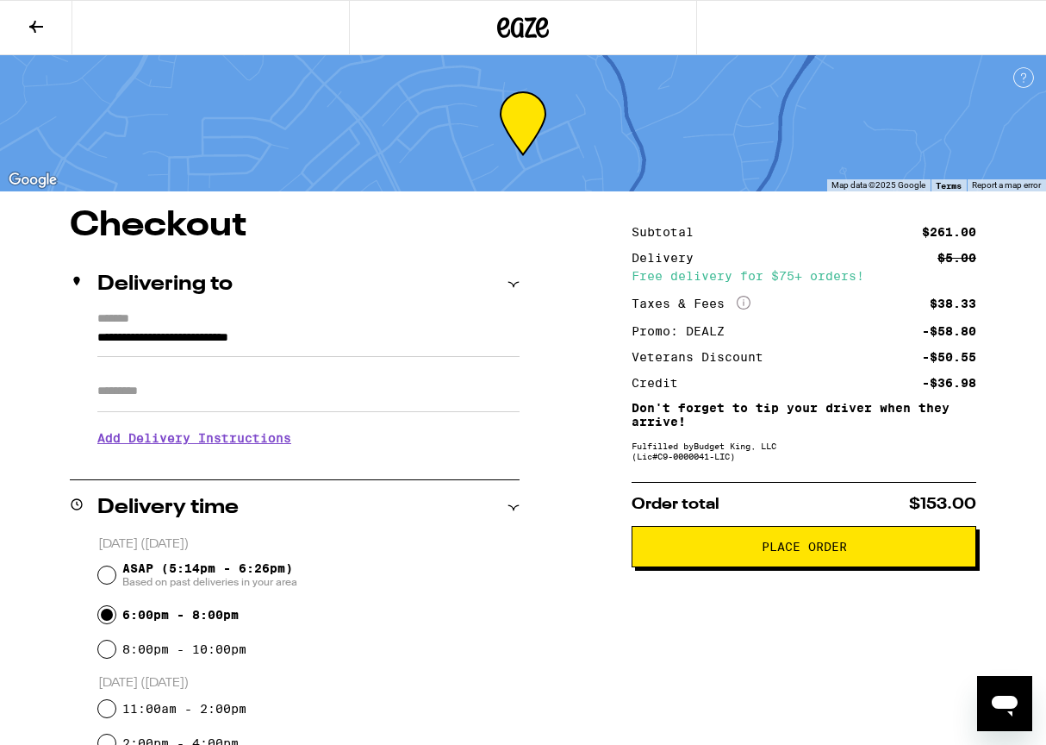
click at [819, 552] on span "Place Order" at bounding box center [804, 546] width 85 height 12
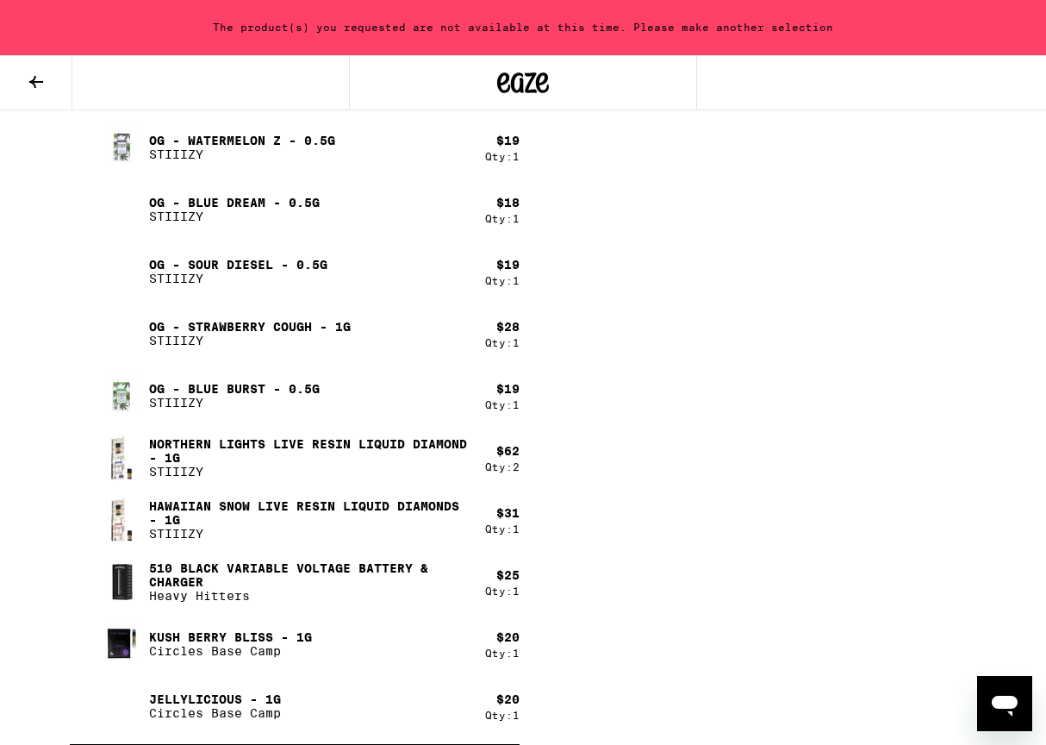
scroll to position [986, 0]
click at [1008, 702] on icon "Open messaging window" at bounding box center [1005, 706] width 26 height 21
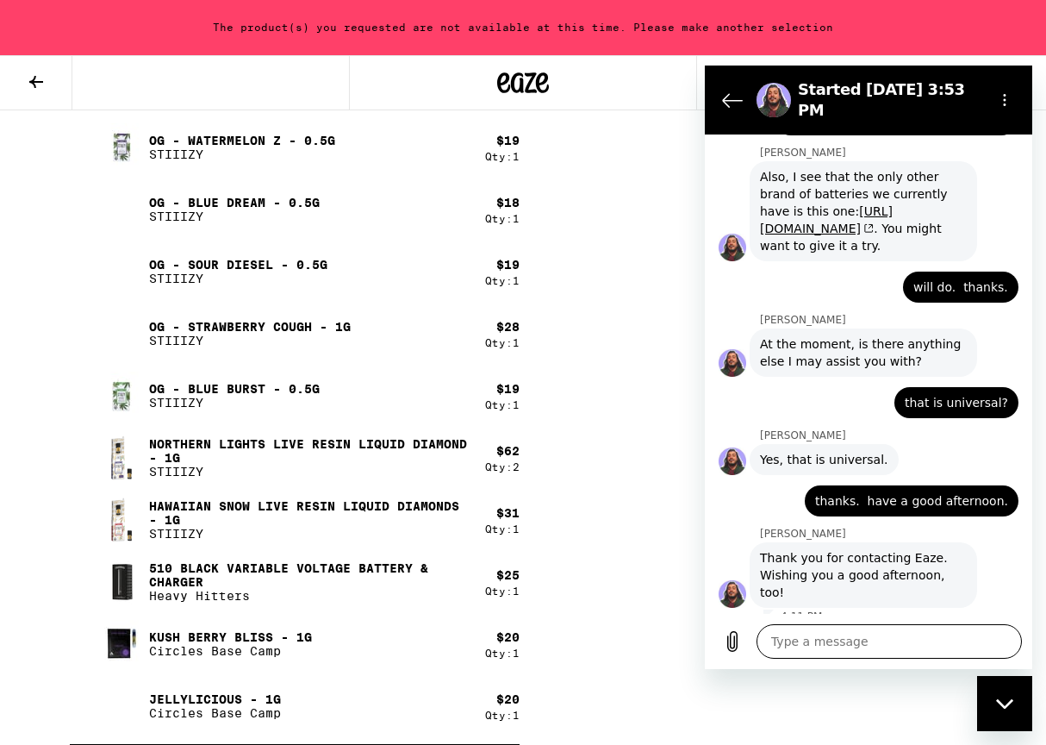
click at [881, 640] on textarea at bounding box center [889, 641] width 265 height 34
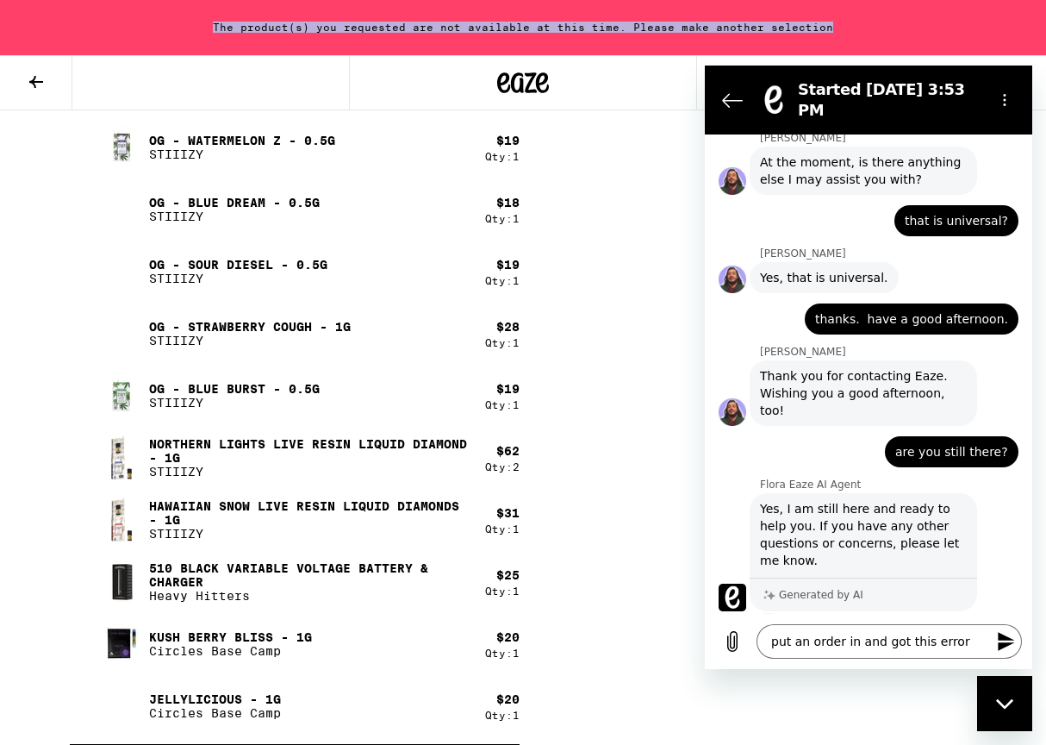
scroll to position [3780, 0]
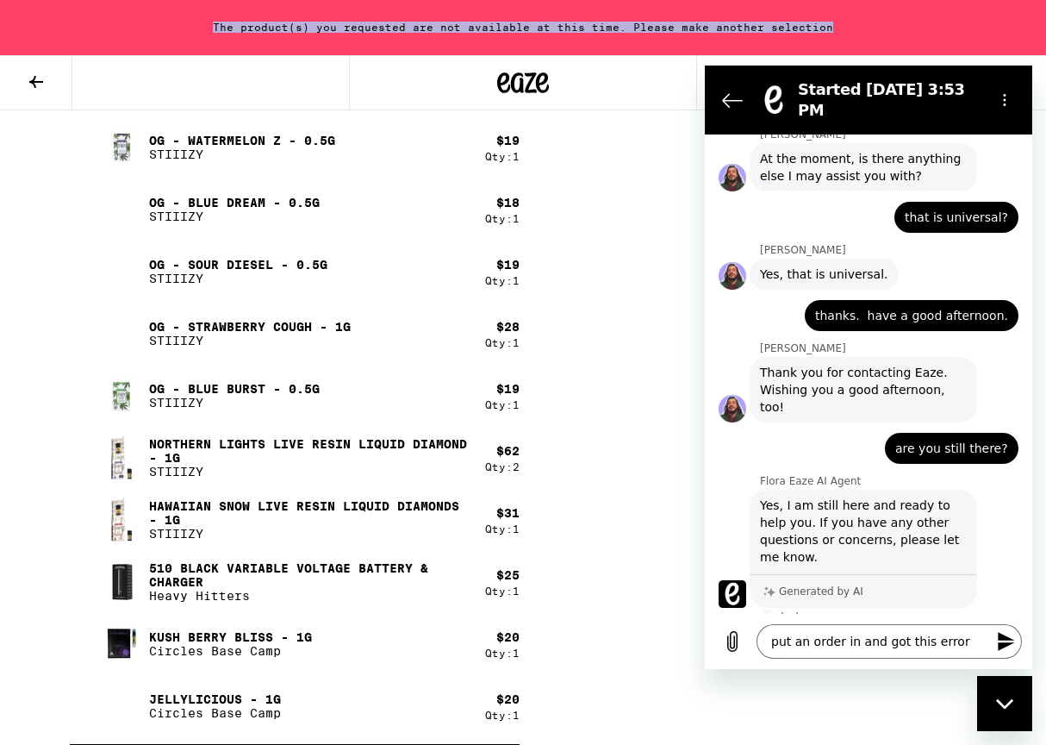
drag, startPoint x: 213, startPoint y: 27, endPoint x: 855, endPoint y: 34, distance: 642.2
click at [855, 34] on div "The product(s) you requested are not available at this time. Please make anothe…" at bounding box center [523, 27] width 1046 height 55
copy div "The product(s) you requested are not available at this time. Please make anothe…"
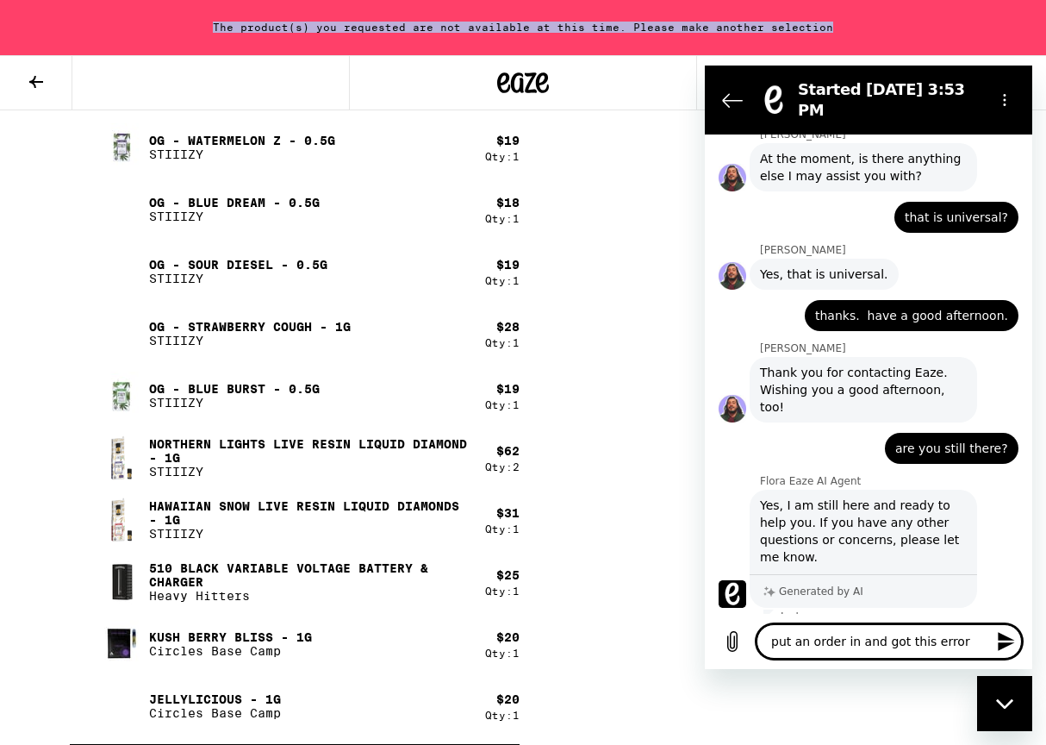
click at [971, 640] on textarea "put an order in and got this error" at bounding box center [889, 641] width 265 height 34
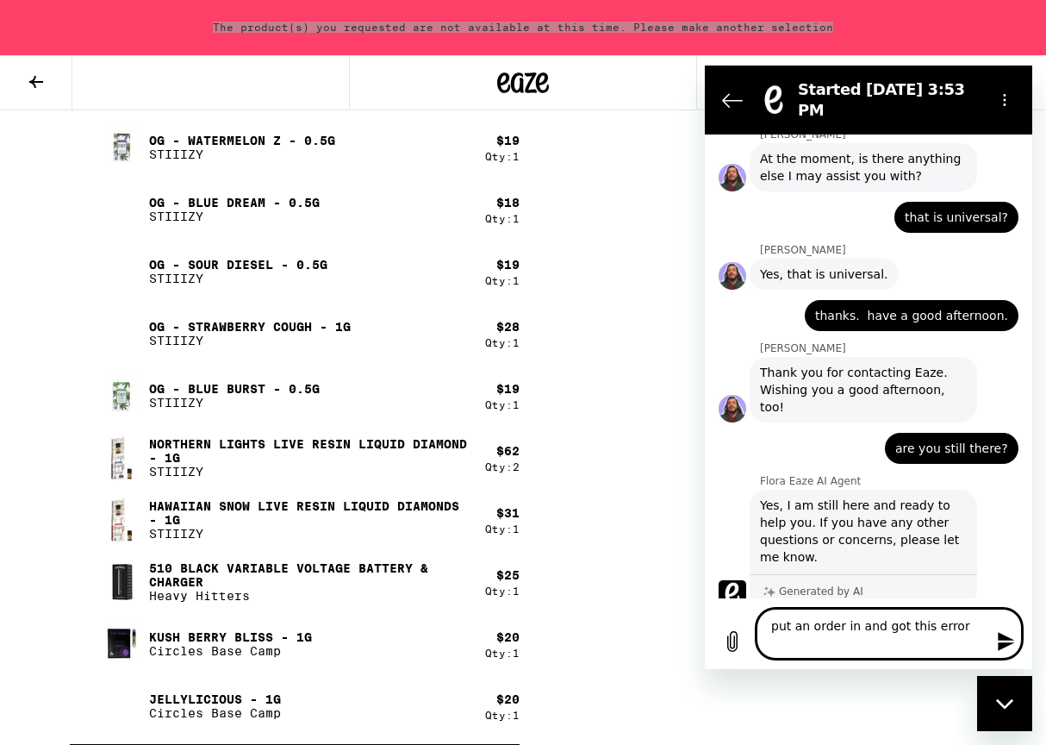
paste textarea "The product(s) you requested are not available at this time. Please make anothe…"
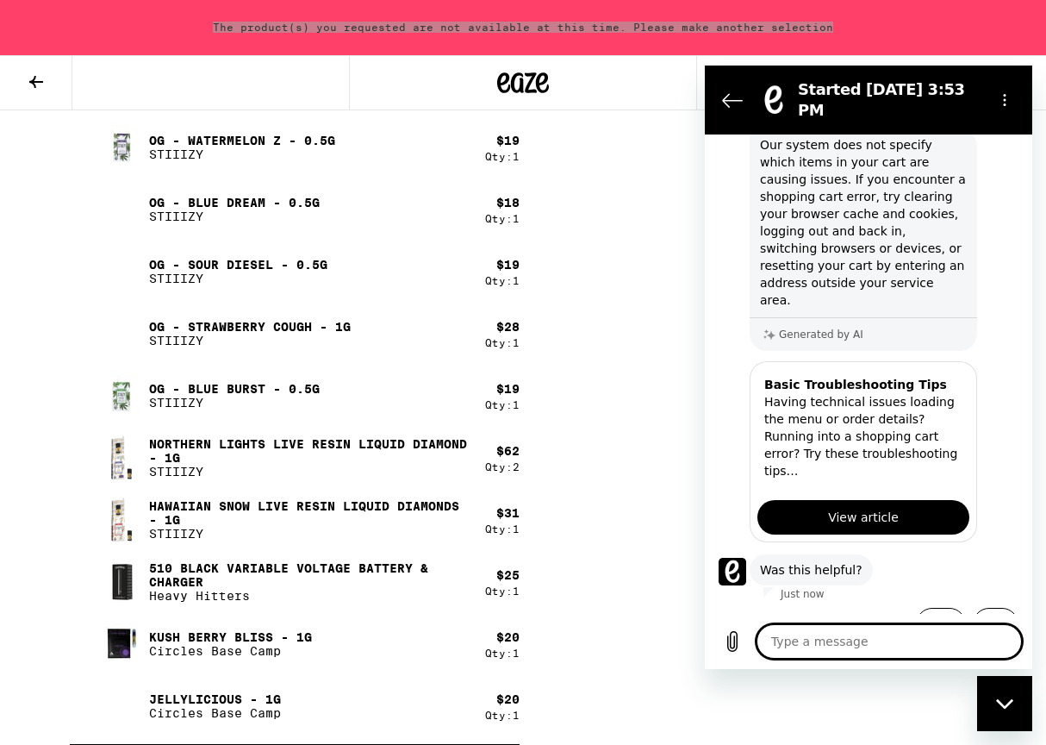
scroll to position [986, 0]
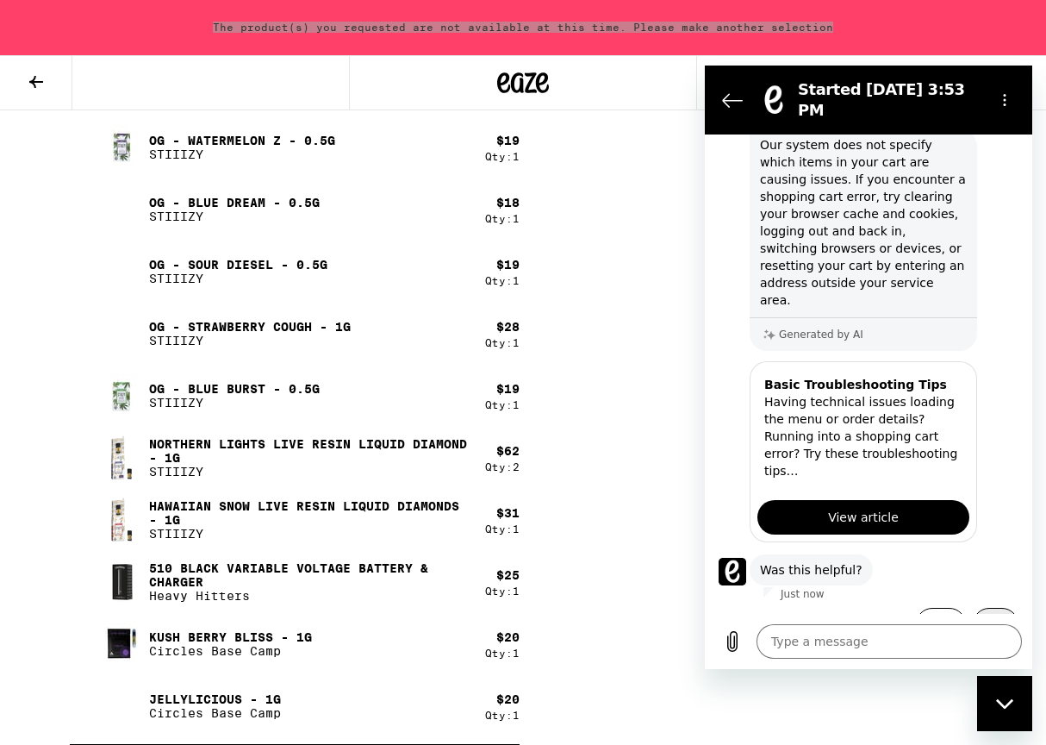
click at [984, 608] on button "No" at bounding box center [996, 624] width 46 height 33
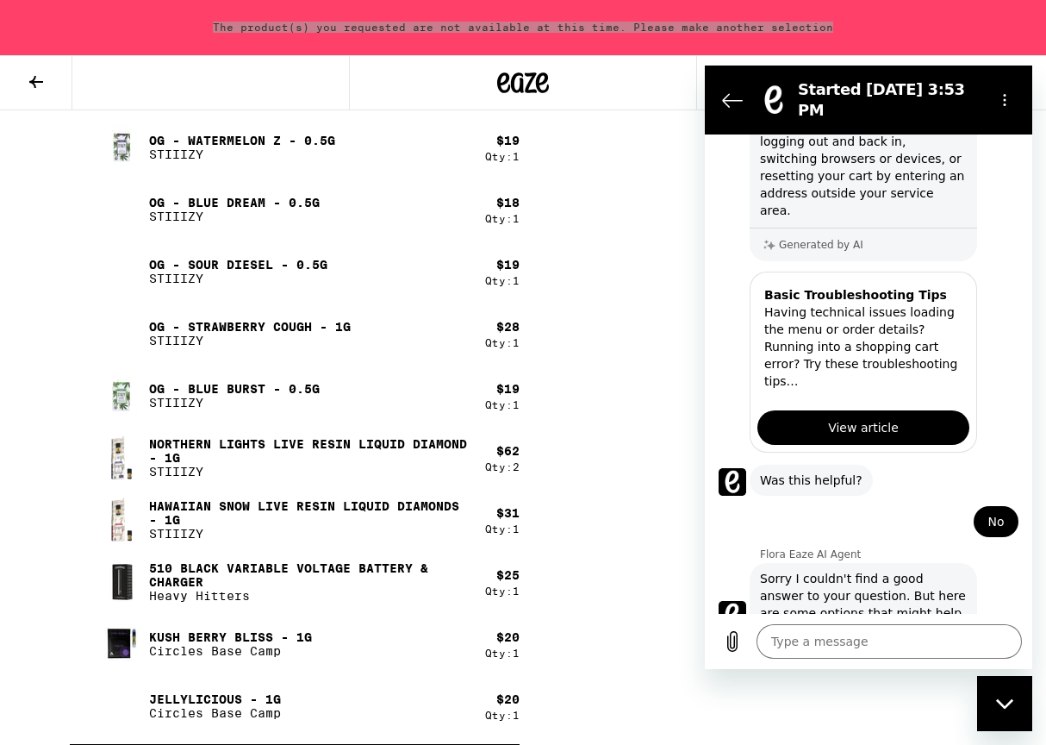
scroll to position [5184, 0]
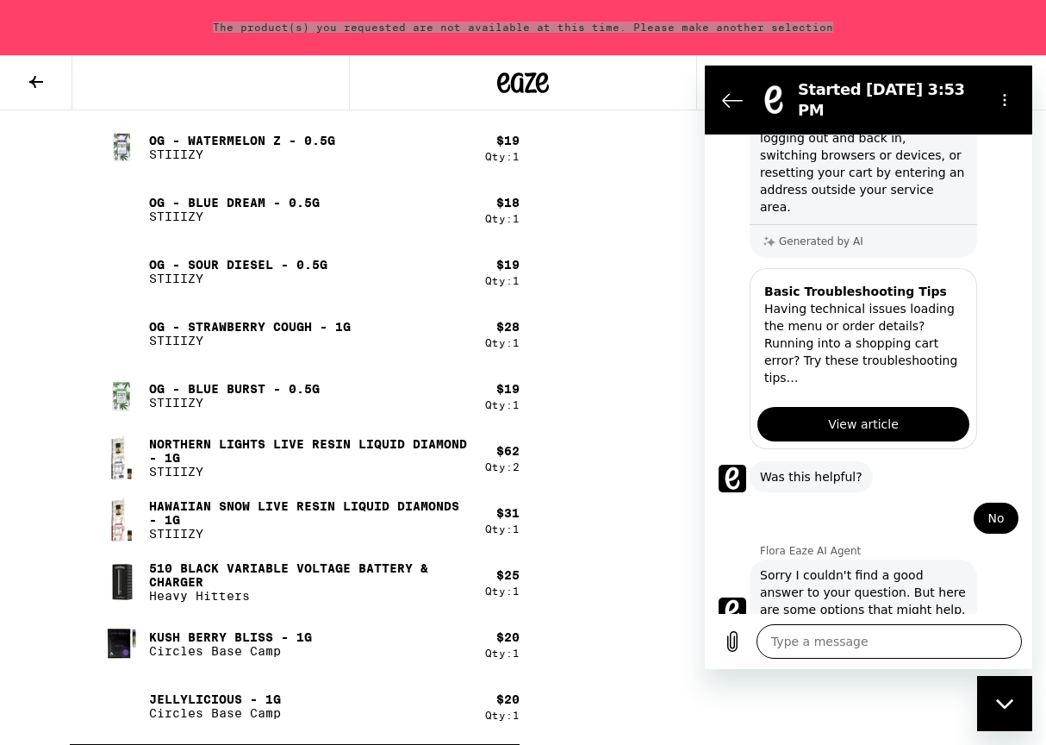
click at [848, 637] on textarea at bounding box center [889, 641] width 265 height 34
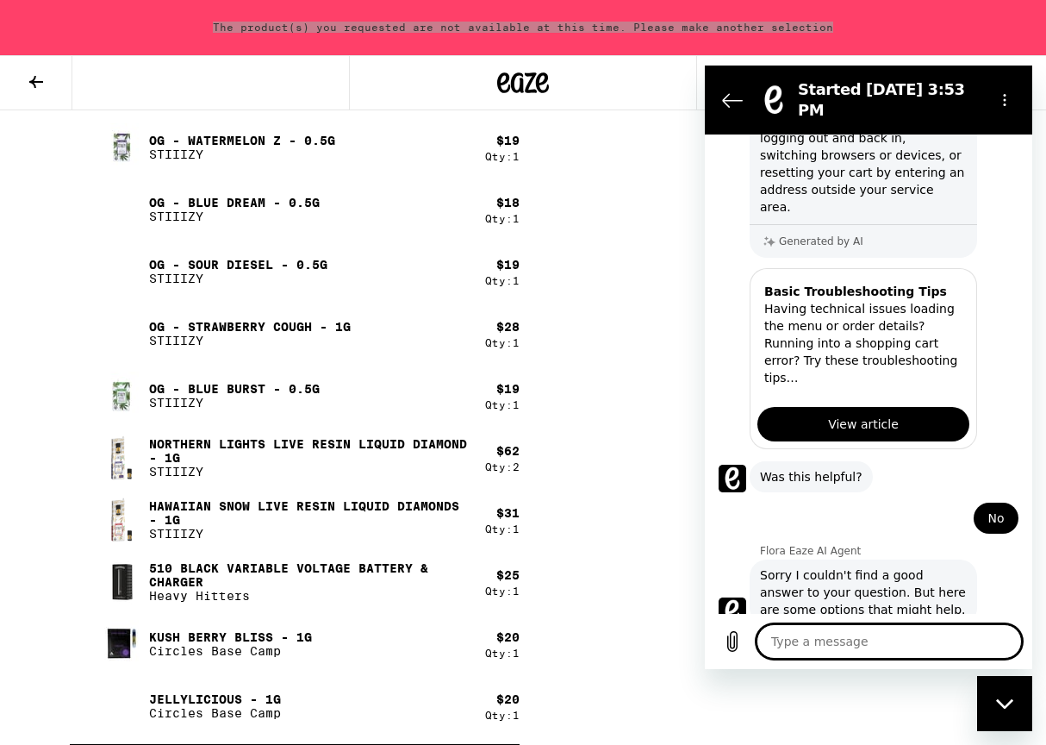
scroll to position [986, 0]
click at [30, 74] on icon at bounding box center [36, 82] width 21 height 21
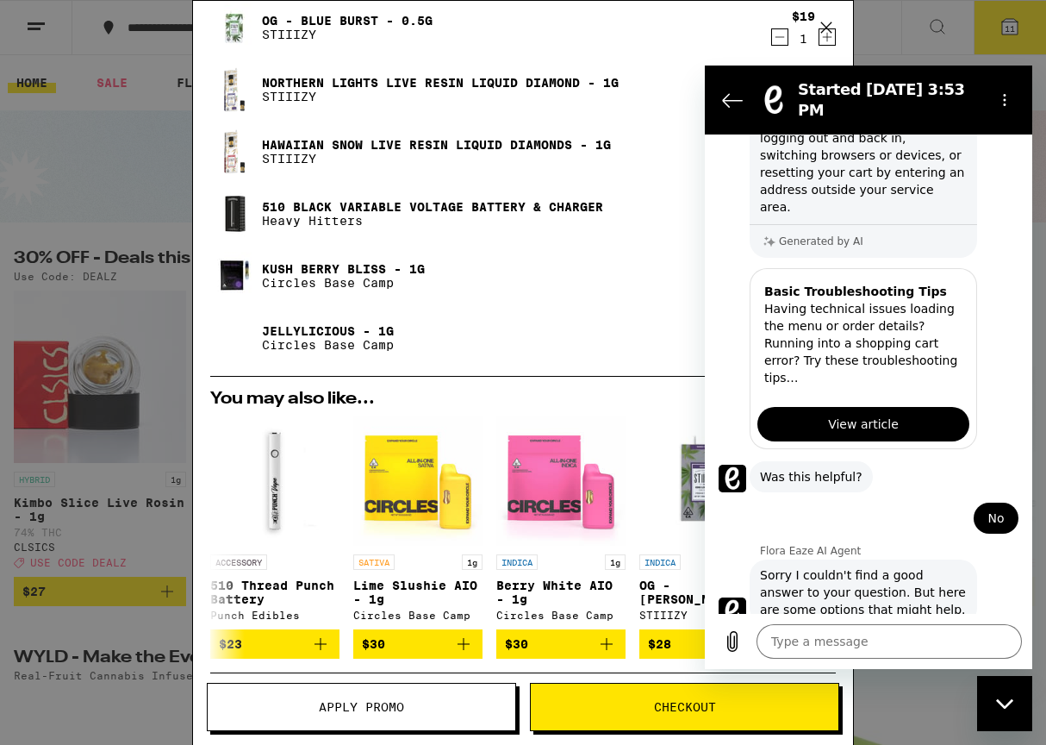
scroll to position [304, 0]
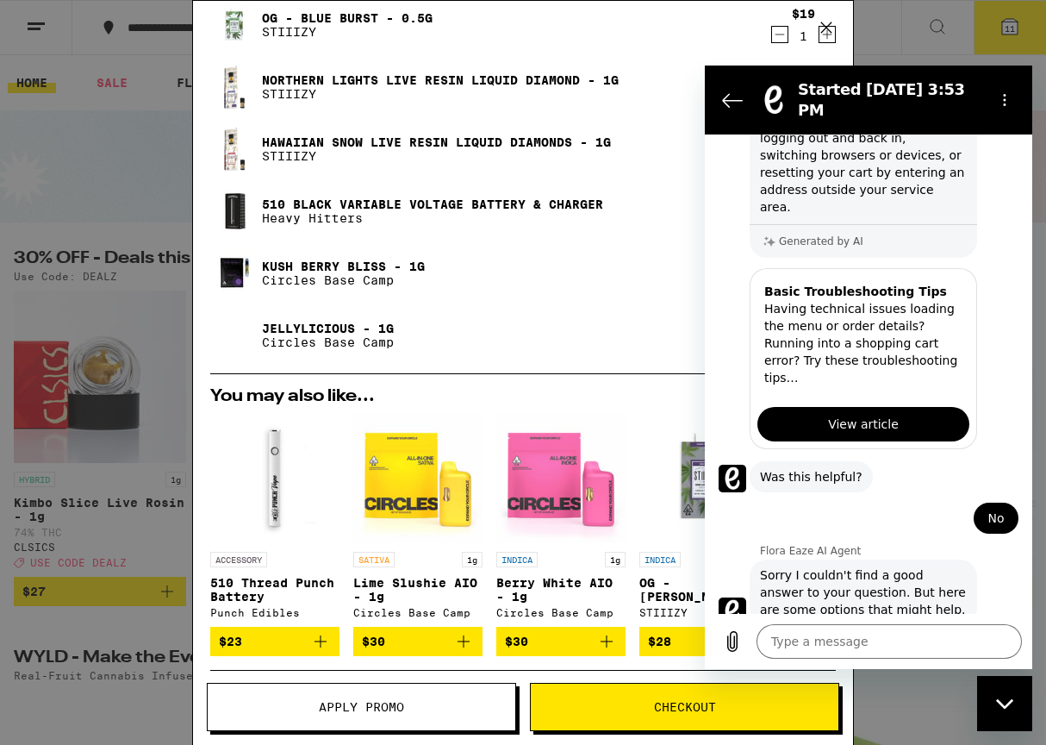
click at [448, 272] on div "Kush Berry Bliss - 1g Circles Base Camp" at bounding box center [489, 273] width 559 height 48
click at [1014, 693] on div "Close messaging window" at bounding box center [1005, 703] width 52 height 52
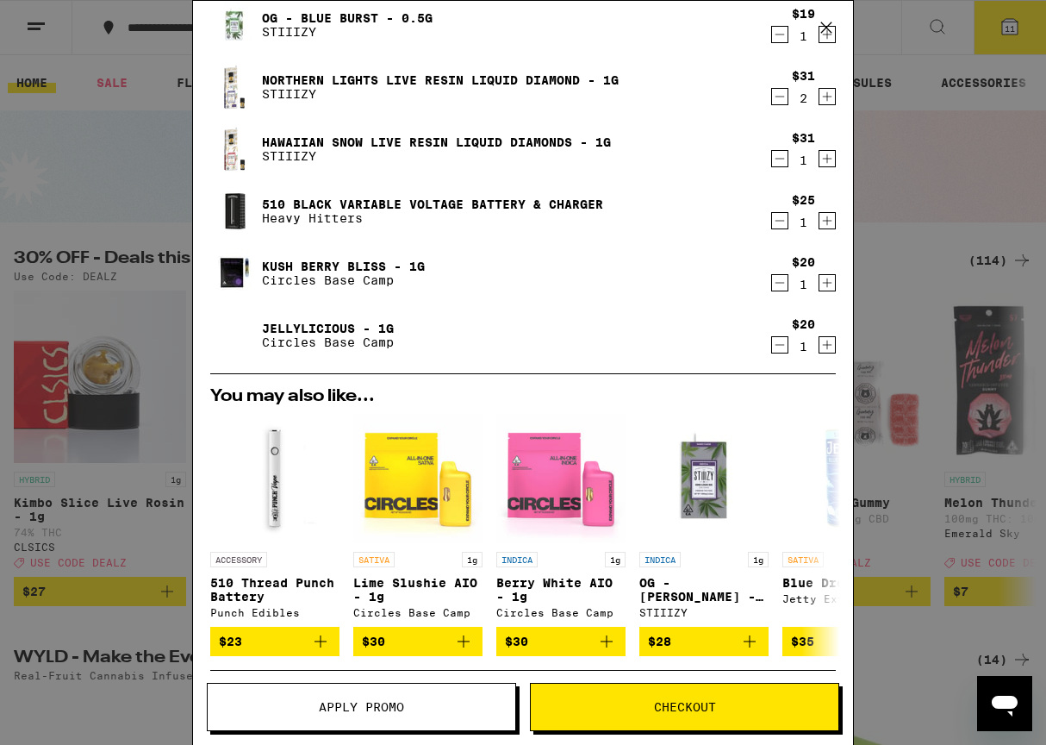
click at [779, 222] on icon "Decrement" at bounding box center [780, 220] width 16 height 21
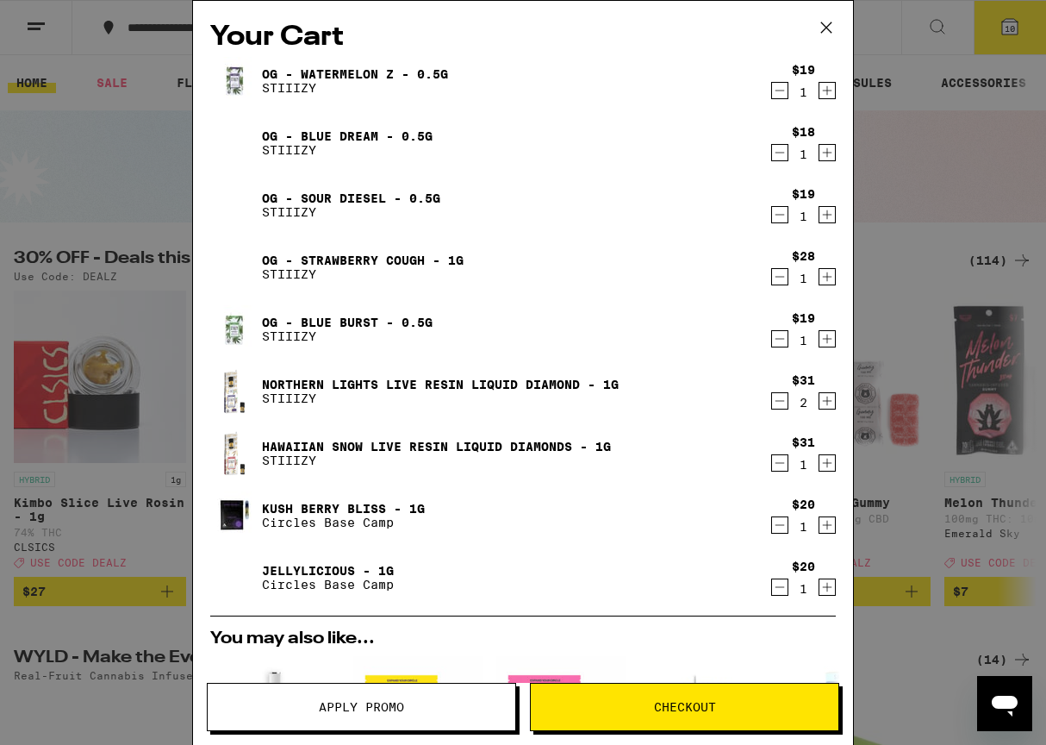
scroll to position [0, 0]
click at [75, 160] on div "Your Cart OG - Watermelon Z - 0.5g STIIIZY $19 1 OG - Blue Dream - 0.5g STIIIZY…" at bounding box center [523, 372] width 1046 height 745
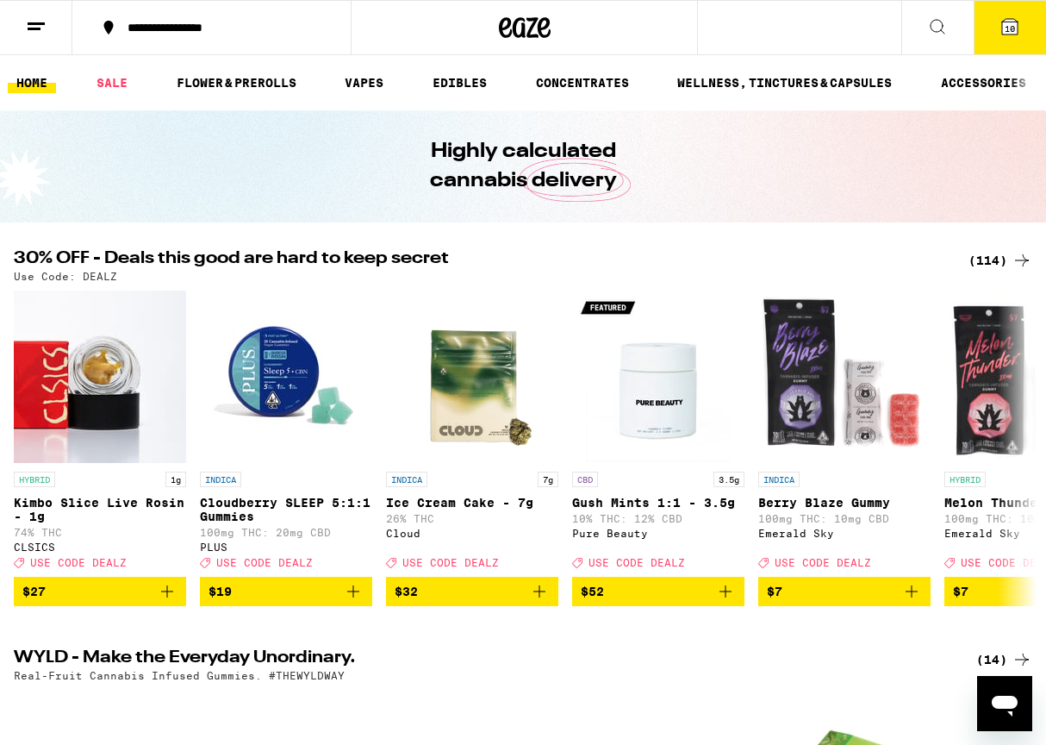
click at [942, 20] on icon at bounding box center [937, 26] width 21 height 21
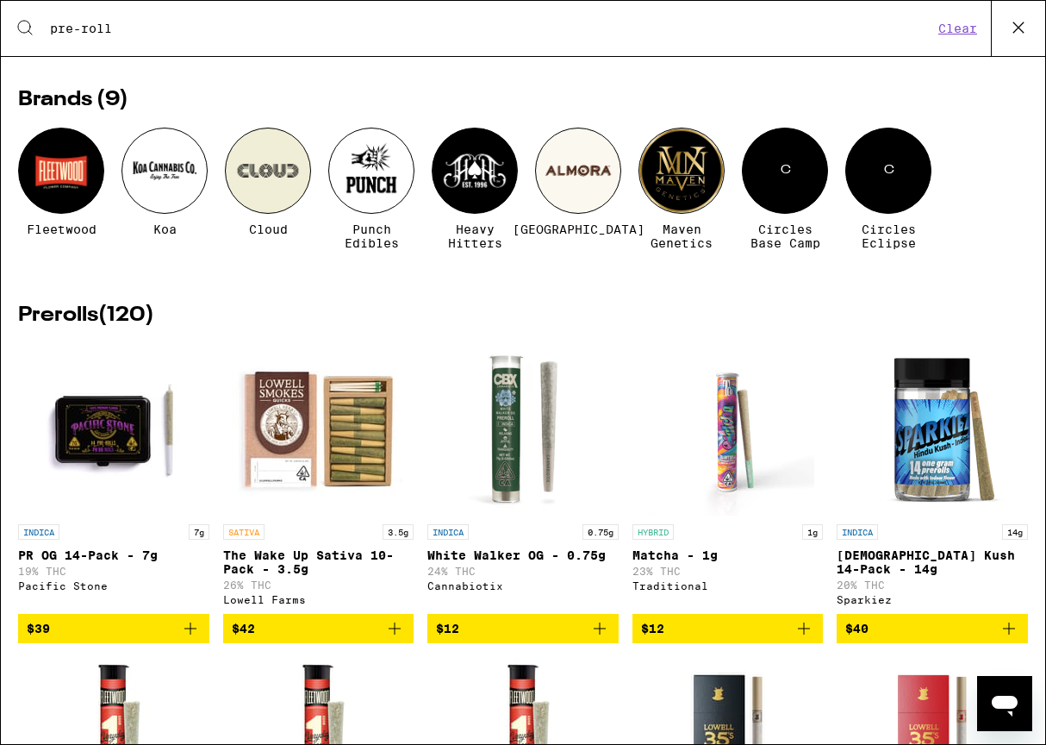
scroll to position [135, 0]
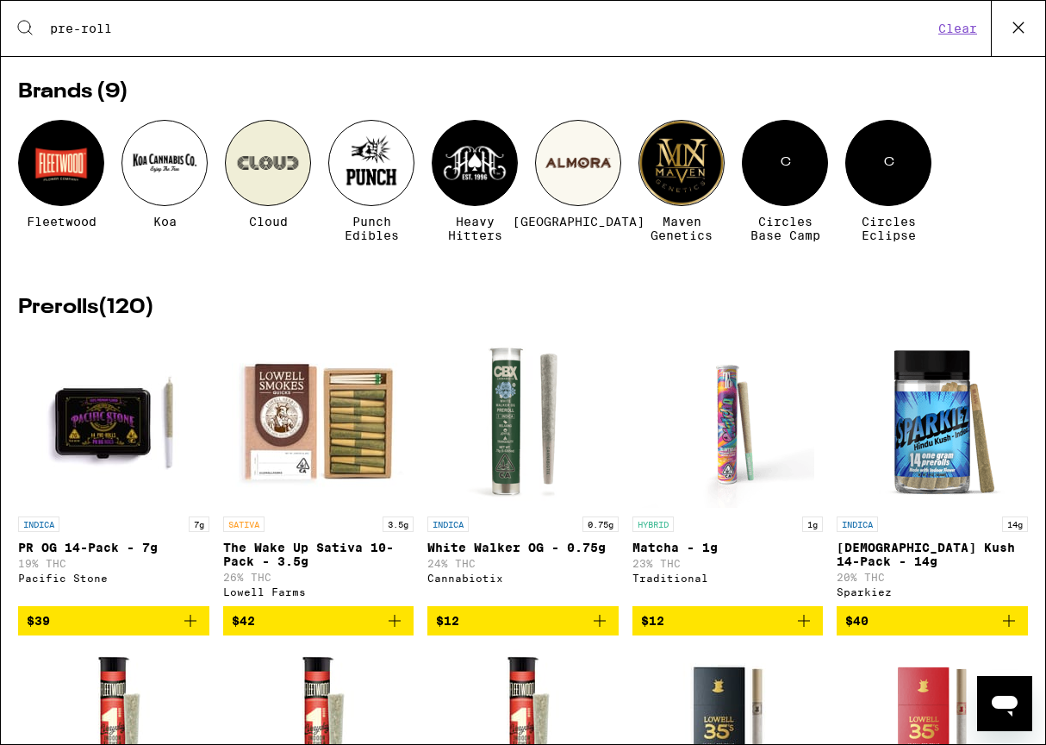
click at [390, 627] on icon "Add to bag" at bounding box center [395, 621] width 12 height 12
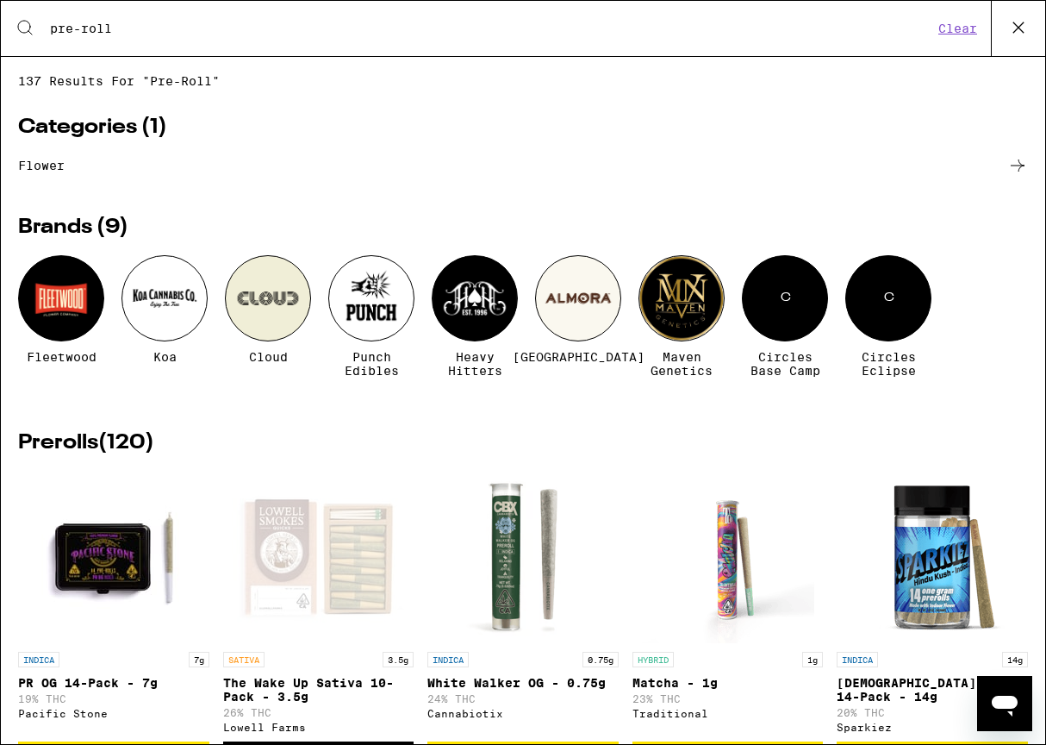
scroll to position [0, 0]
click at [1012, 21] on icon at bounding box center [1019, 28] width 26 height 26
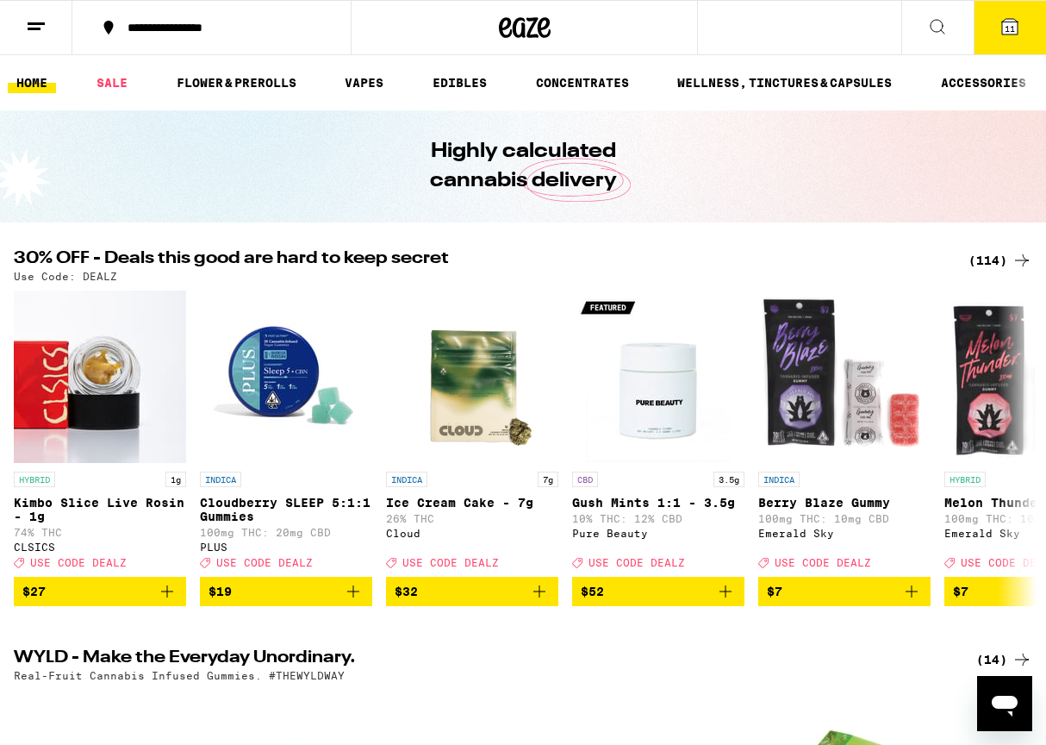
click at [1003, 26] on icon at bounding box center [1010, 27] width 16 height 16
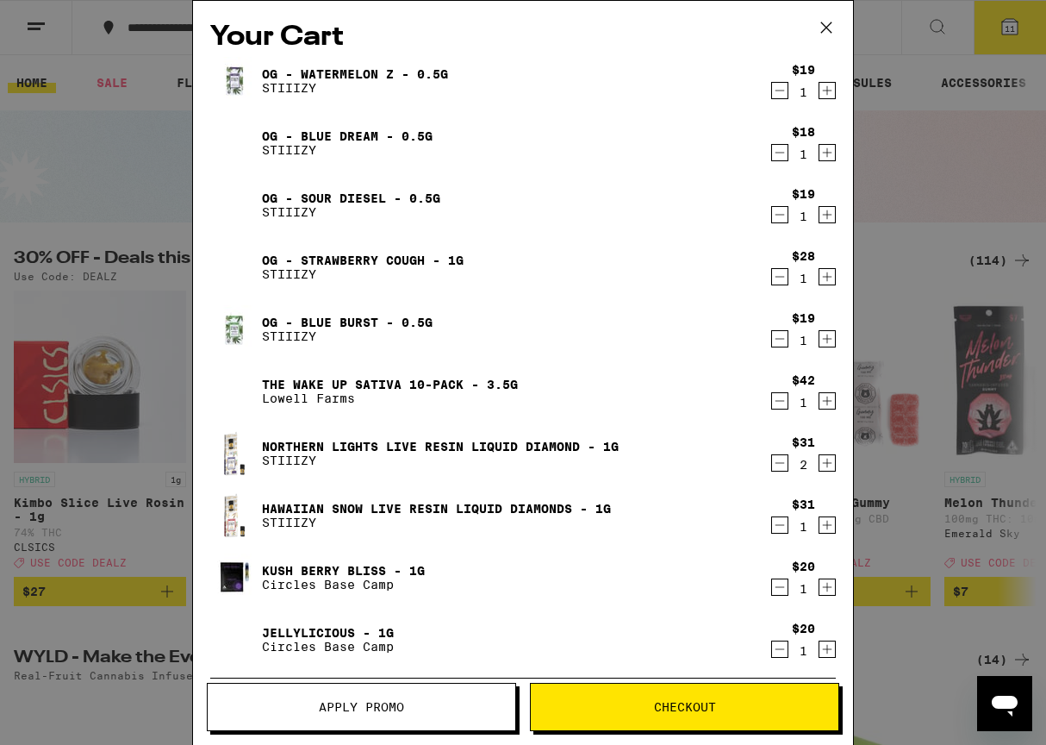
click at [691, 705] on span "Checkout" at bounding box center [685, 707] width 62 height 12
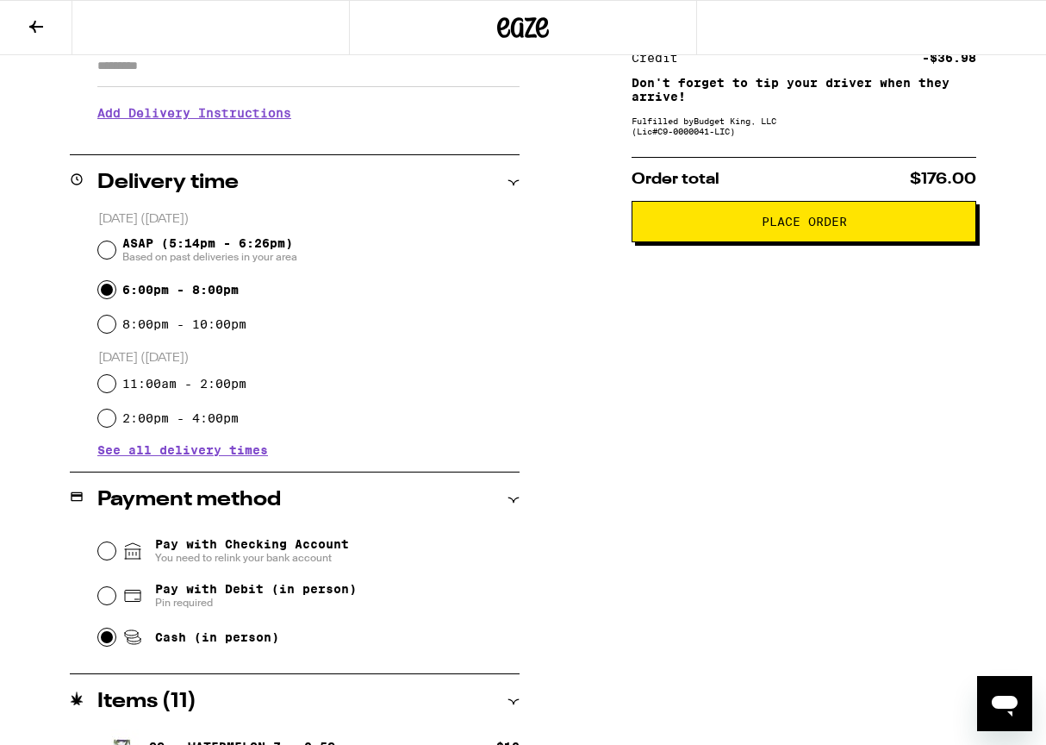
scroll to position [327, 0]
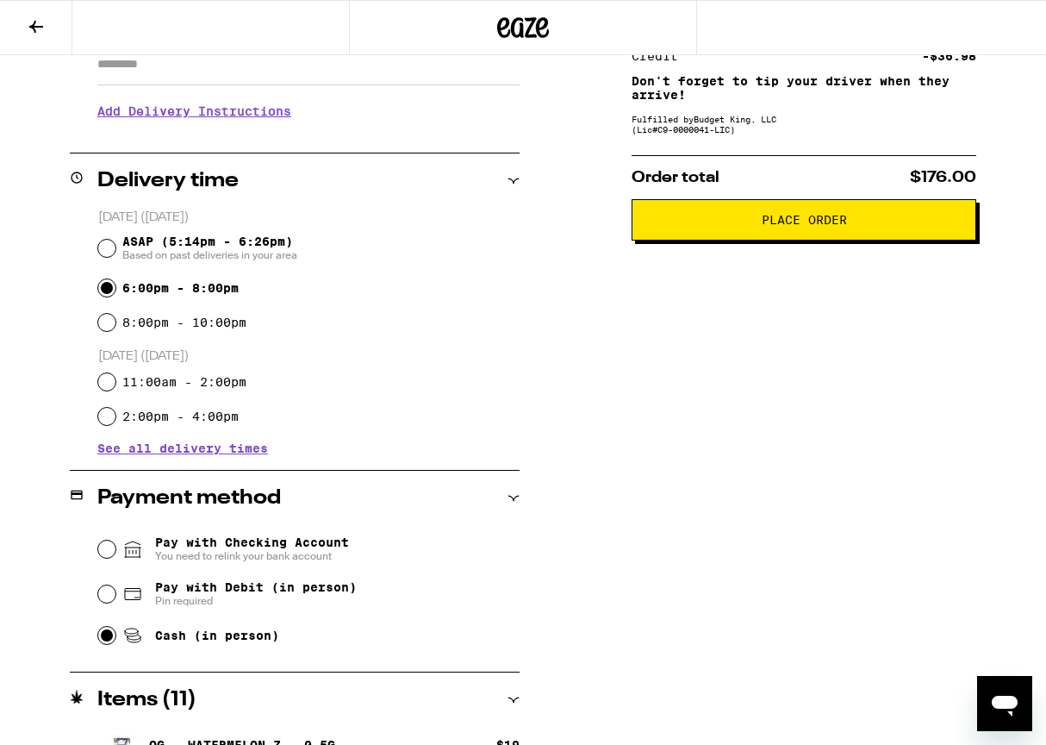
click at [802, 224] on span "Place Order" at bounding box center [804, 220] width 85 height 12
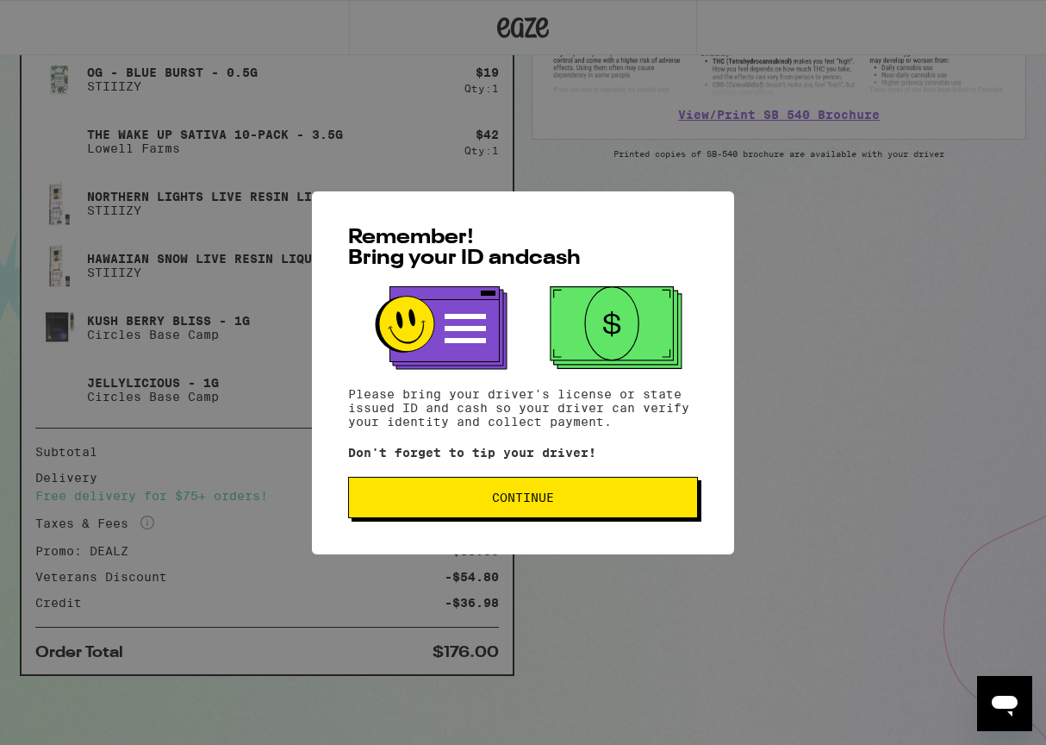
scroll to position [696, 0]
click at [1010, 700] on icon "Open messaging window" at bounding box center [1005, 706] width 26 height 21
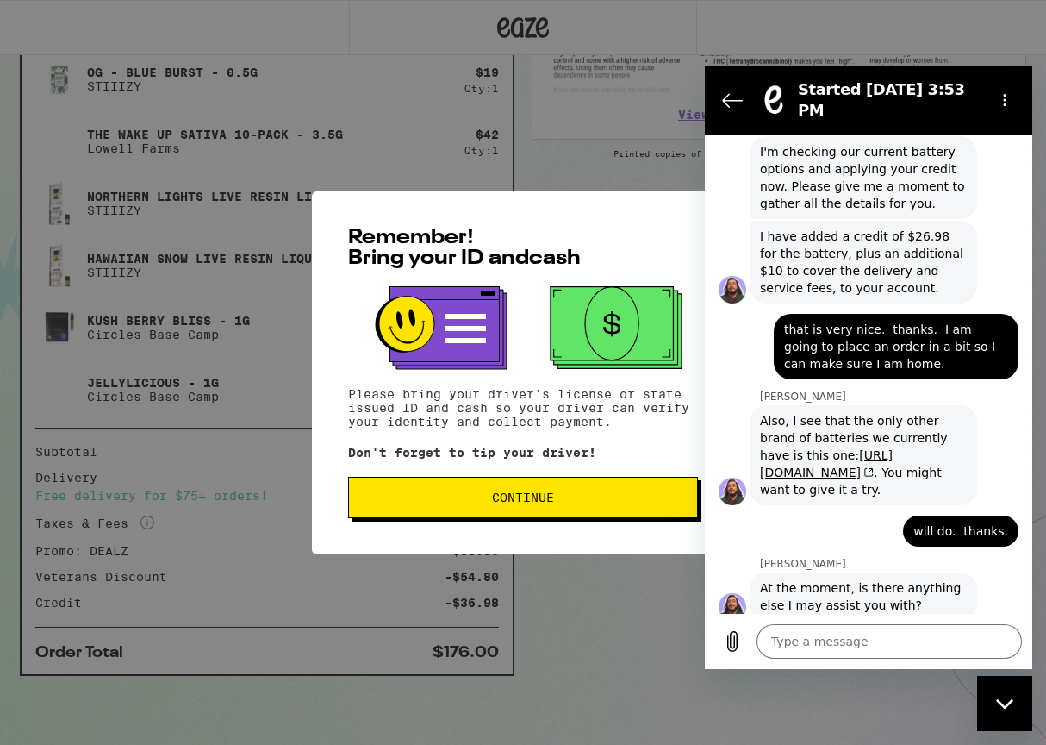
scroll to position [3349, 0]
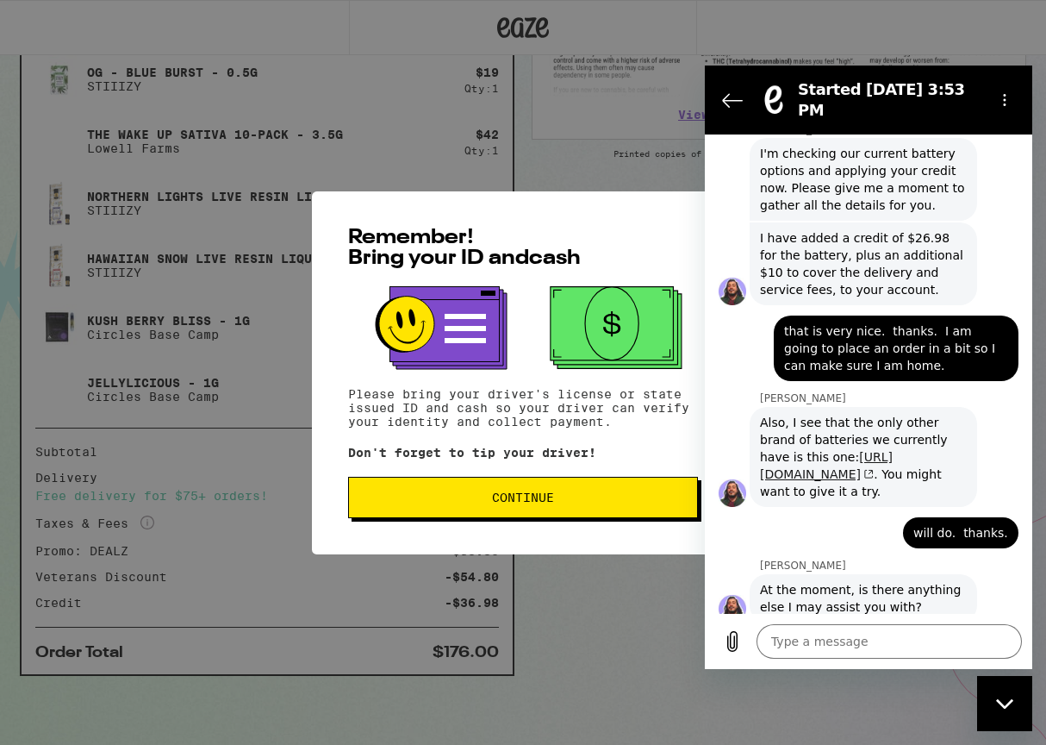
click at [833, 450] on link "https://www.eaze.com/category/accessories/accessories?subtype=battery&product_i…" at bounding box center [826, 465] width 133 height 31
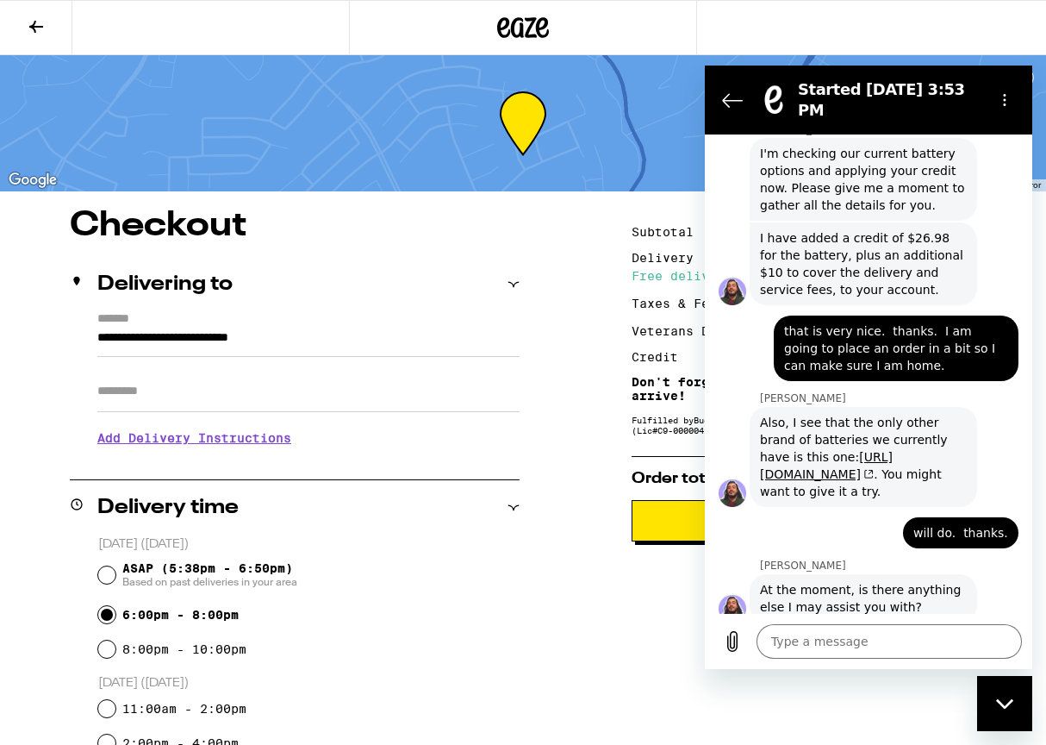
click at [1003, 704] on icon "Close messaging window" at bounding box center [1005, 703] width 18 height 11
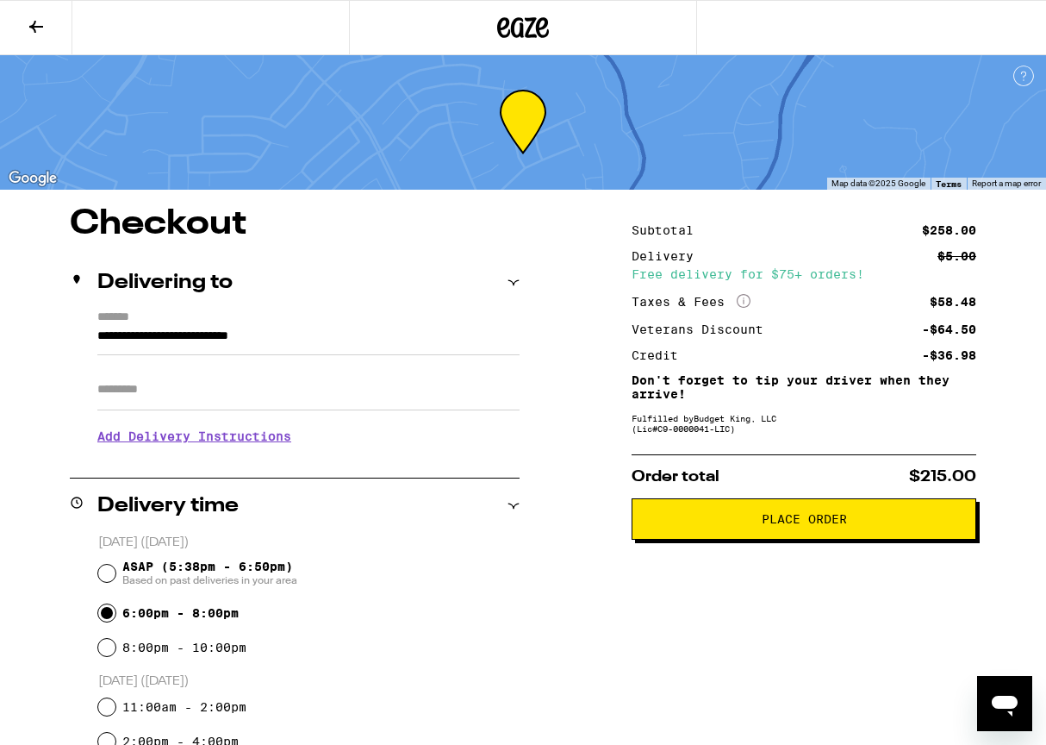
scroll to position [2, 0]
click at [34, 20] on icon at bounding box center [36, 26] width 21 height 21
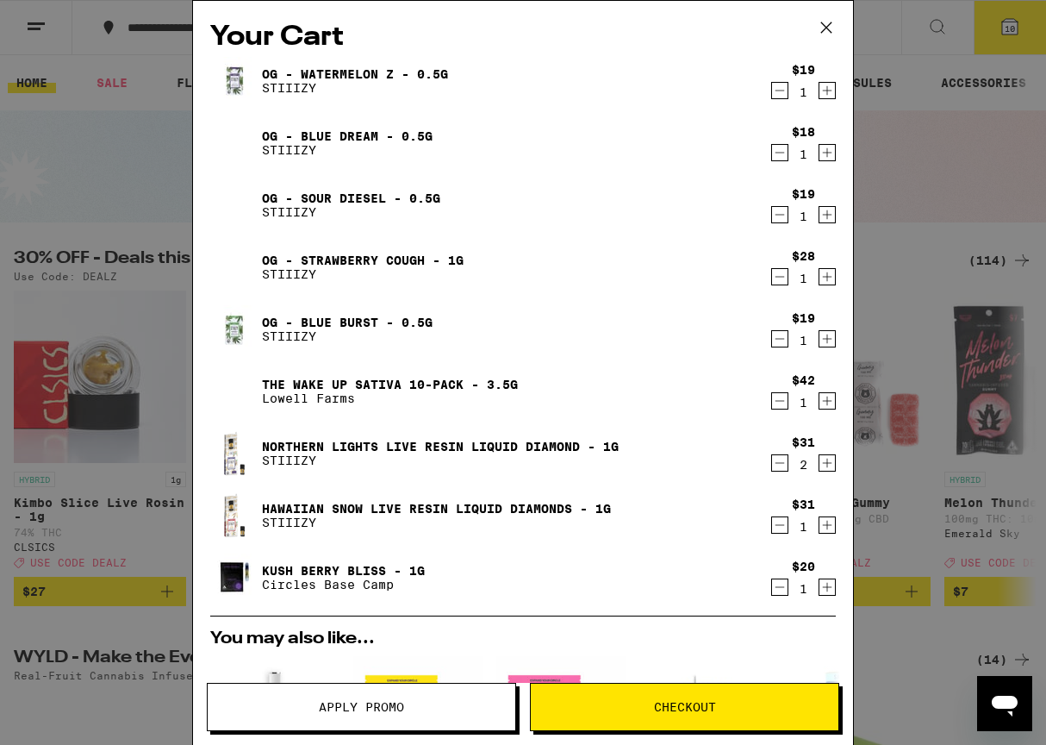
click at [103, 169] on div "Your Cart OG - Watermelon Z - 0.5g STIIIZY $19 1 OG - Blue Dream - 0.5g STIIIZY…" at bounding box center [523, 372] width 1046 height 745
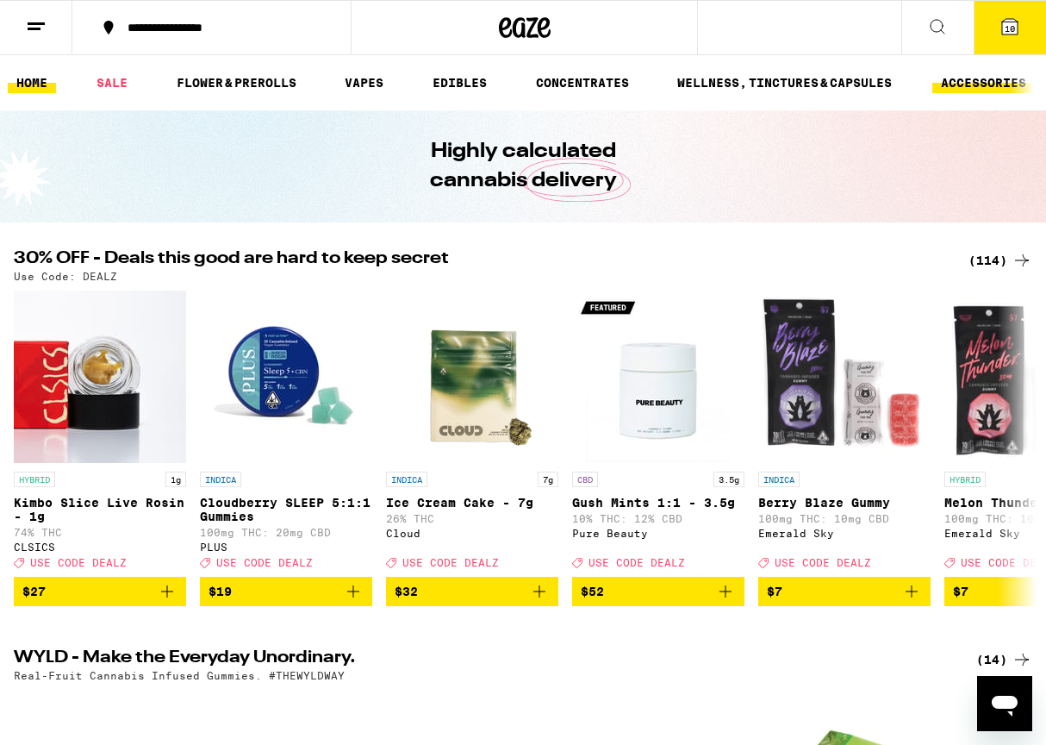
click at [1007, 74] on link "ACCESSORIES" at bounding box center [984, 82] width 103 height 21
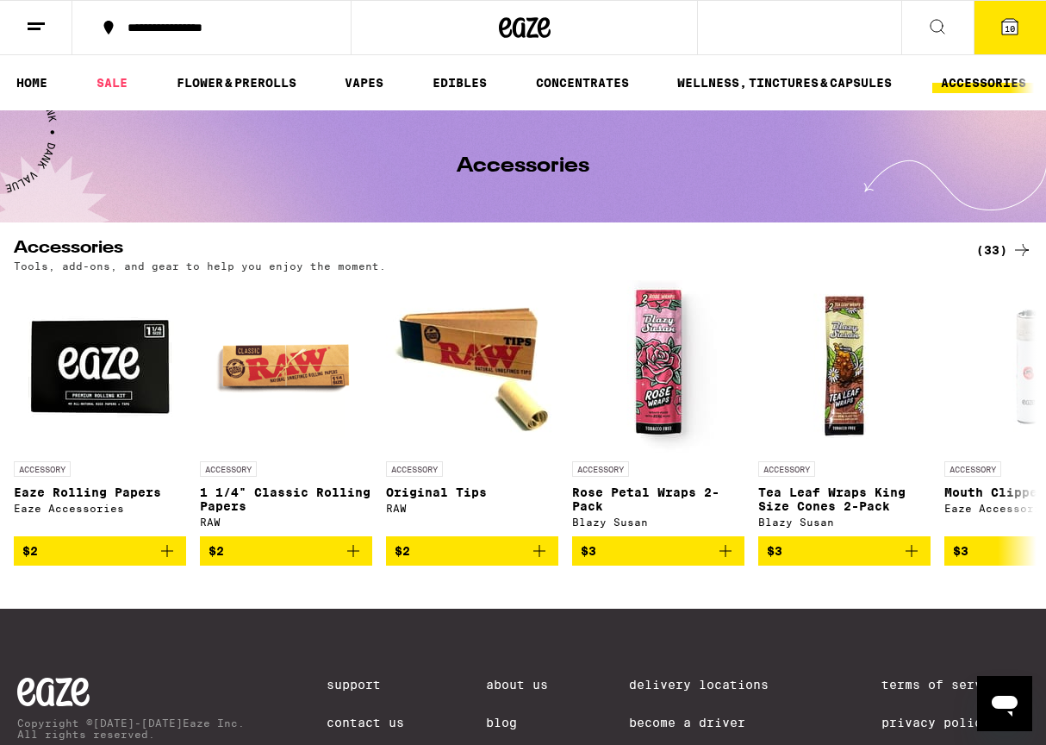
click at [938, 22] on icon at bounding box center [937, 26] width 21 height 21
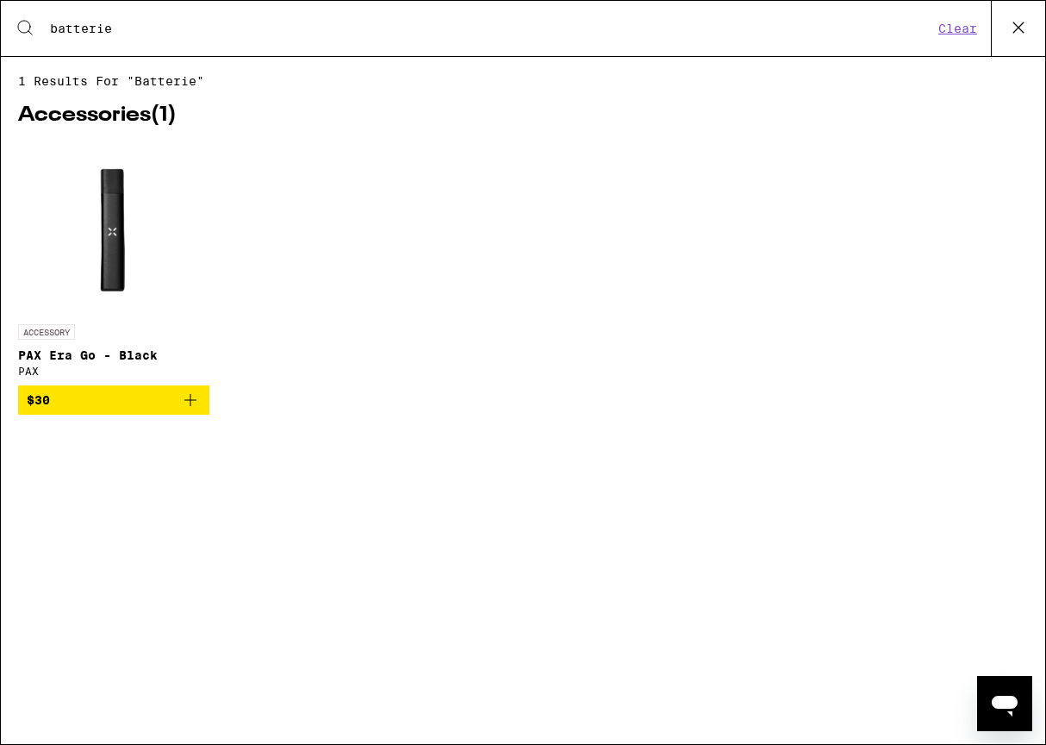
click at [952, 26] on button "Clear" at bounding box center [957, 29] width 49 height 16
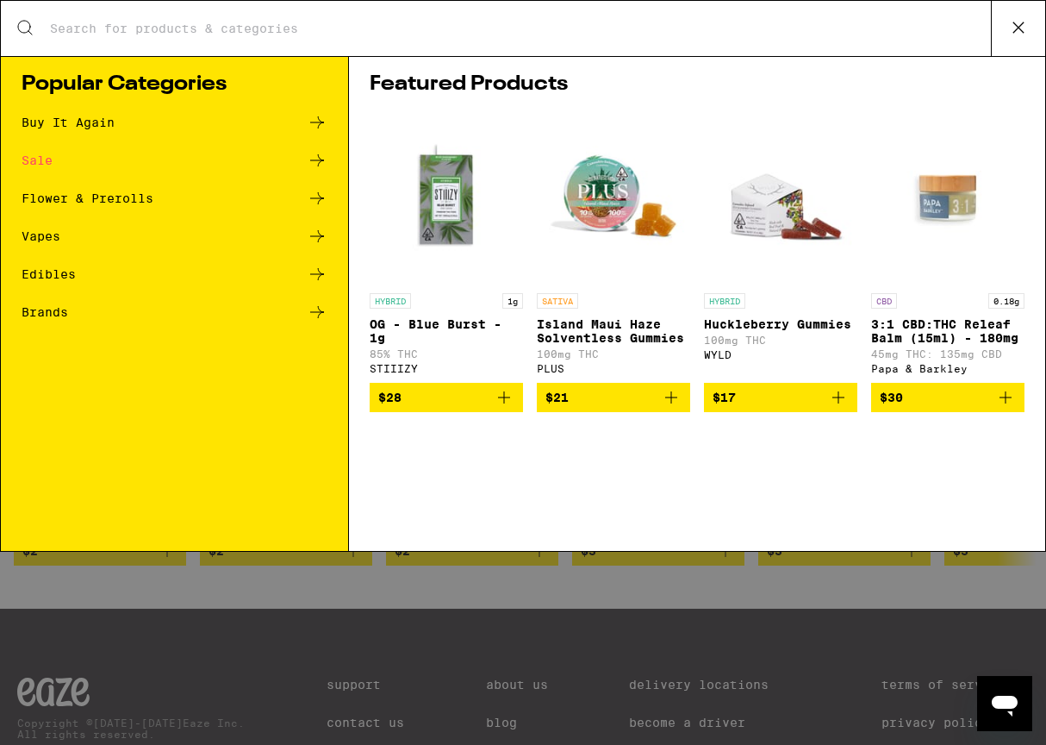
click at [26, 24] on icon at bounding box center [25, 27] width 21 height 21
click at [1018, 23] on icon at bounding box center [1019, 28] width 26 height 26
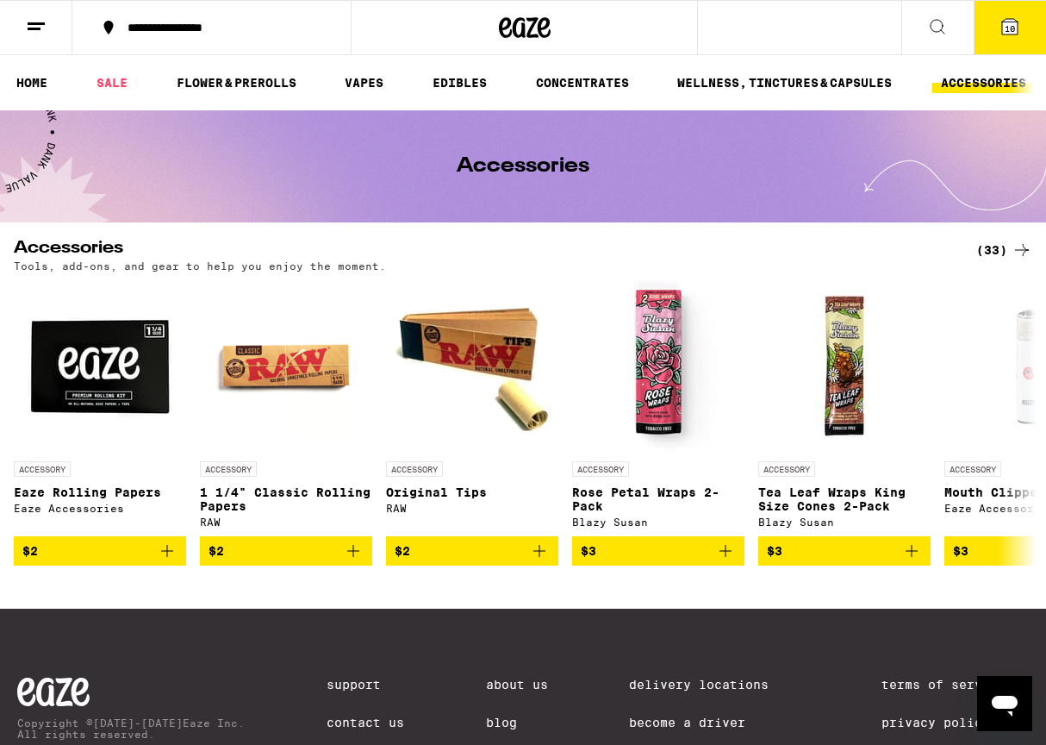
click at [959, 81] on link "ACCESSORIES" at bounding box center [984, 82] width 103 height 21
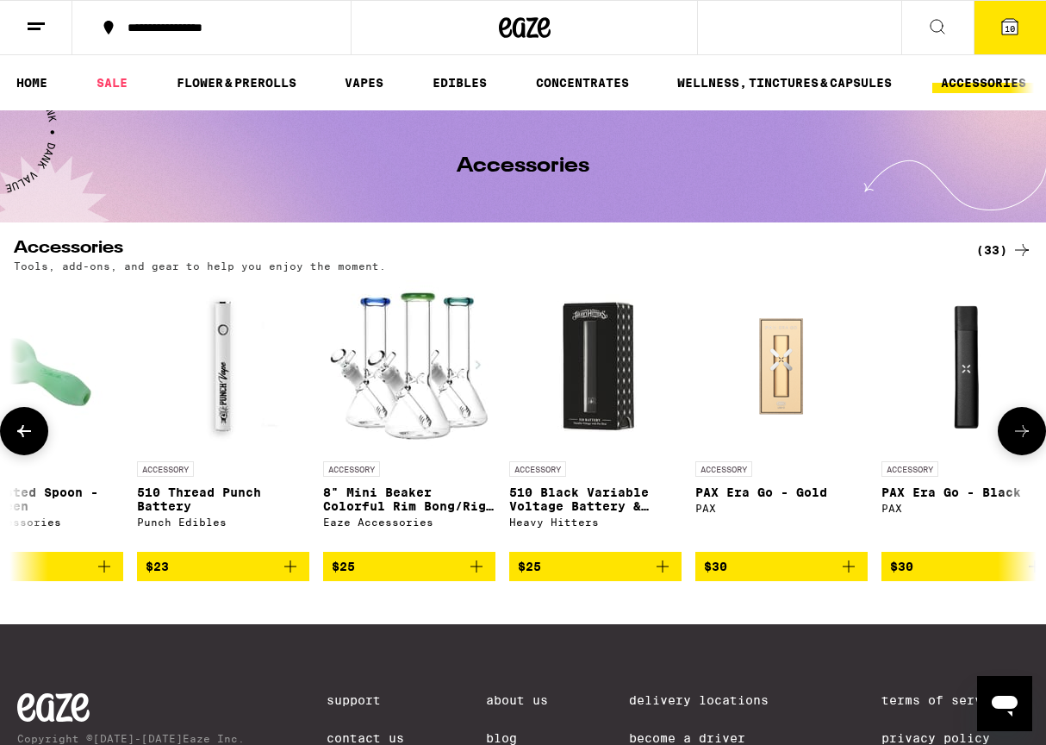
scroll to position [0, 3600]
click at [663, 572] on icon "Add to bag" at bounding box center [663, 566] width 12 height 12
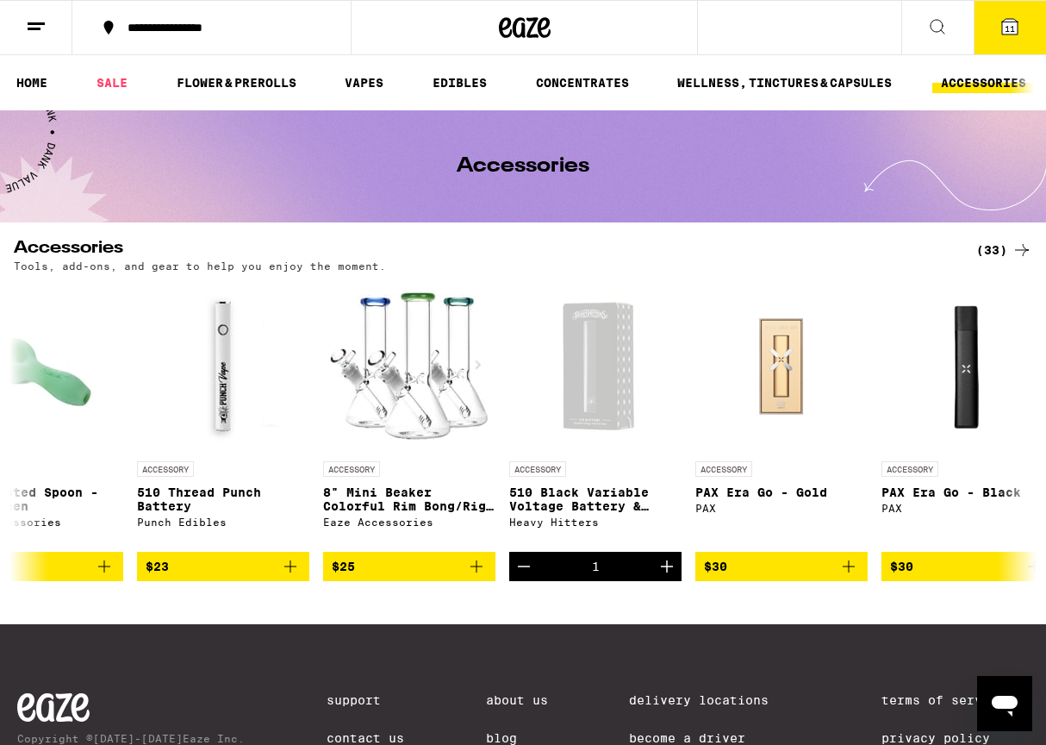
click at [1003, 22] on icon at bounding box center [1010, 27] width 16 height 16
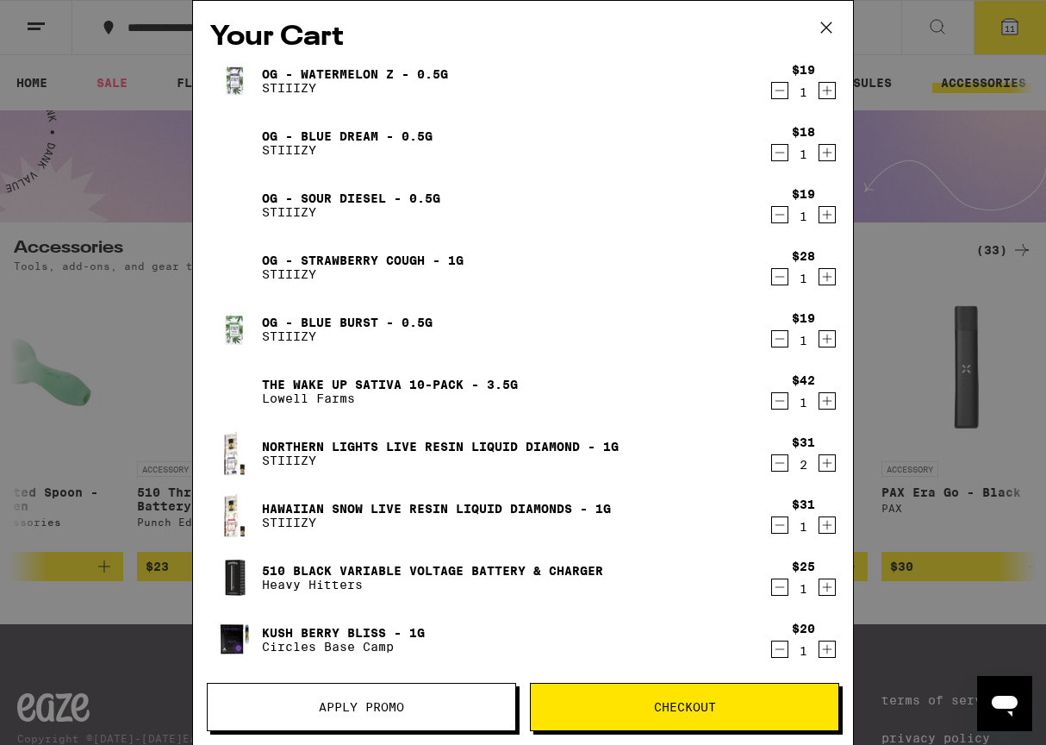
click at [678, 711] on span "Checkout" at bounding box center [685, 707] width 62 height 12
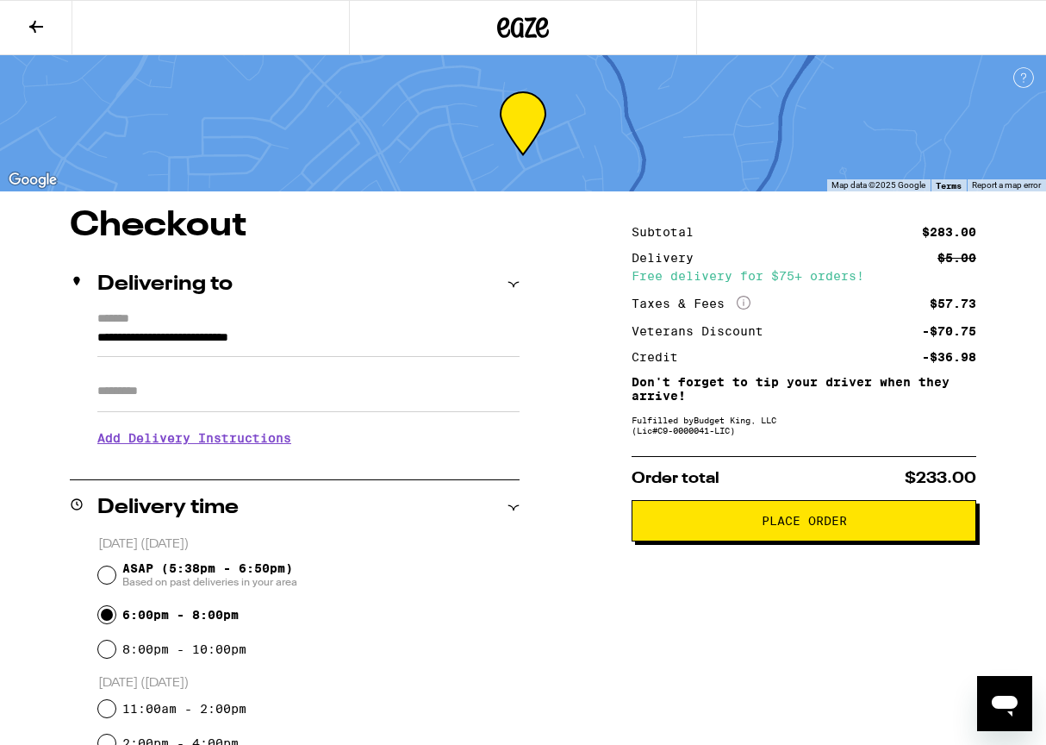
click at [806, 519] on button "Place Order" at bounding box center [804, 520] width 345 height 41
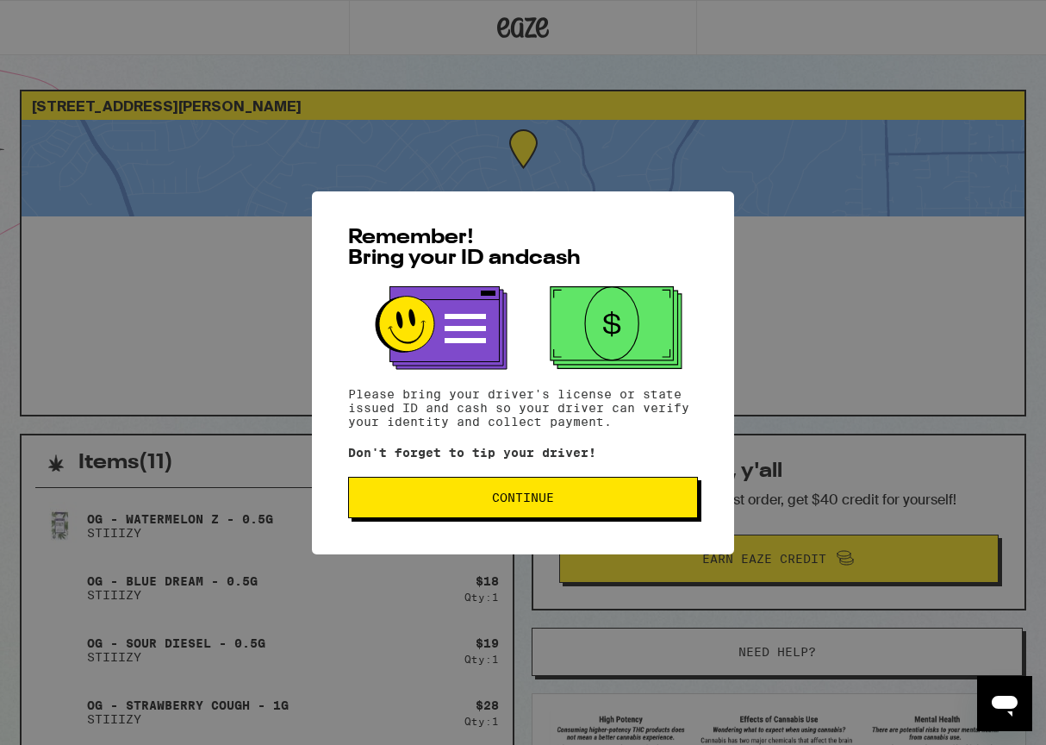
click at [510, 495] on span "Continue" at bounding box center [523, 497] width 62 height 12
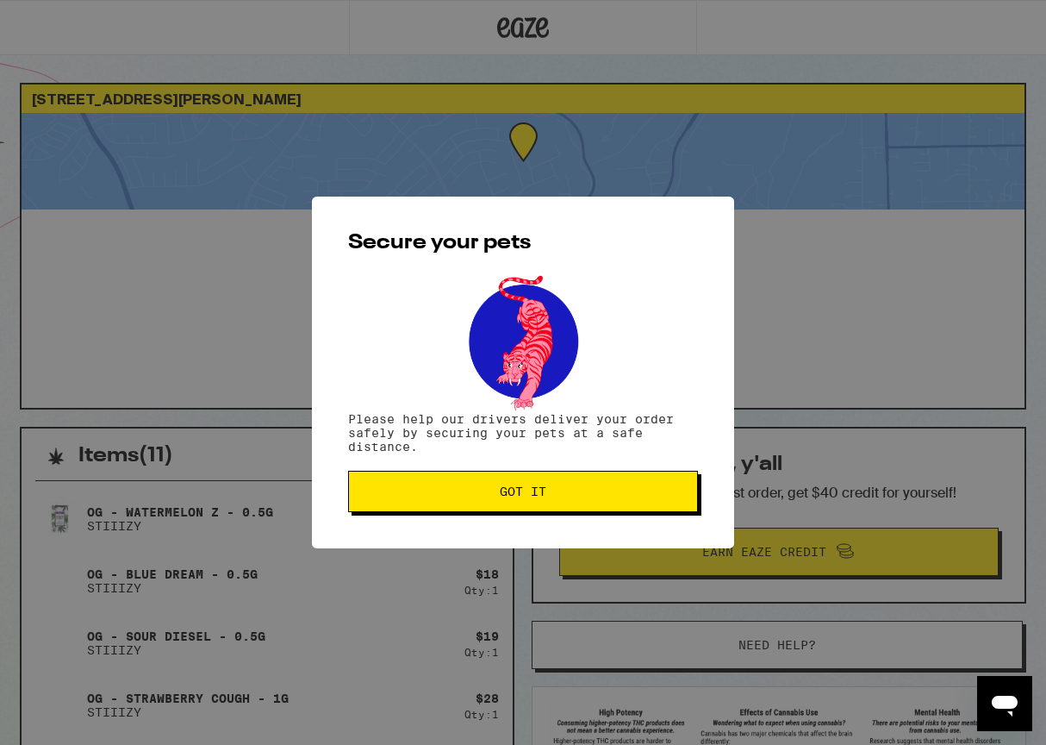
scroll to position [12, 0]
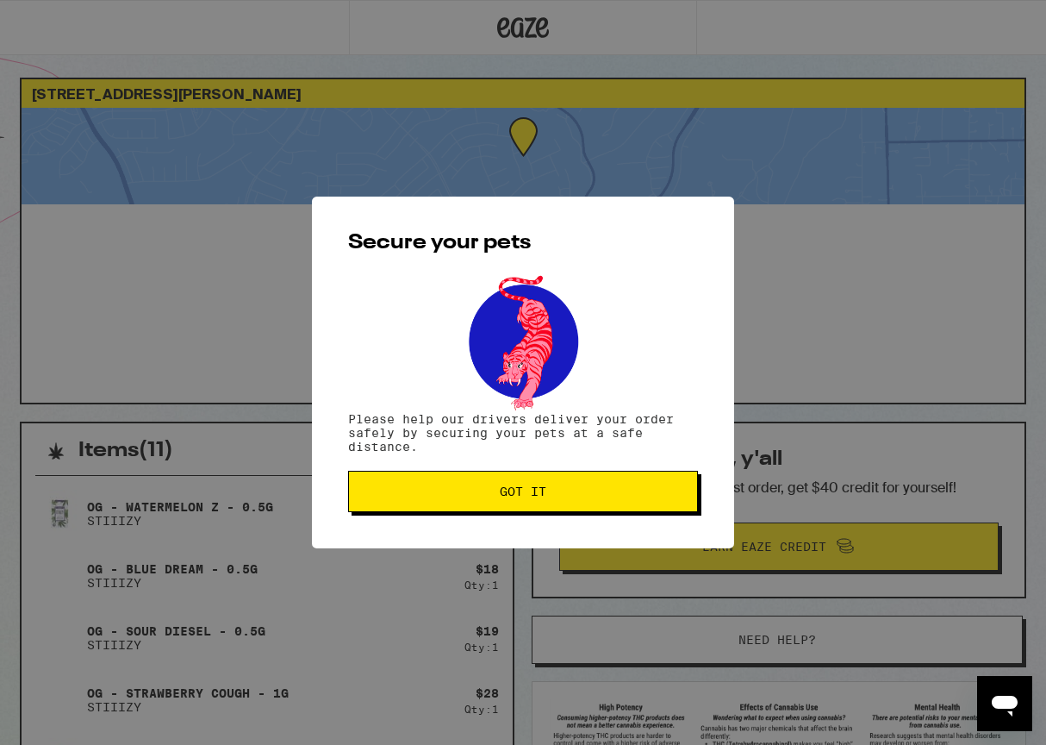
click at [510, 495] on span "Got it" at bounding box center [523, 491] width 47 height 12
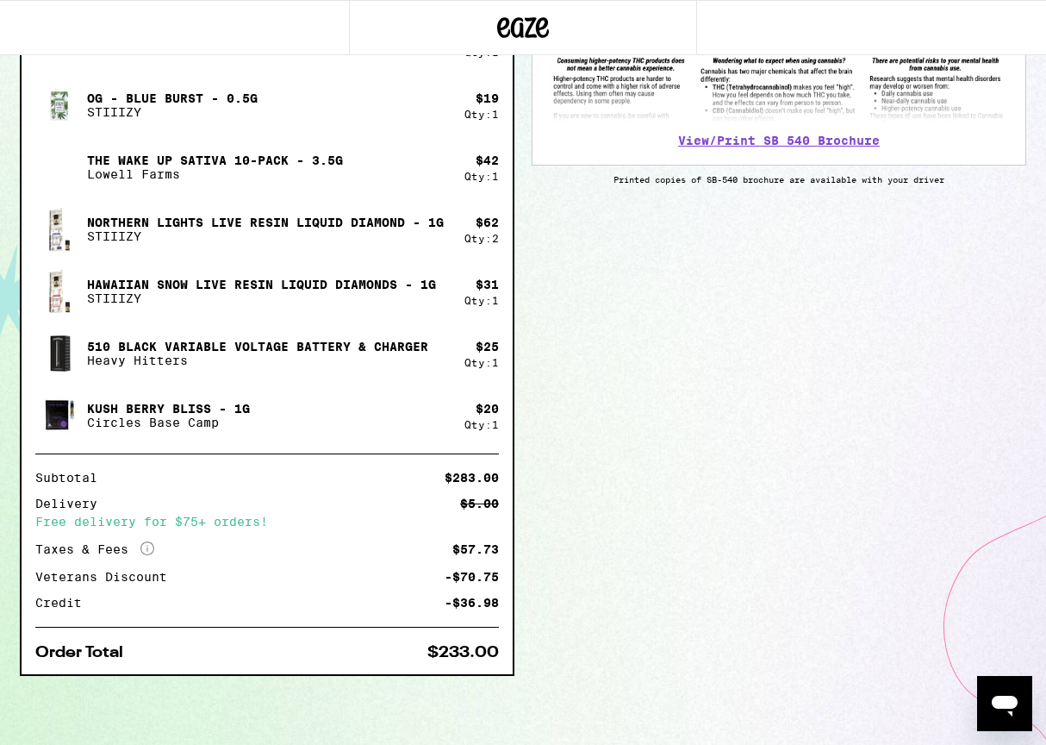
scroll to position [671, 0]
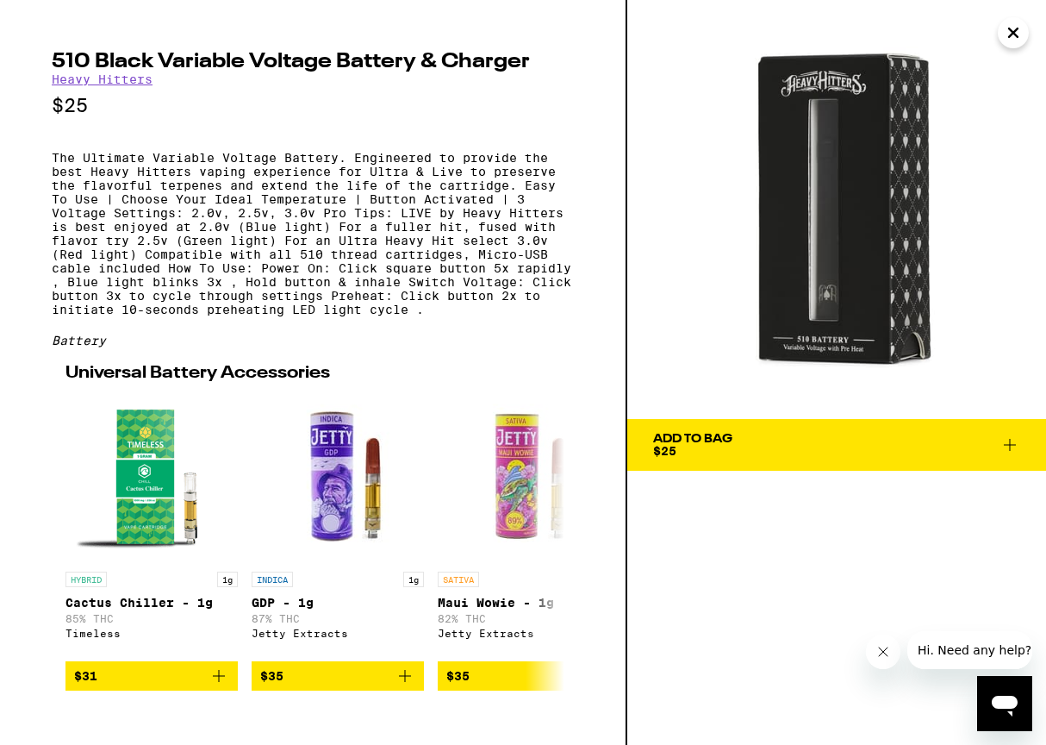
click at [1011, 704] on icon "Open messaging window" at bounding box center [1005, 706] width 26 height 21
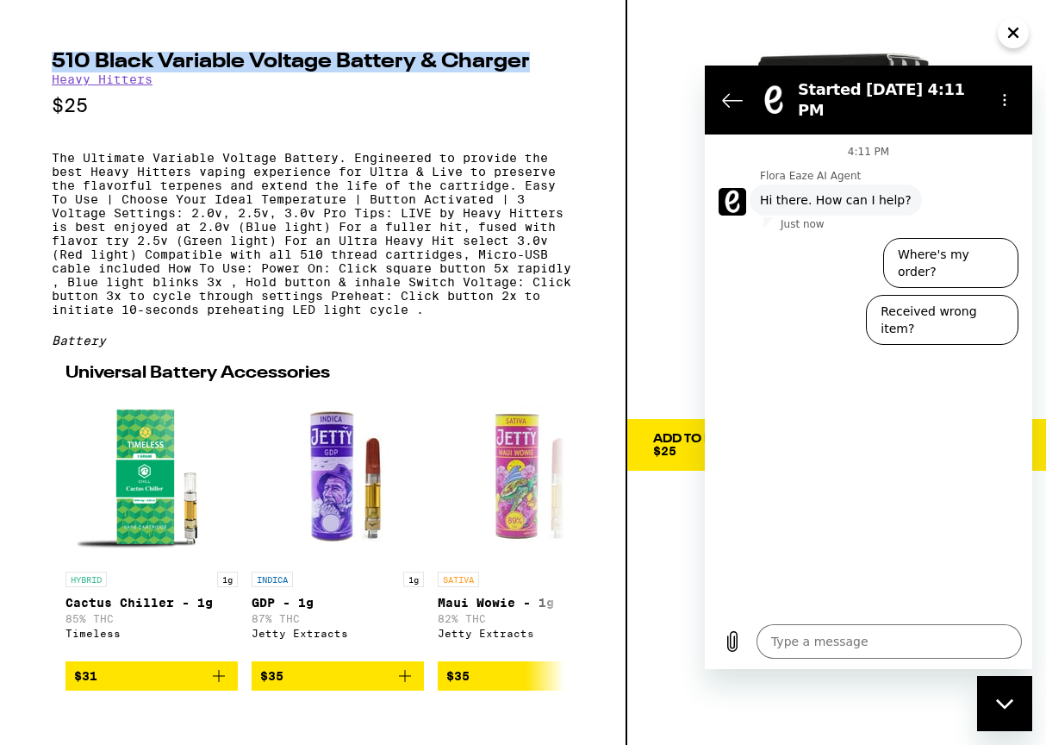
drag, startPoint x: 49, startPoint y: 59, endPoint x: 546, endPoint y: 60, distance: 497.3
click at [546, 60] on div "510 Black Variable Voltage Battery & Charger Heavy Hitters $25 The Ultimate Var…" at bounding box center [313, 372] width 627 height 745
copy h2 "510 Black Variable Voltage Battery & Charger"
type textarea "x"
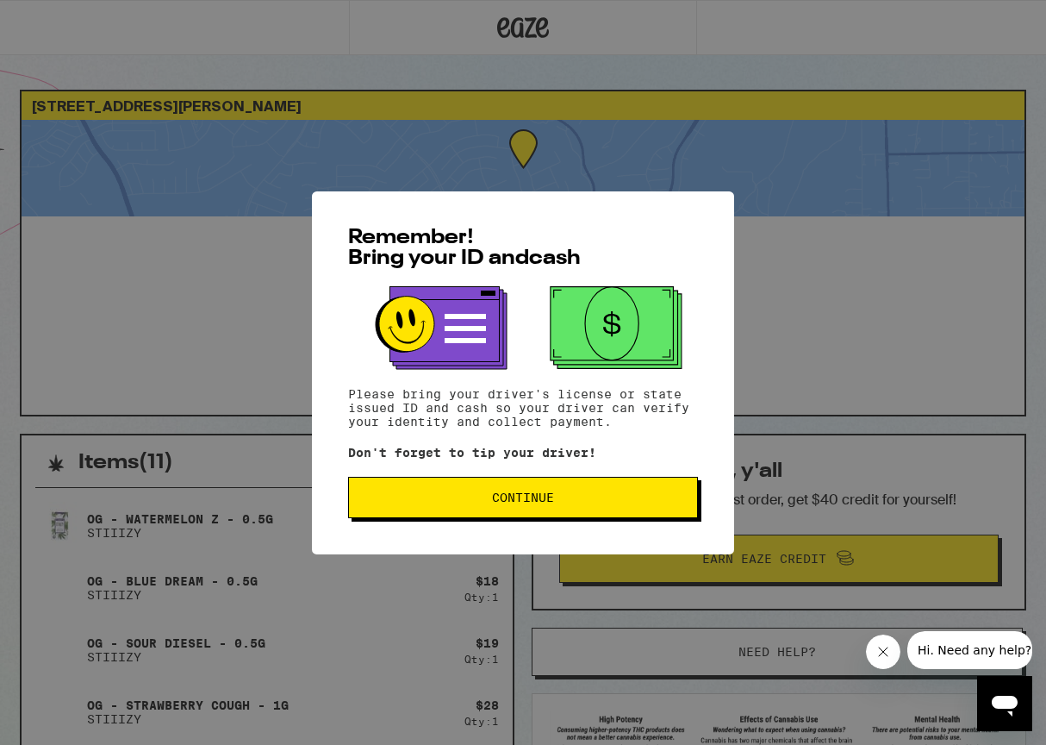
click at [527, 497] on span "Continue" at bounding box center [523, 497] width 62 height 12
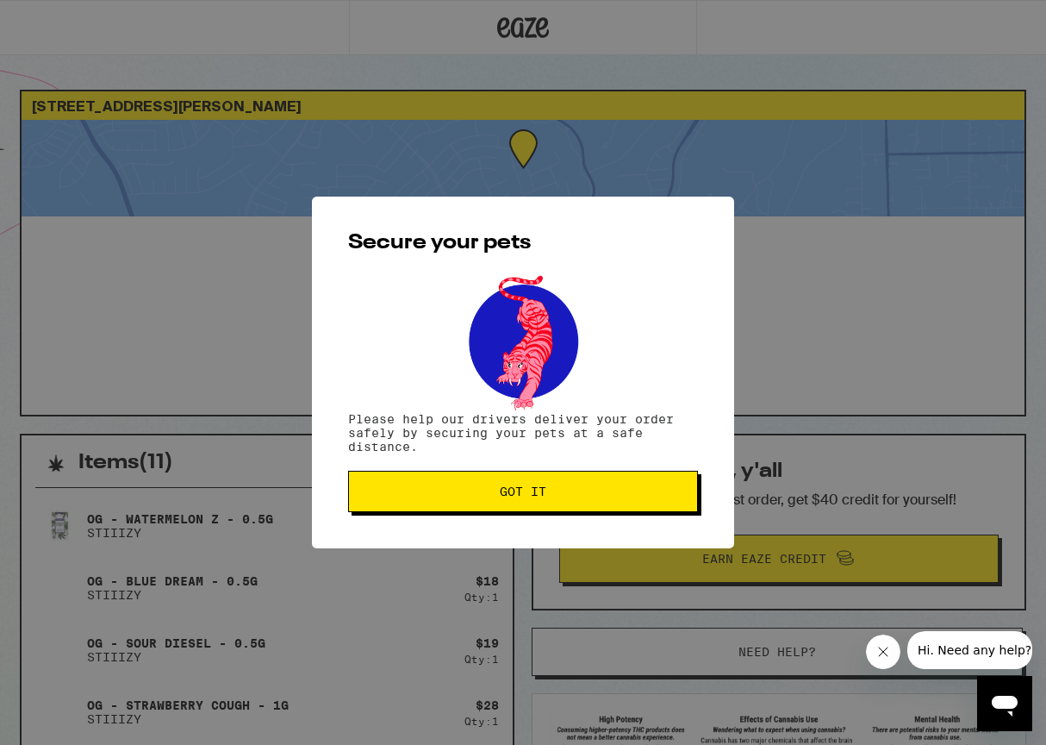
click at [527, 493] on span "Got it" at bounding box center [523, 491] width 47 height 12
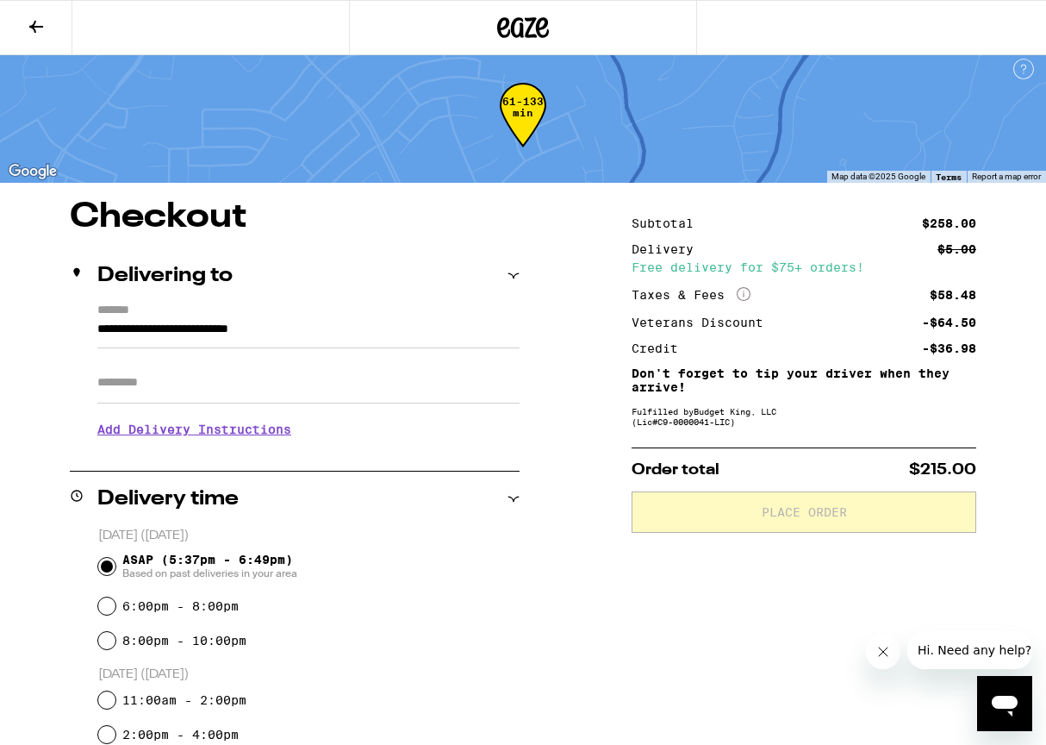
scroll to position [6, 1]
